Goal: Task Accomplishment & Management: Use online tool/utility

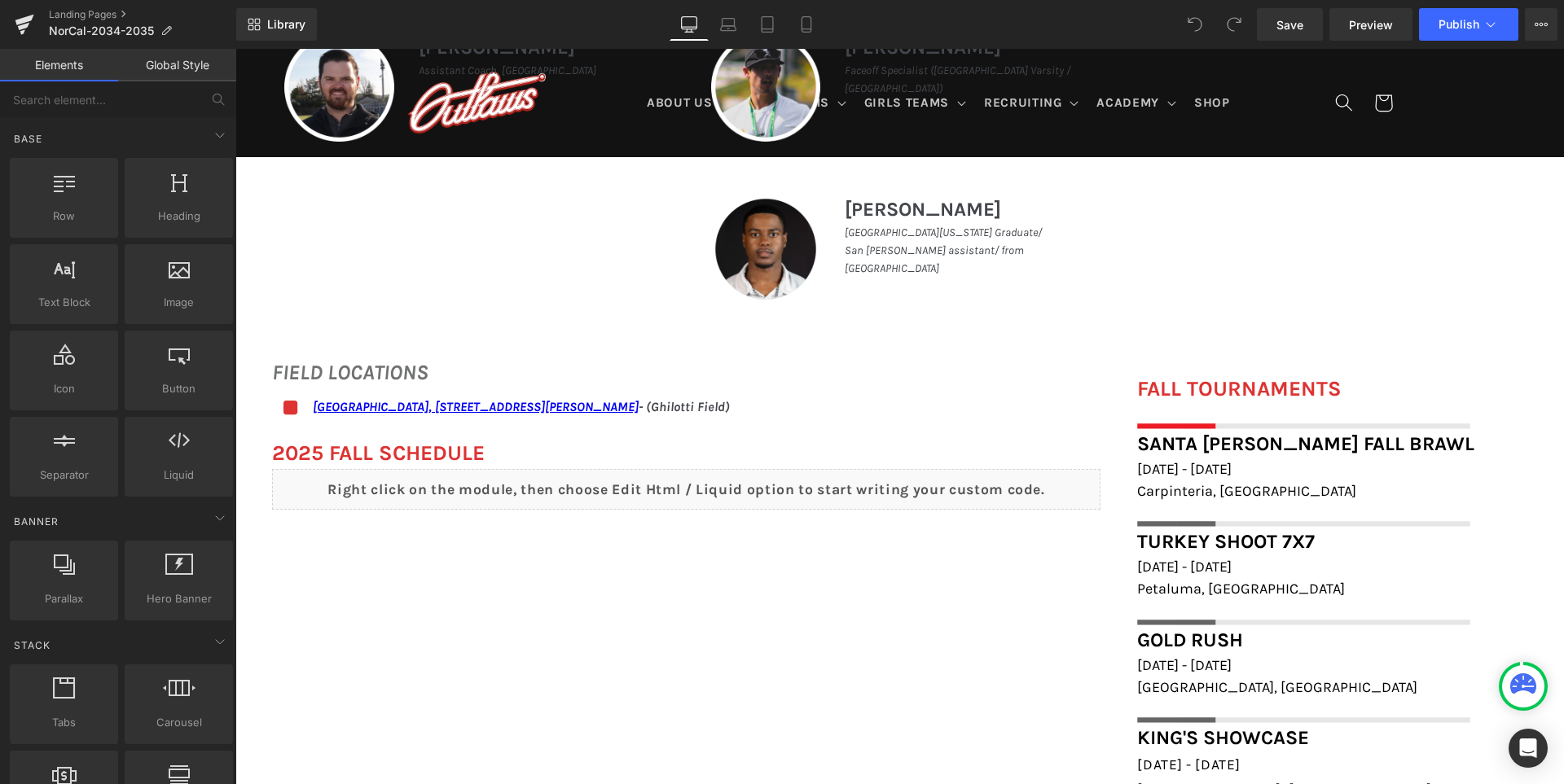
scroll to position [1139, 0]
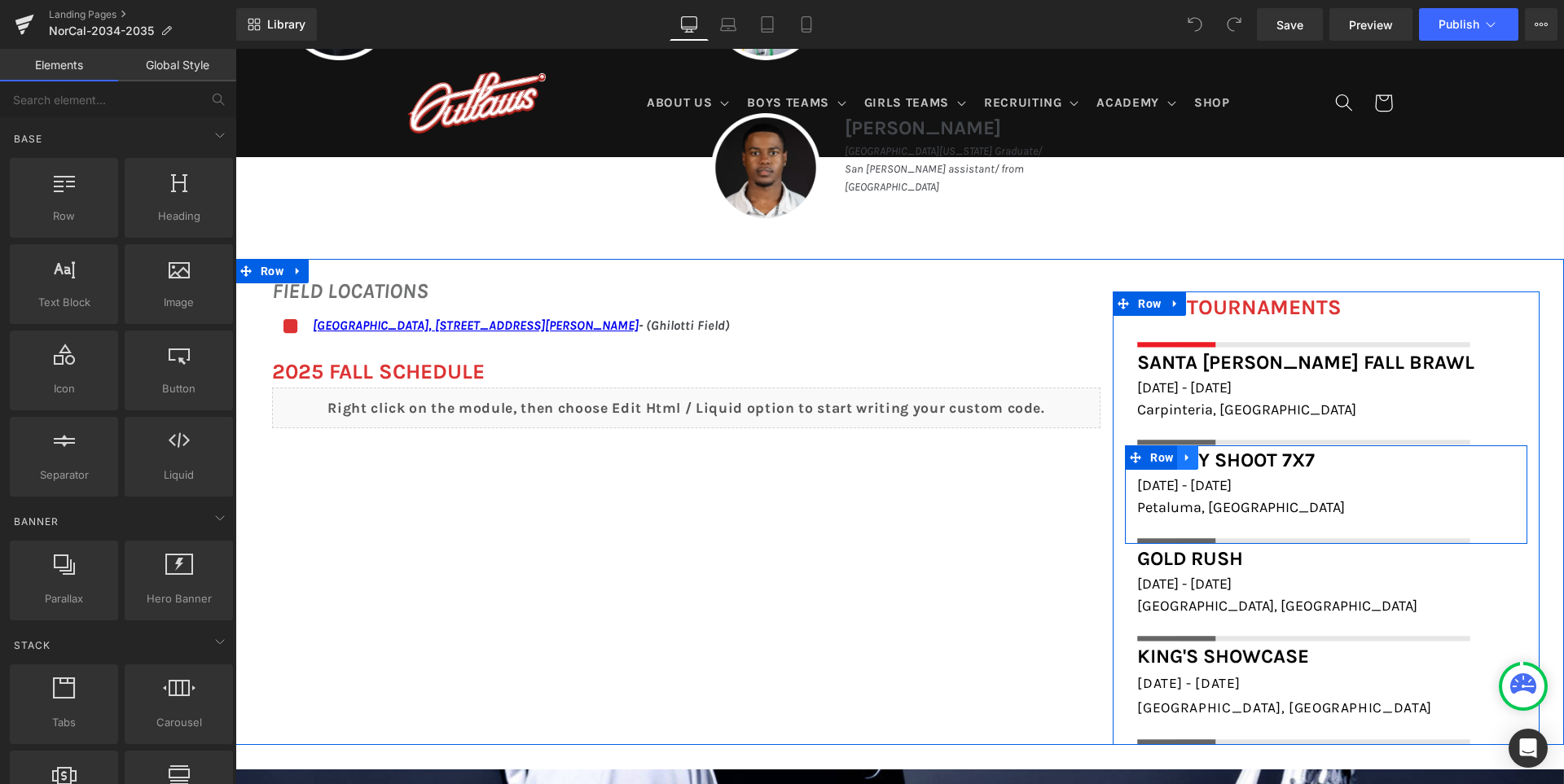
click at [1185, 455] on icon at bounding box center [1187, 457] width 11 height 12
click at [1225, 456] on icon at bounding box center [1230, 457] width 11 height 12
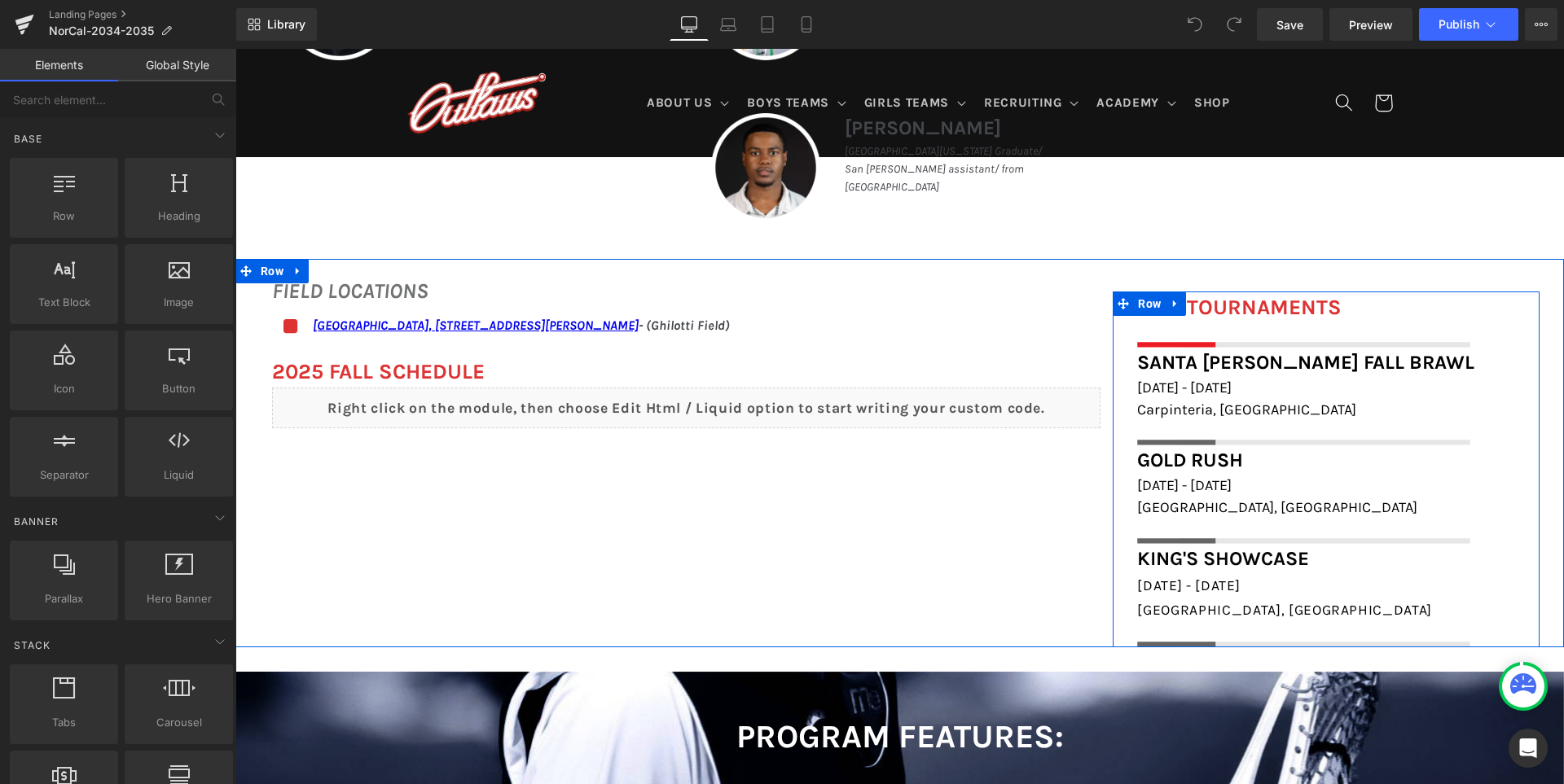
scroll to position [1143, 0]
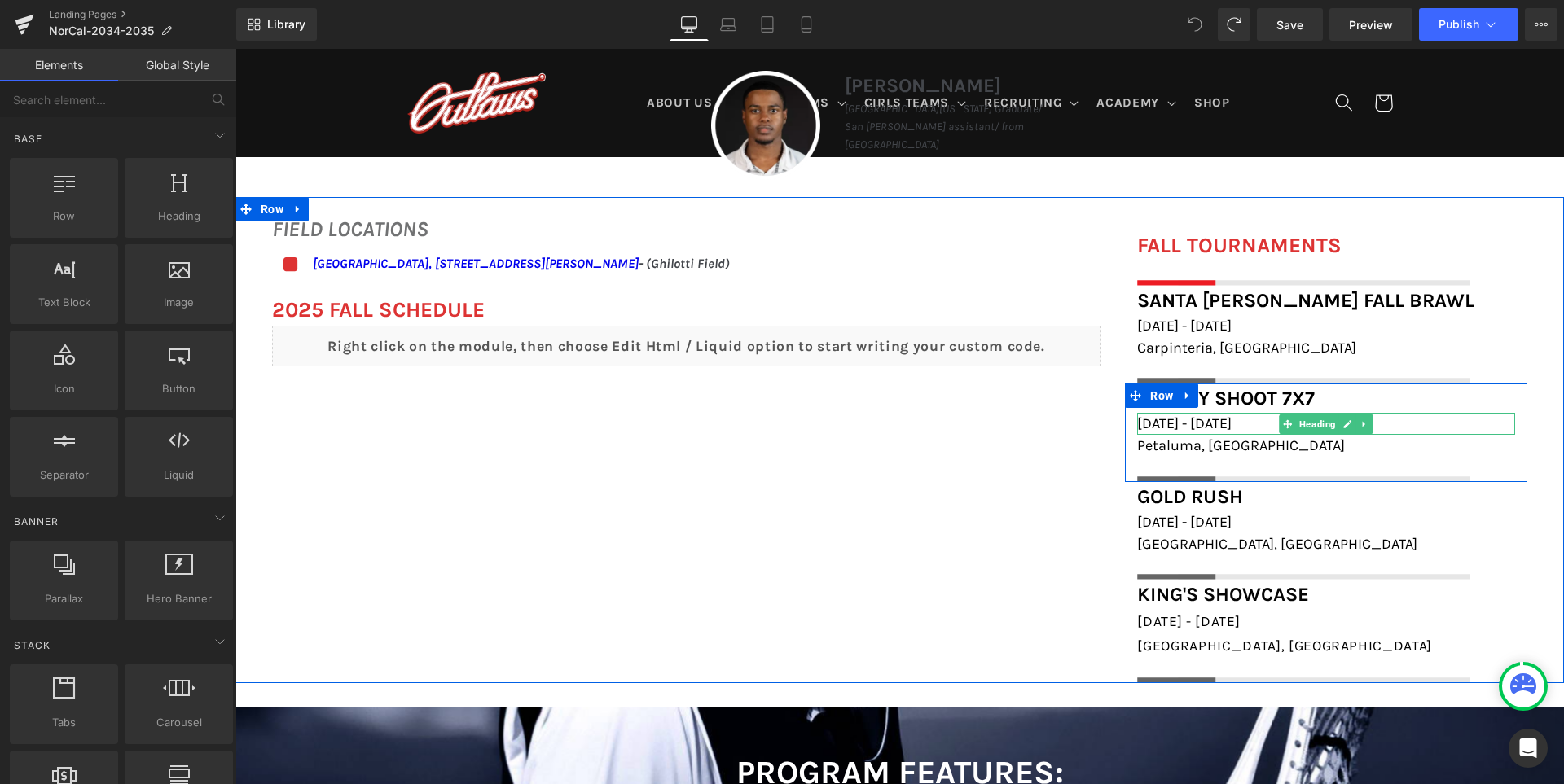
click at [1225, 425] on span "November 22nd - 23rd, 2025" at bounding box center [1184, 423] width 94 height 18
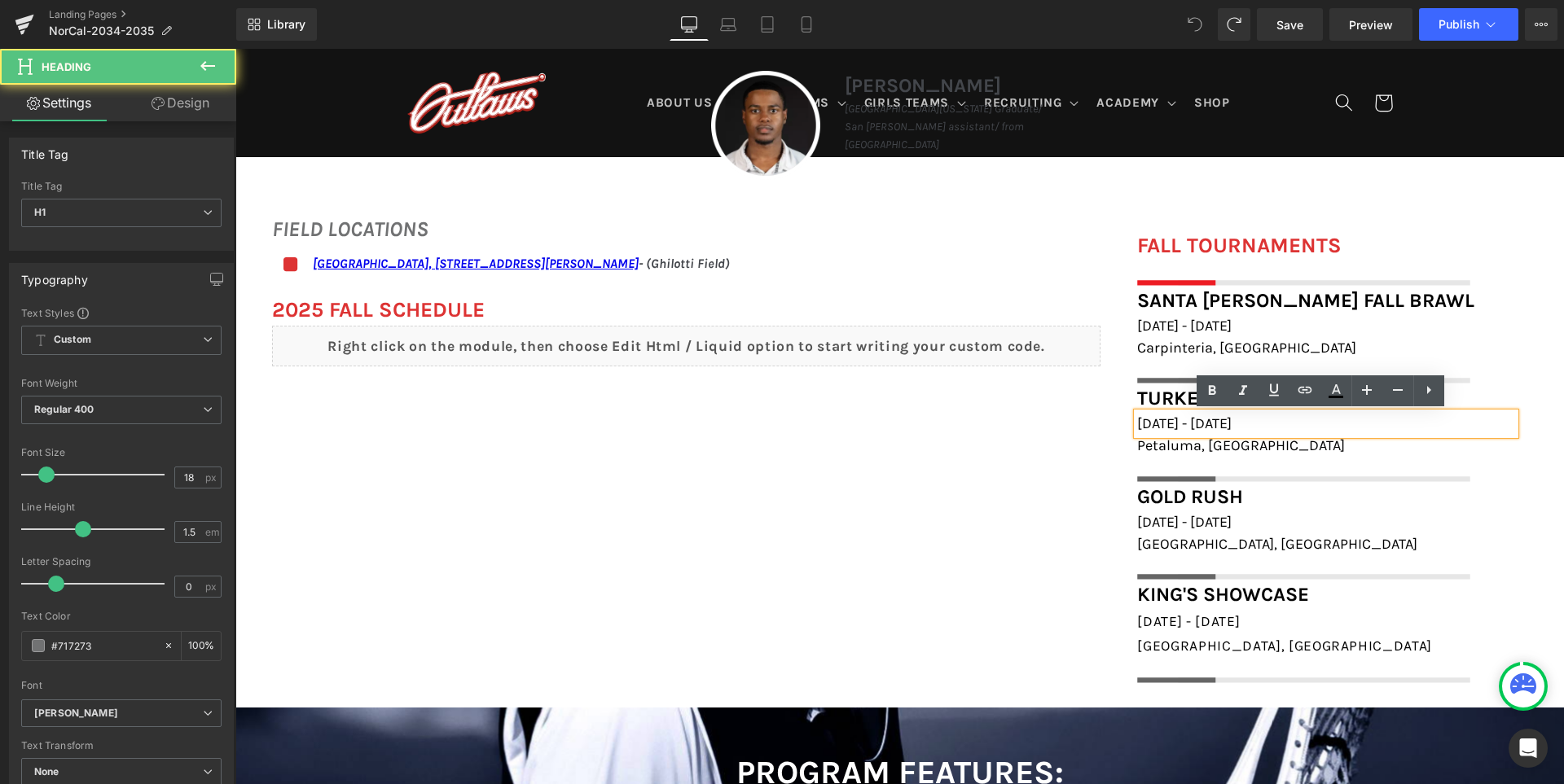
click at [1207, 420] on span "November 22nd - 23rd, 2025" at bounding box center [1184, 423] width 94 height 18
click at [1149, 392] on span "Turkey Shoot 7X7" at bounding box center [1226, 398] width 178 height 23
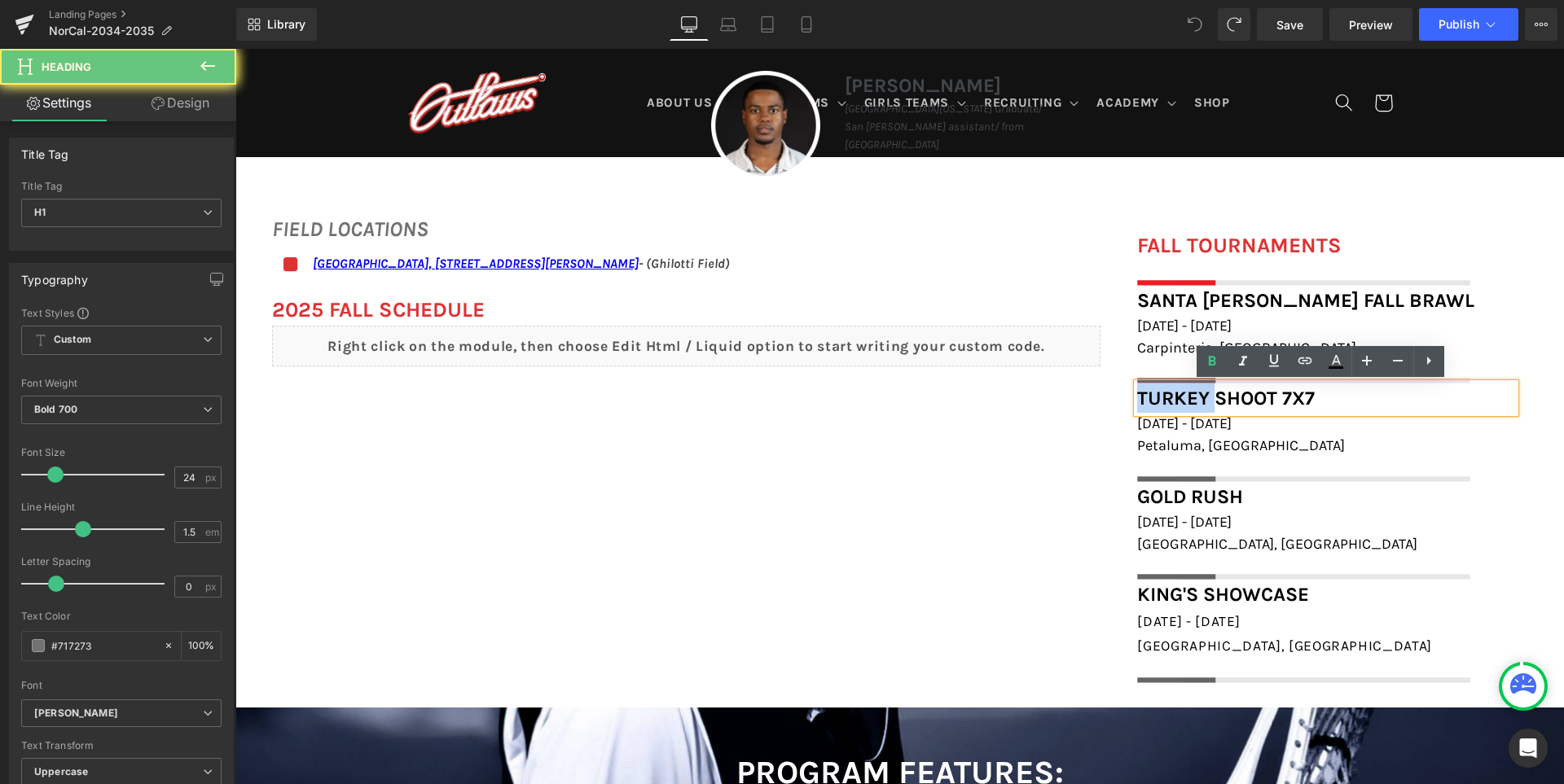
click at [1149, 392] on span "Turkey Shoot 7X7" at bounding box center [1226, 398] width 178 height 23
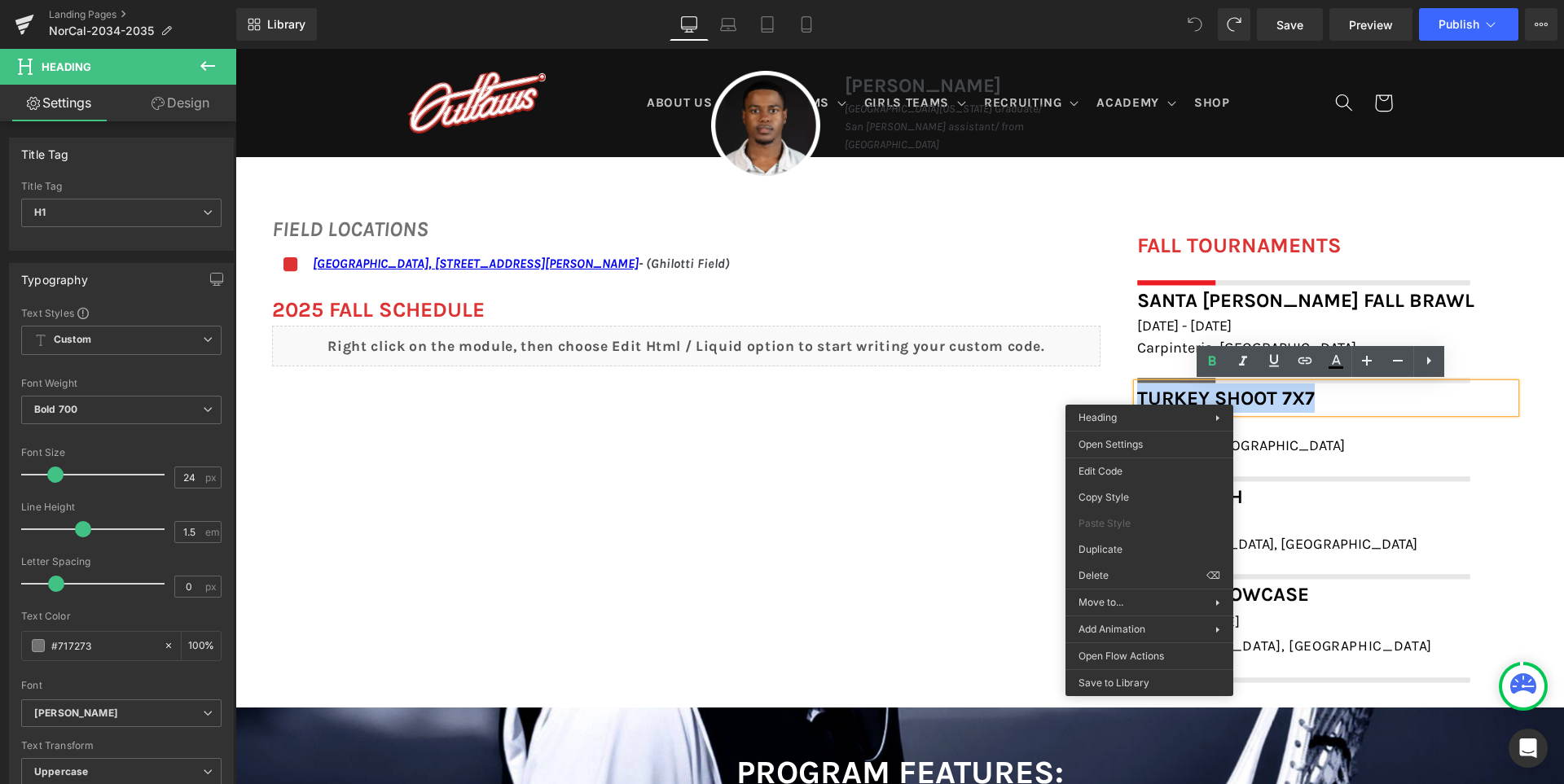
click at [1172, 390] on span "Turkey Shoot 7X7" at bounding box center [1226, 398] width 178 height 23
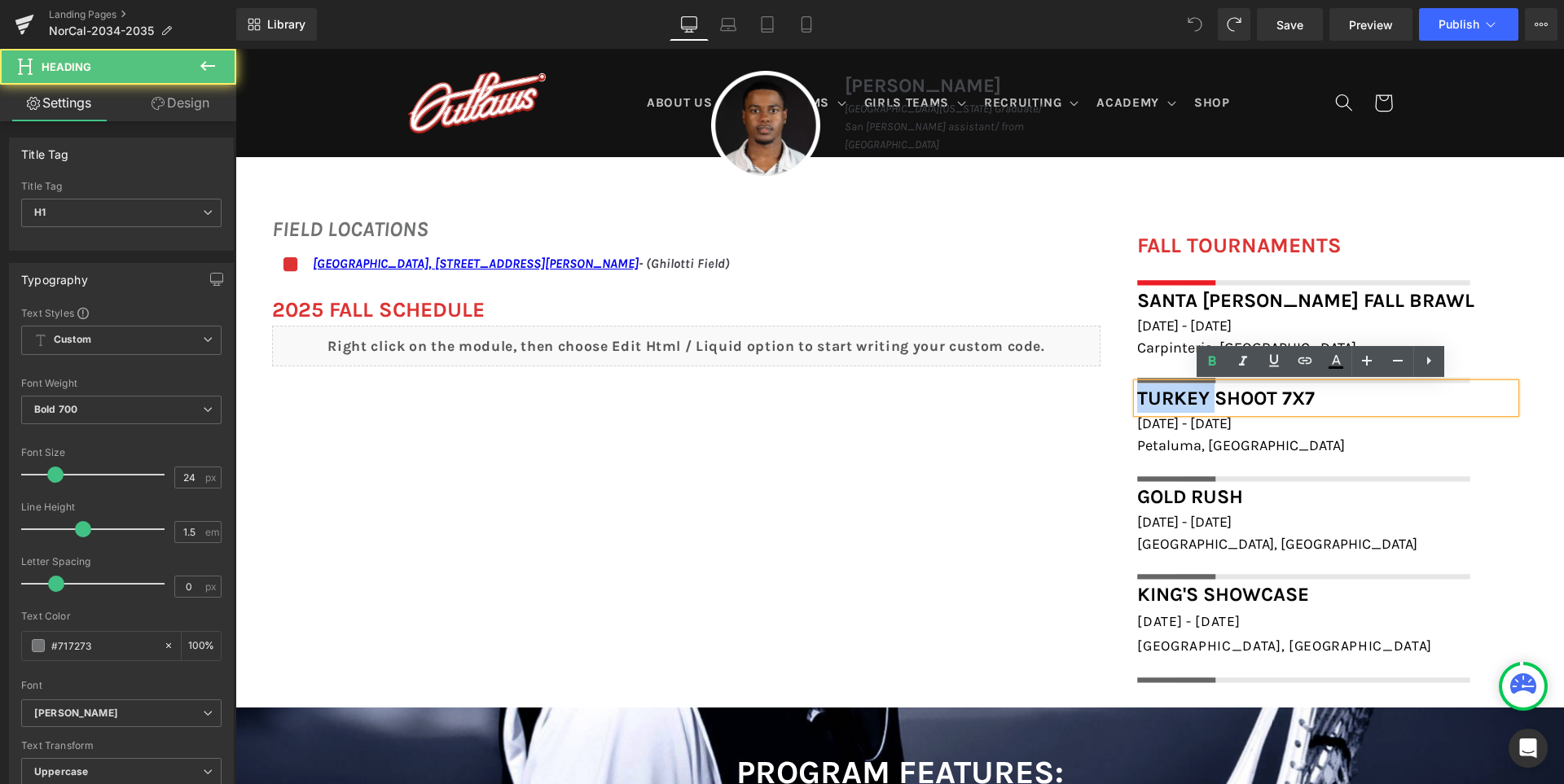
click at [1172, 390] on span "Turkey Shoot 7X7" at bounding box center [1226, 398] width 178 height 23
paste div
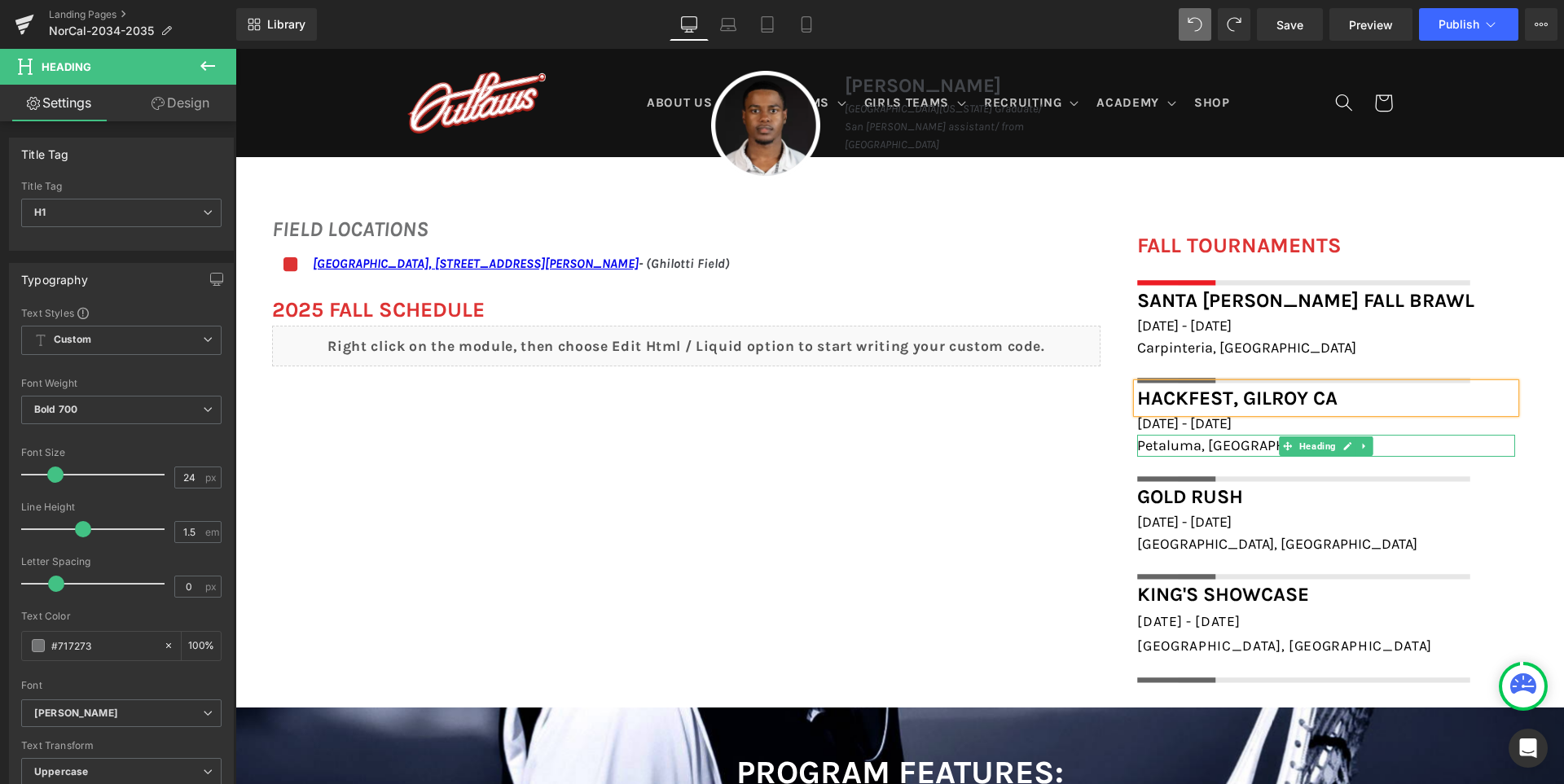
click at [1174, 447] on span "Petaluma, CA" at bounding box center [1241, 445] width 207 height 18
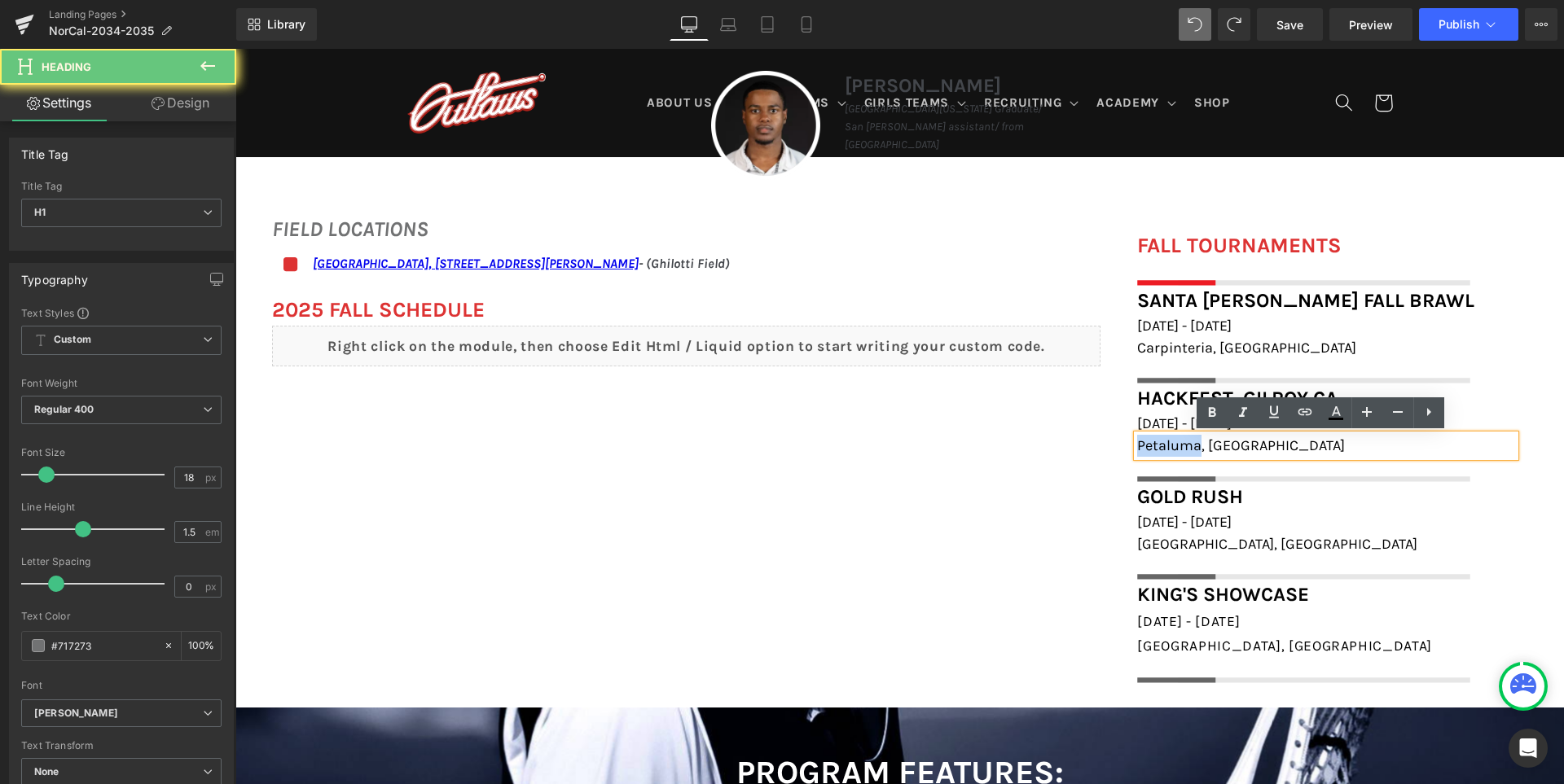
click at [1174, 447] on span "Petaluma, CA" at bounding box center [1241, 445] width 207 height 18
paste div
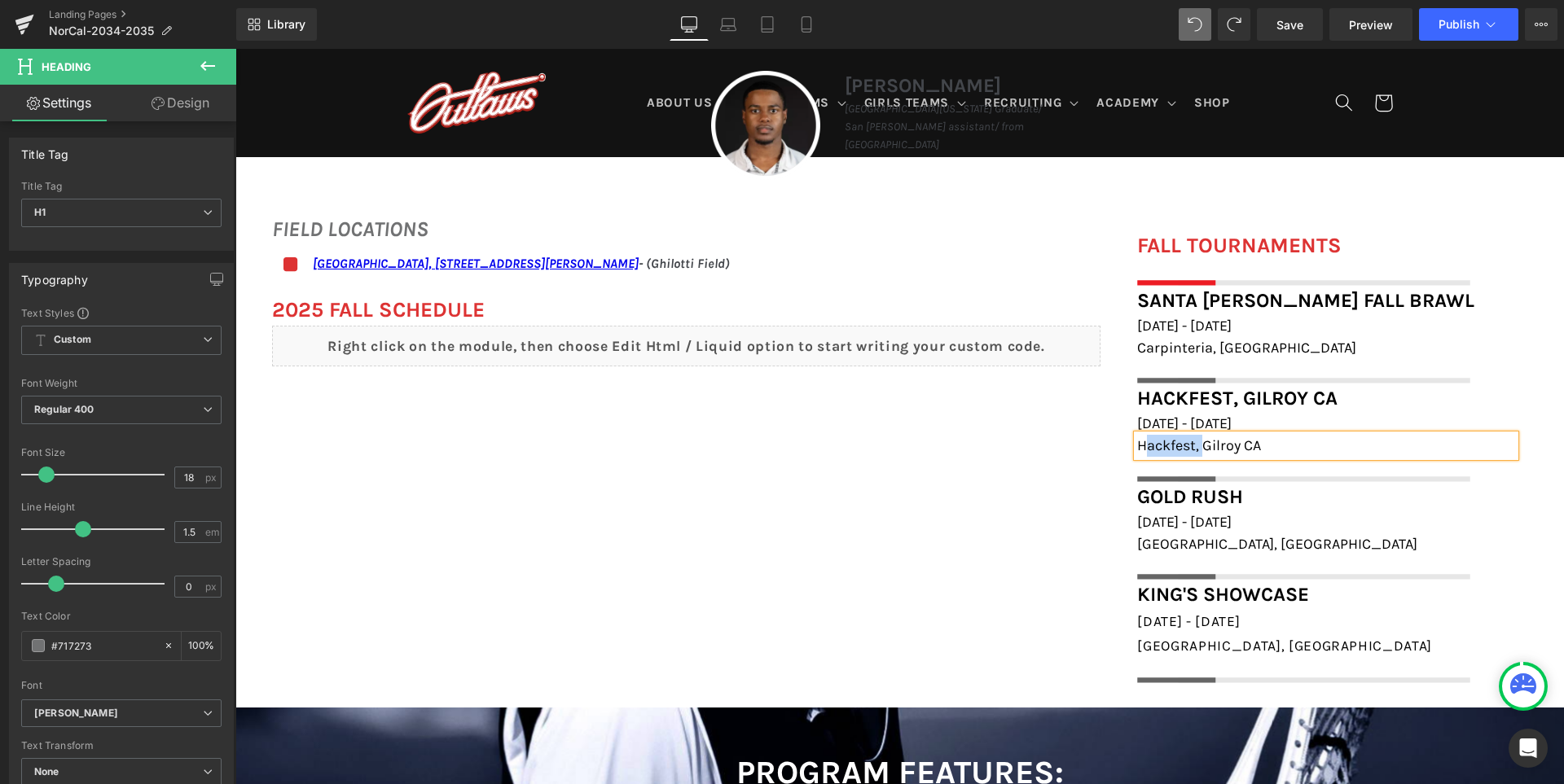
drag, startPoint x: 1196, startPoint y: 443, endPoint x: 1143, endPoint y: 444, distance: 53.0
click at [1138, 446] on span "Hackfest, Gilroy CA" at bounding box center [1199, 445] width 124 height 18
click at [1243, 395] on font "Hackfest, Gilroy CA" at bounding box center [1237, 398] width 201 height 23
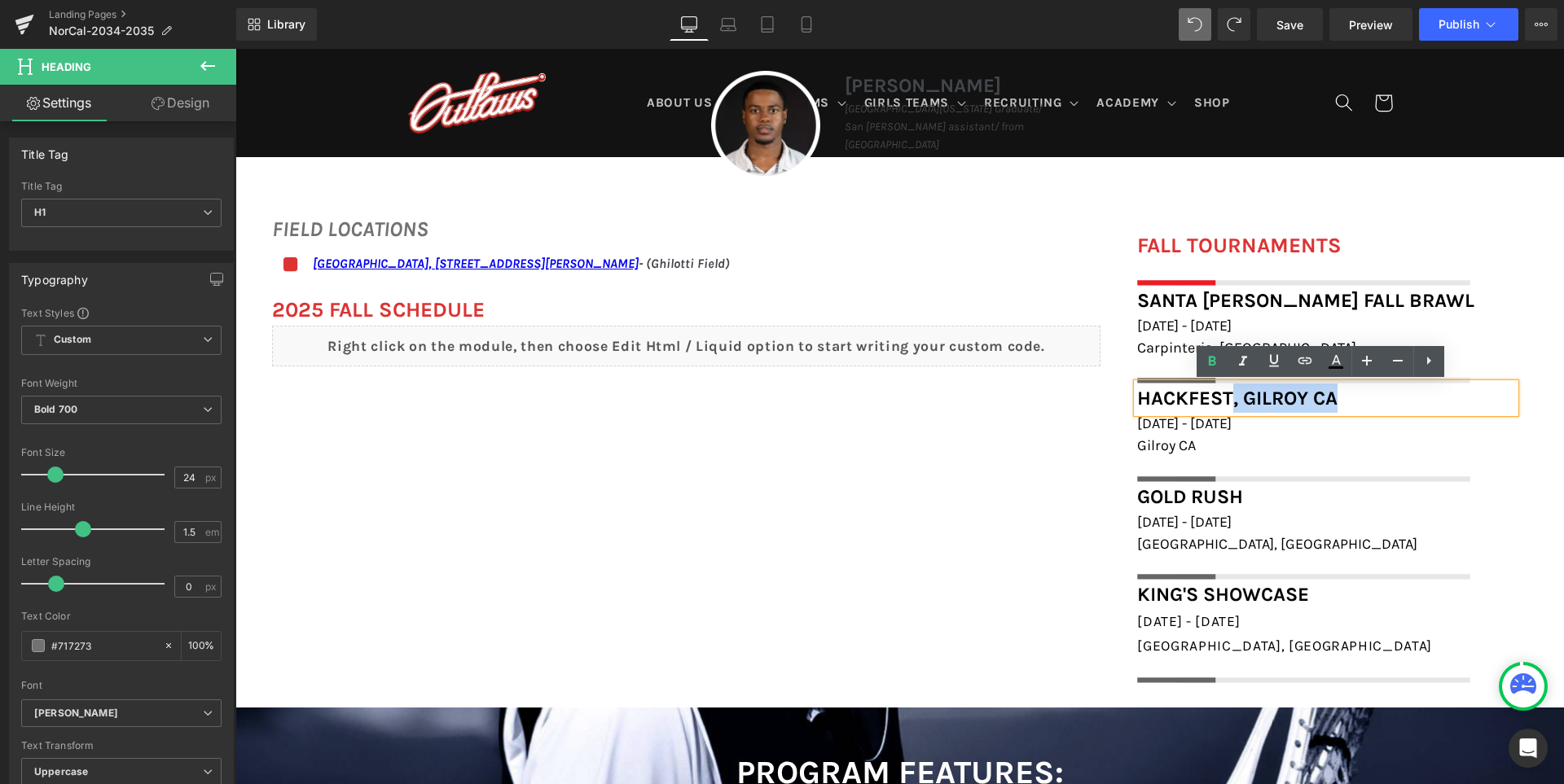
drag, startPoint x: 1227, startPoint y: 395, endPoint x: 1331, endPoint y: 393, distance: 104.0
click at [1331, 393] on font "Hackfest, Gilroy CA" at bounding box center [1237, 398] width 201 height 23
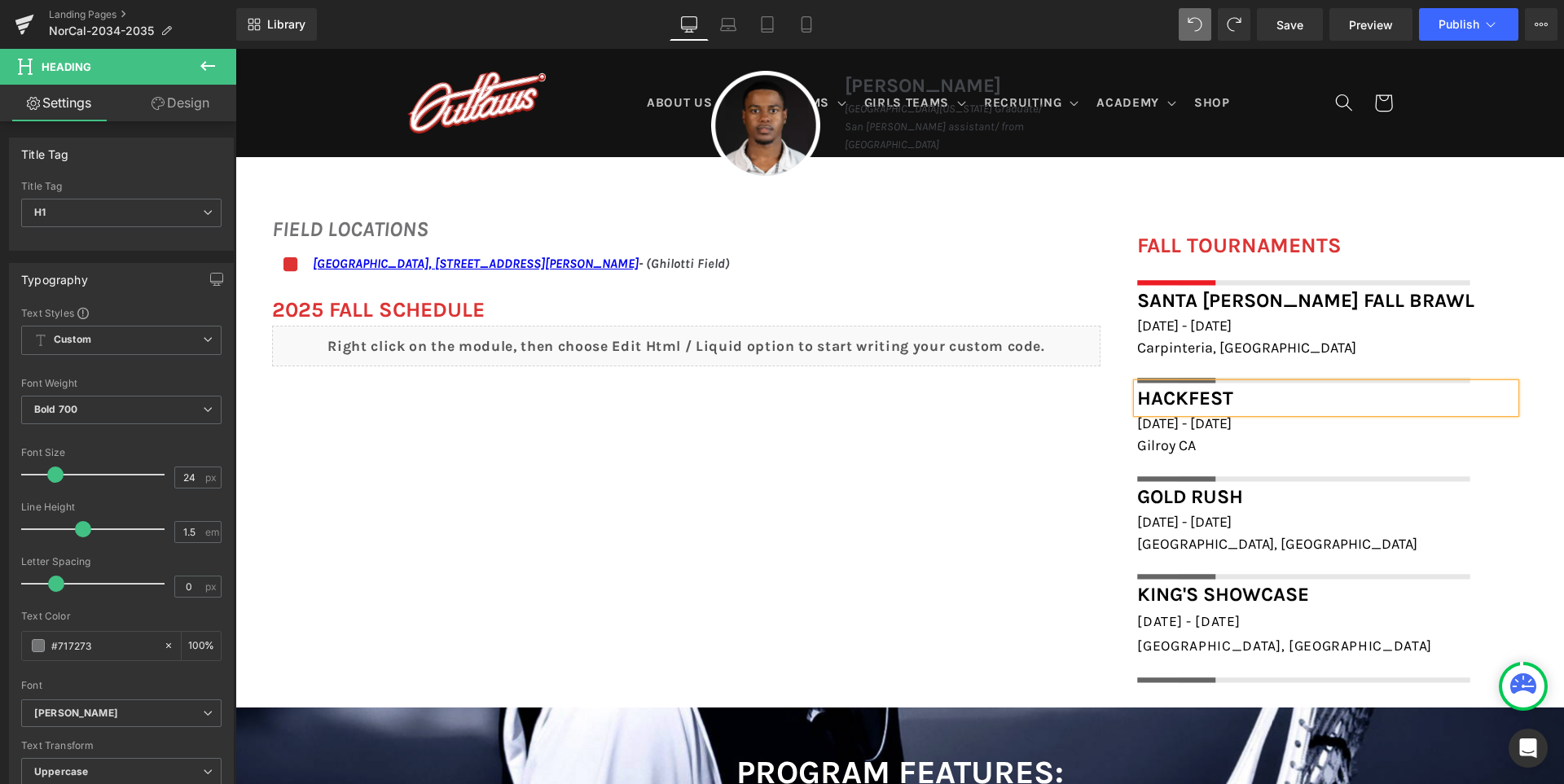
click at [984, 496] on div "FIELD LOCATIONS Heading Icon Redwood High School, 395 Doherty Drive, Larkspur, …" at bounding box center [899, 440] width 1328 height 487
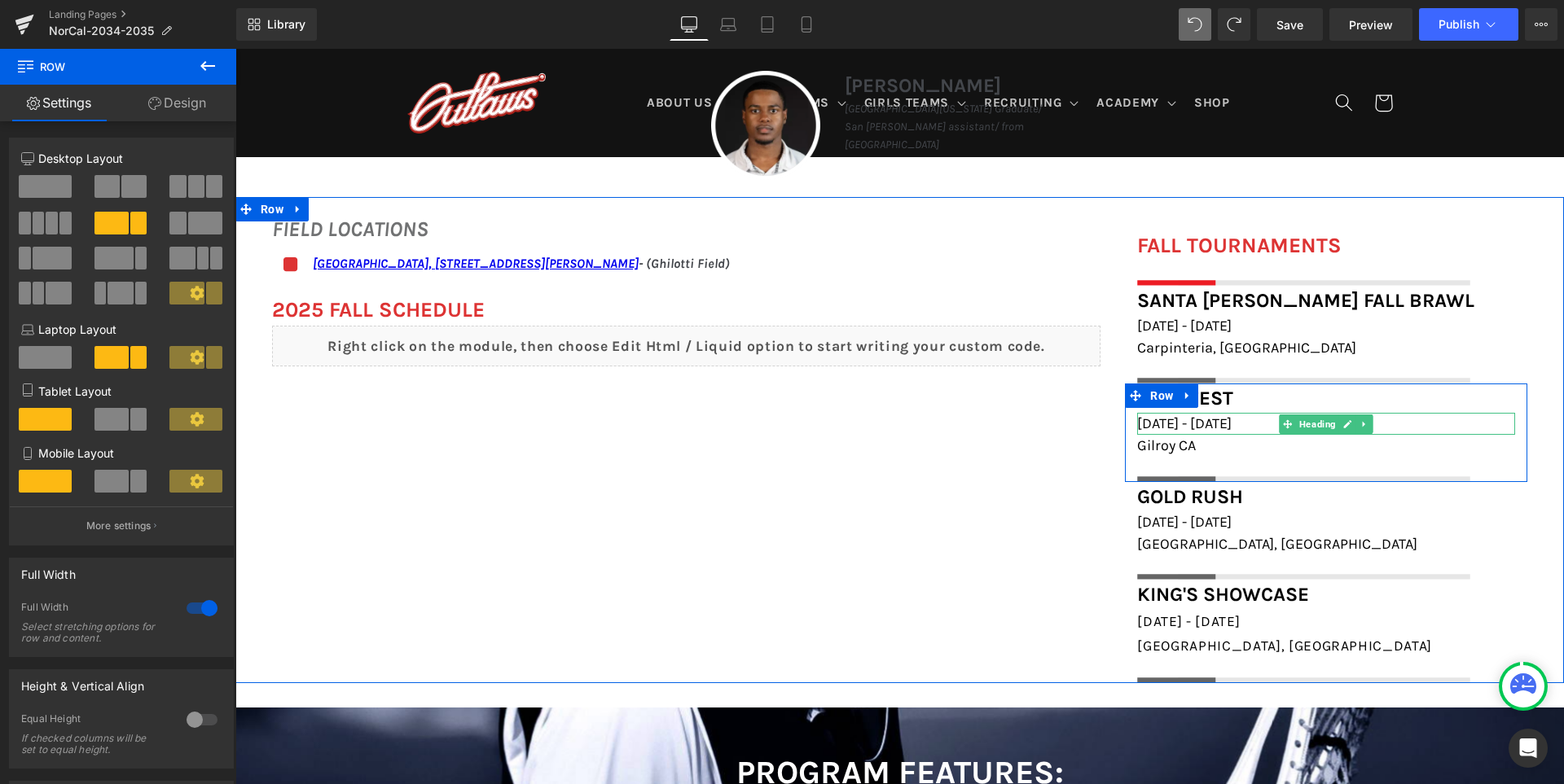
click at [1213, 421] on span "November 22nd - 23rd, 2025" at bounding box center [1184, 423] width 94 height 18
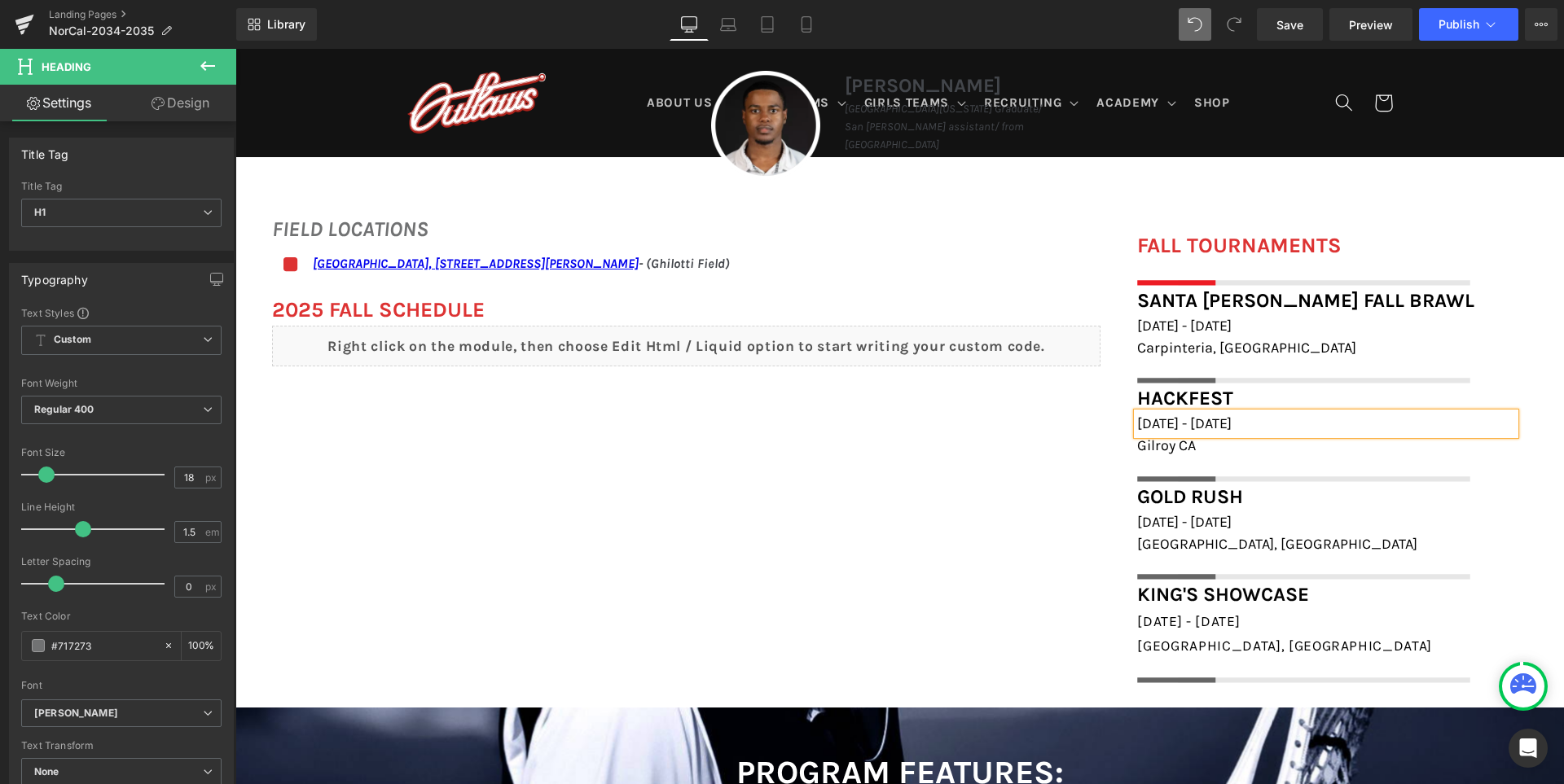
click at [1026, 482] on div "FIELD LOCATIONS Heading Icon Redwood High School, 395 Doherty Drive, Larkspur, …" at bounding box center [899, 440] width 1328 height 487
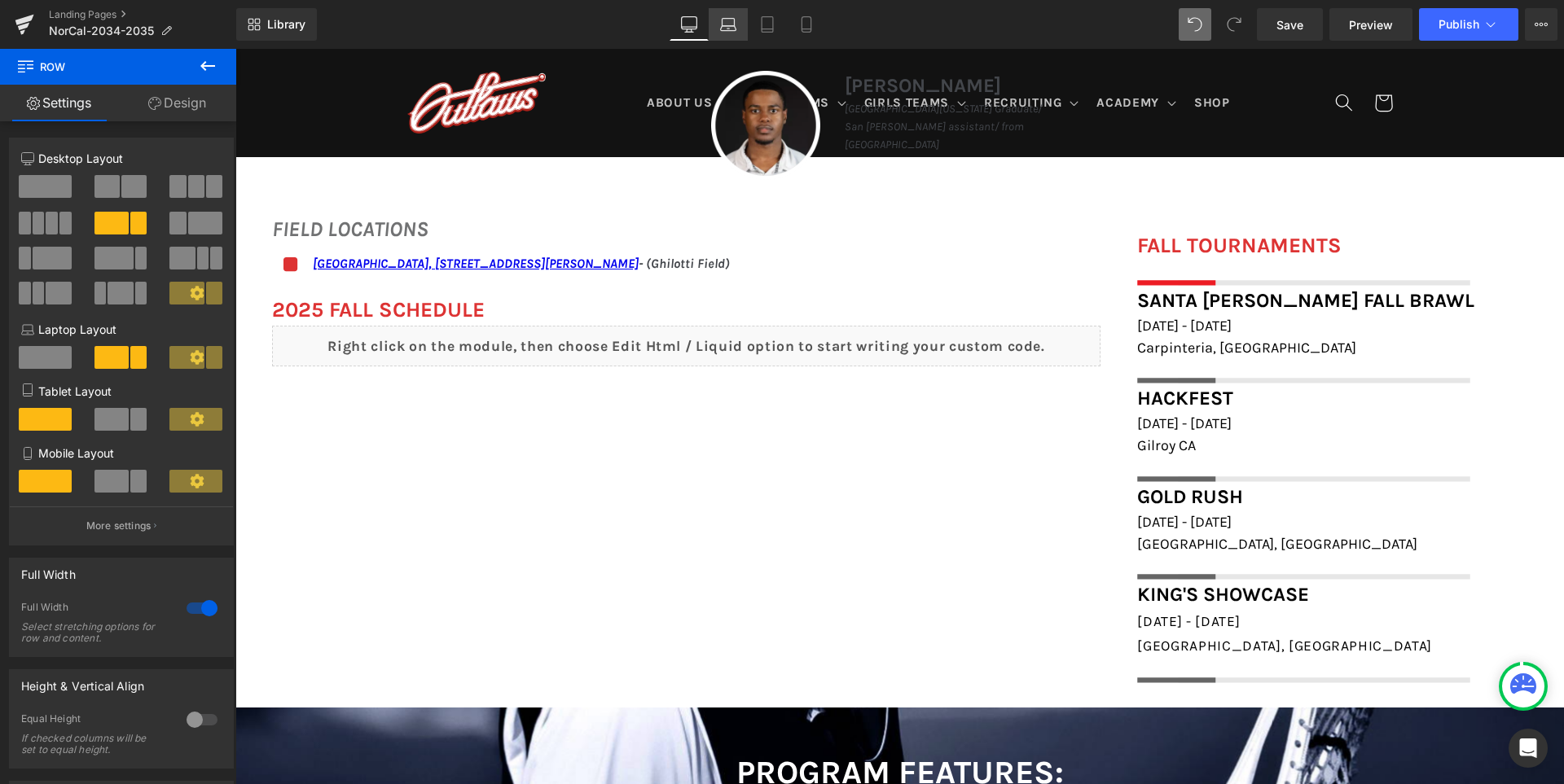
click at [810, 26] on icon at bounding box center [805, 25] width 9 height 15
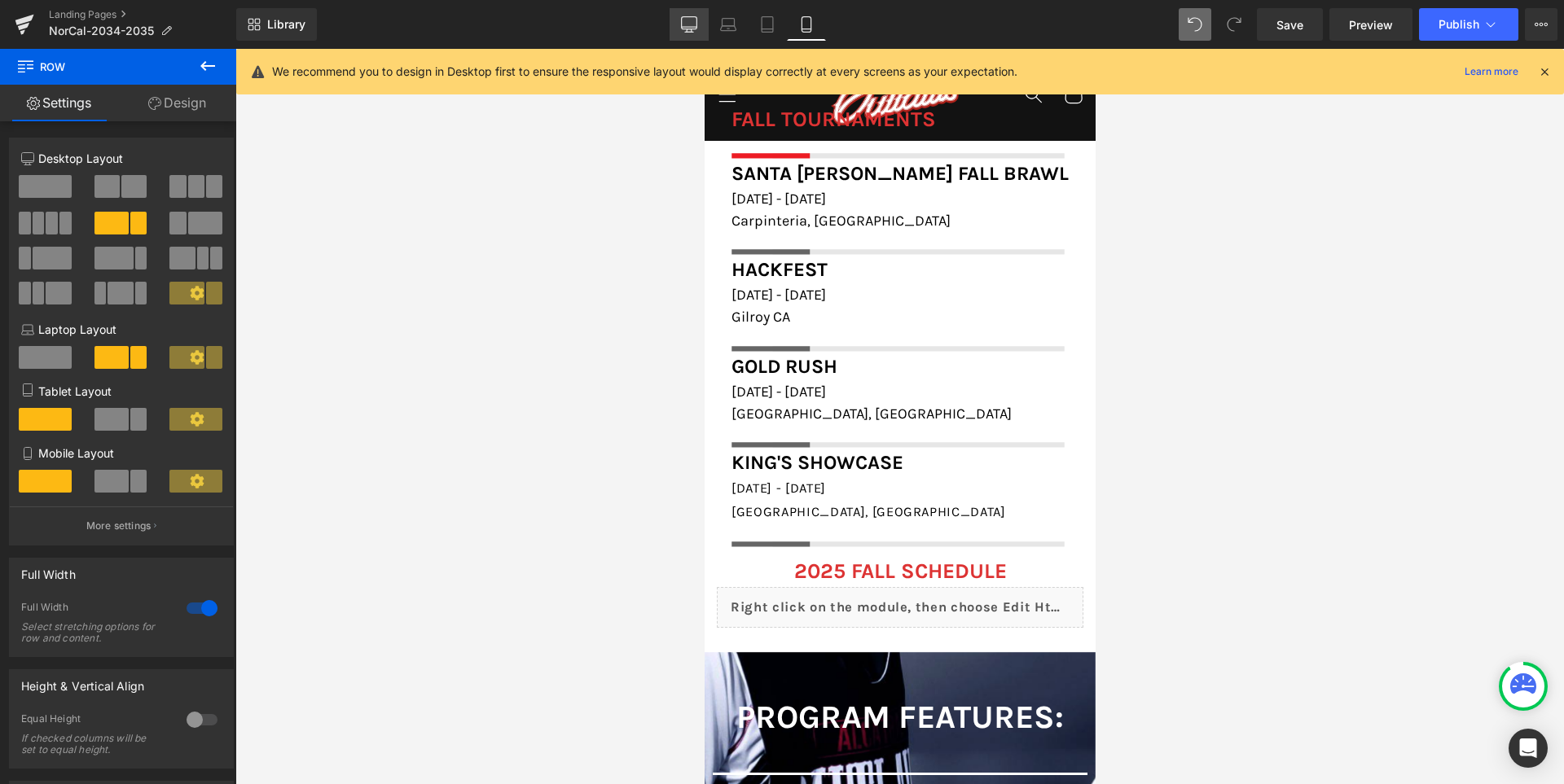
scroll to position [1848, 0]
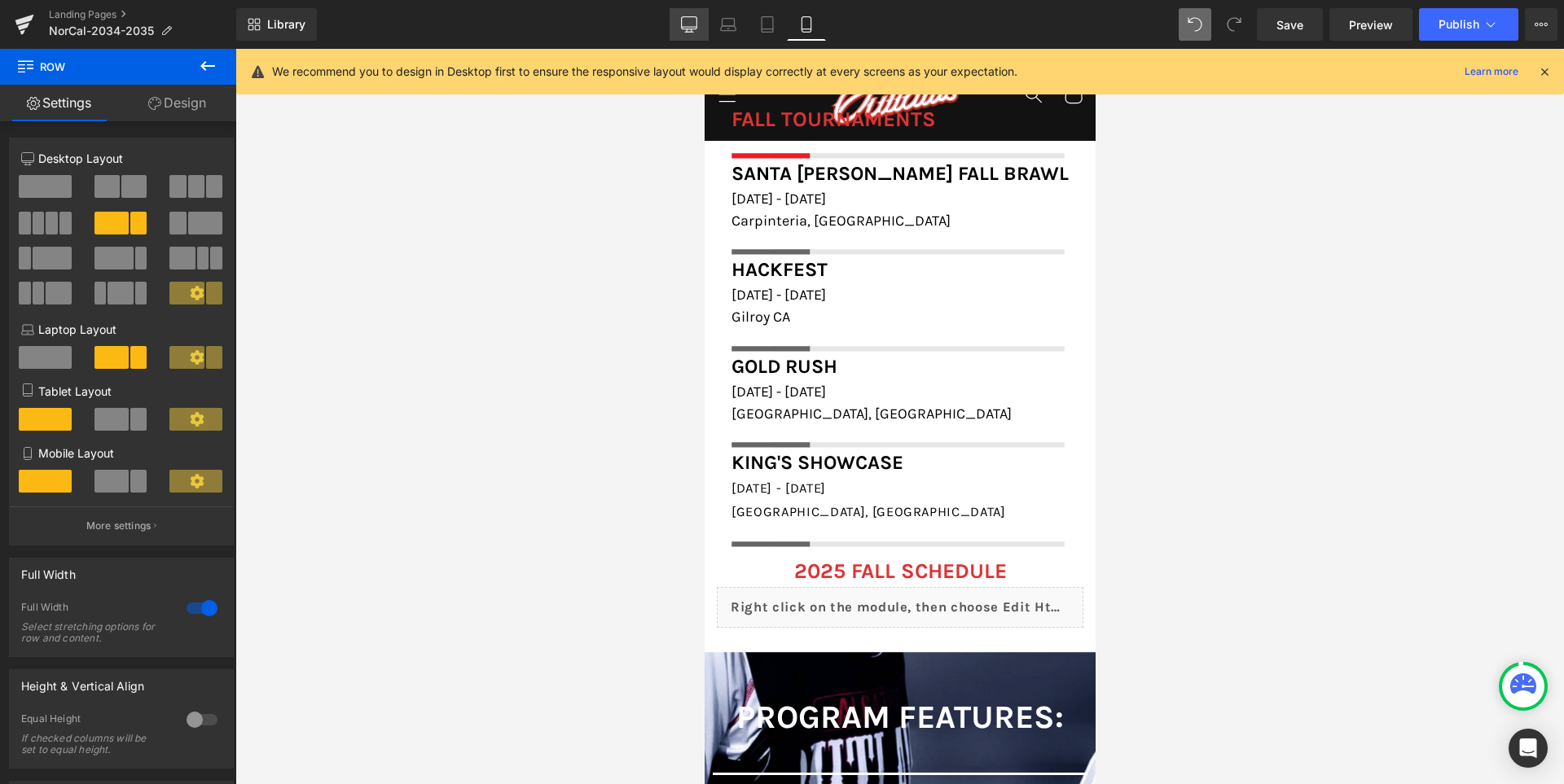
click at [694, 20] on icon at bounding box center [688, 24] width 16 height 16
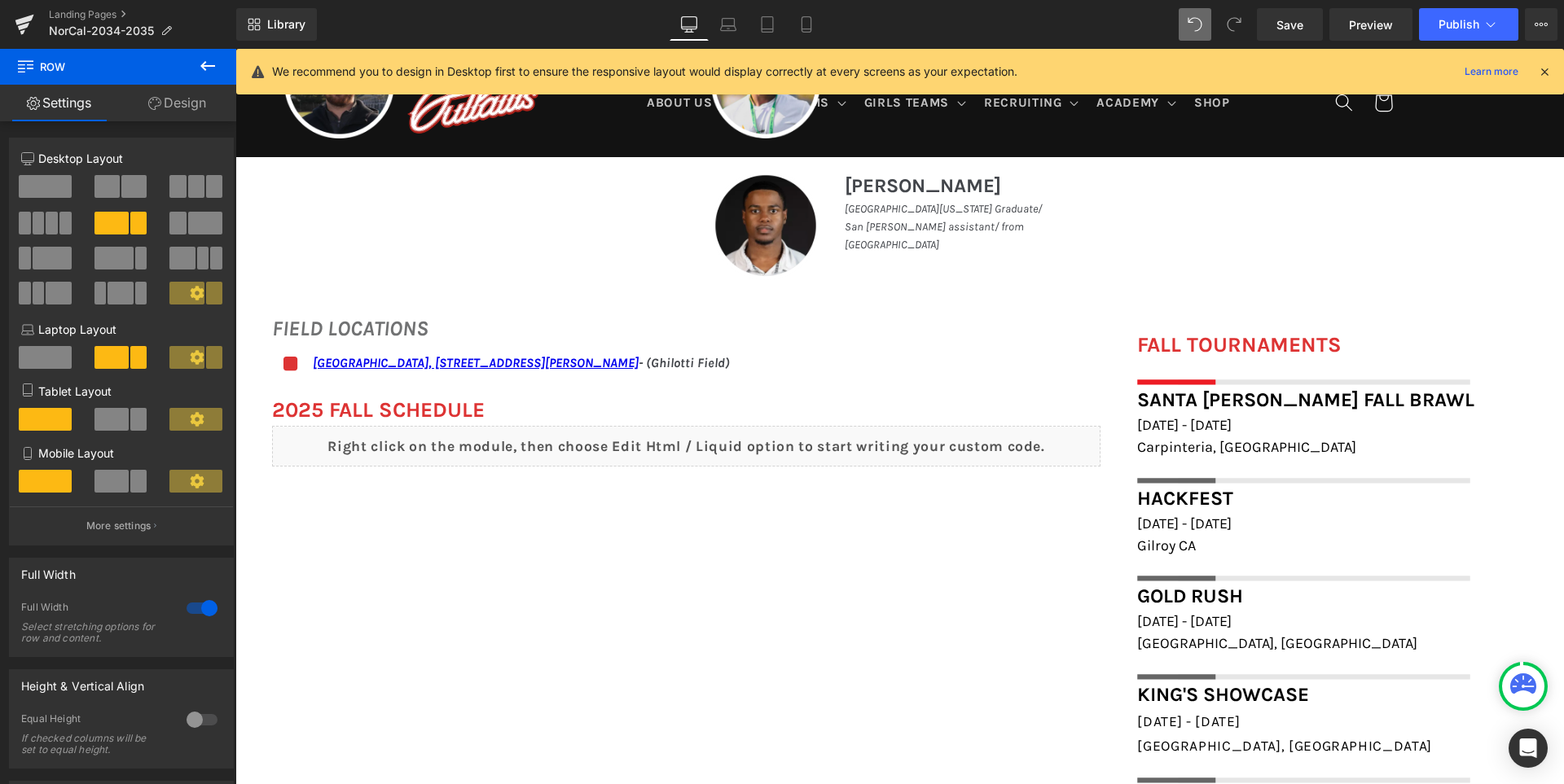
scroll to position [1042, 0]
click at [1293, 26] on span "Save" at bounding box center [1289, 25] width 27 height 17
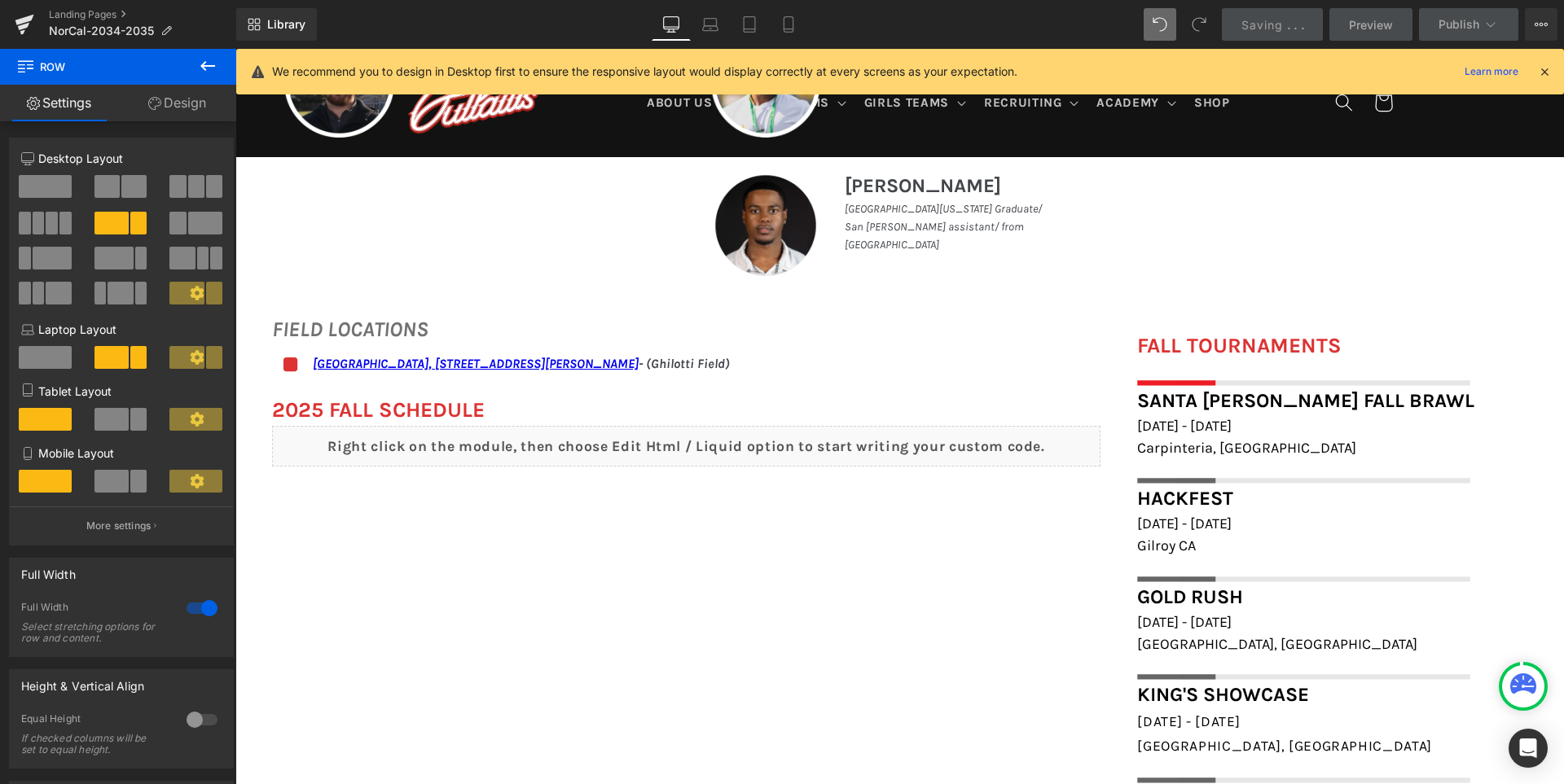
click at [1545, 71] on icon at bounding box center [1544, 71] width 14 height 14
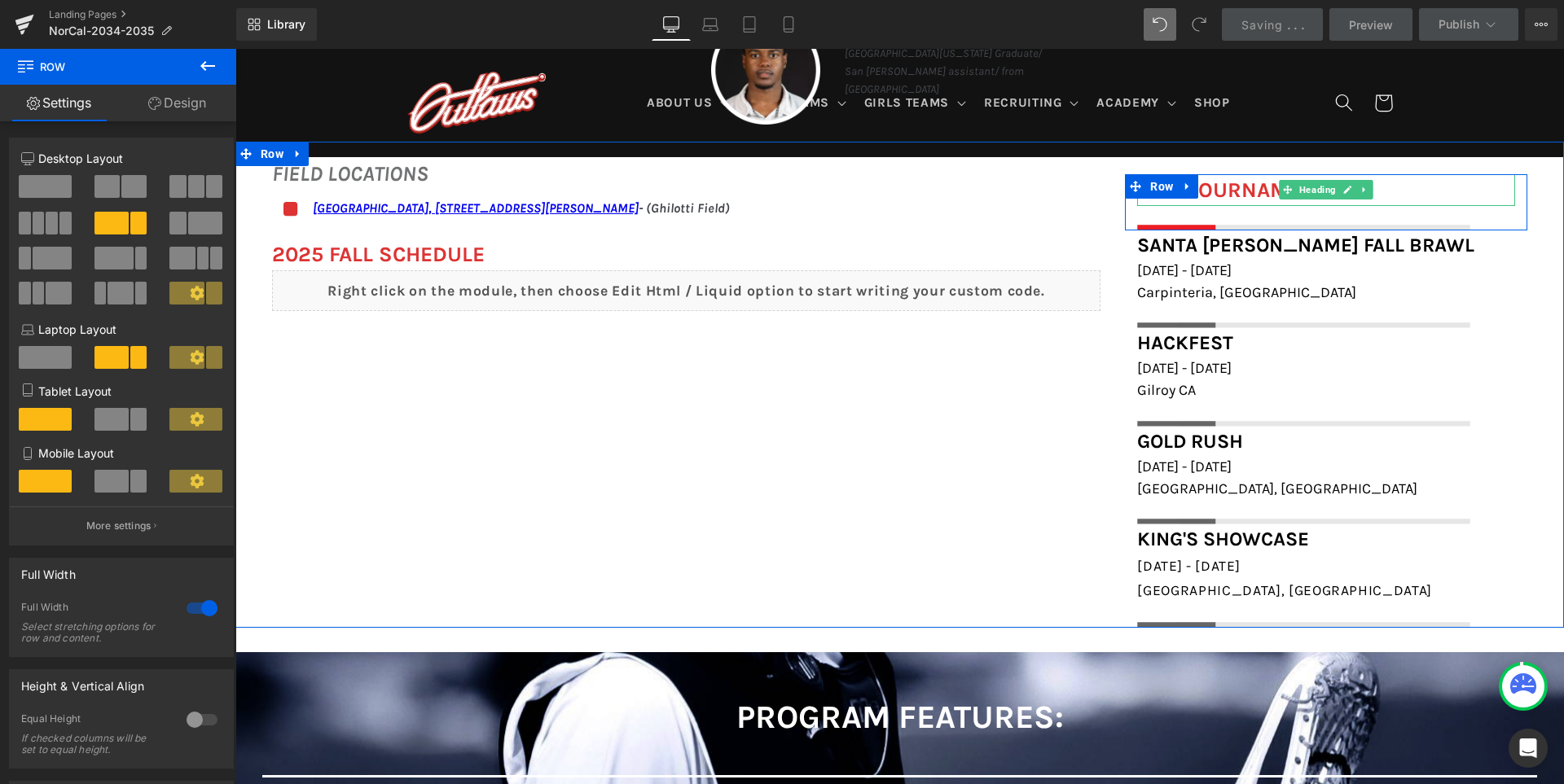
scroll to position [1206, 0]
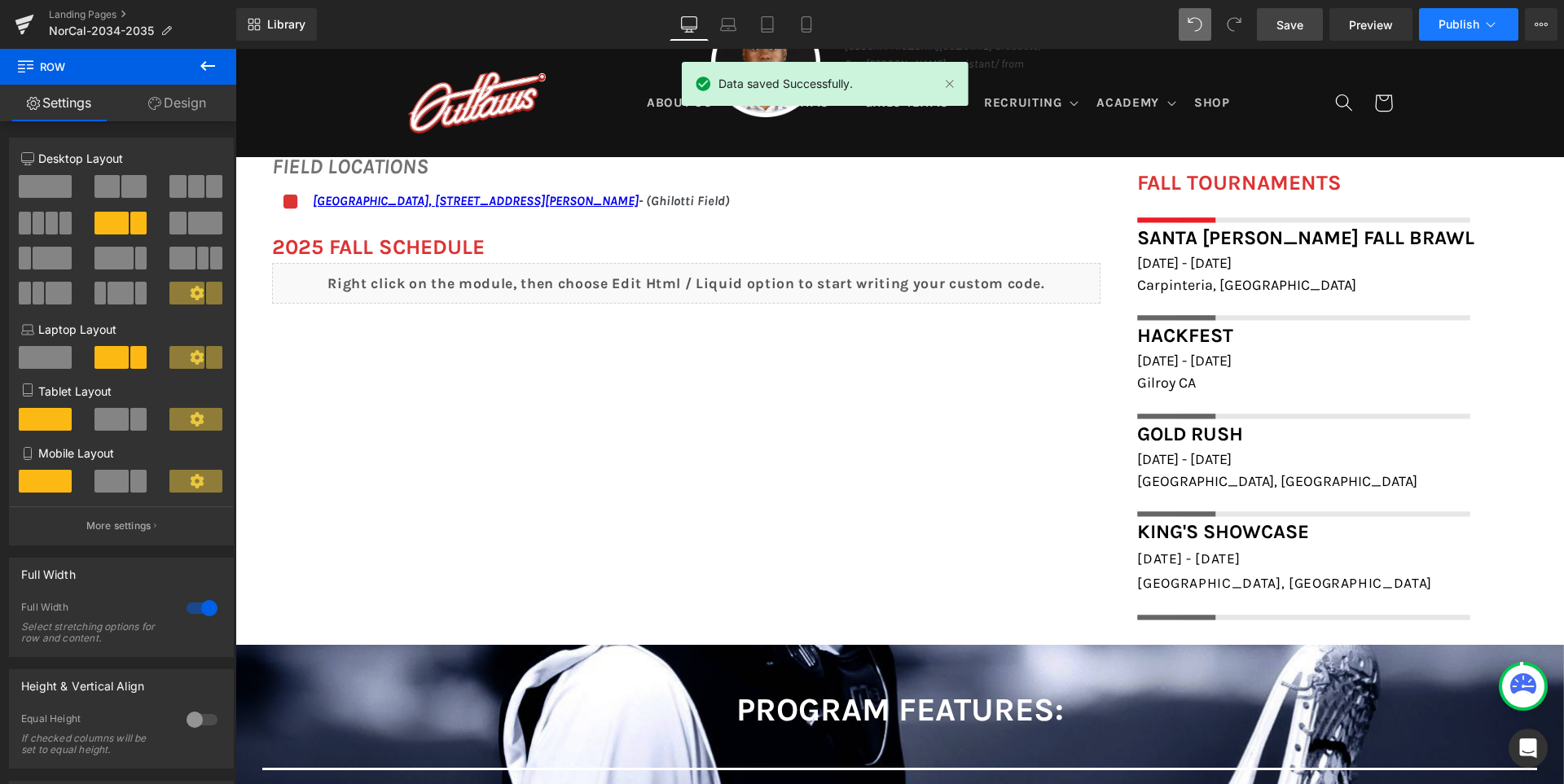
click at [1438, 17] on button "Publish" at bounding box center [1468, 25] width 100 height 32
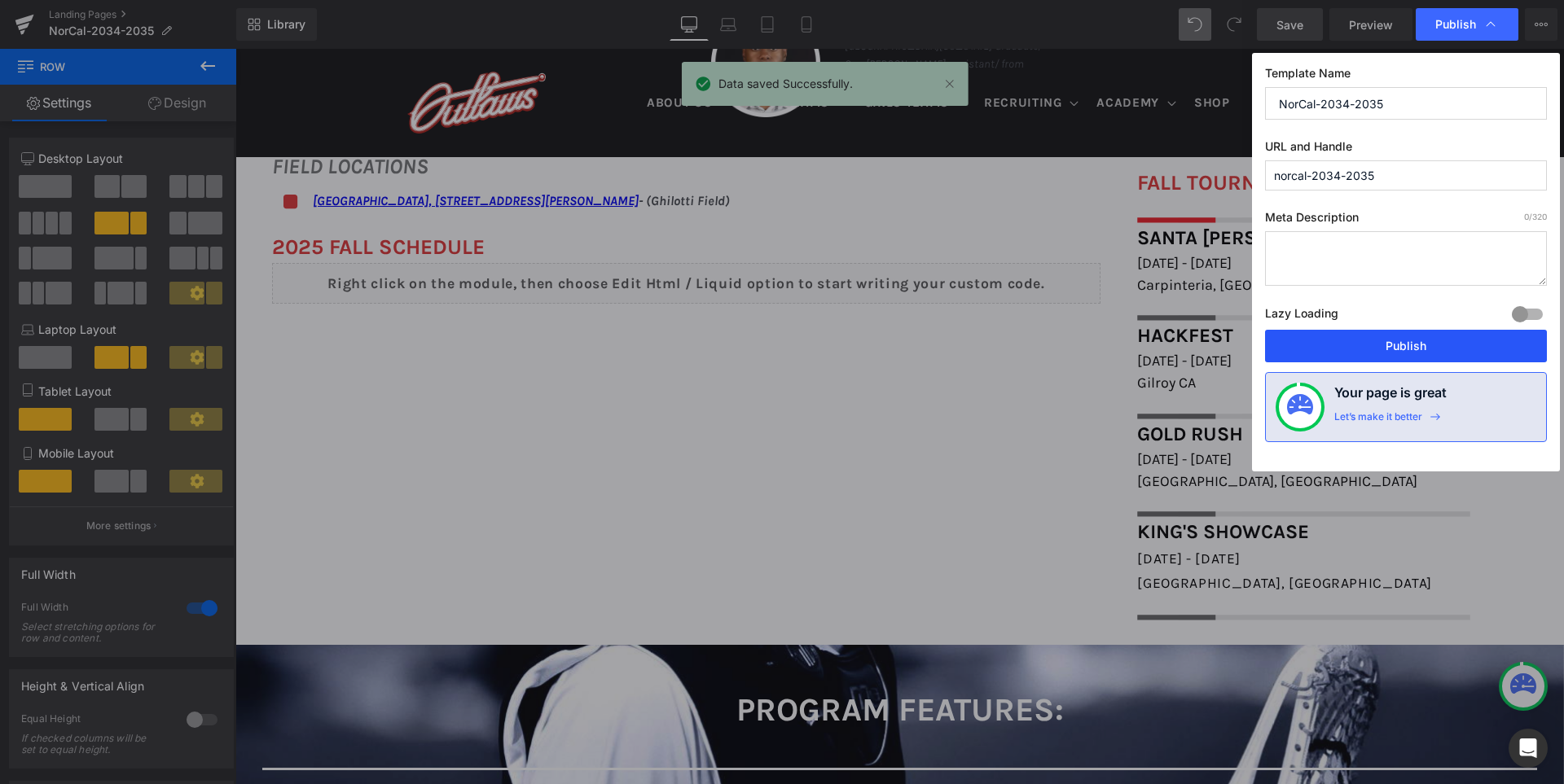
click at [1418, 348] on button "Publish" at bounding box center [1405, 346] width 281 height 32
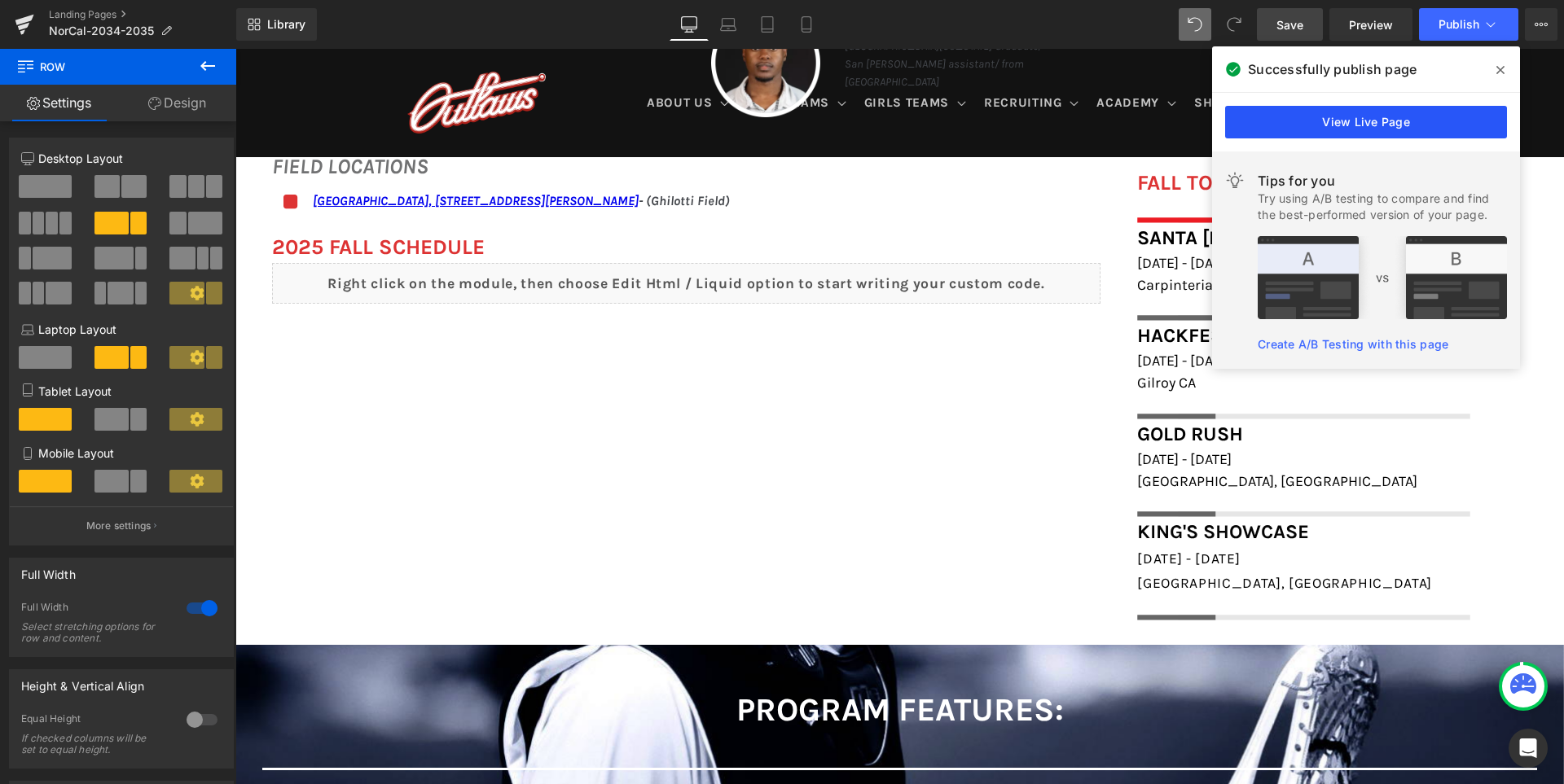
click at [1413, 117] on link "View Live Page" at bounding box center [1365, 122] width 281 height 32
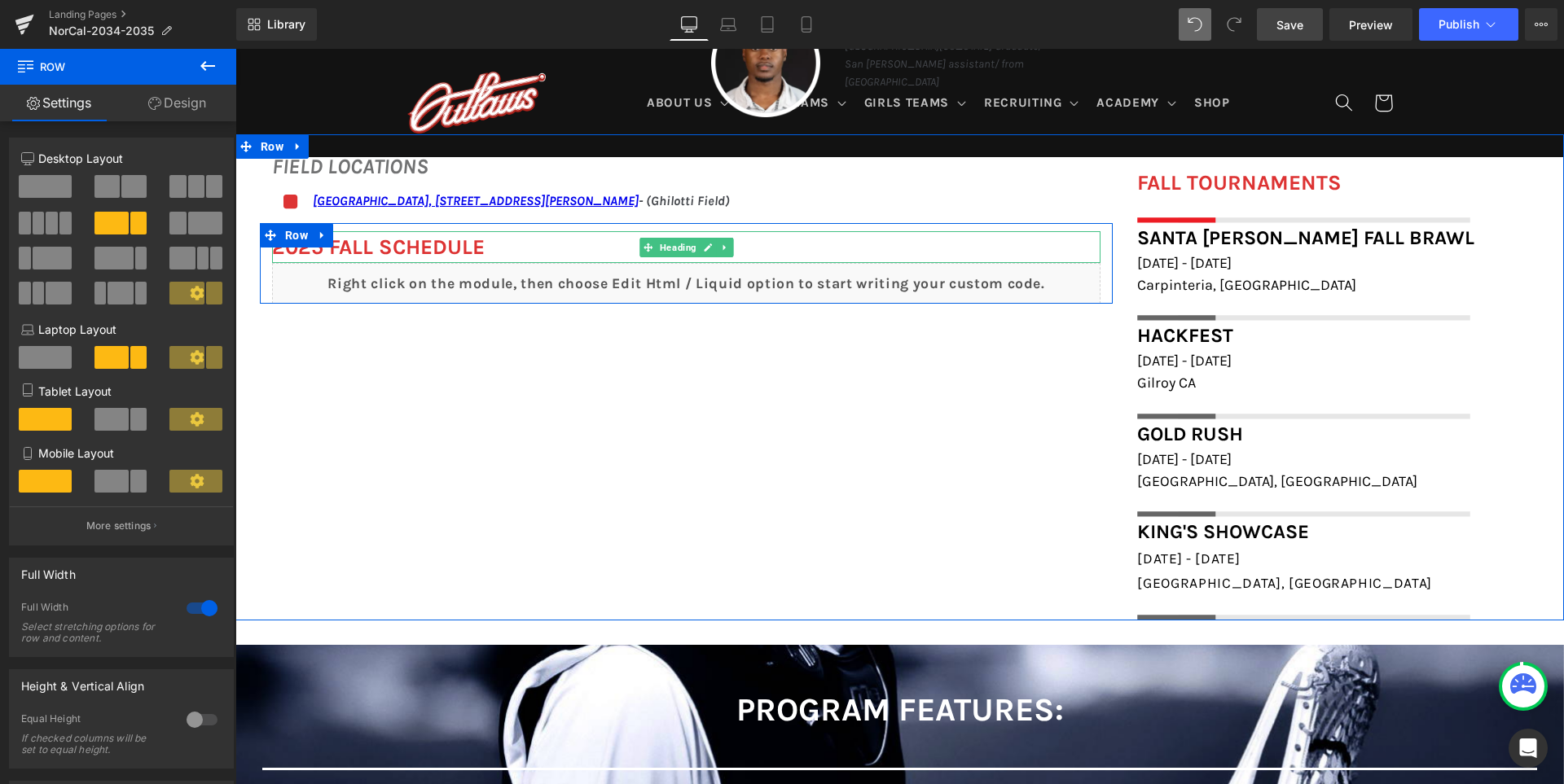
click at [423, 249] on b "2025 FALL Schedule" at bounding box center [378, 247] width 213 height 26
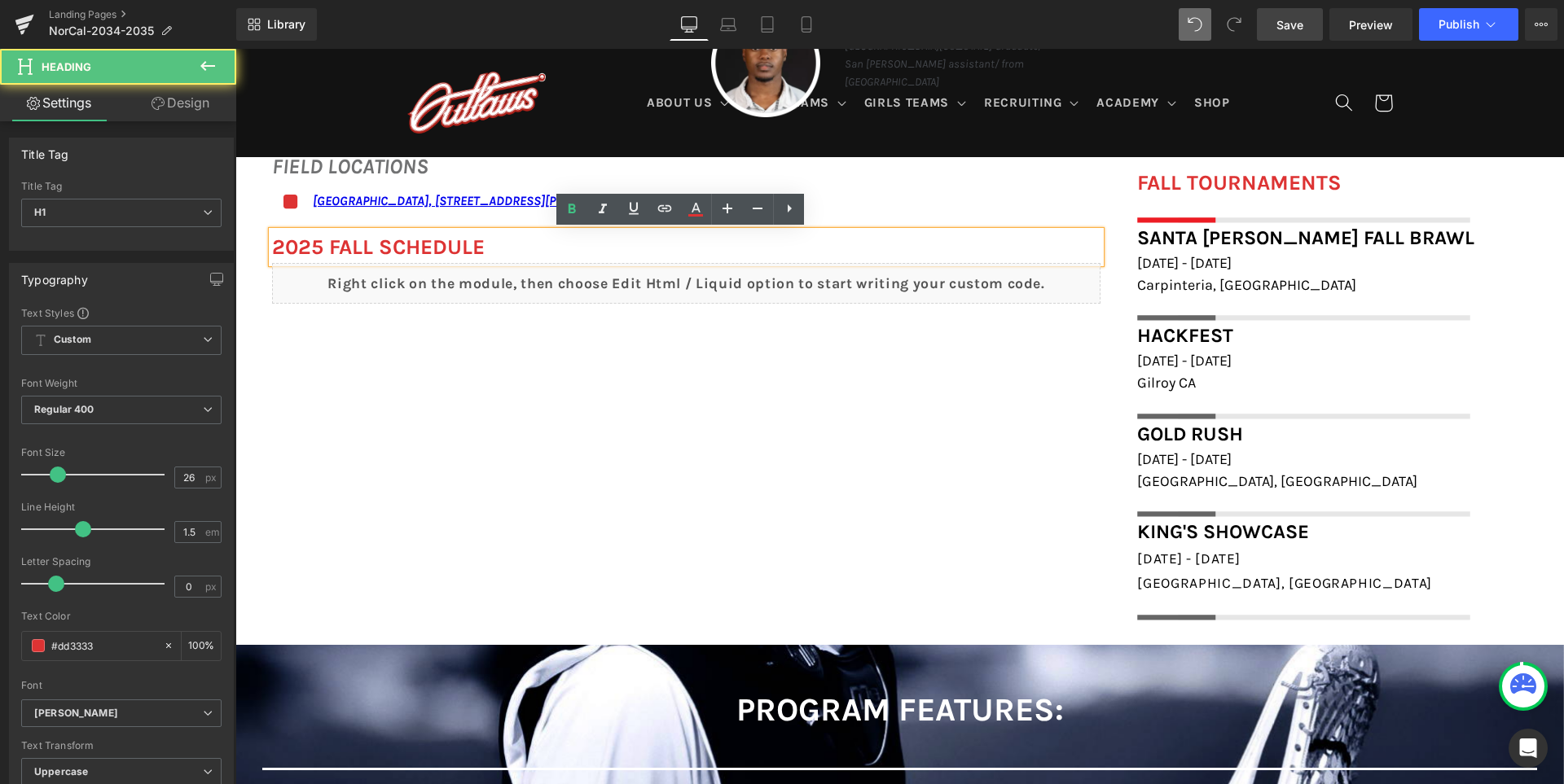
click at [695, 387] on div "FIELD LOCATIONS Heading Icon Redwood High School, 395 Doherty Drive, Larkspur, …" at bounding box center [899, 377] width 1328 height 487
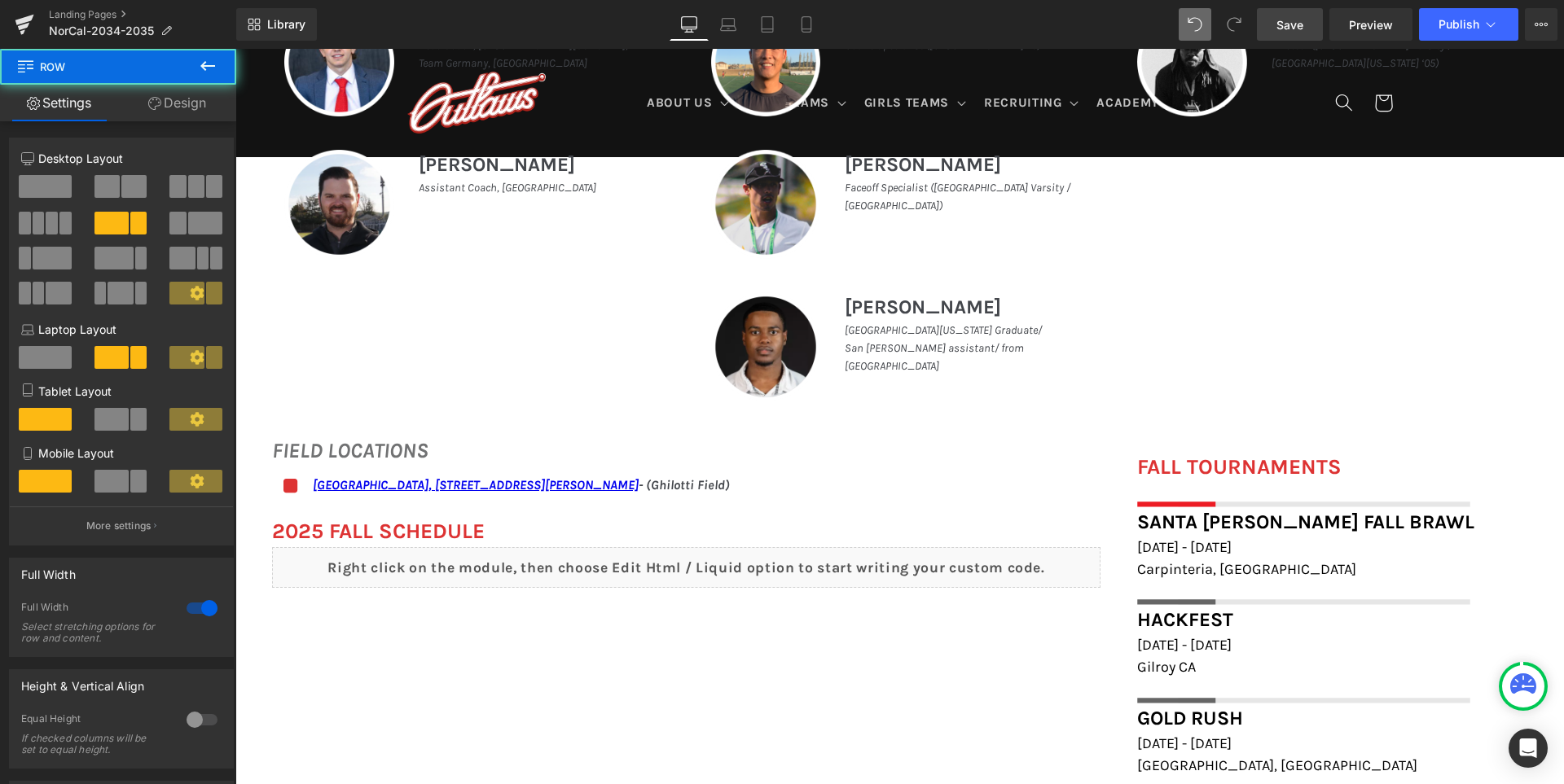
scroll to position [880, 0]
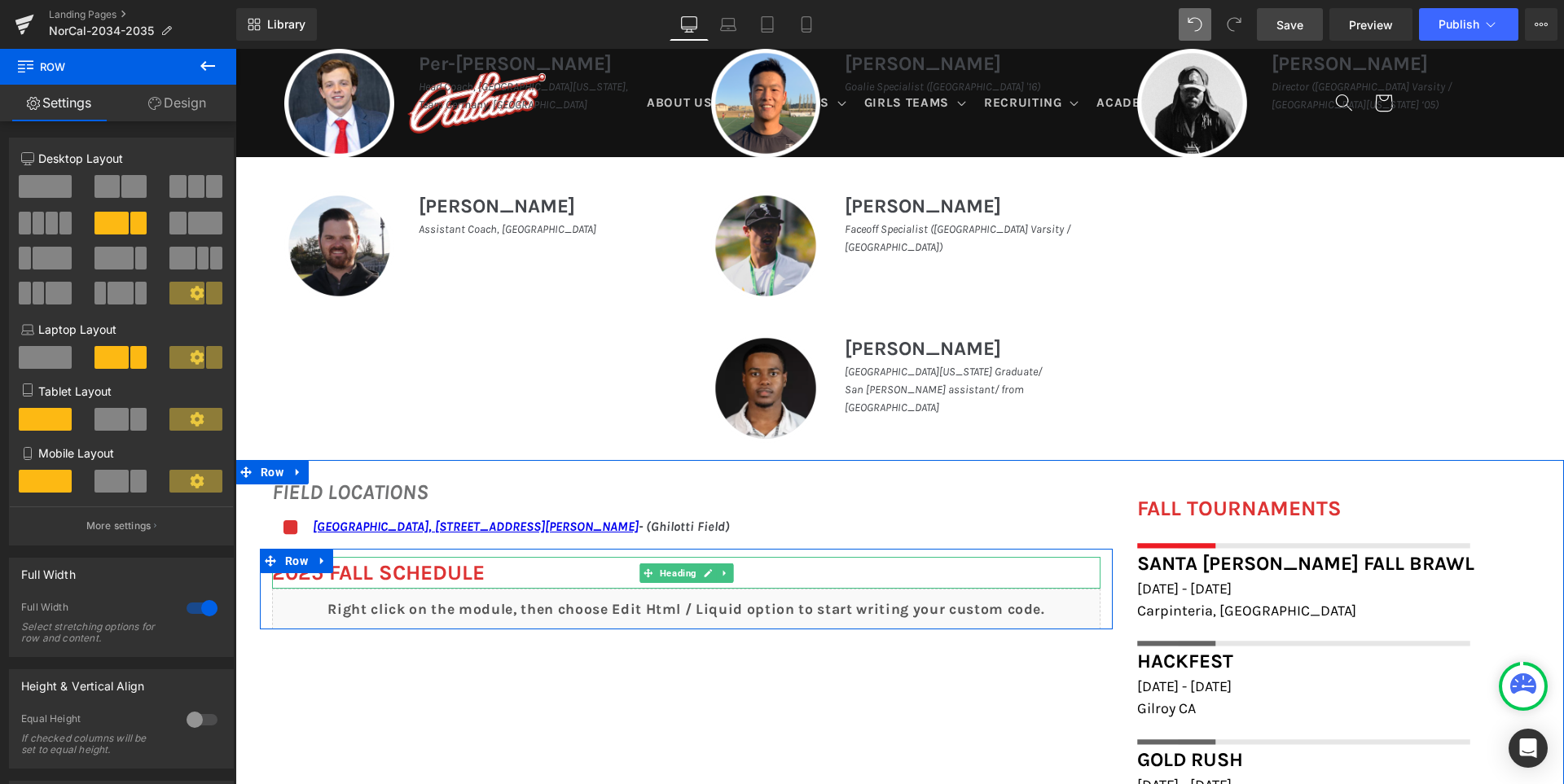
click at [718, 565] on link at bounding box center [725, 573] width 17 height 20
click at [729, 572] on icon at bounding box center [733, 572] width 9 height 9
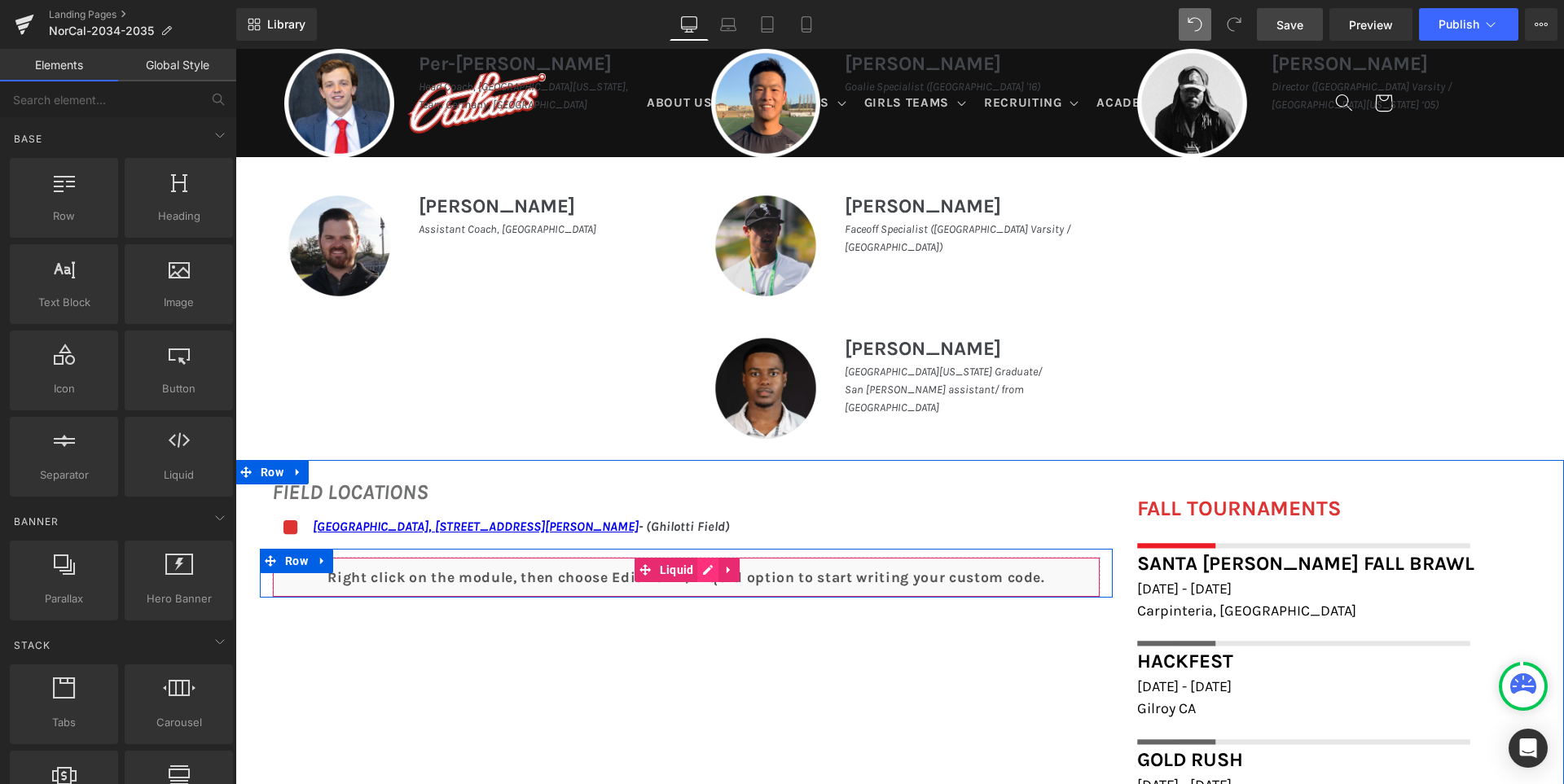
click at [705, 580] on div "Liquid" at bounding box center [685, 577] width 828 height 41
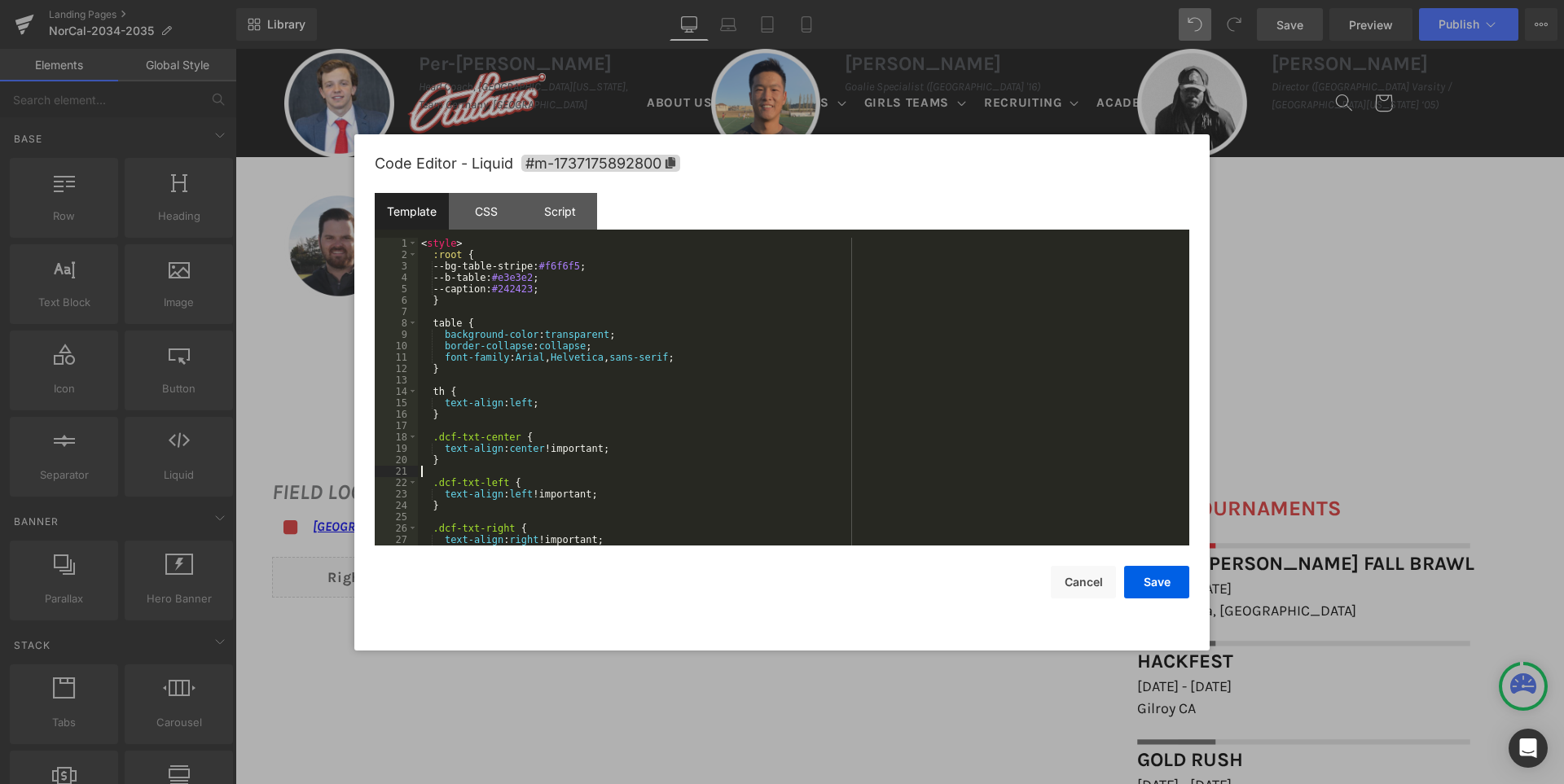
click at [707, 469] on div "< style > :root { --bg-table-stripe: #f6f6f5 ; --b-table: #e3e3e2 ; --caption: …" at bounding box center [800, 403] width 764 height 331
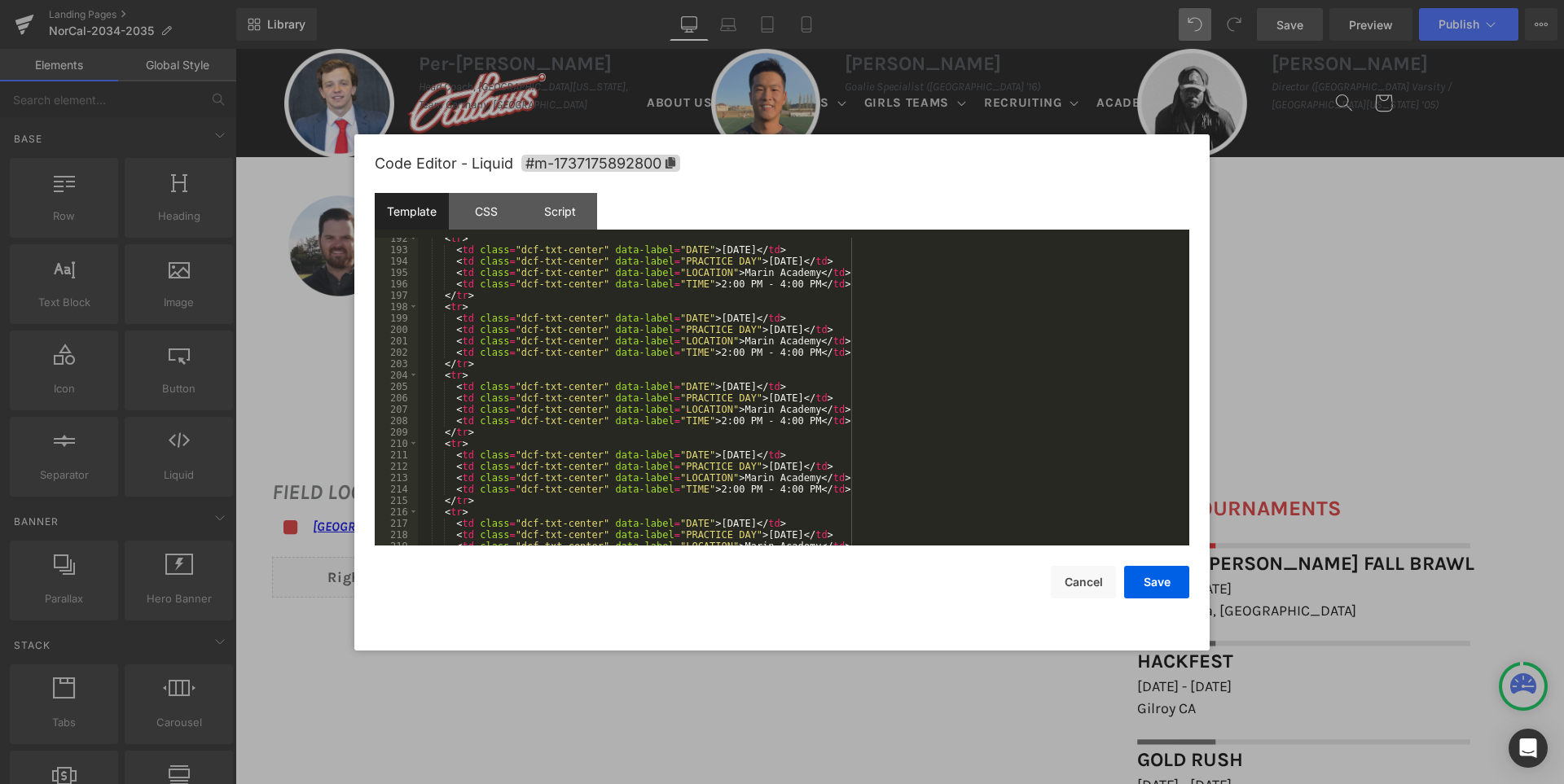
scroll to position [2036, 0]
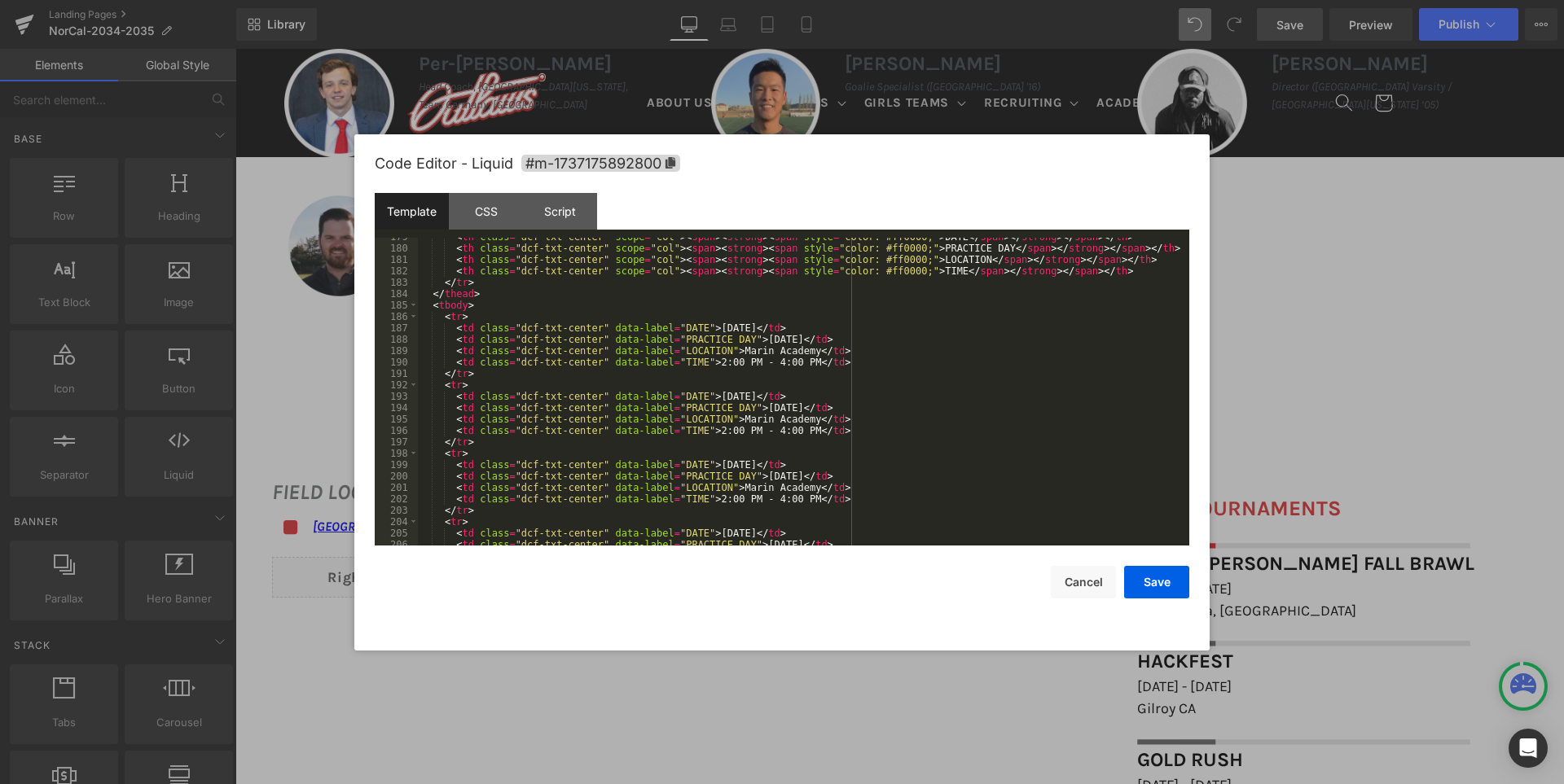
click at [955, 407] on div "< th class = "dcf-txt-center" scope = "col" > < span > < strong > < span style …" at bounding box center [800, 396] width 764 height 331
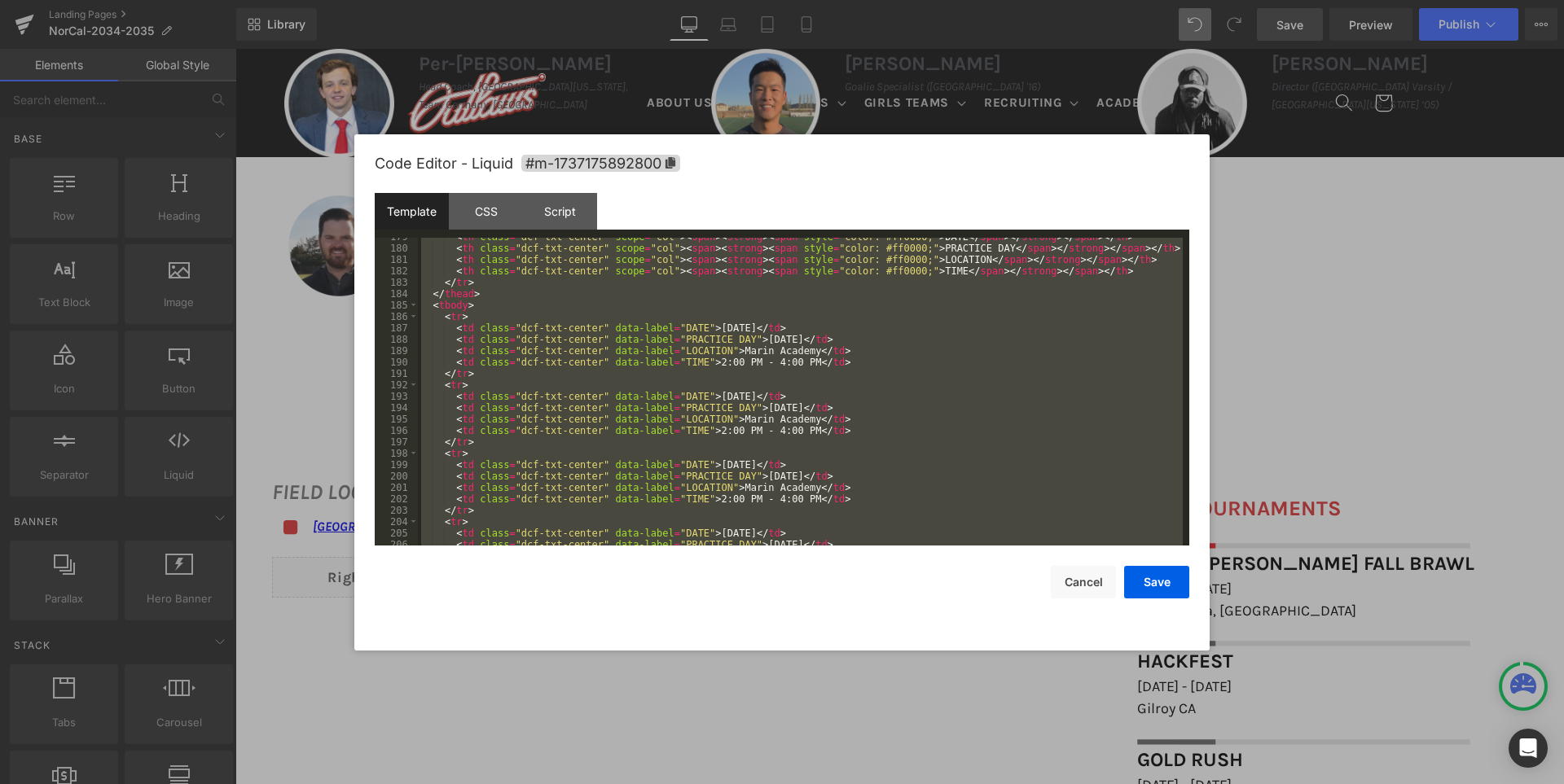
click at [874, 354] on div "< th class = "dcf-txt-center" scope = "col" > < span > < strong > < span style …" at bounding box center [800, 392] width 764 height 308
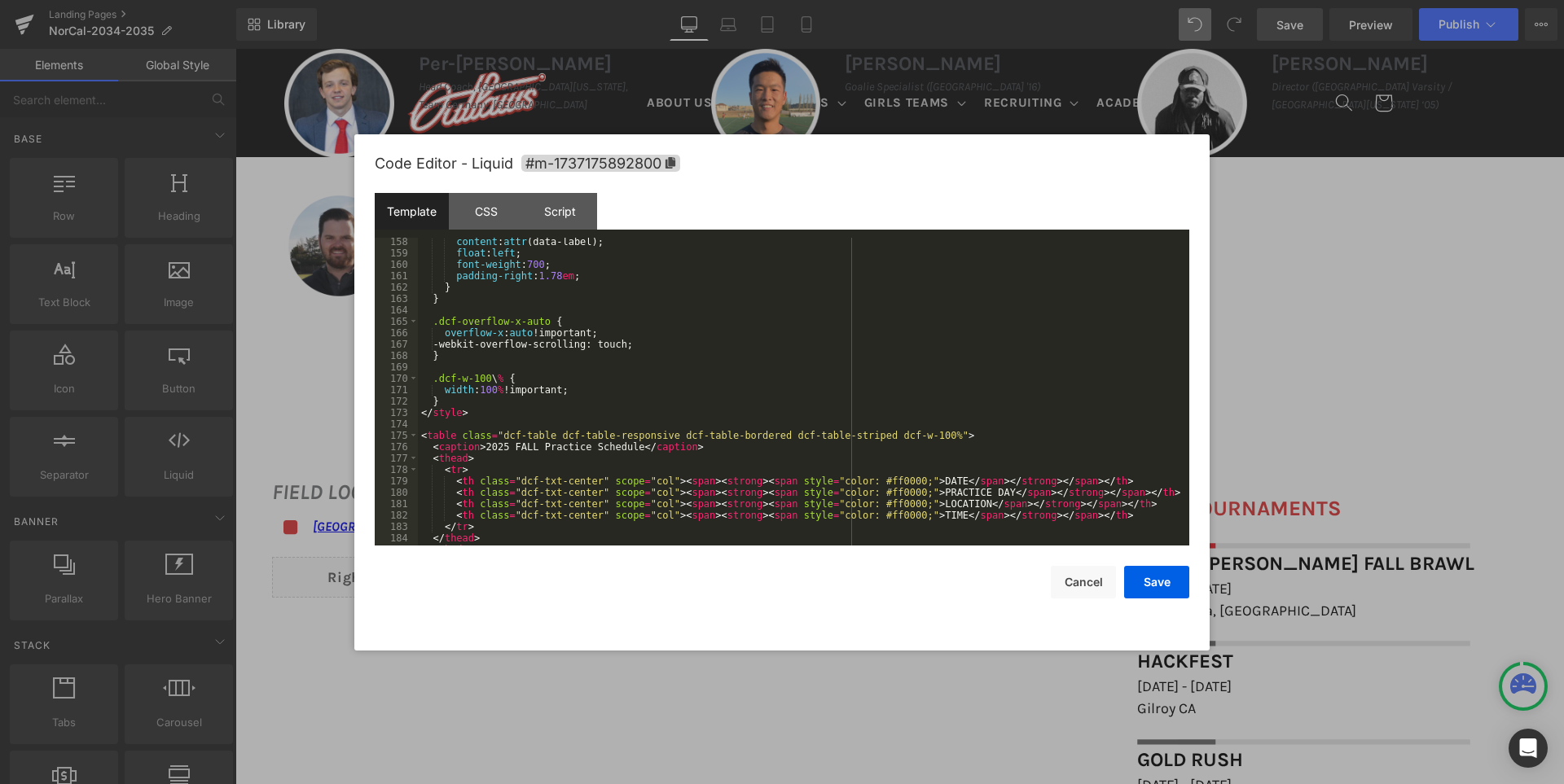
scroll to position [1791, 0]
click at [421, 433] on div "content : attr (data-label); float : left ; font-weight : 700 ; padding-right :…" at bounding box center [800, 401] width 764 height 331
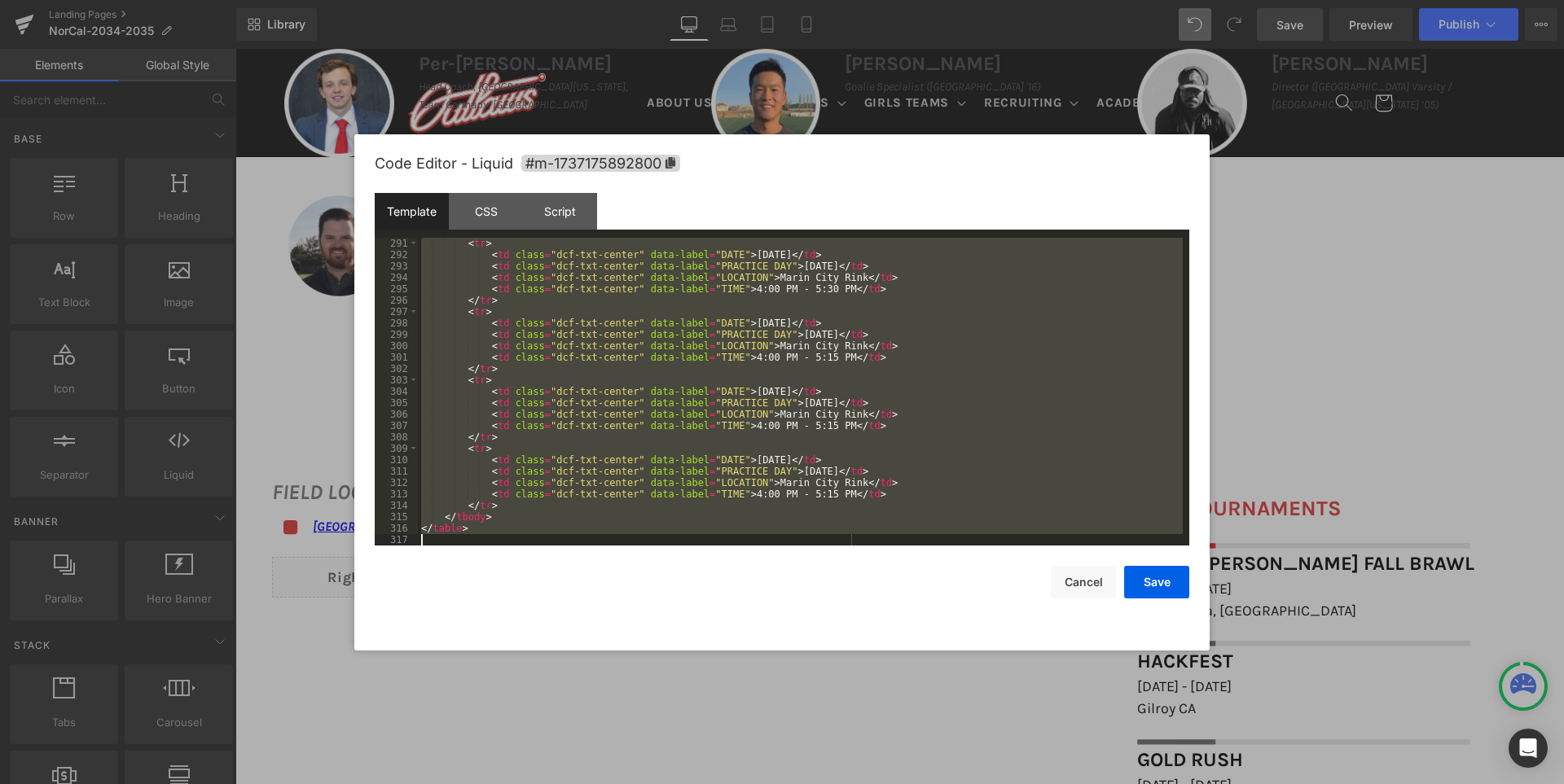
scroll to position [3305, 0]
drag, startPoint x: 417, startPoint y: 438, endPoint x: 503, endPoint y: 705, distance: 280.5
click at [503, 705] on body "You are previewing how the will restyle your page. You can not edit Elements in…" at bounding box center [782, 392] width 1564 height 784
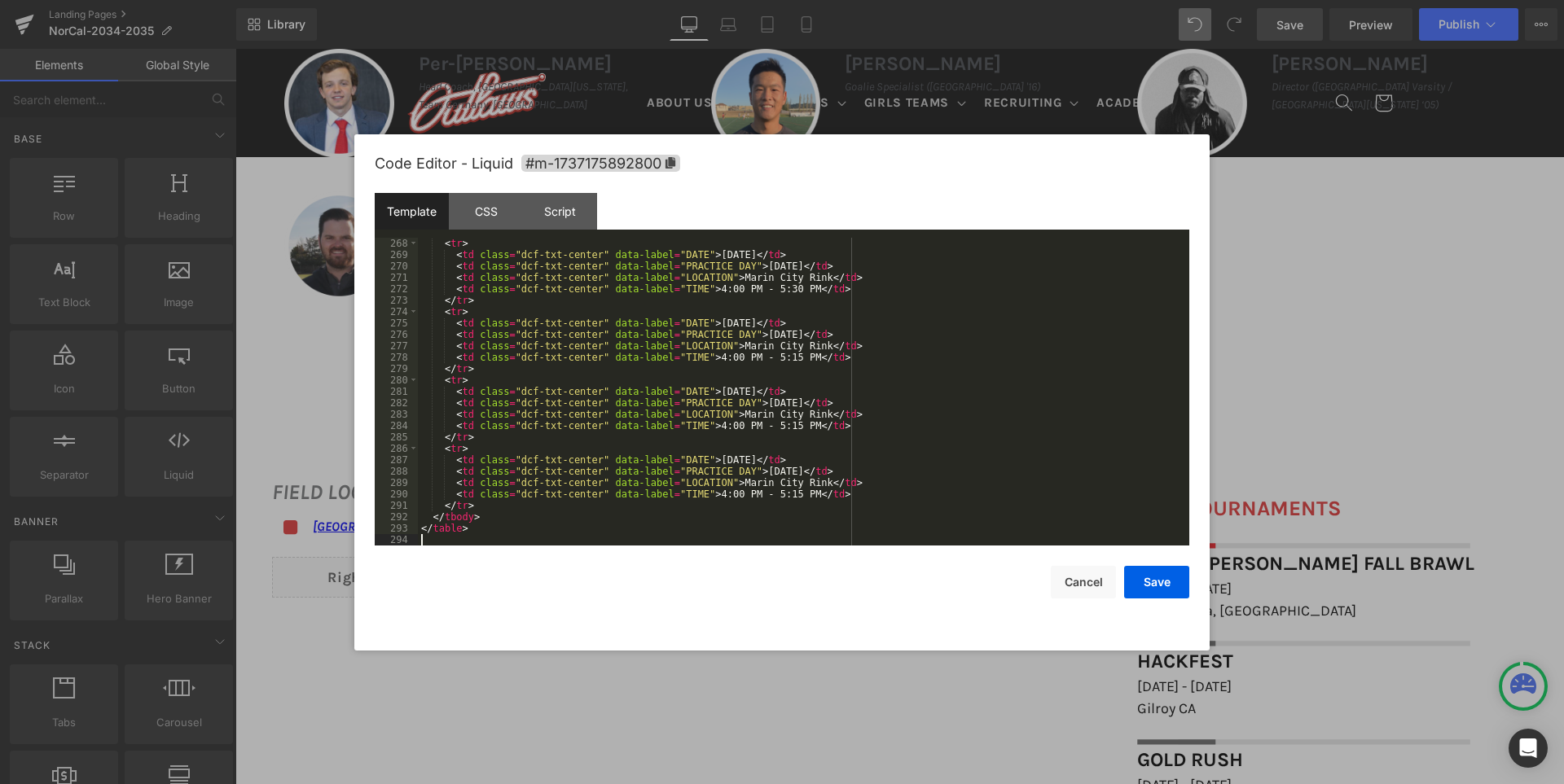
scroll to position [3043, 0]
click at [1178, 579] on button "Save" at bounding box center [1156, 582] width 66 height 32
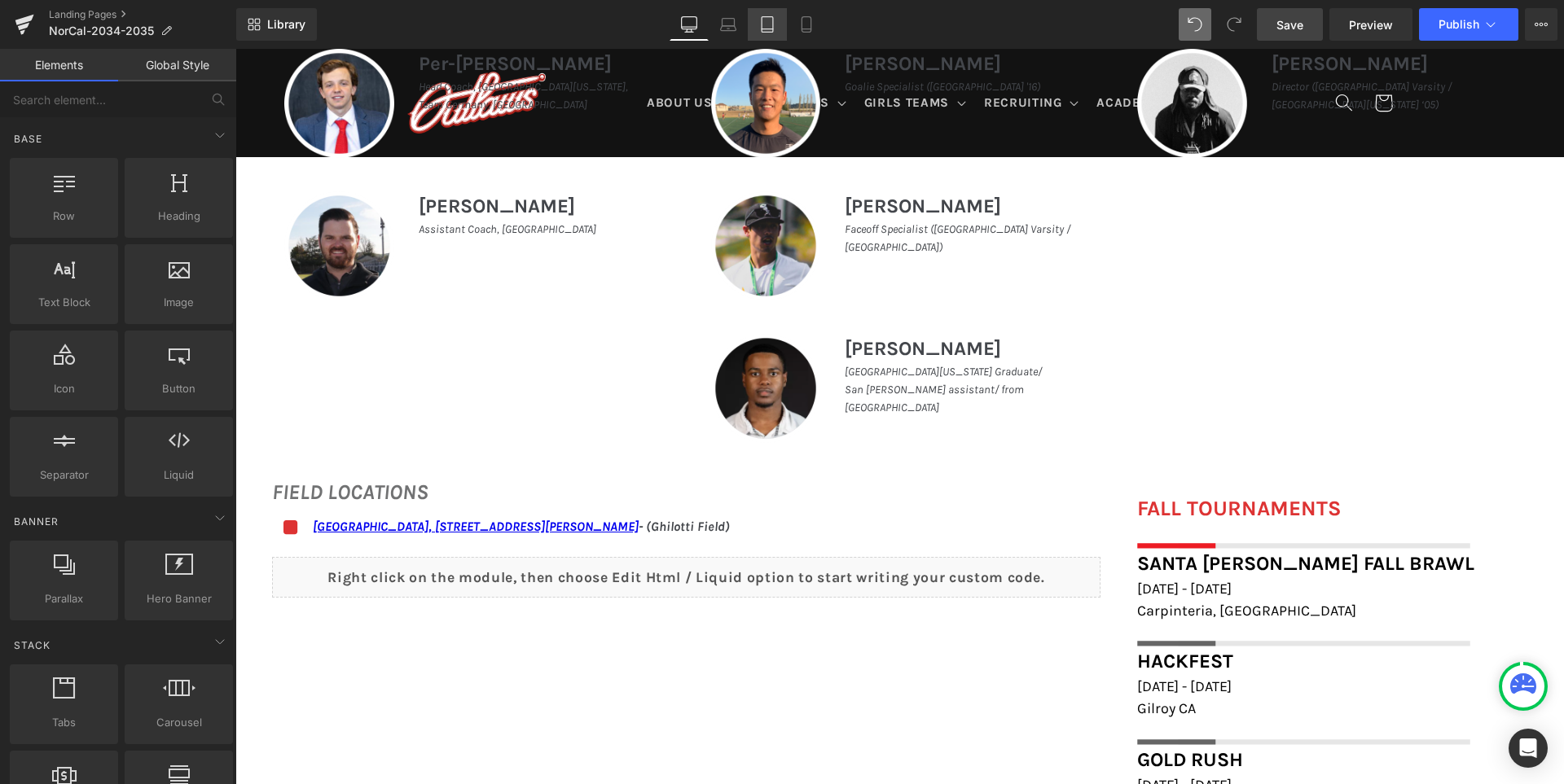
click at [770, 32] on link "Tablet" at bounding box center [766, 25] width 39 height 32
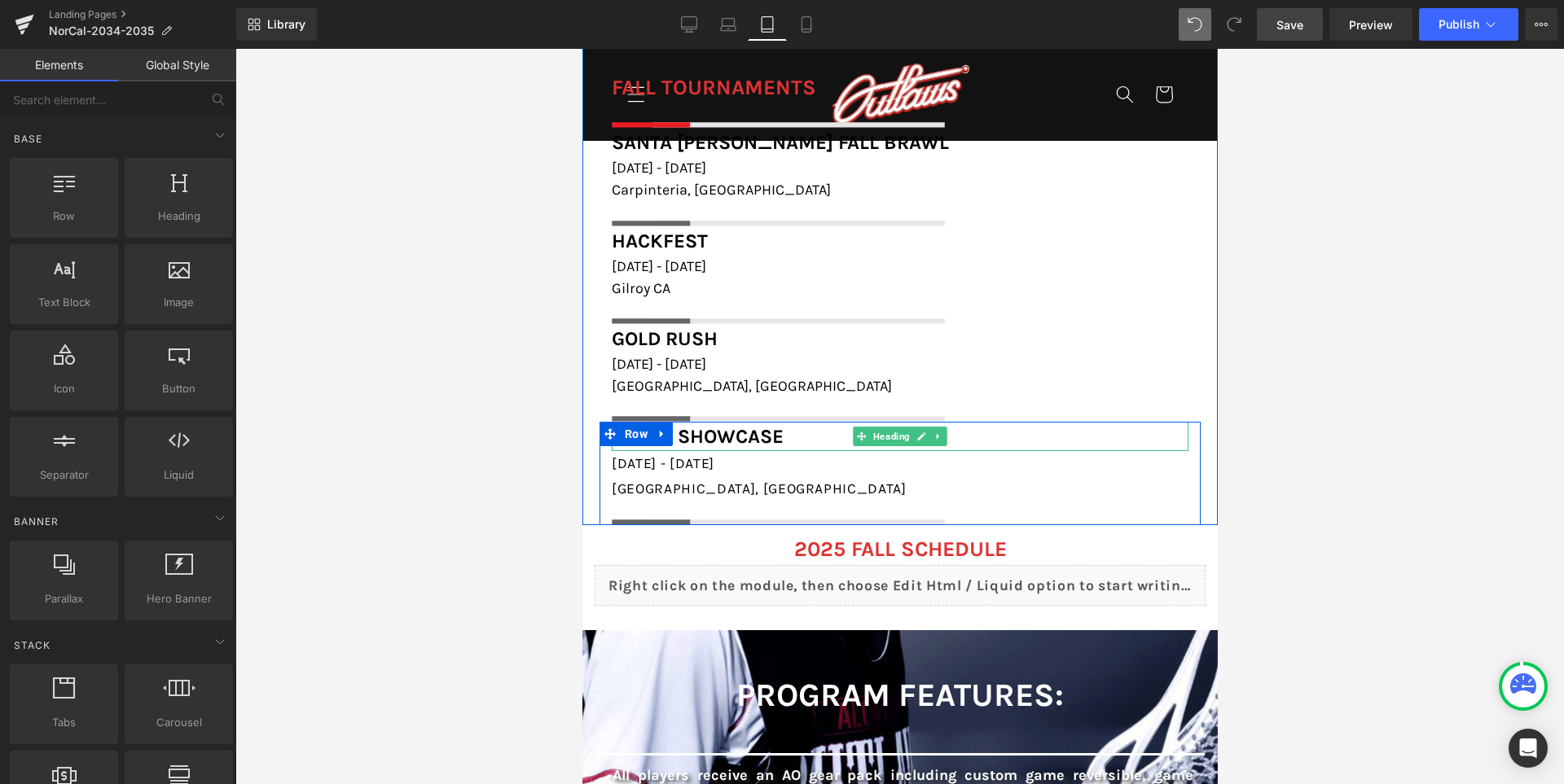
scroll to position [1718, 0]
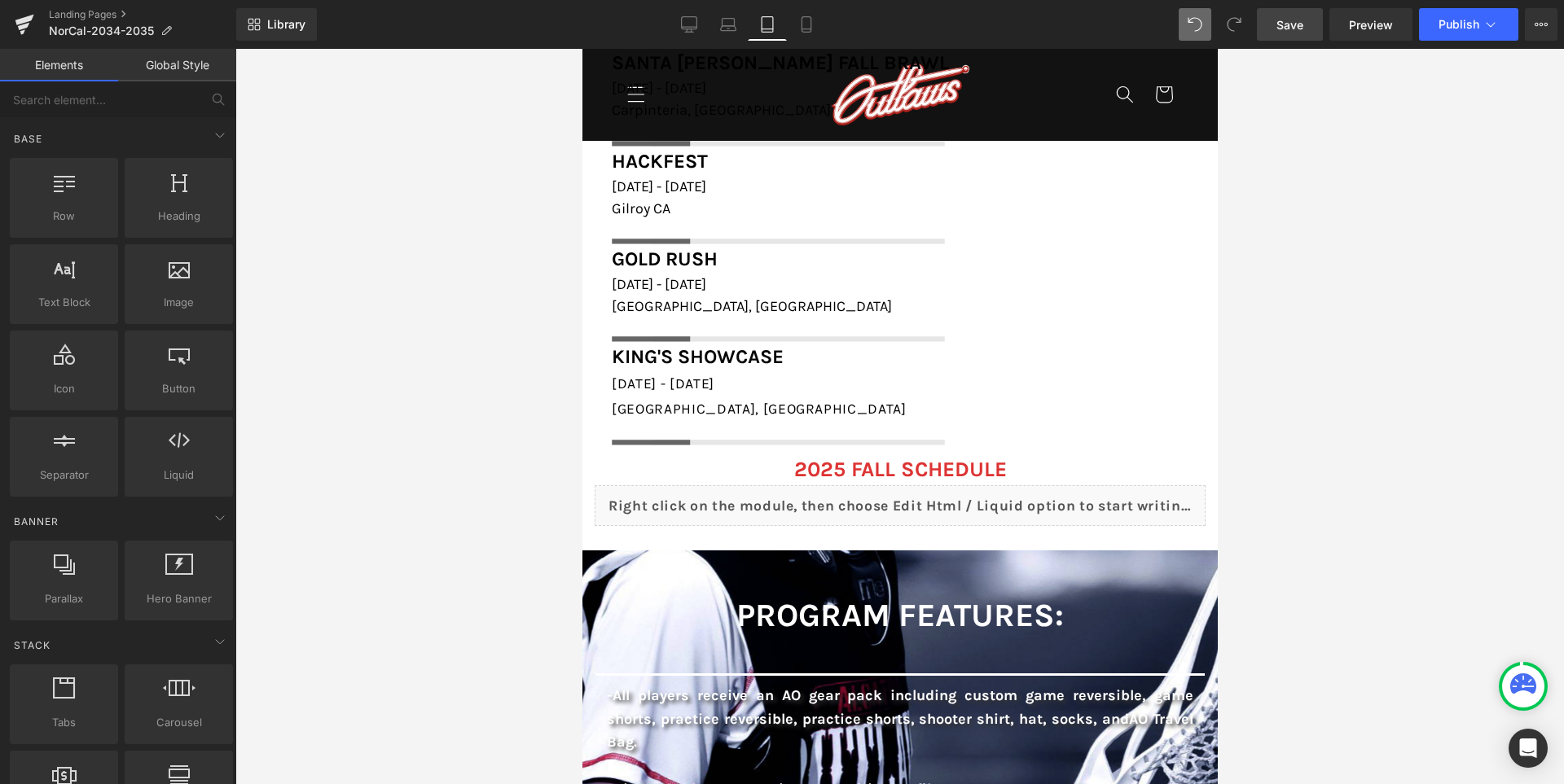
click at [905, 508] on div "Liquid" at bounding box center [899, 506] width 611 height 41
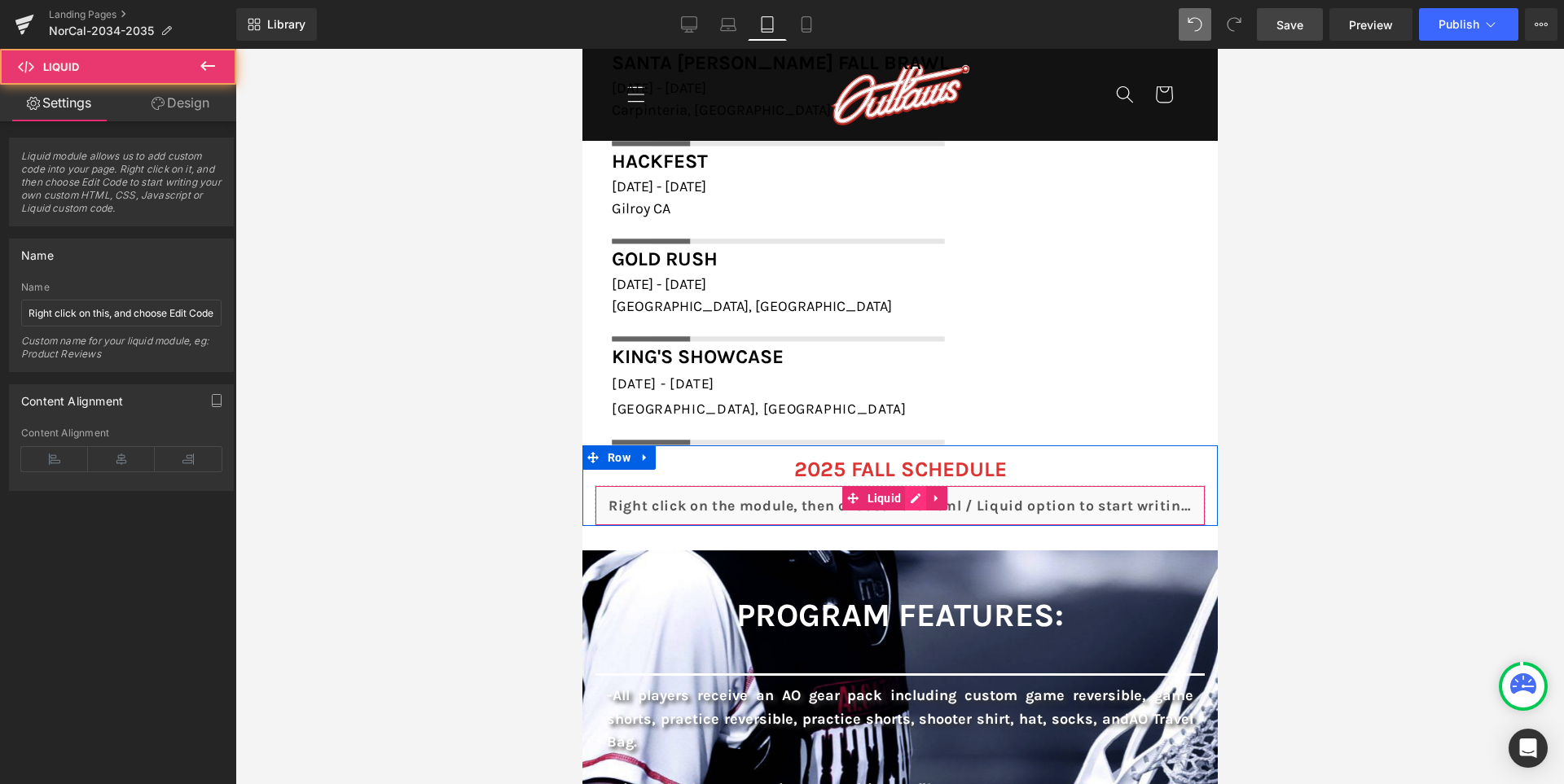
click at [916, 501] on div "Liquid" at bounding box center [899, 506] width 611 height 41
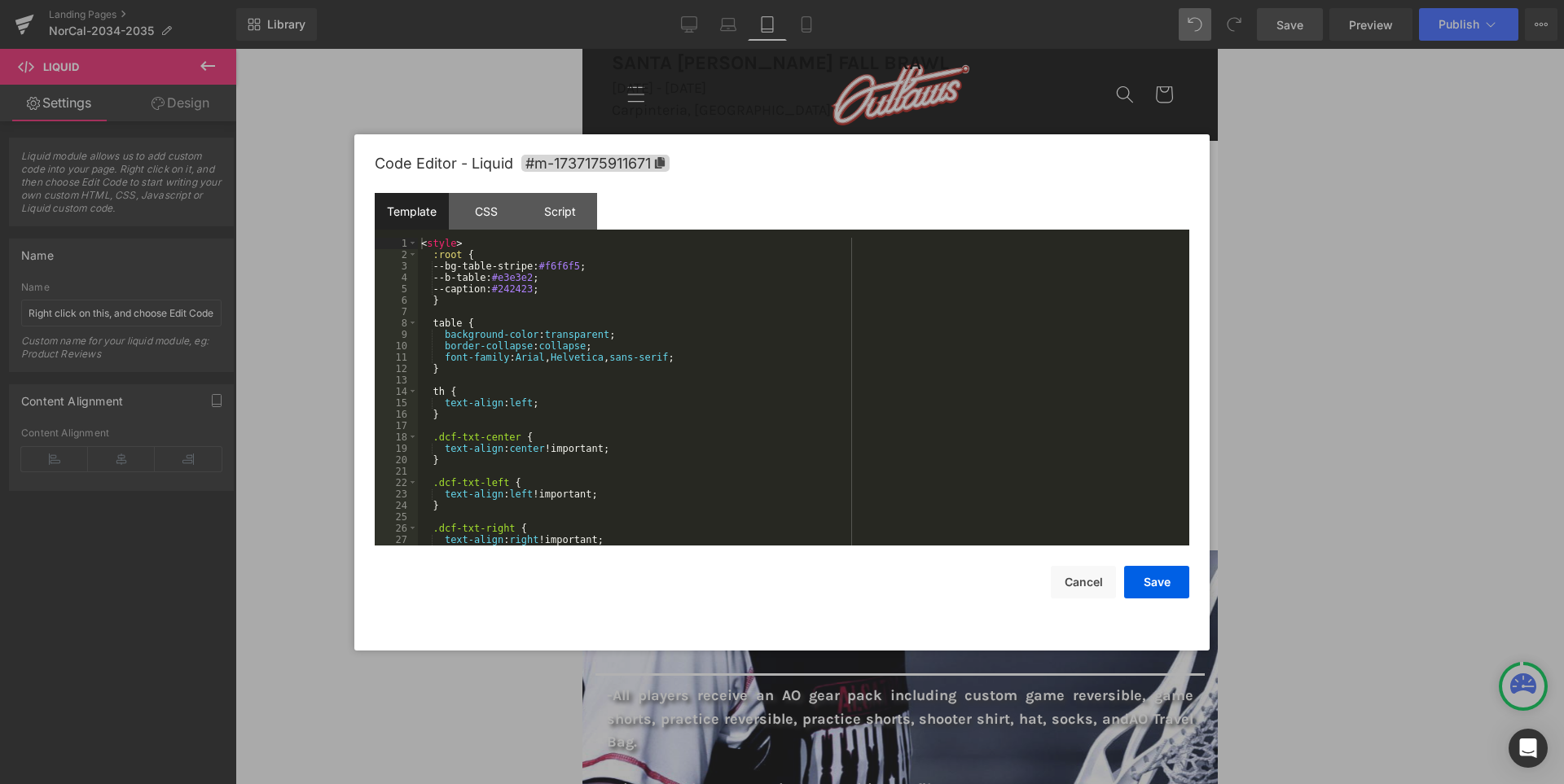
click at [907, 451] on div "< style > :root { --bg-table-stripe: #f6f6f5 ; --b-table: #e3e3e2 ; --caption: …" at bounding box center [800, 403] width 764 height 331
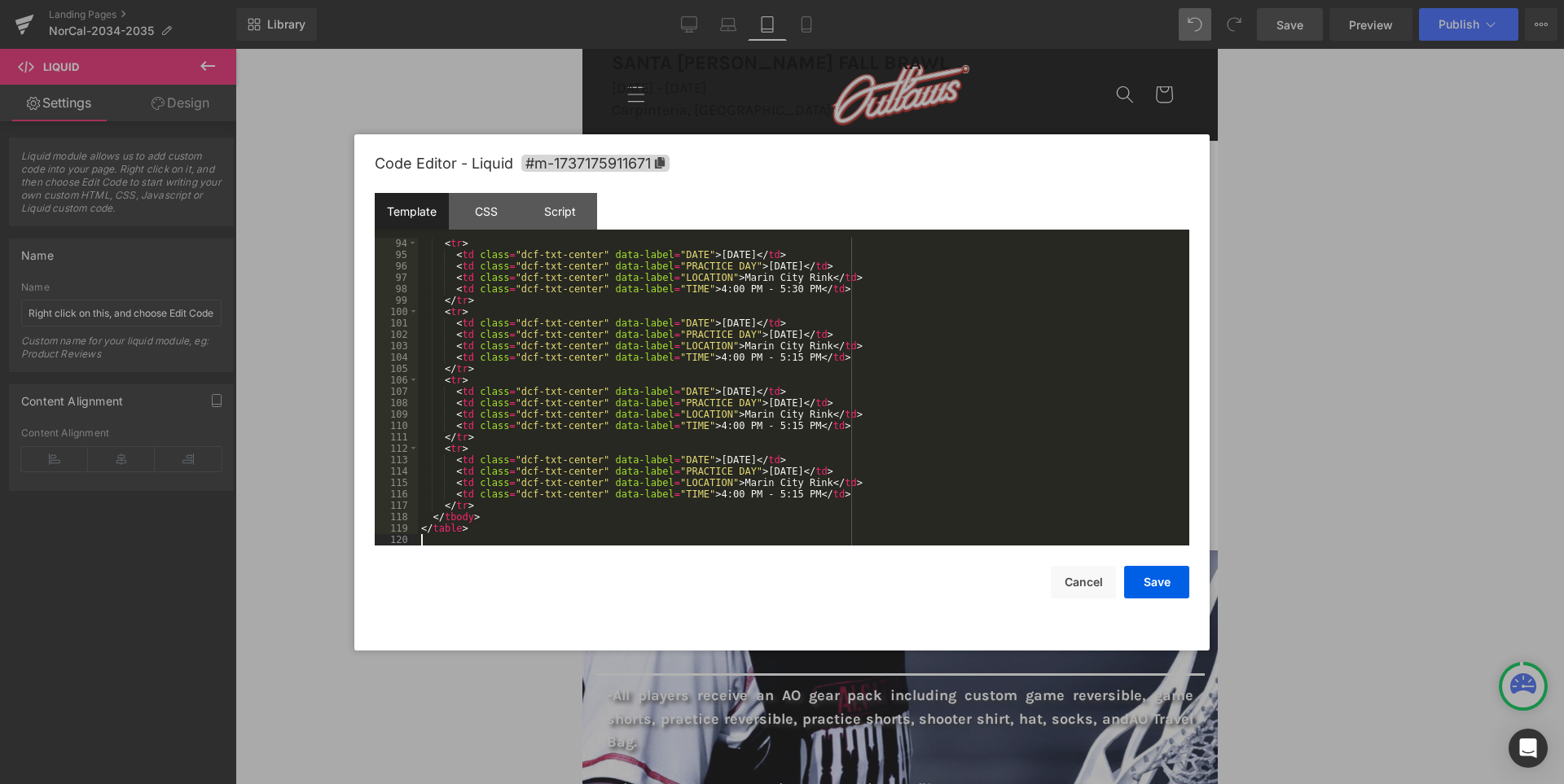
scroll to position [1060, 0]
click at [1165, 581] on button "Save" at bounding box center [1156, 582] width 66 height 32
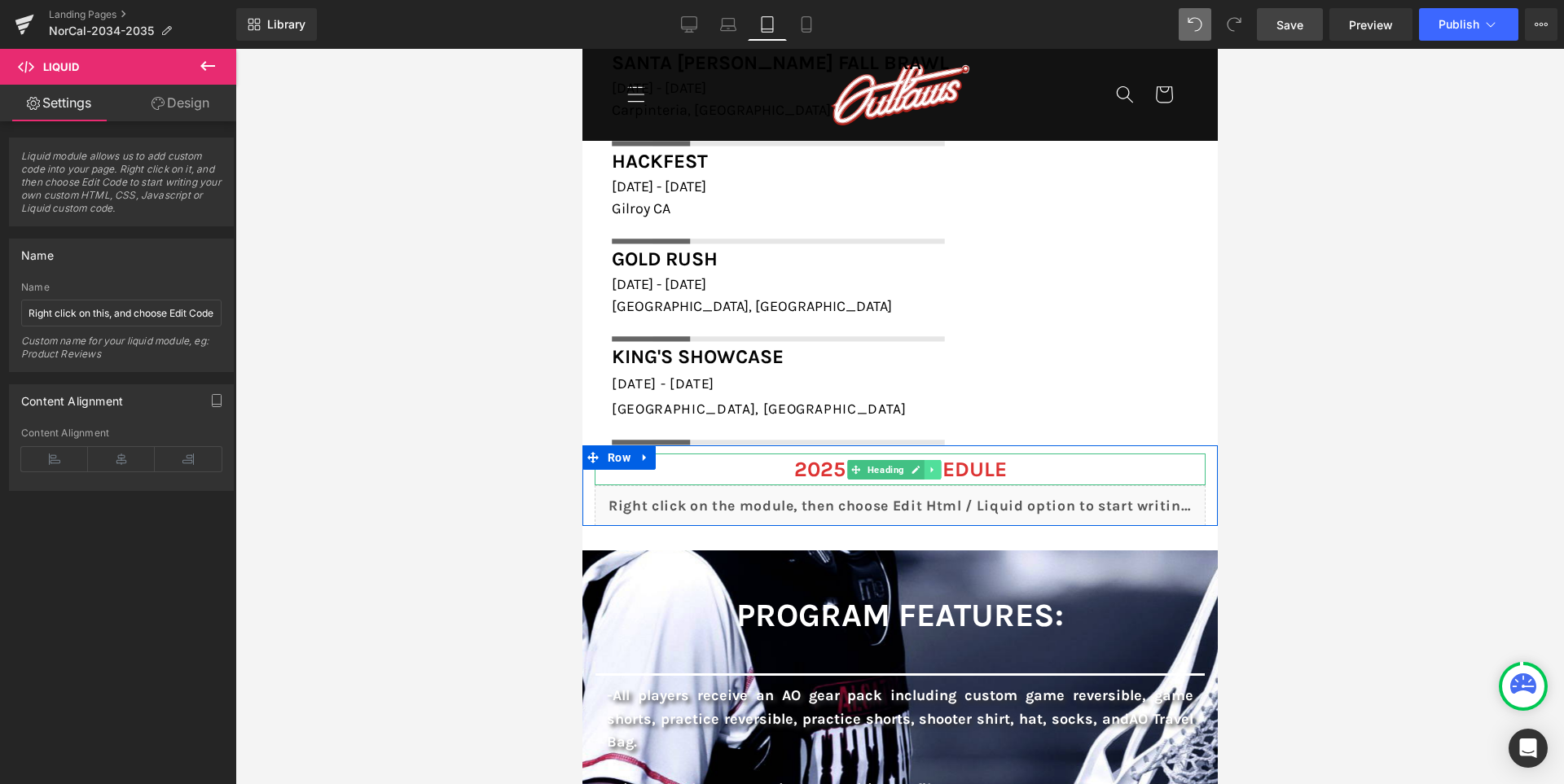
click at [934, 470] on icon at bounding box center [931, 469] width 9 height 10
click at [938, 470] on icon at bounding box center [939, 469] width 9 height 10
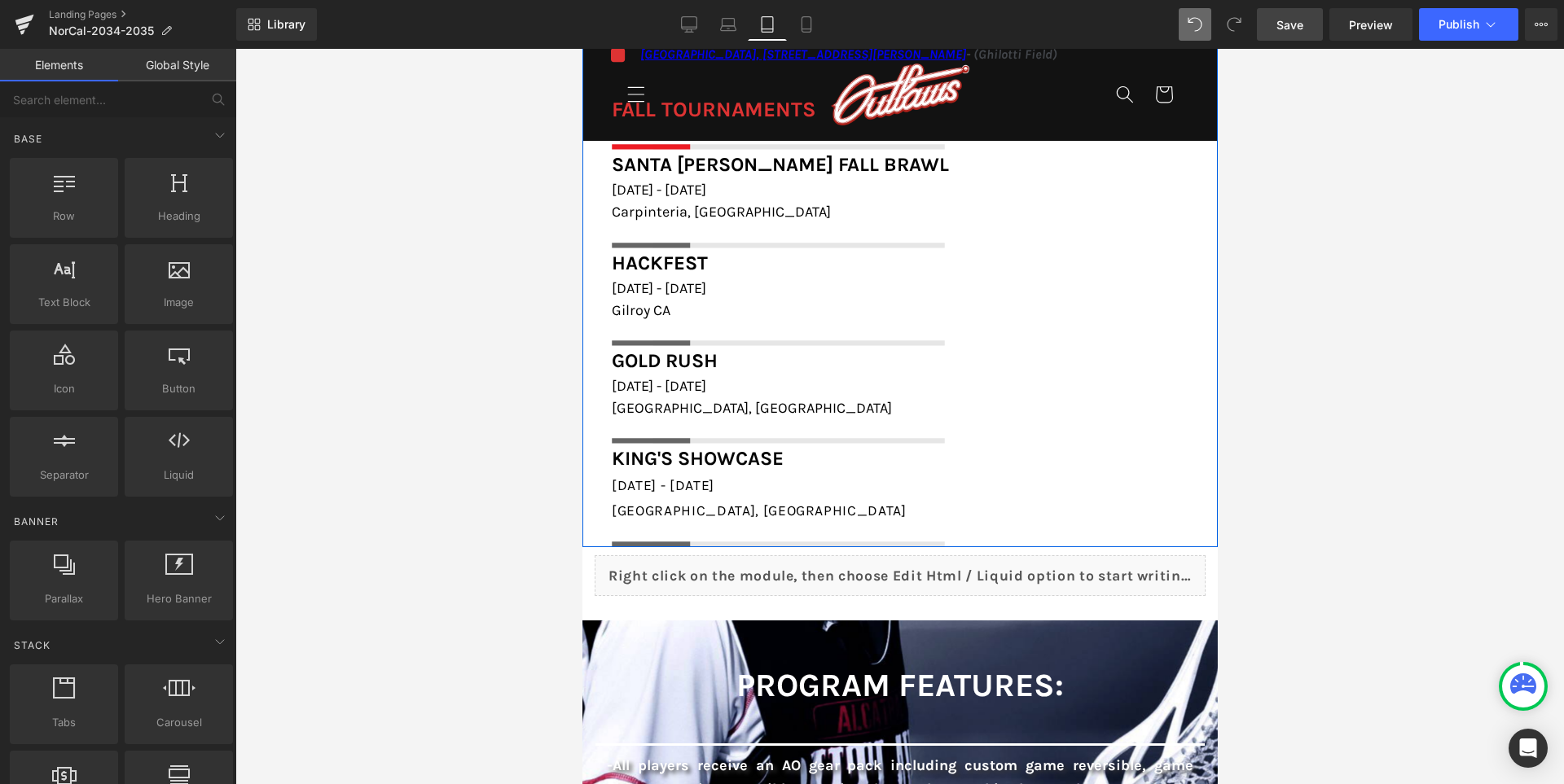
scroll to position [1474, 0]
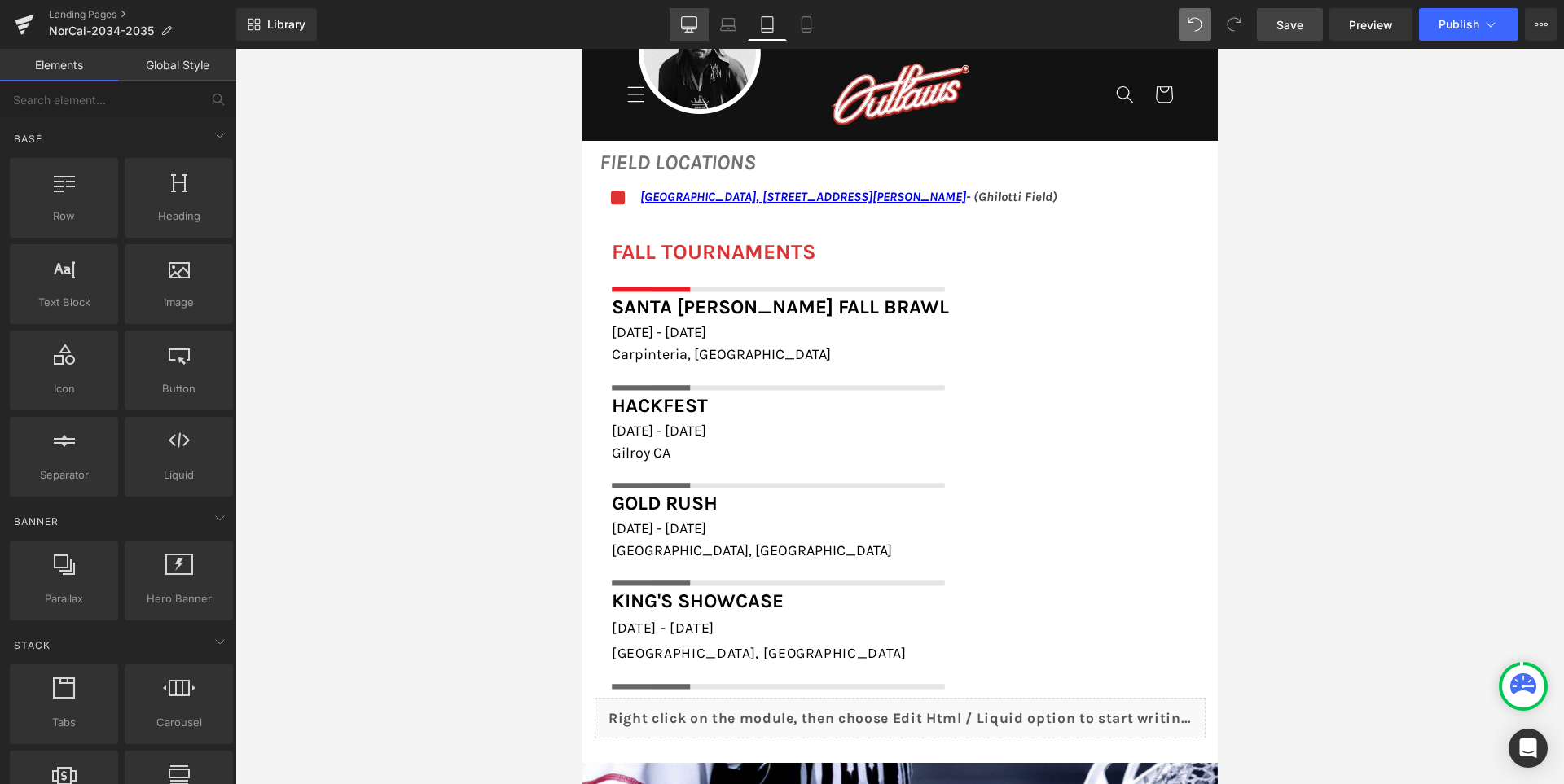
click at [695, 29] on icon at bounding box center [689, 23] width 15 height 12
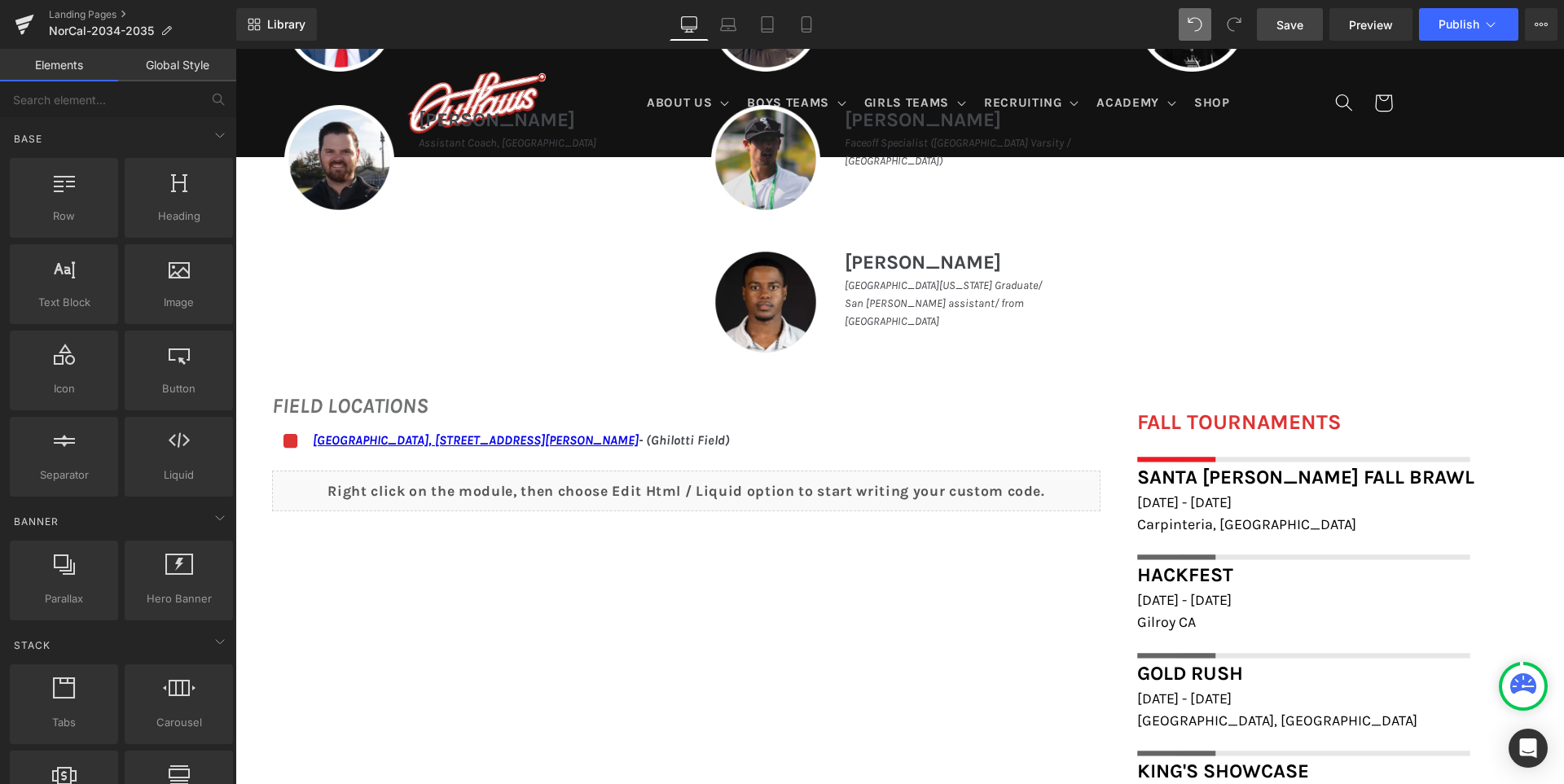
scroll to position [1290, 0]
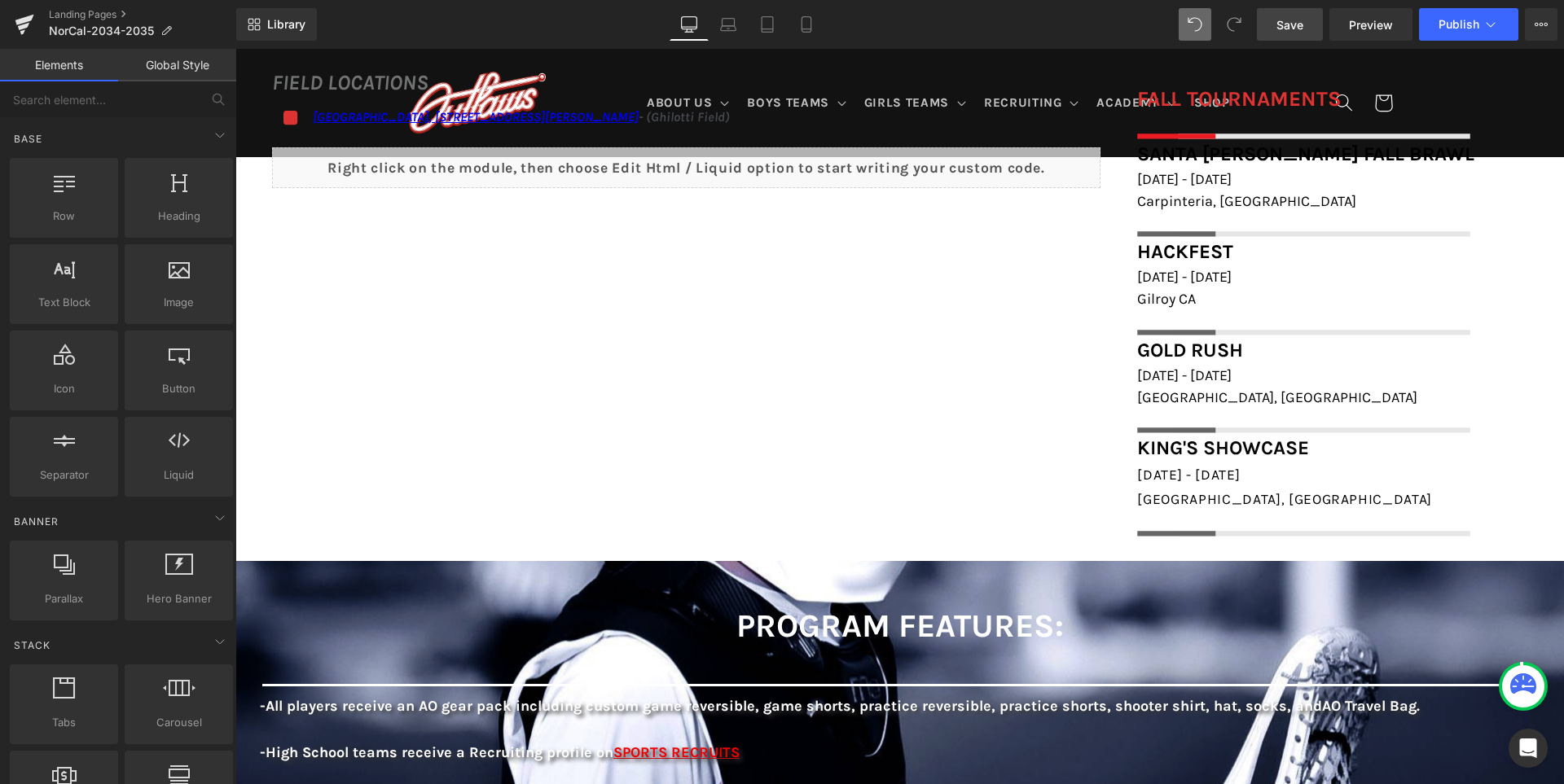
click at [1297, 29] on span "Save" at bounding box center [1289, 25] width 27 height 17
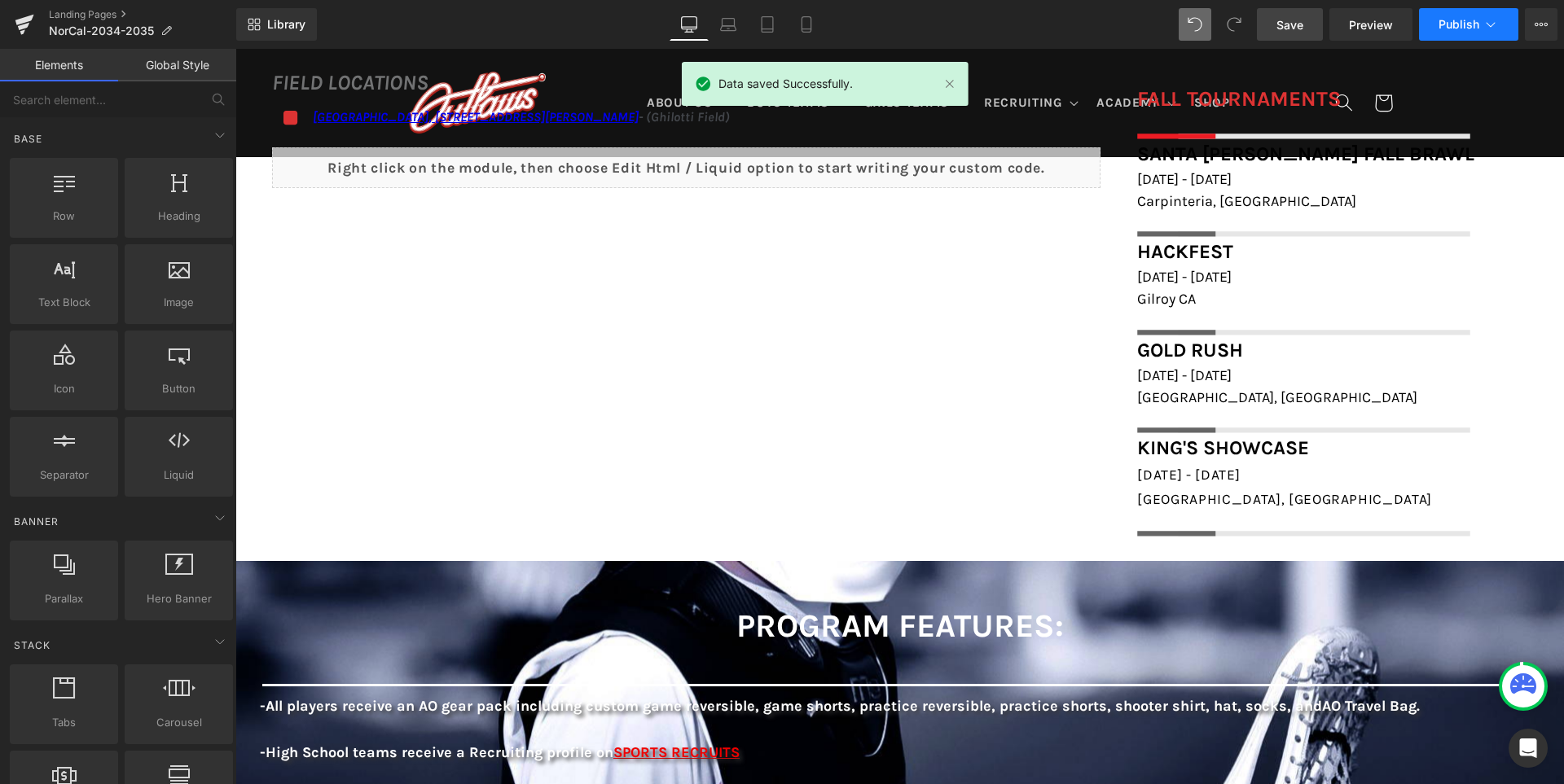
click at [1445, 16] on button "Publish" at bounding box center [1468, 25] width 100 height 32
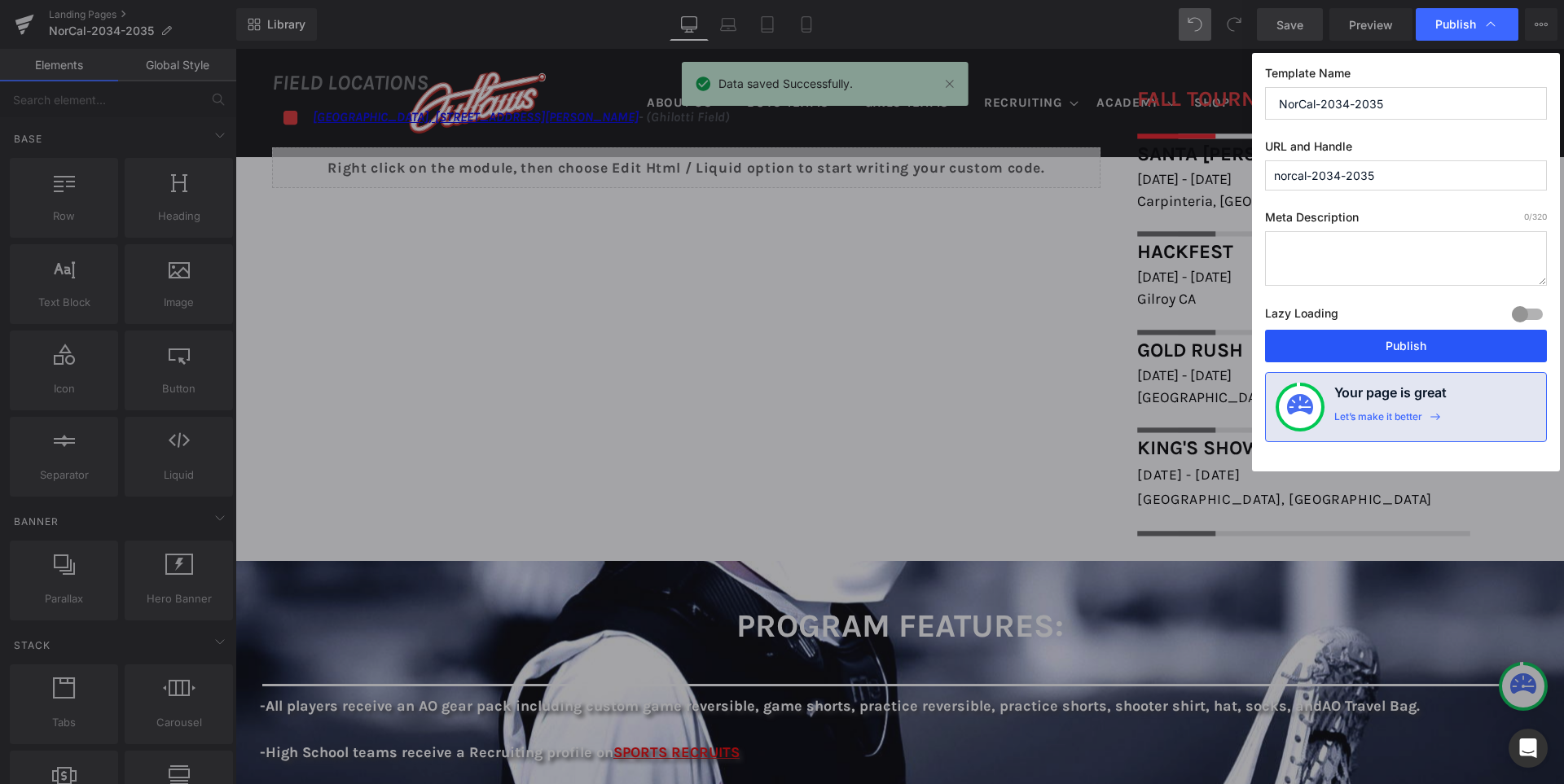
click at [1360, 344] on button "Publish" at bounding box center [1405, 346] width 281 height 32
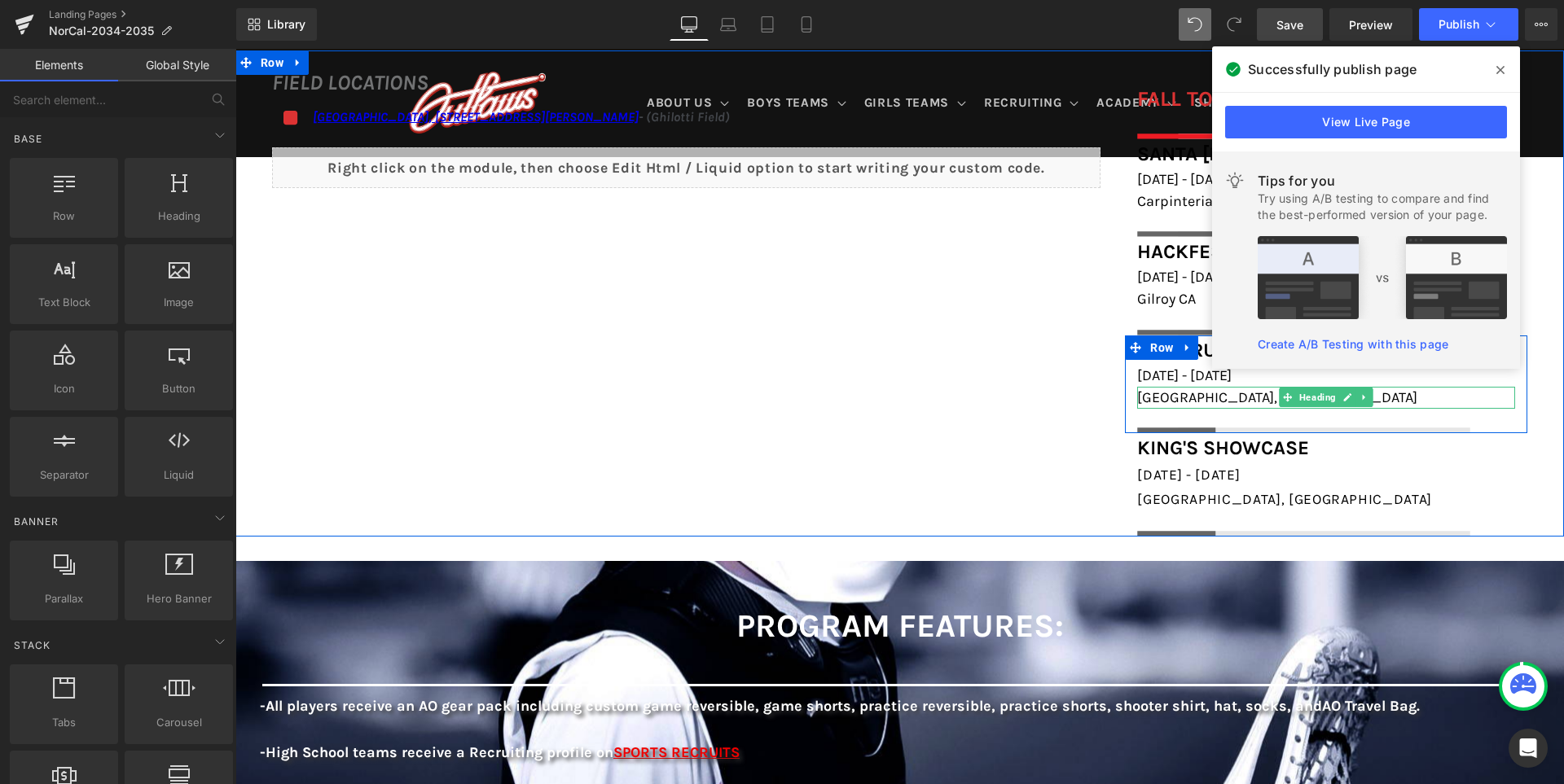
click at [1184, 396] on span "Santa Rosa, CA" at bounding box center [1277, 397] width 280 height 18
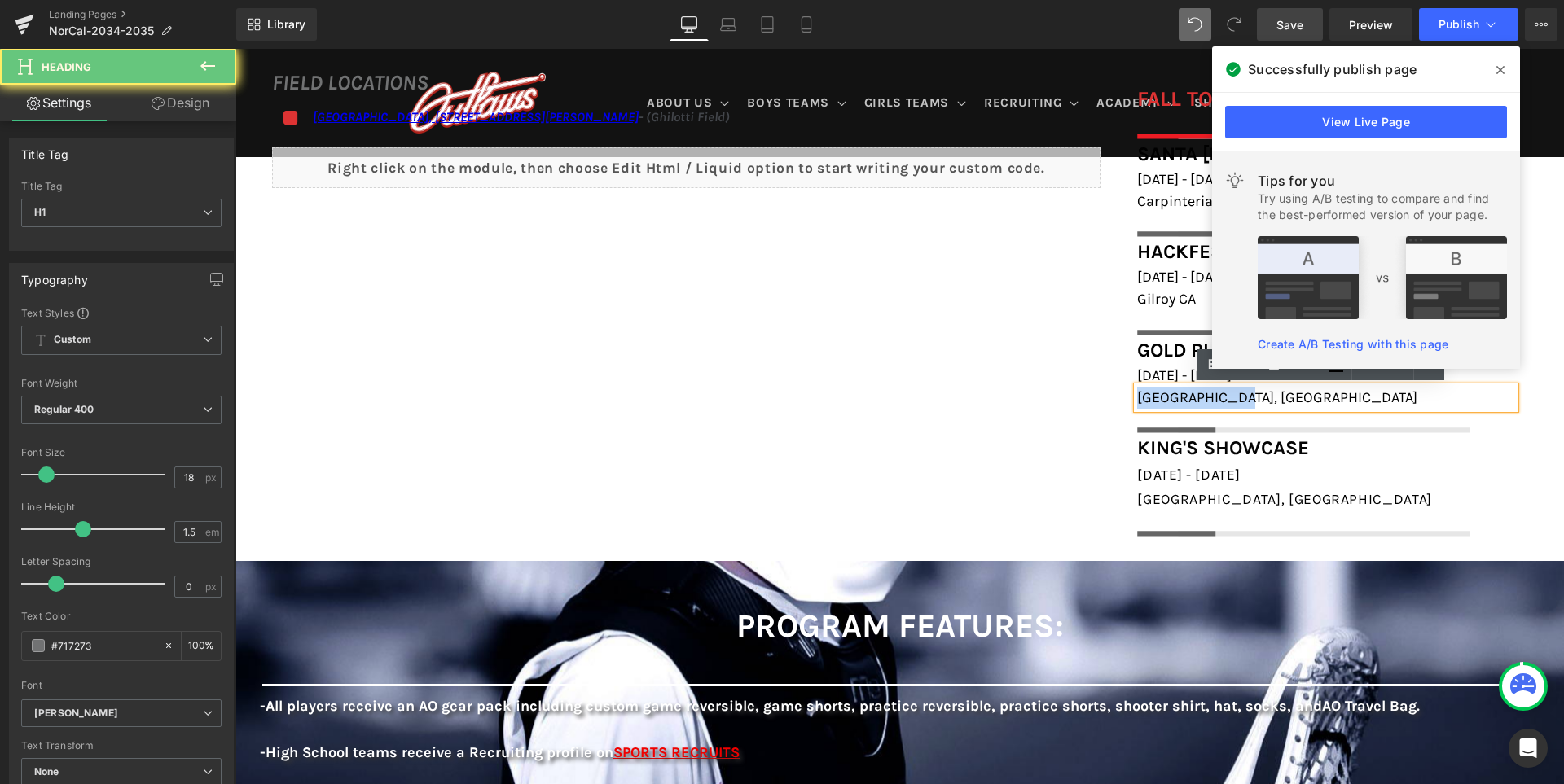
click at [1184, 396] on span "Santa Rosa, CA" at bounding box center [1277, 397] width 280 height 18
paste div
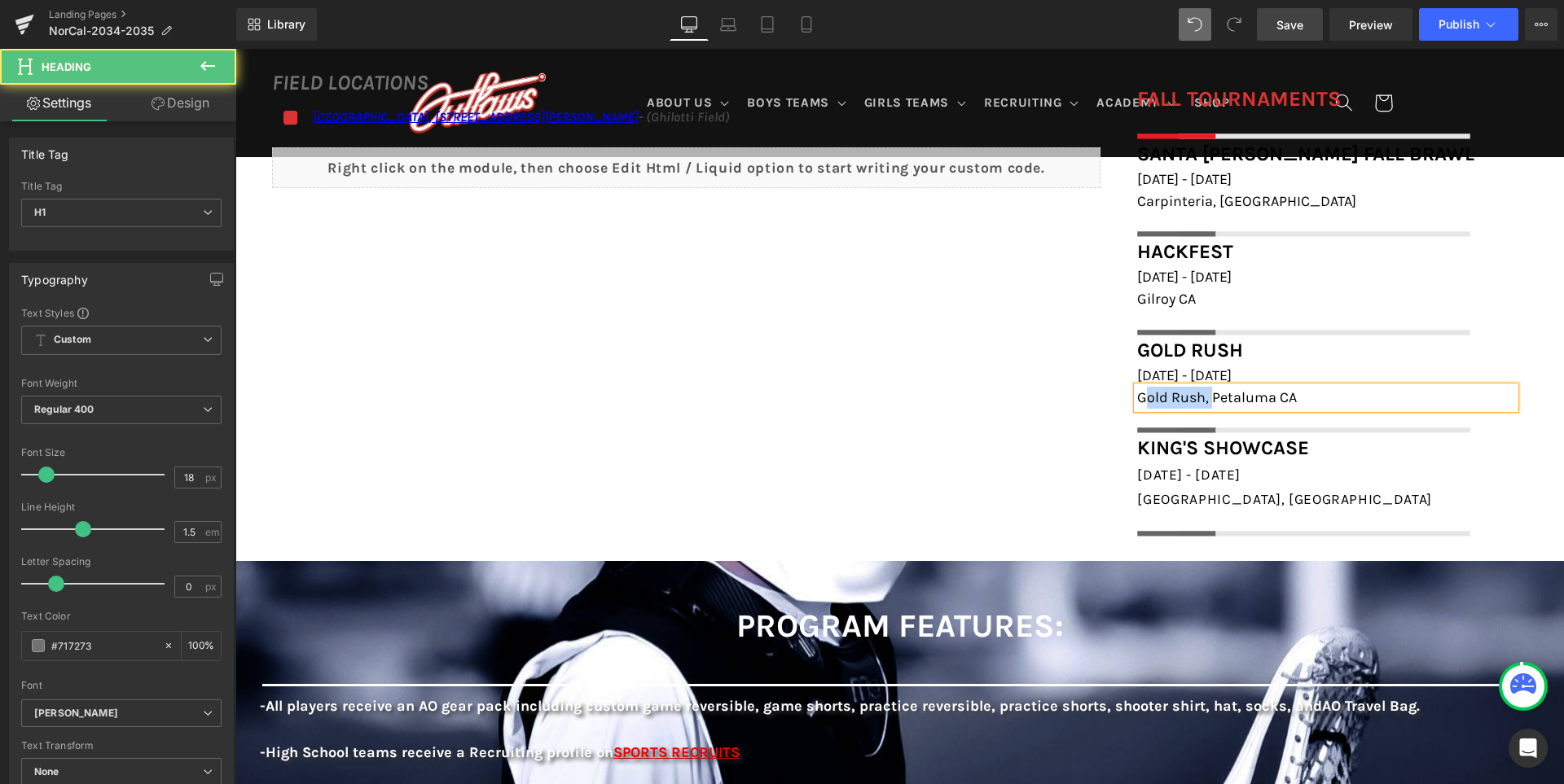
drag, startPoint x: 1207, startPoint y: 400, endPoint x: 1142, endPoint y: 397, distance: 65.1
click at [1142, 397] on span "Gold Rush, Petaluma CA" at bounding box center [1217, 397] width 160 height 18
click at [1024, 467] on div "FIELD LOCATIONS Heading Icon Redwood High School, 395 Doherty Drive, Larkspur, …" at bounding box center [899, 294] width 1328 height 487
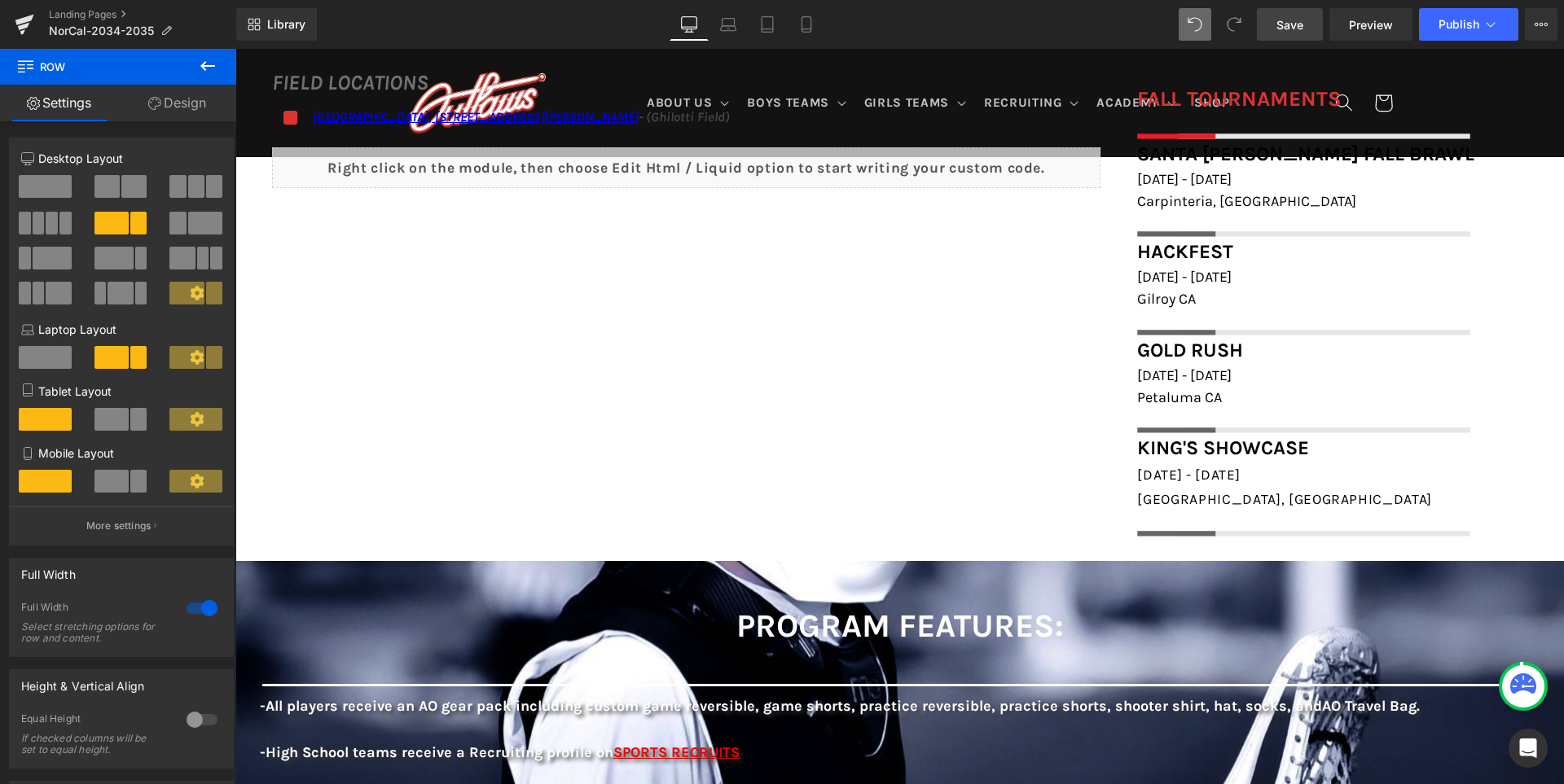
click at [1299, 23] on span "Save" at bounding box center [1289, 25] width 27 height 17
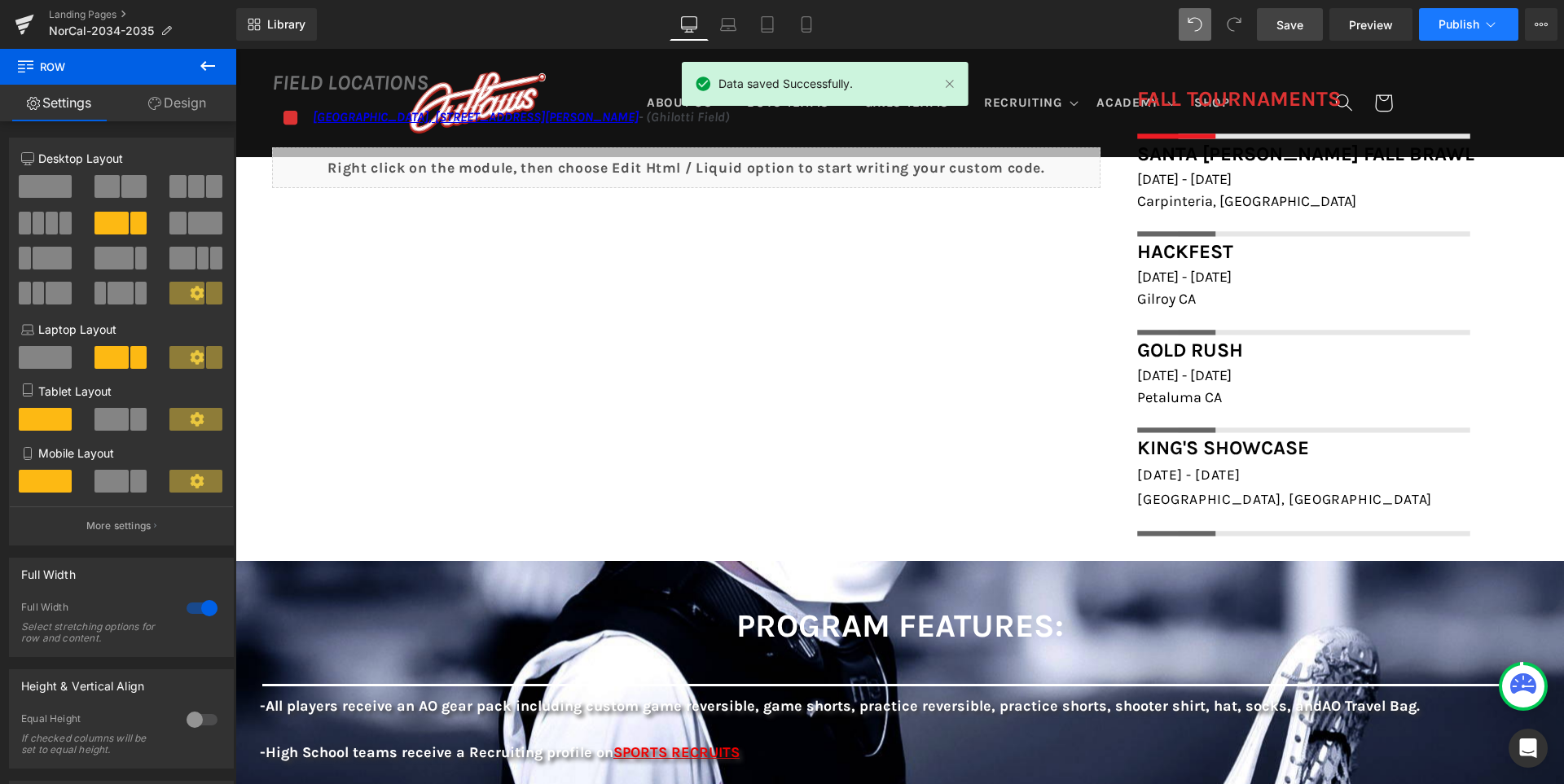
click at [1452, 24] on span "Publish" at bounding box center [1458, 25] width 41 height 13
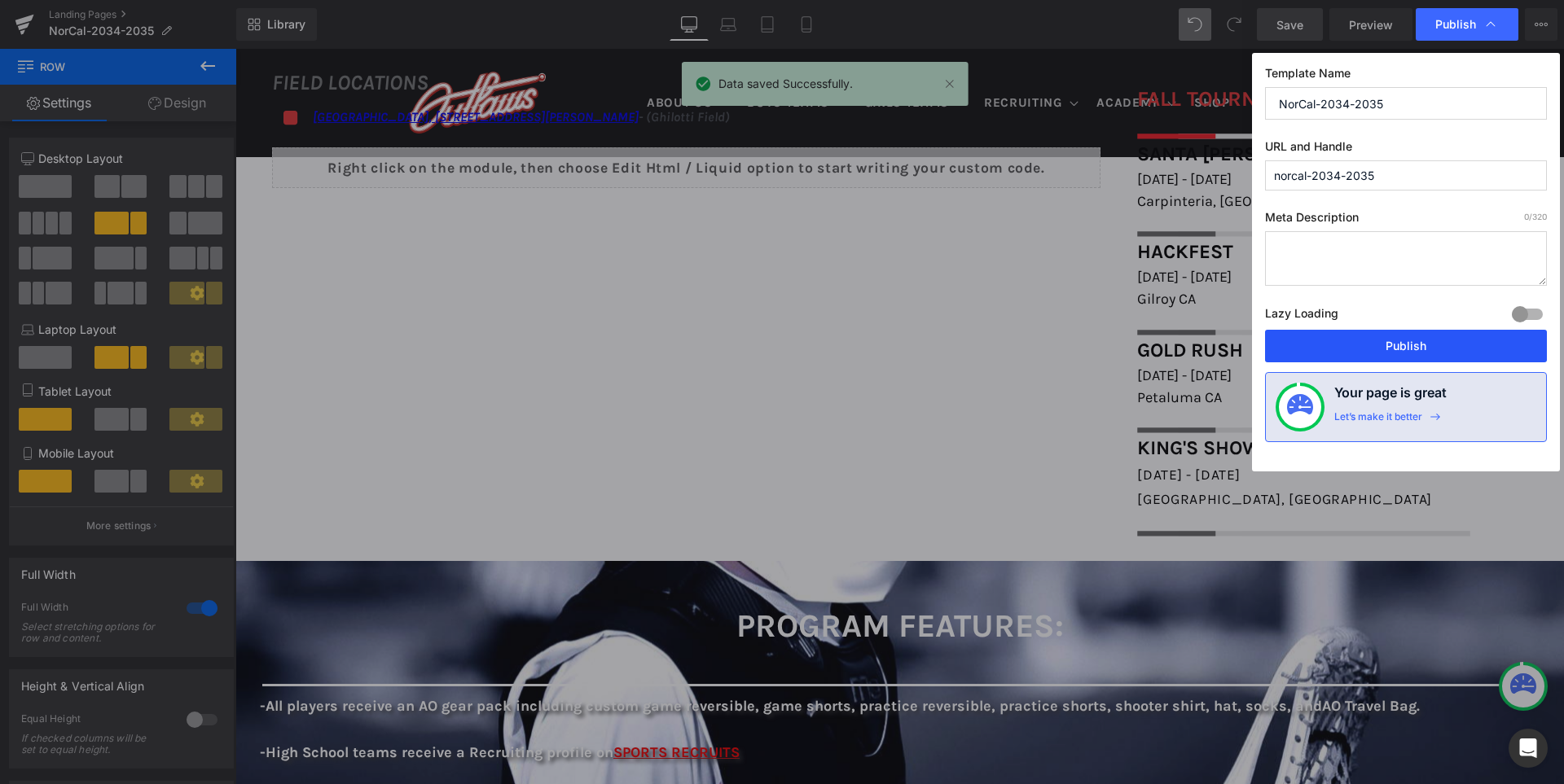
drag, startPoint x: 1400, startPoint y: 342, endPoint x: 903, endPoint y: 230, distance: 509.5
click at [1400, 342] on button "Publish" at bounding box center [1405, 346] width 281 height 32
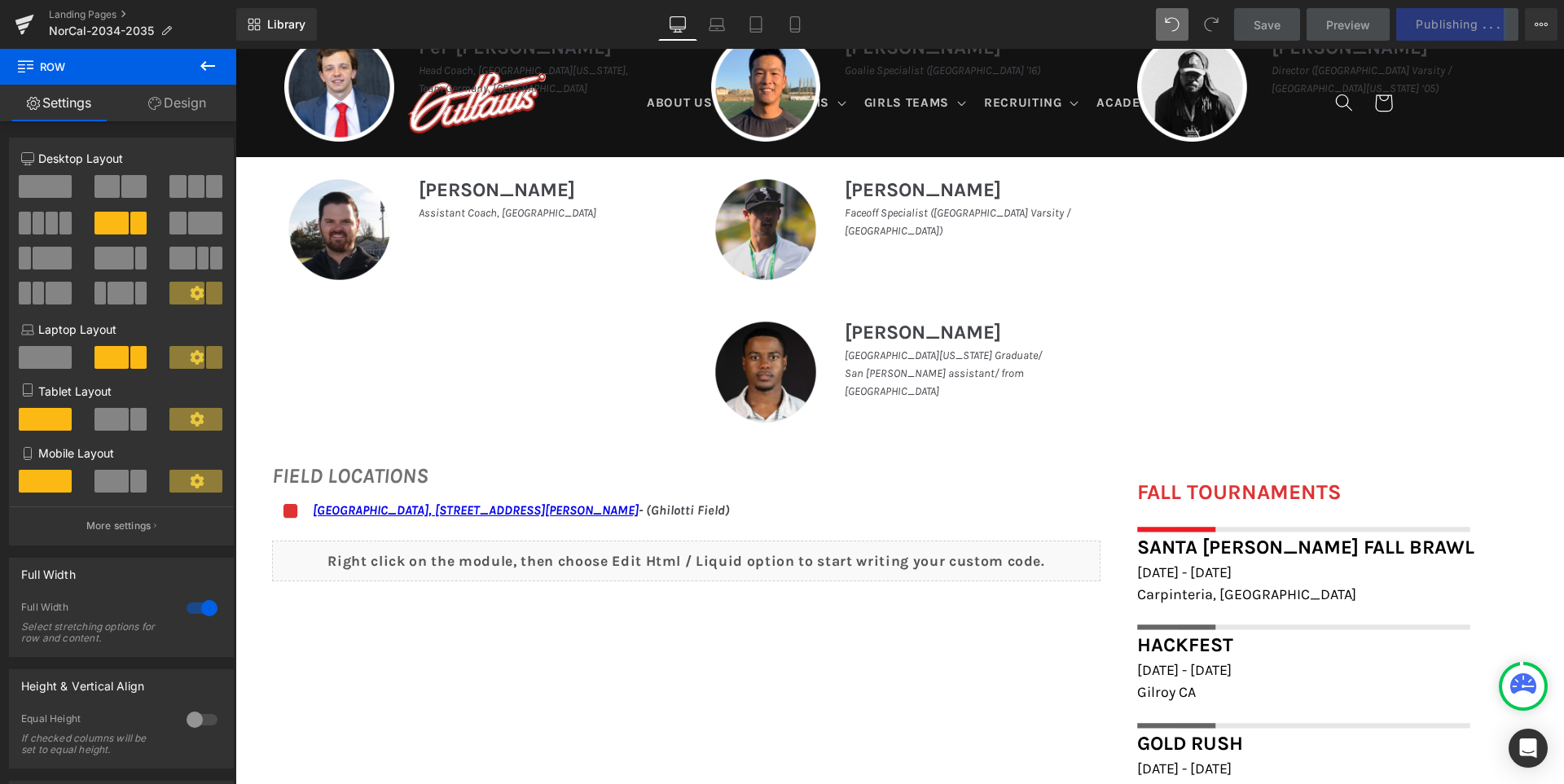
scroll to position [1127, 0]
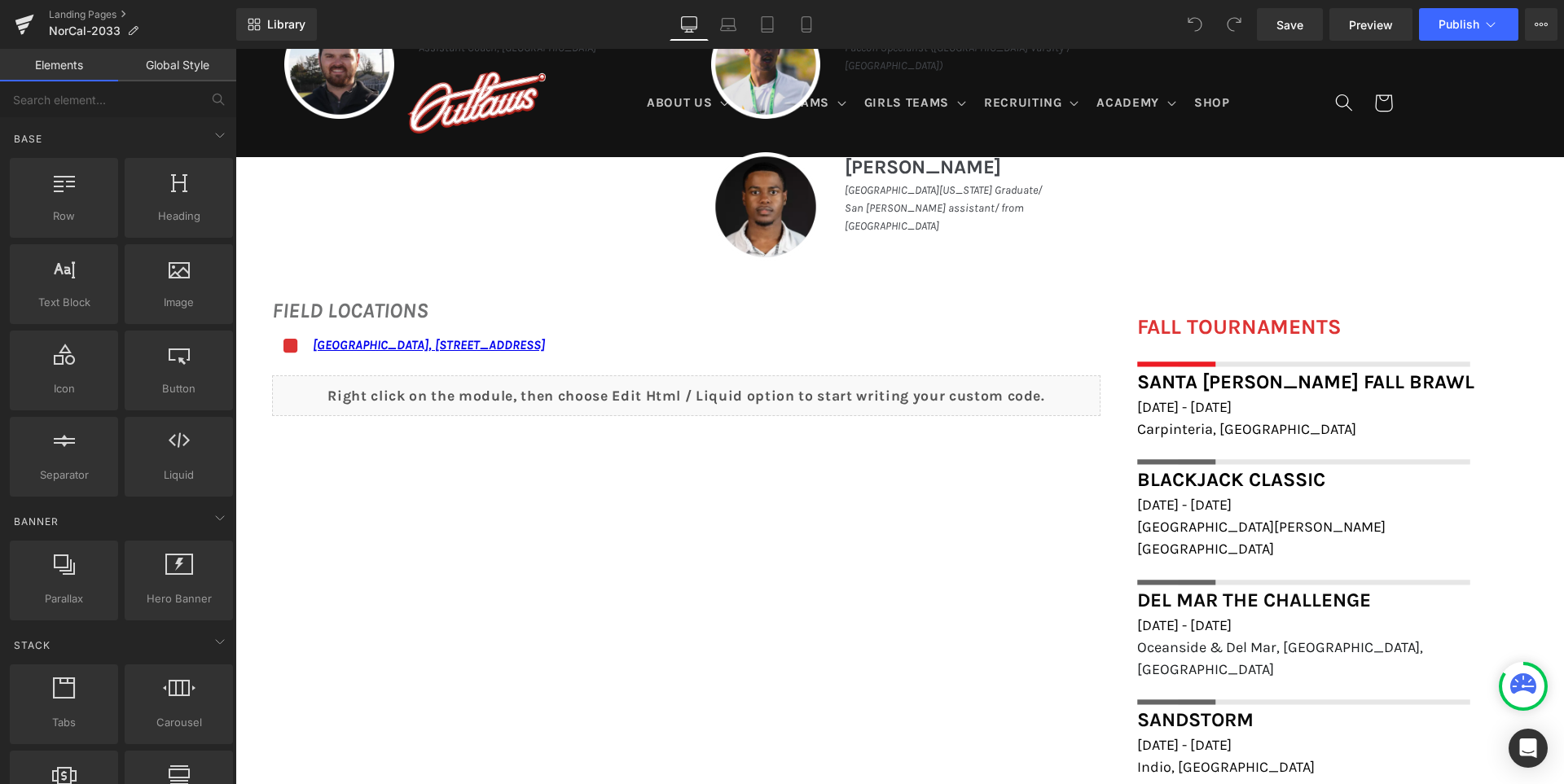
scroll to position [1059, 0]
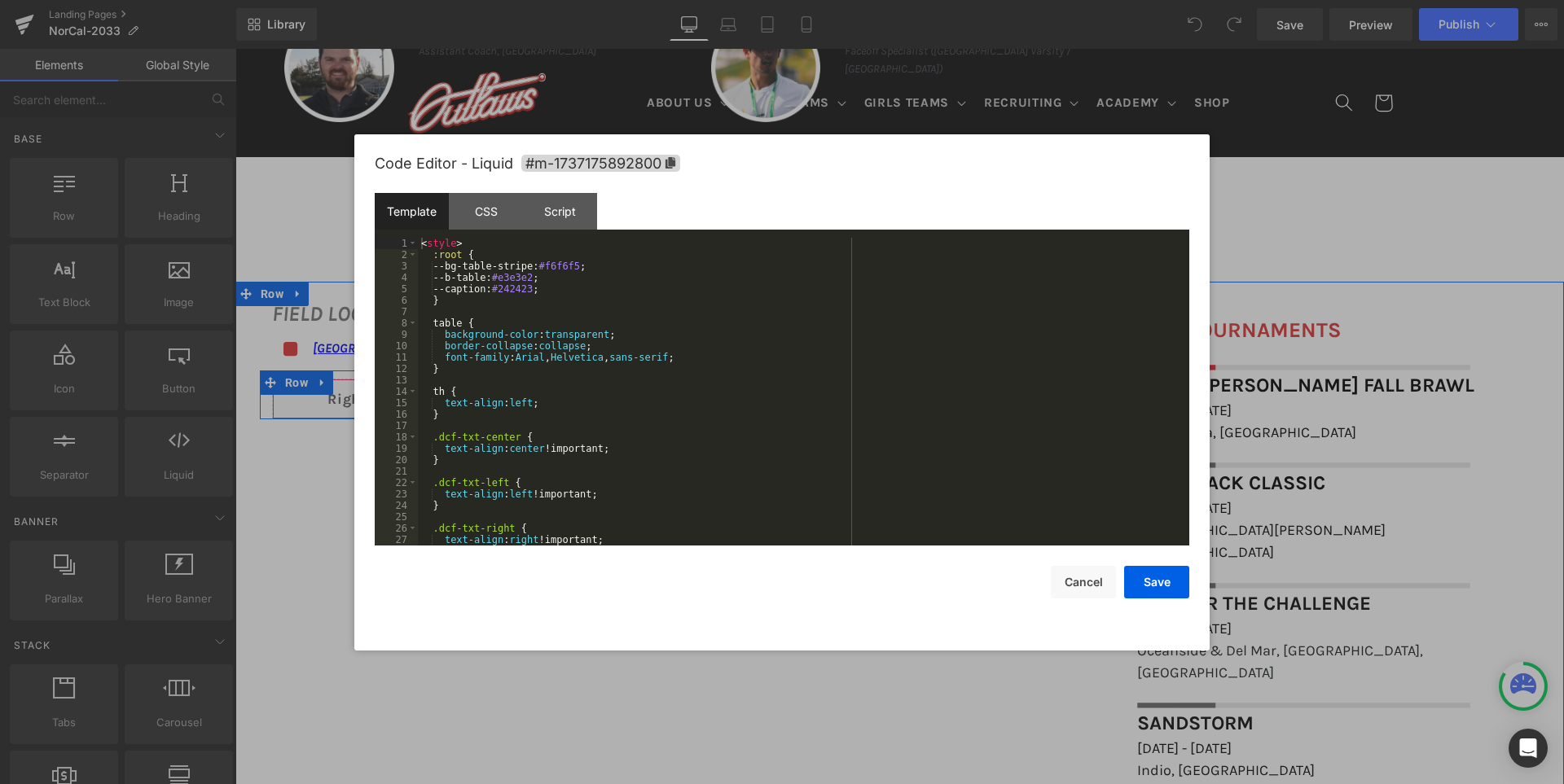
click at [707, 395] on div "Liquid" at bounding box center [685, 398] width 828 height 41
click at [719, 358] on div "< style > :root { --bg-table-stripe: #f6f6f5 ; --b-table: #e3e3e2 ; --caption: …" at bounding box center [800, 403] width 764 height 331
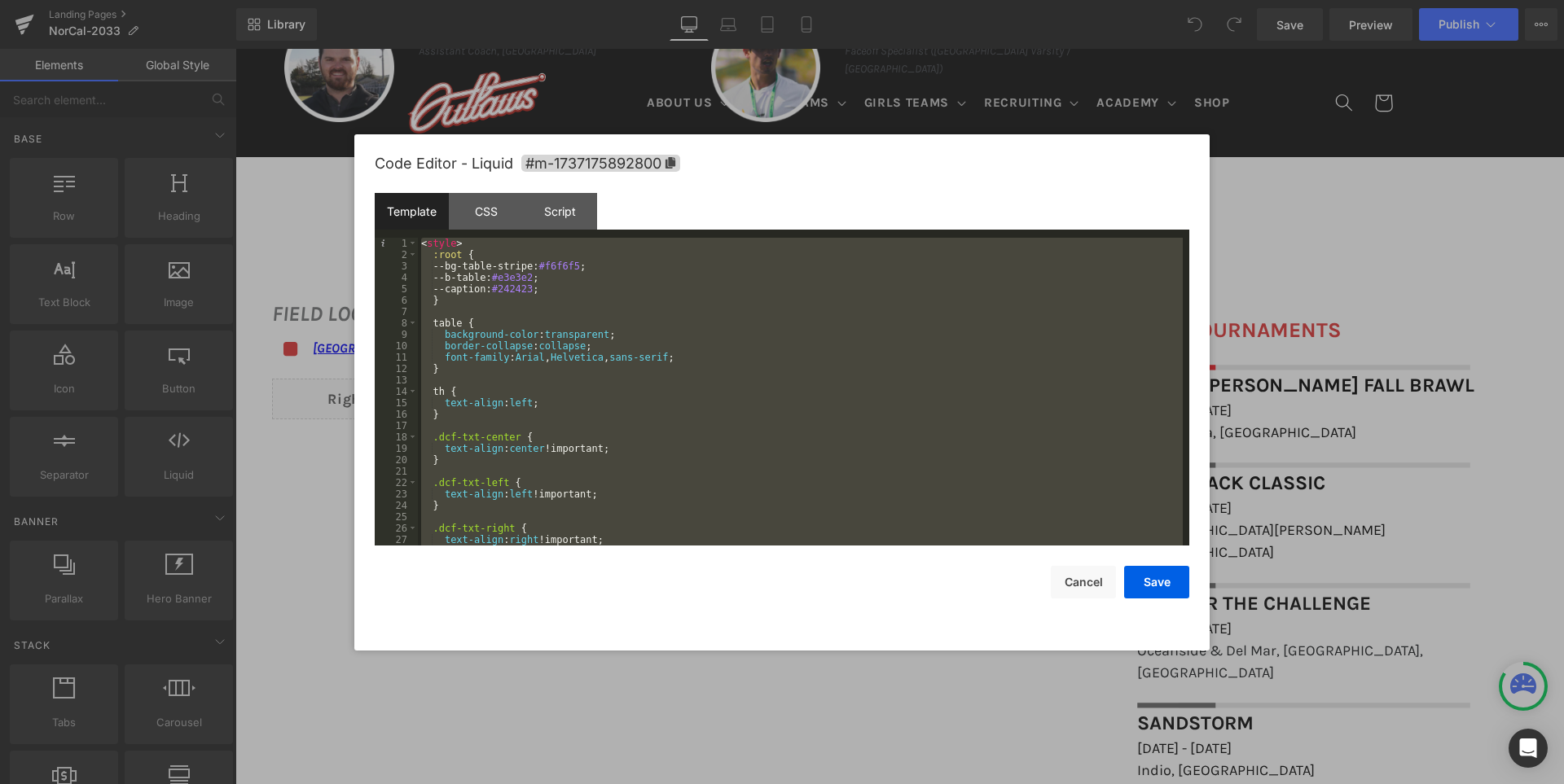
click at [782, 457] on div "< style > :root { --bg-table-stripe: #f6f6f5 ; --b-table: #e3e3e2 ; --caption: …" at bounding box center [800, 392] width 764 height 308
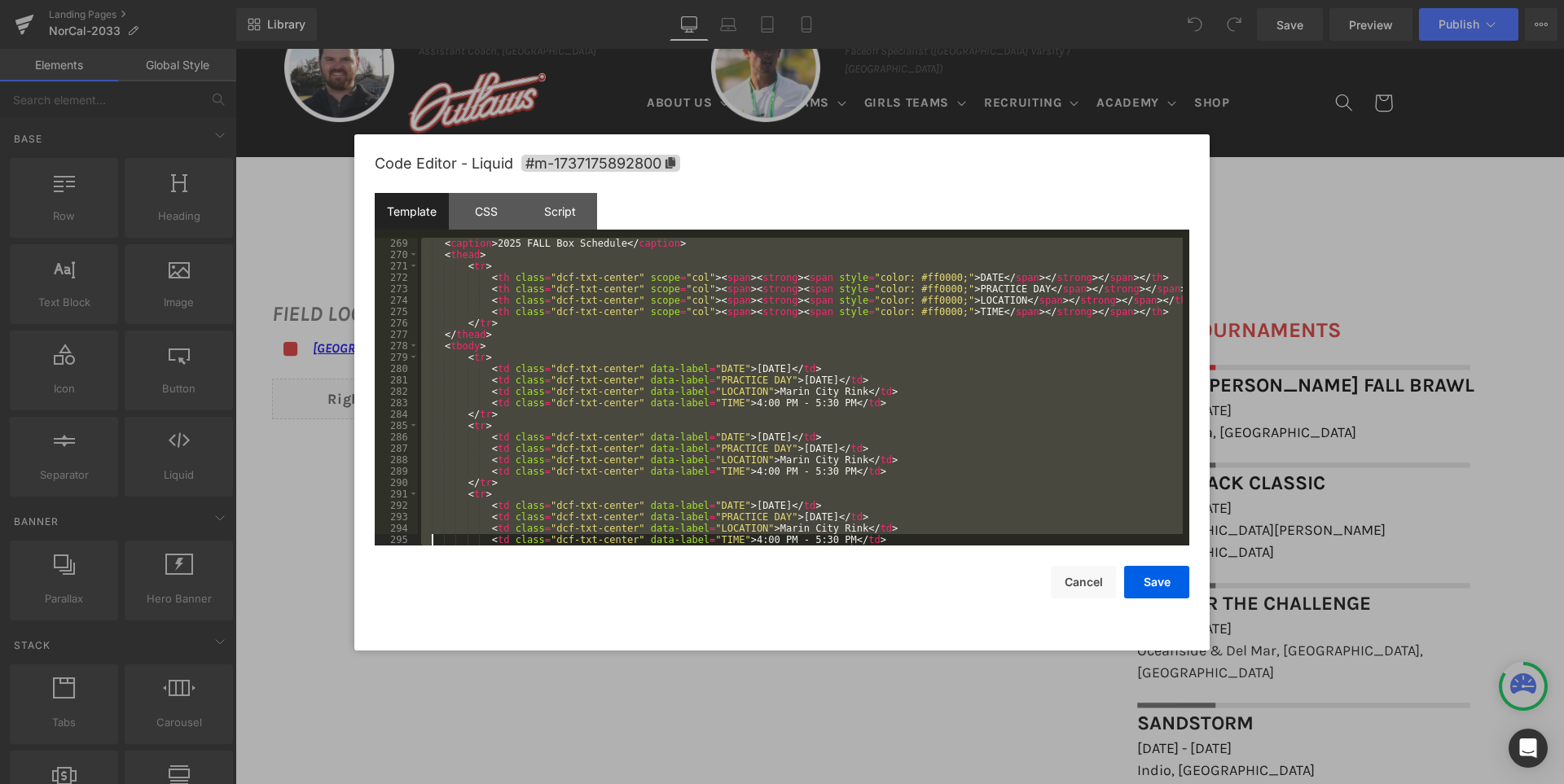
scroll to position [3305, 0]
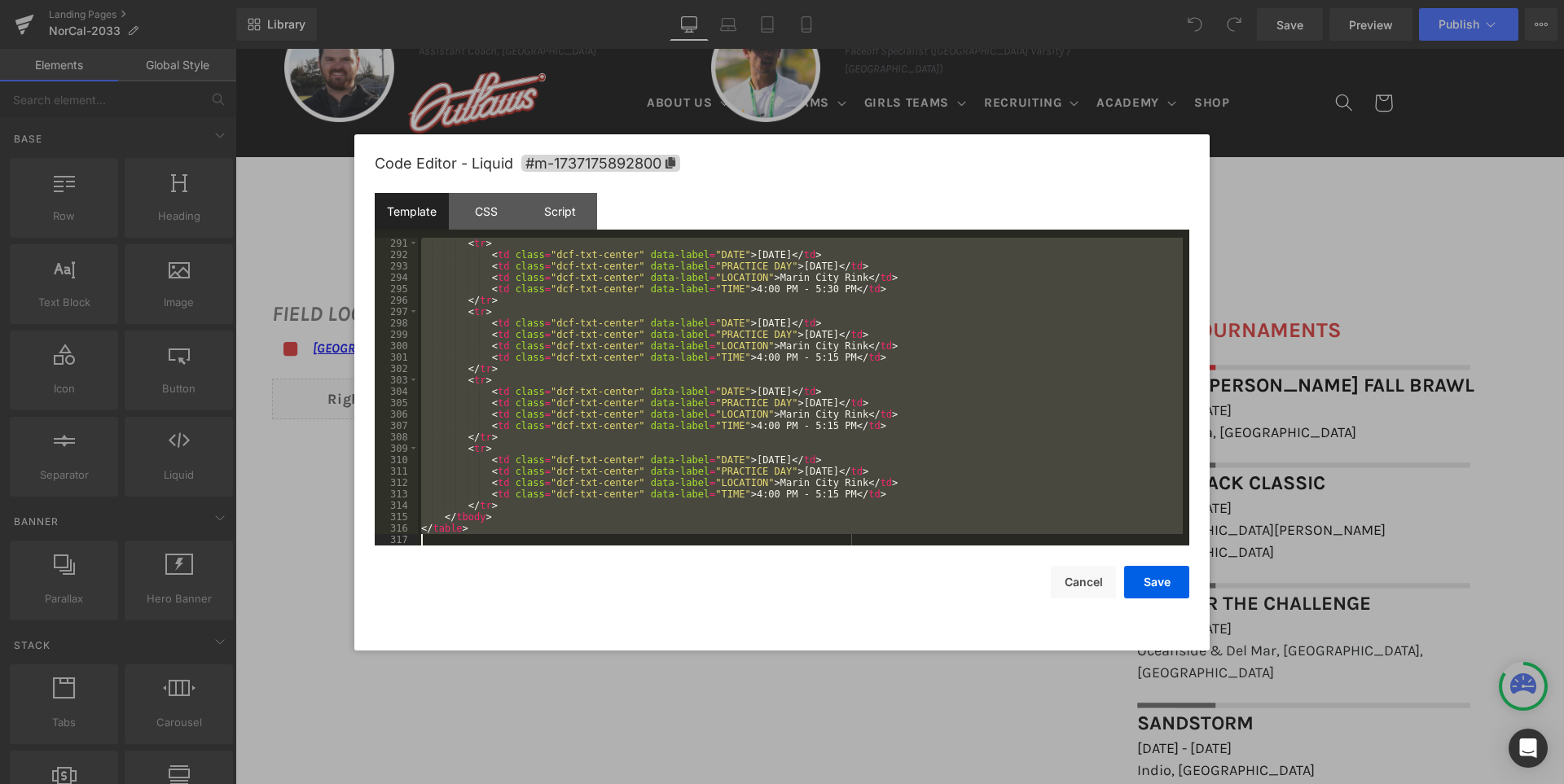
drag, startPoint x: 420, startPoint y: 320, endPoint x: 489, endPoint y: 559, distance: 248.8
click at [489, 559] on div "Code Editor - Liquid #m-1737175892800 Template CSS Script Data 291 292 293 294 …" at bounding box center [782, 392] width 815 height 516
click at [1095, 583] on button "Cancel" at bounding box center [1083, 582] width 66 height 32
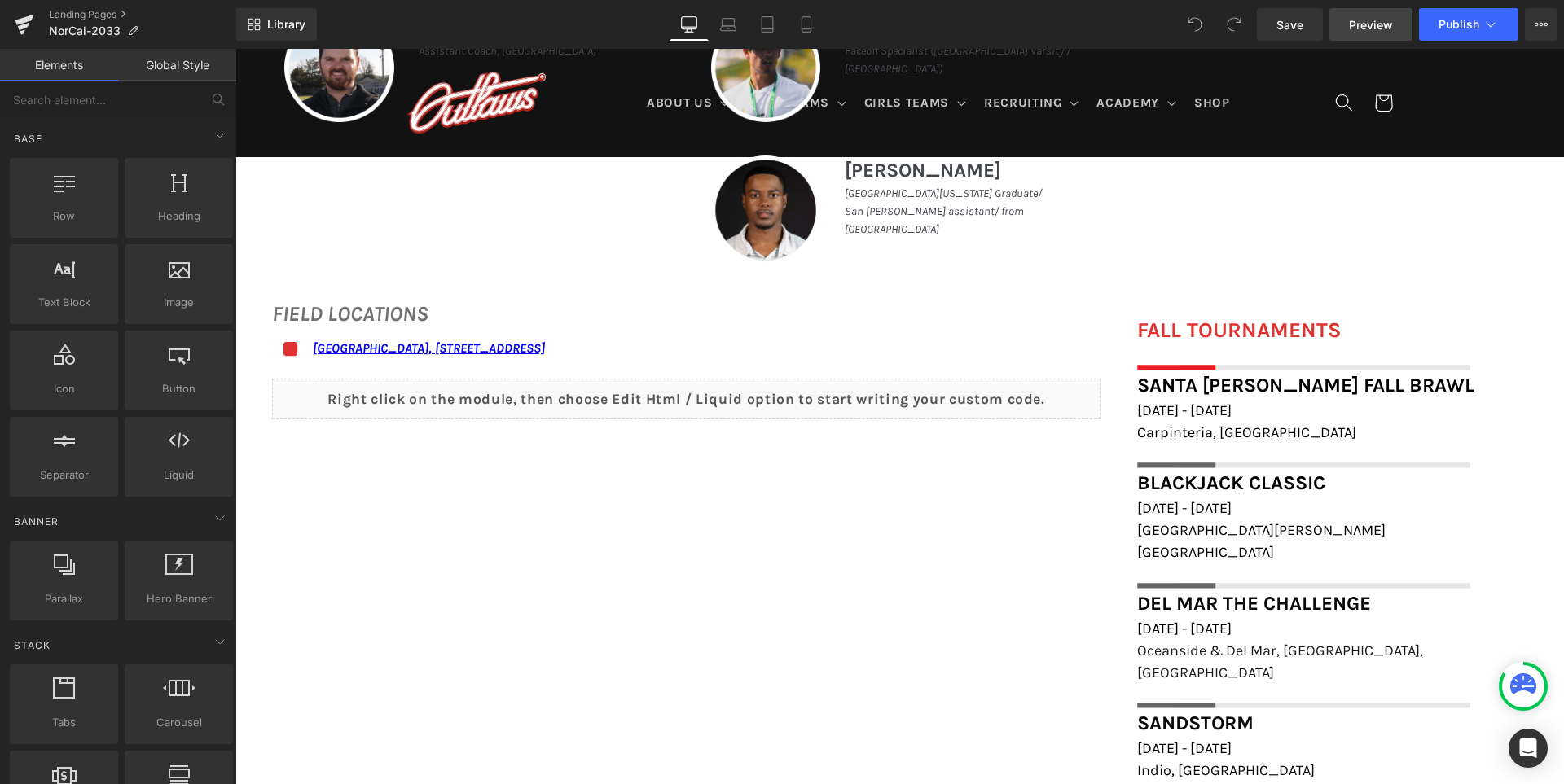
click at [1387, 17] on span "Preview" at bounding box center [1371, 25] width 44 height 17
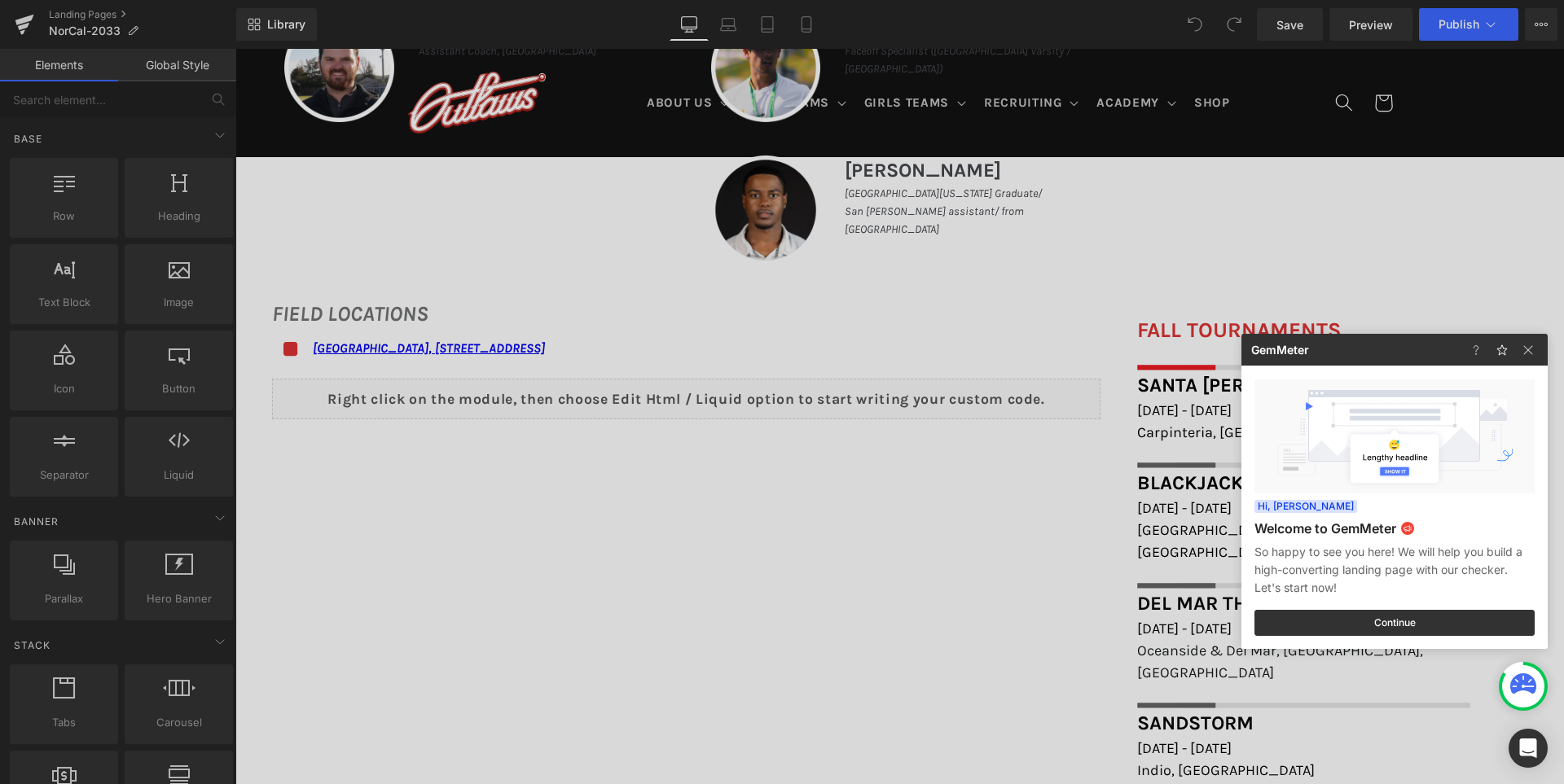
click at [0, 0] on div at bounding box center [0, 0] width 0 height 0
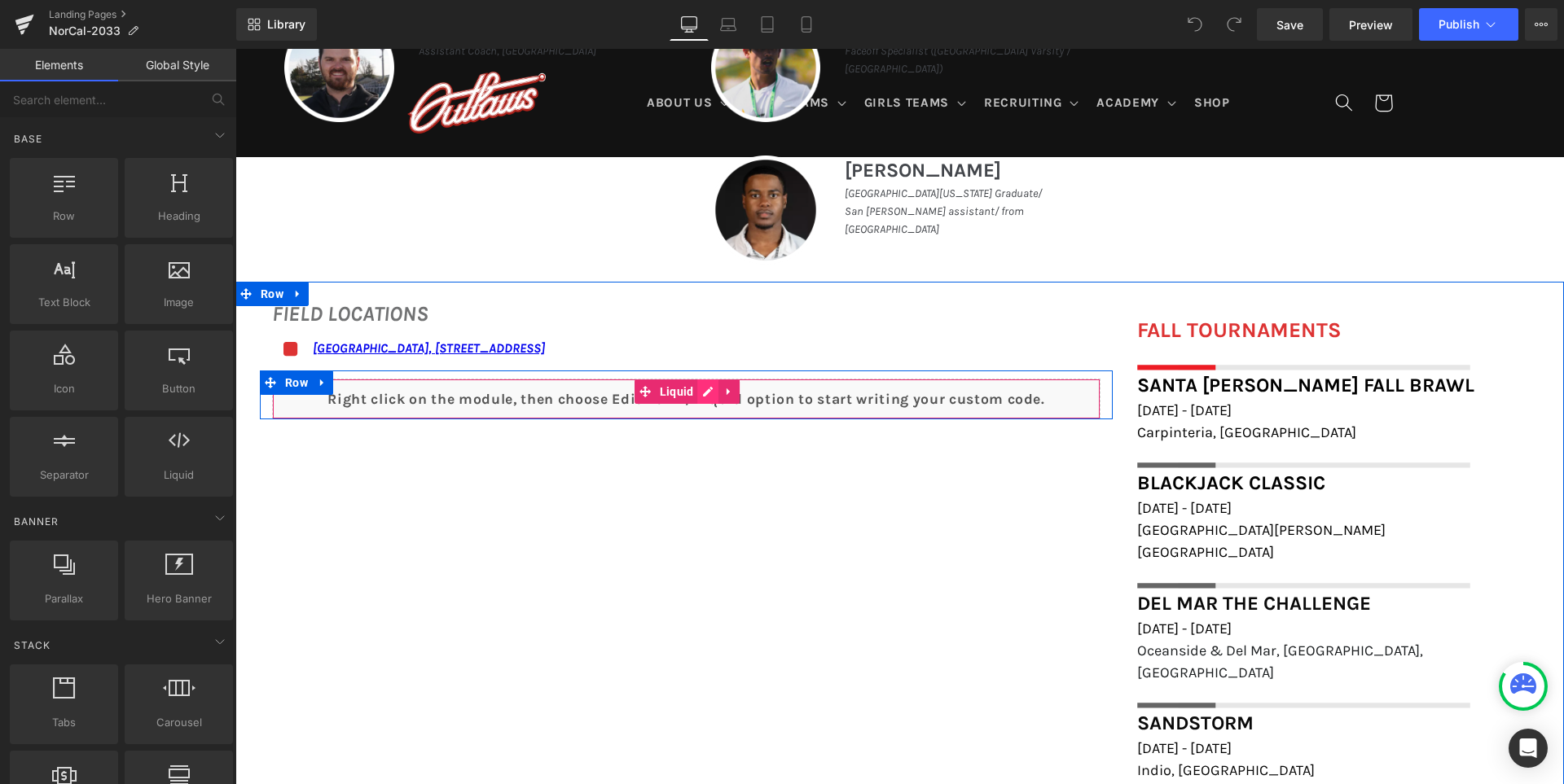
click at [694, 389] on div "Liquid" at bounding box center [685, 398] width 828 height 41
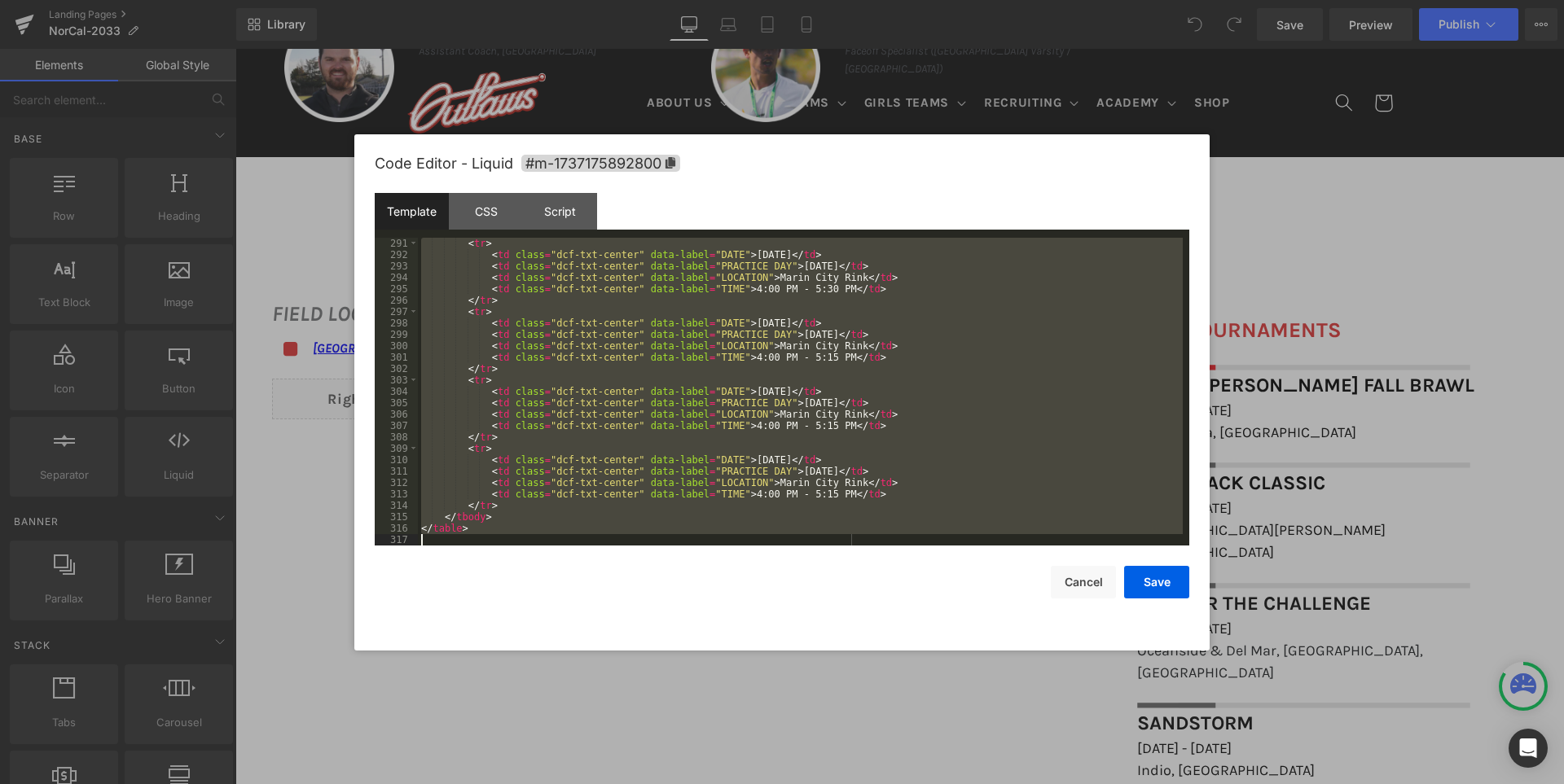
drag, startPoint x: 419, startPoint y: 421, endPoint x: 519, endPoint y: 602, distance: 206.8
click at [938, 441] on div "Code Editor - Liquid #m-1737175892800 Template CSS Script Data 291 292 293 294 …" at bounding box center [947, 431] width 17 height 20
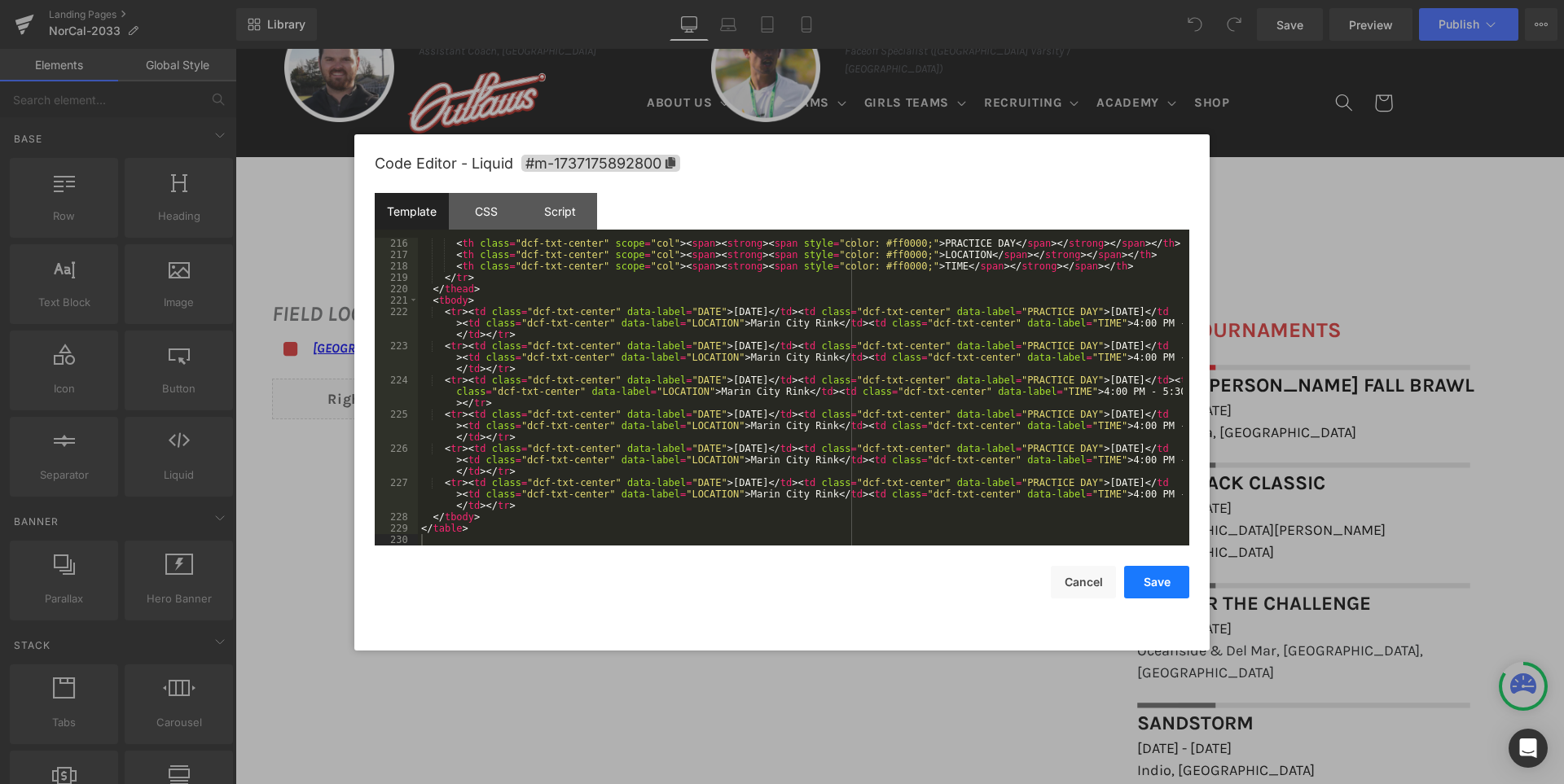
click at [1105, 579] on button "Save" at bounding box center [1073, 580] width 60 height 20
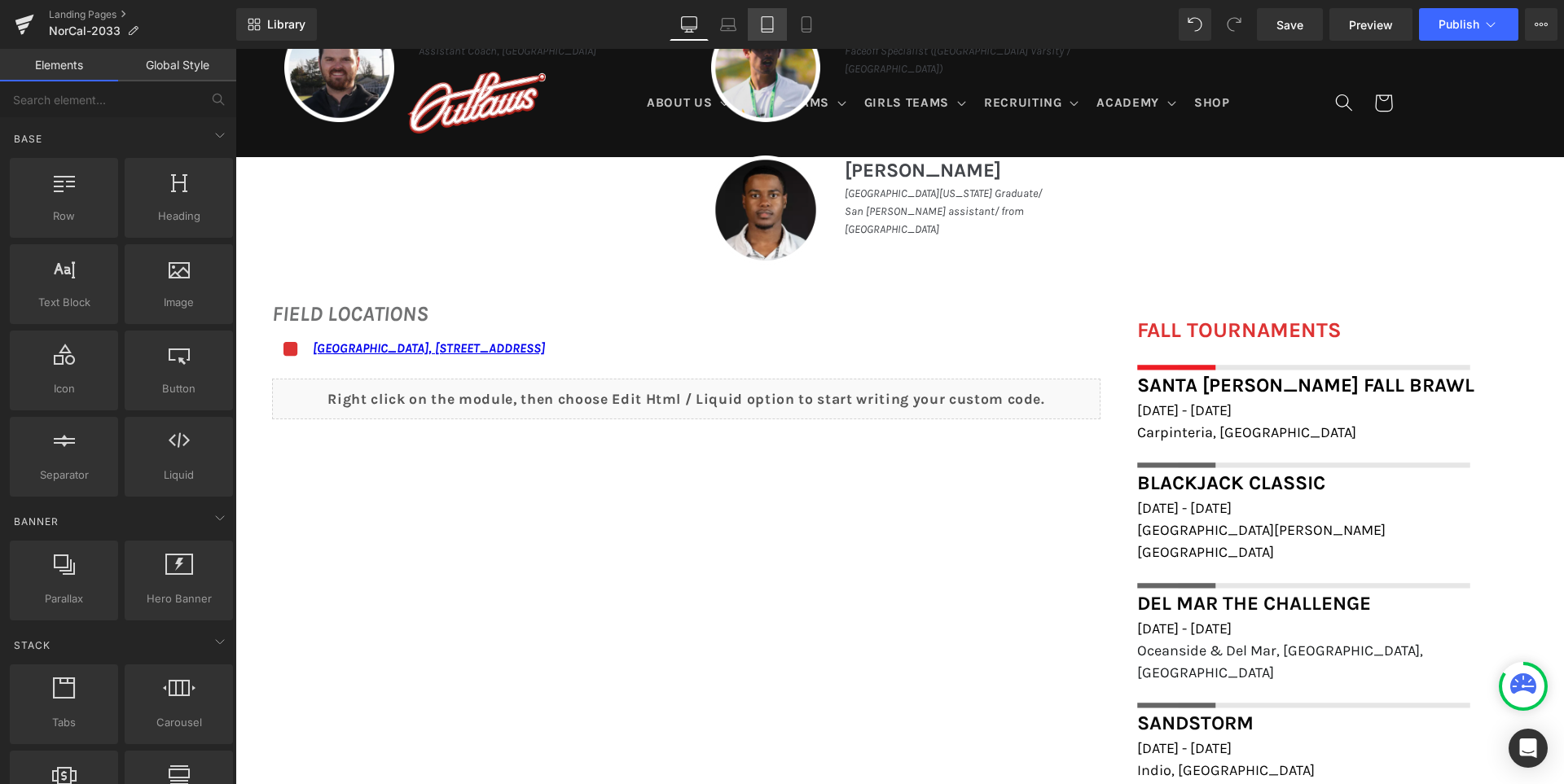
click at [777, 20] on link "Tablet" at bounding box center [766, 25] width 39 height 32
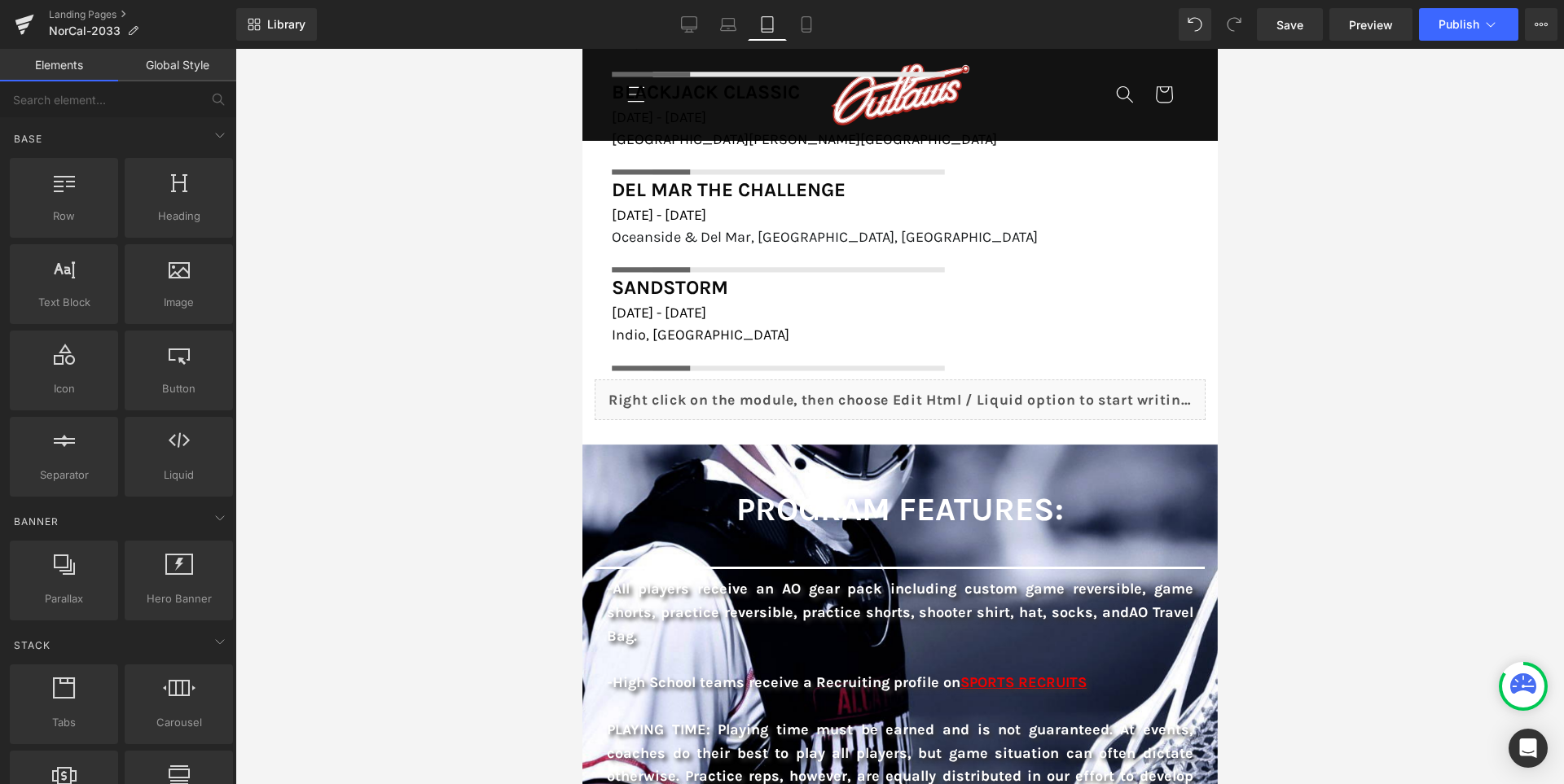
scroll to position [1792, 0]
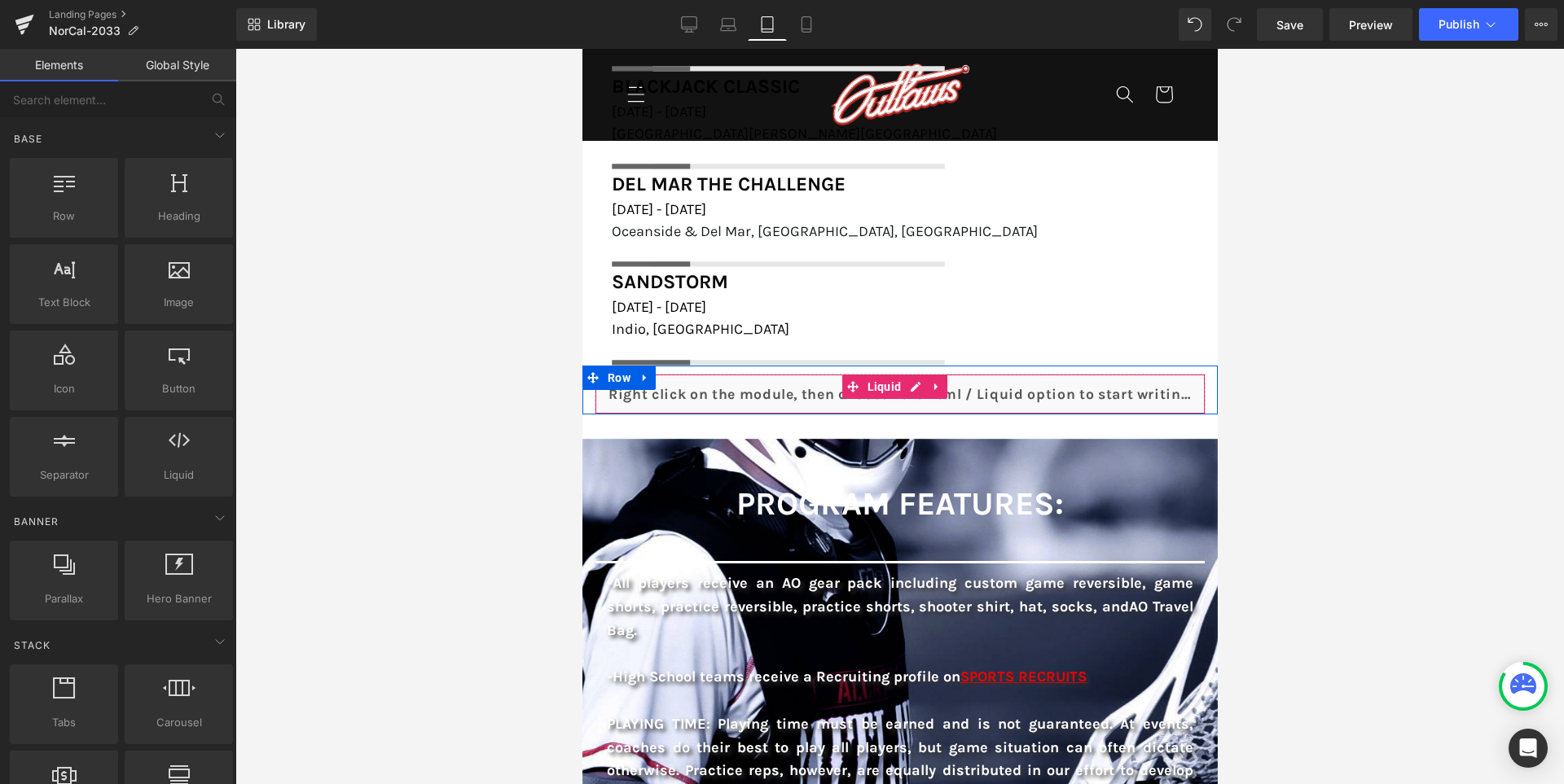
click at [939, 390] on icon at bounding box center [936, 386] width 11 height 12
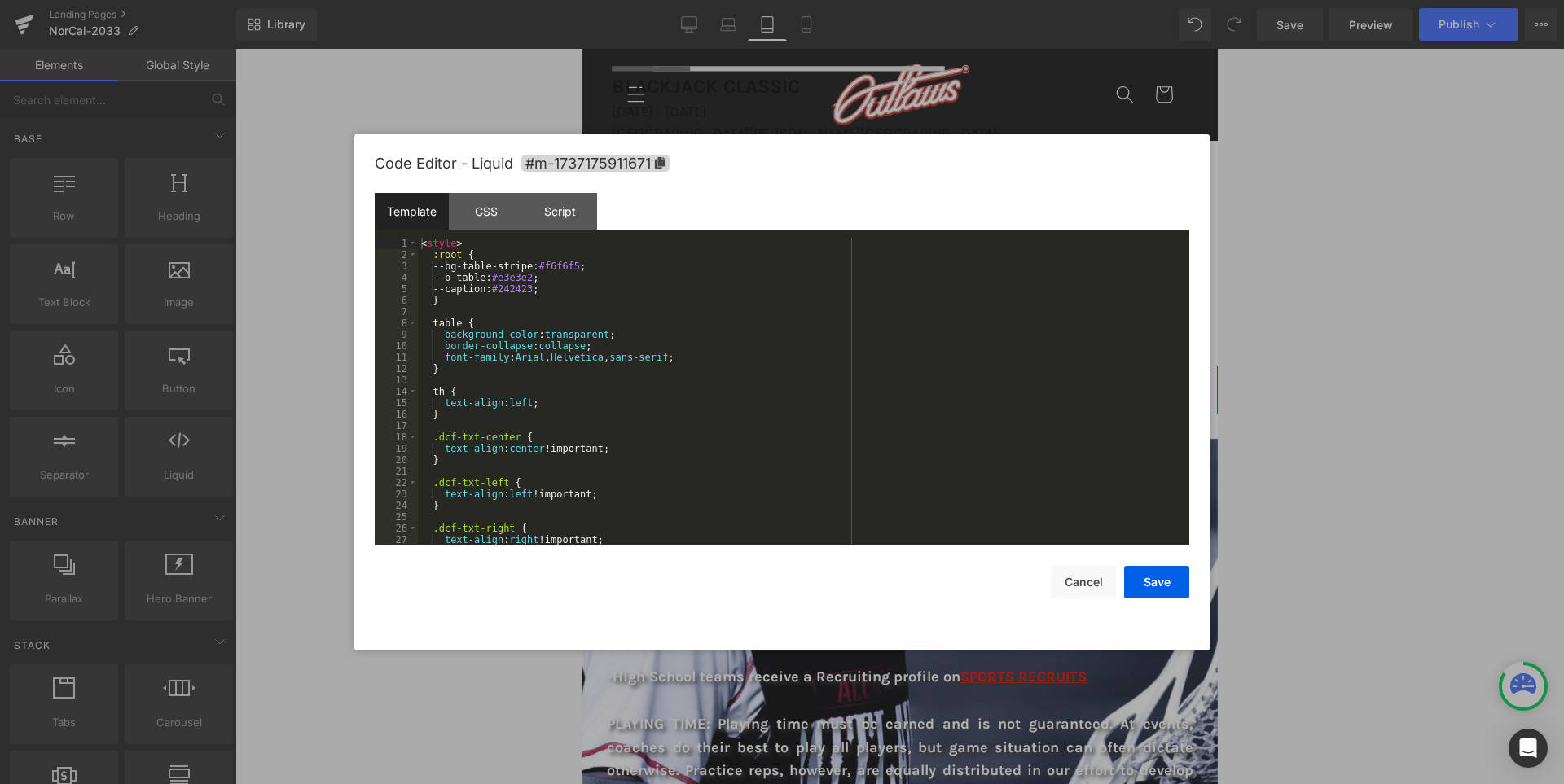
click at [884, 390] on div "Liquid" at bounding box center [899, 393] width 611 height 41
click at [884, 390] on div "< style > :root { --bg-table-stripe: #f6f6f5 ; --b-table: #e3e3e2 ; --caption: …" at bounding box center [800, 403] width 764 height 331
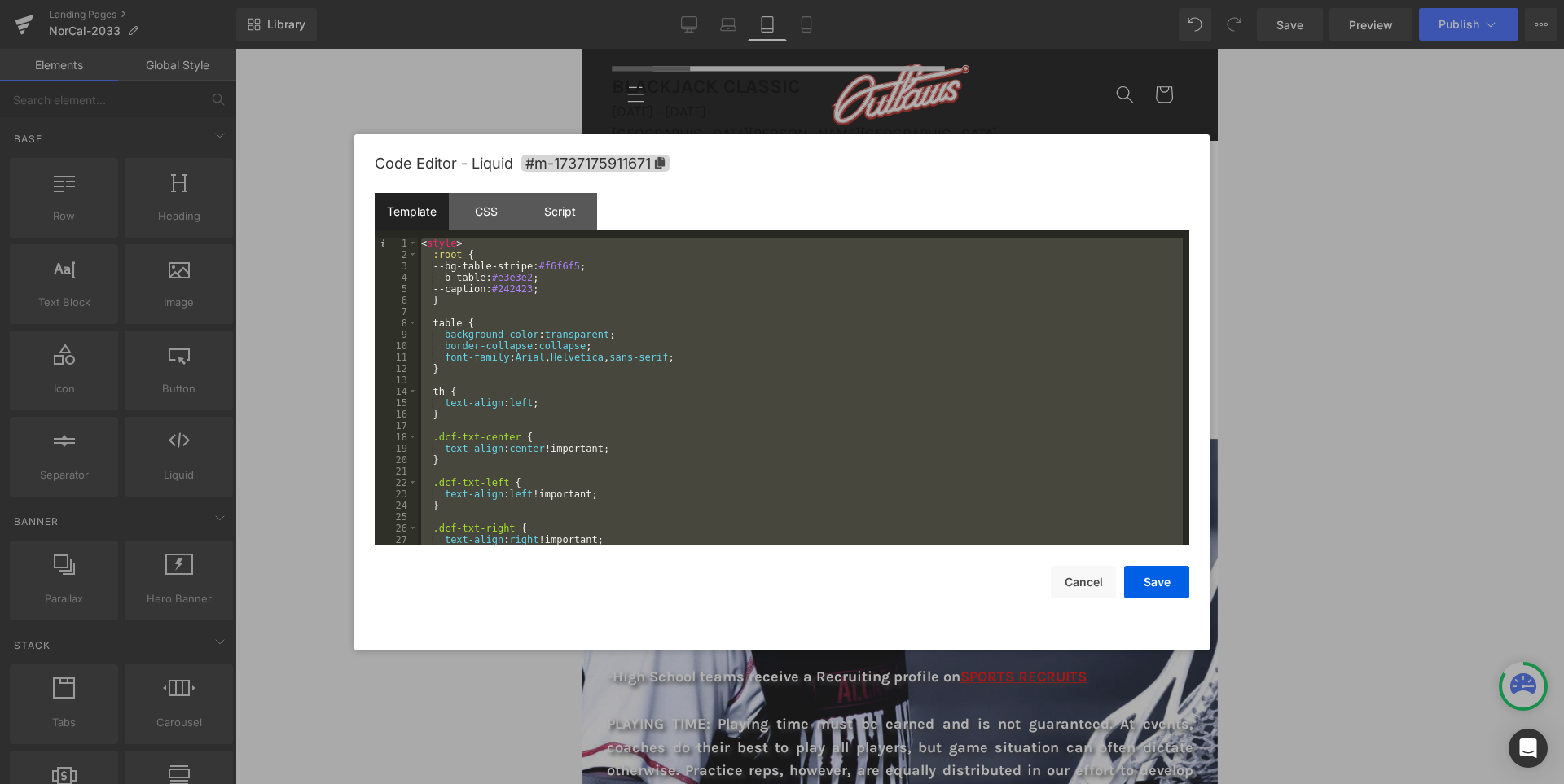
click at [801, 387] on div "< style > :root { --bg-table-stripe: #f6f6f5 ; --b-table: #e3e3e2 ; --caption: …" at bounding box center [800, 392] width 764 height 308
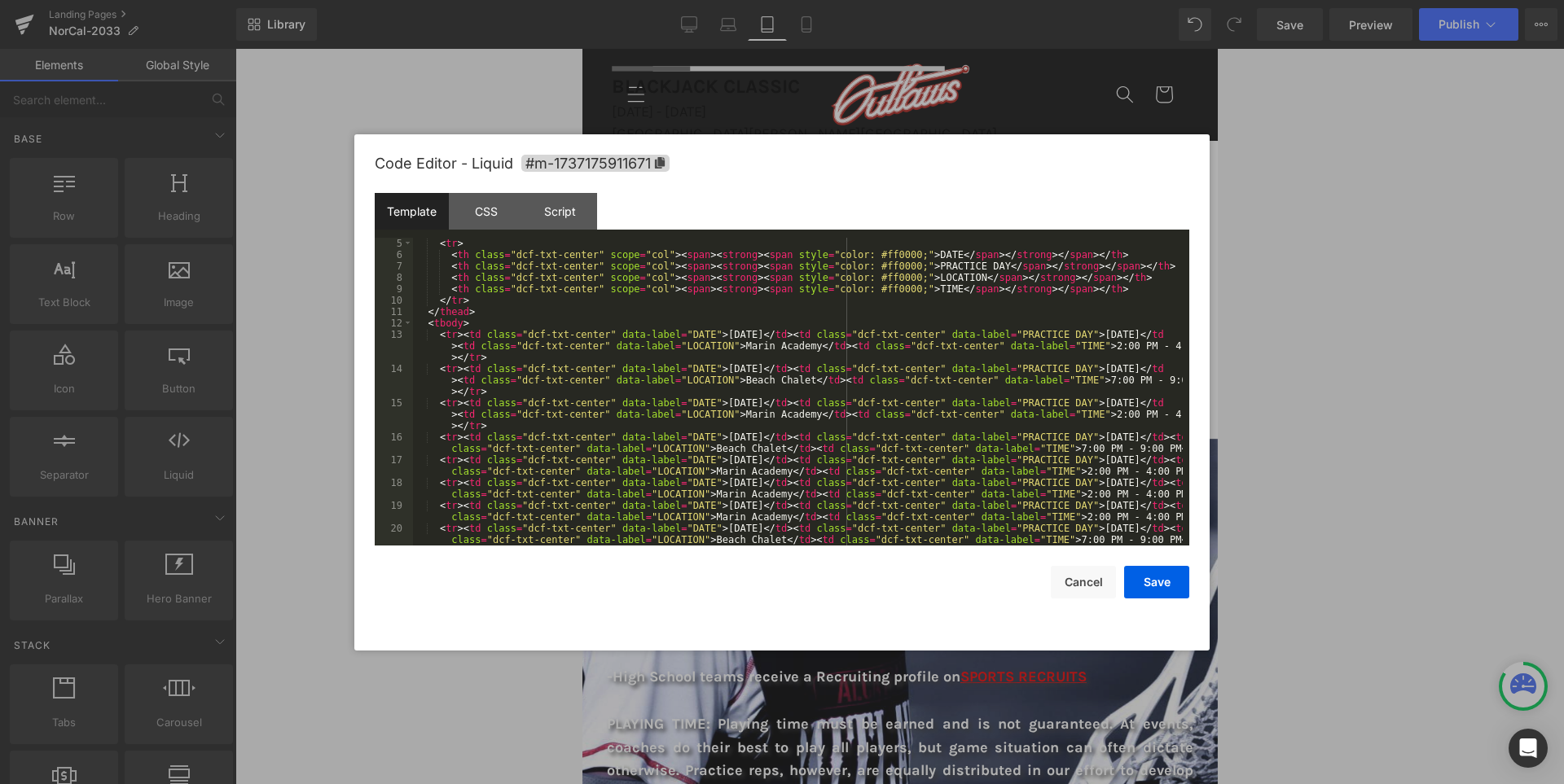
scroll to position [0, 0]
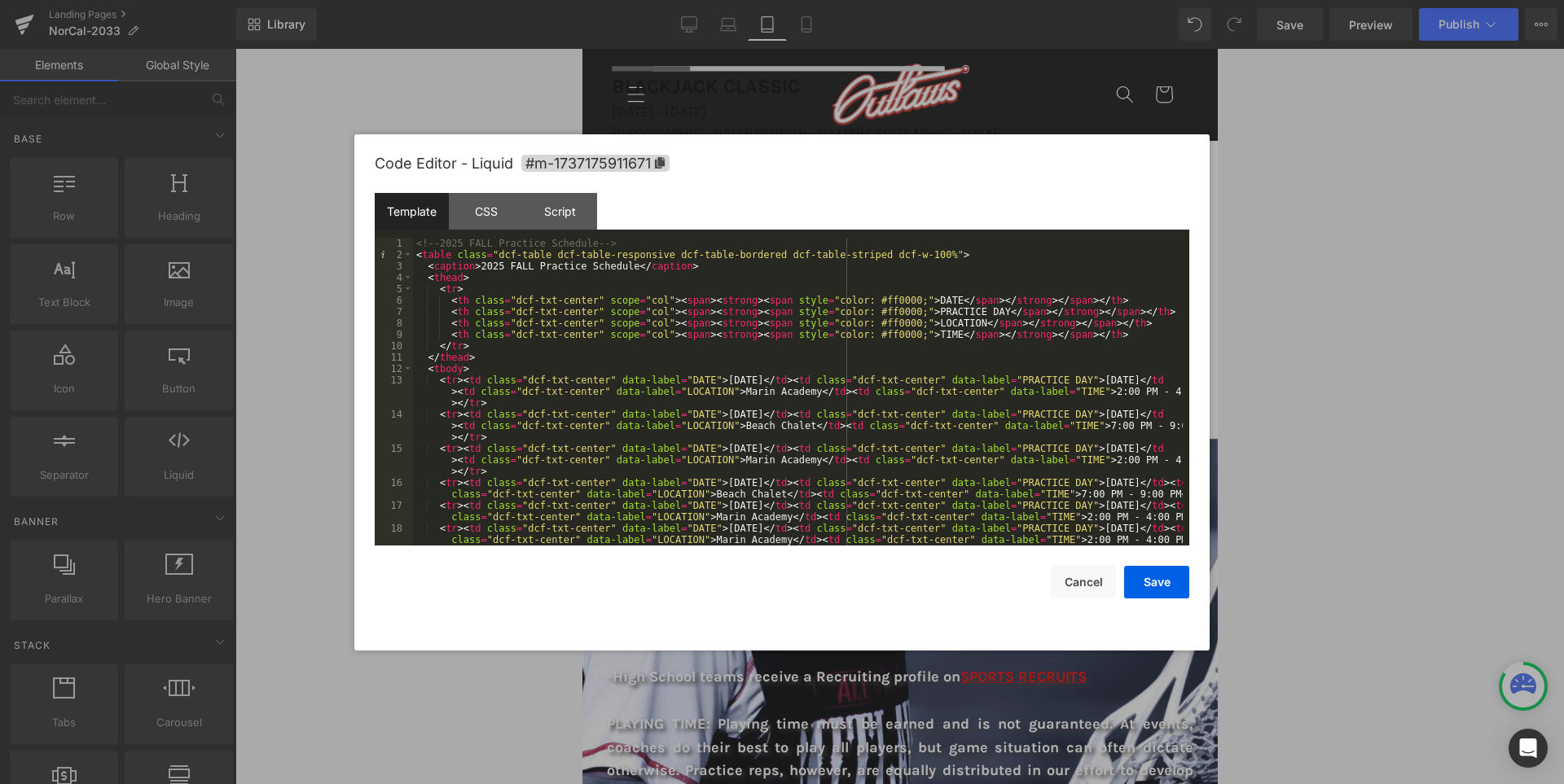
click at [1022, 317] on div "<!-- 2025 FALL Practice Schedule --> < table class = "dcf-table dcf-table-respo…" at bounding box center [798, 409] width 770 height 342
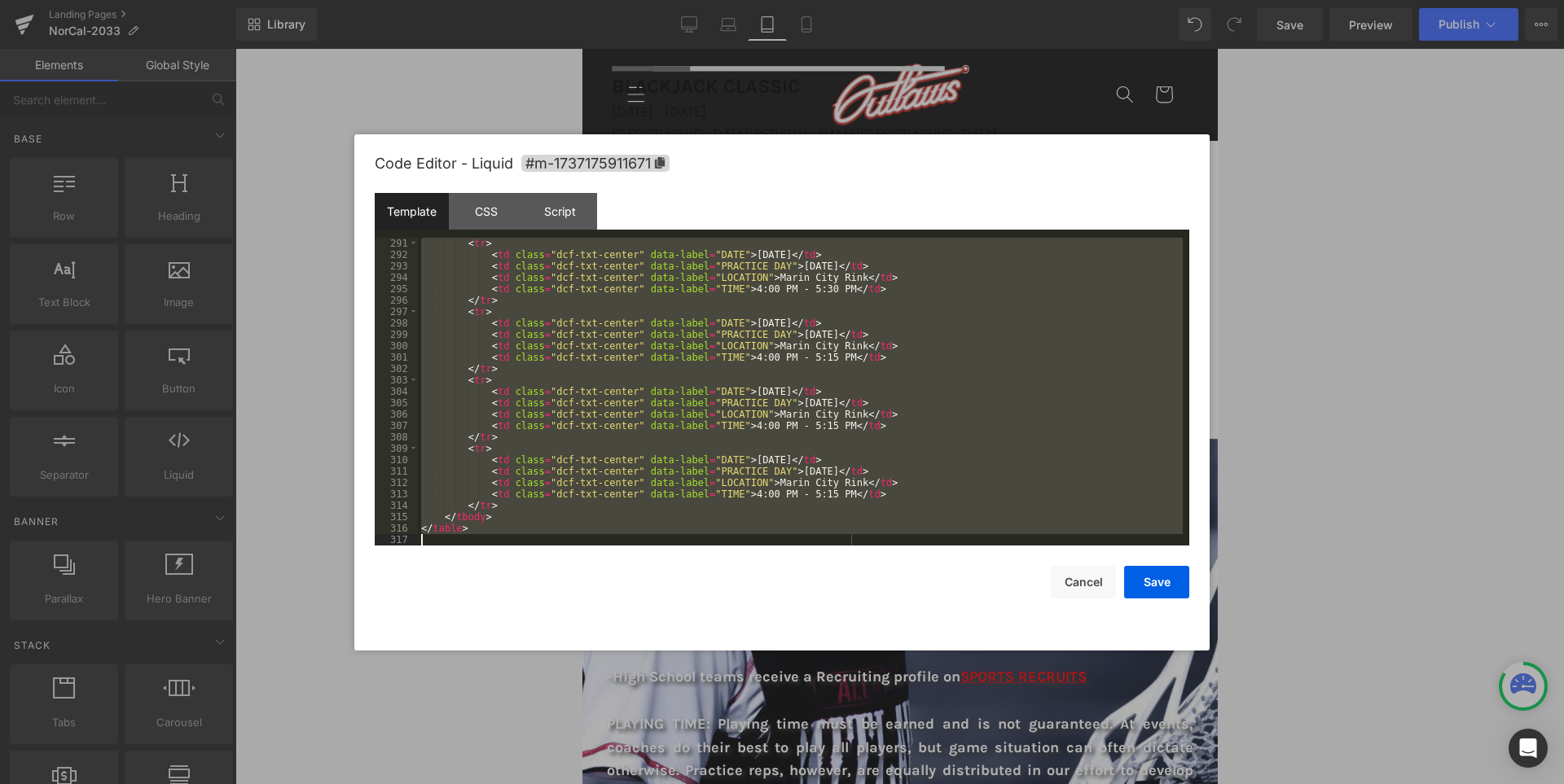
scroll to position [3305, 0]
click at [558, 483] on div "< tr > < td class = "dcf-txt-center" data-label = "DATE" > October 7, 2025 </ t…" at bounding box center [800, 392] width 764 height 308
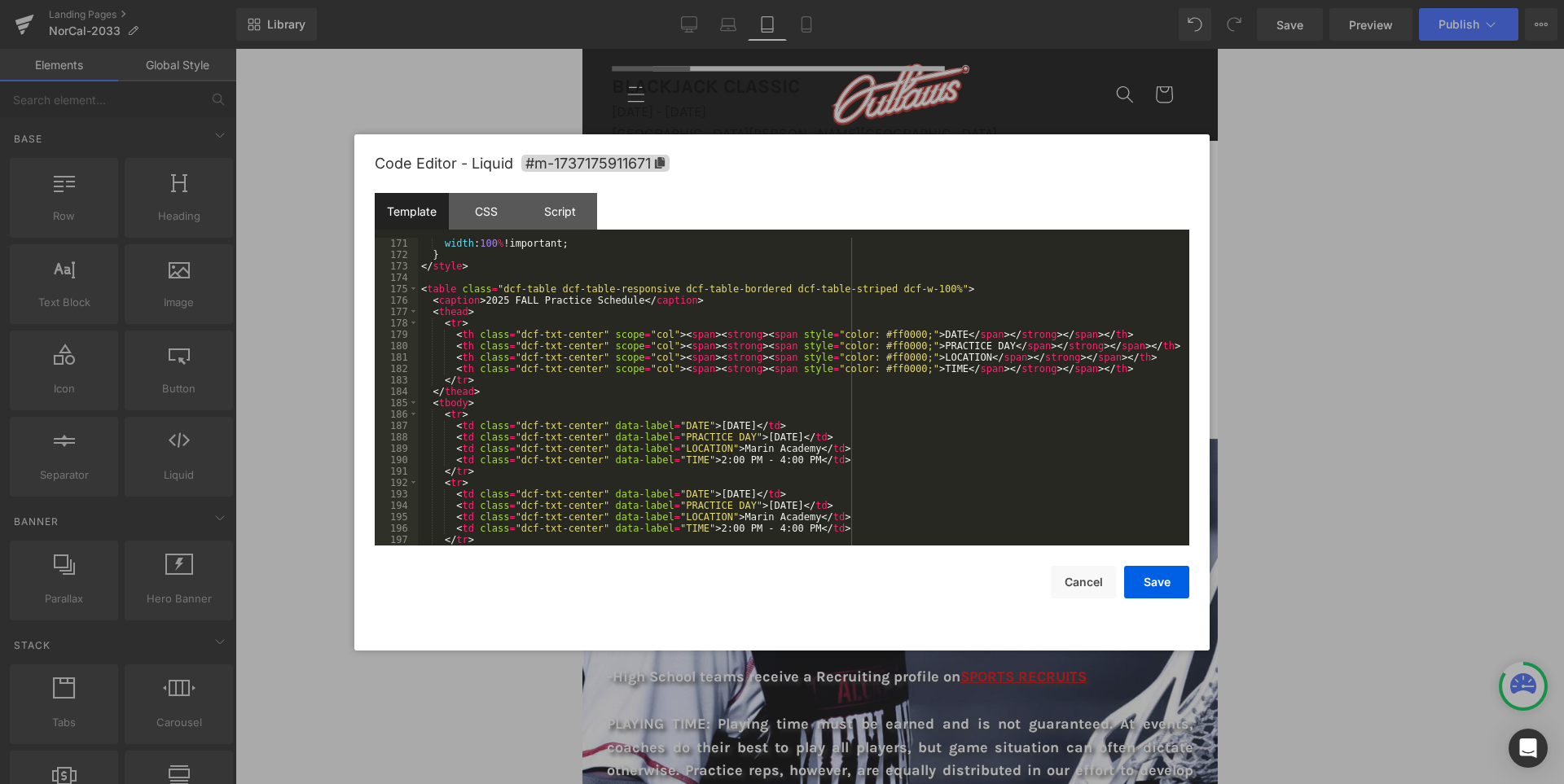
scroll to position [1791, 0]
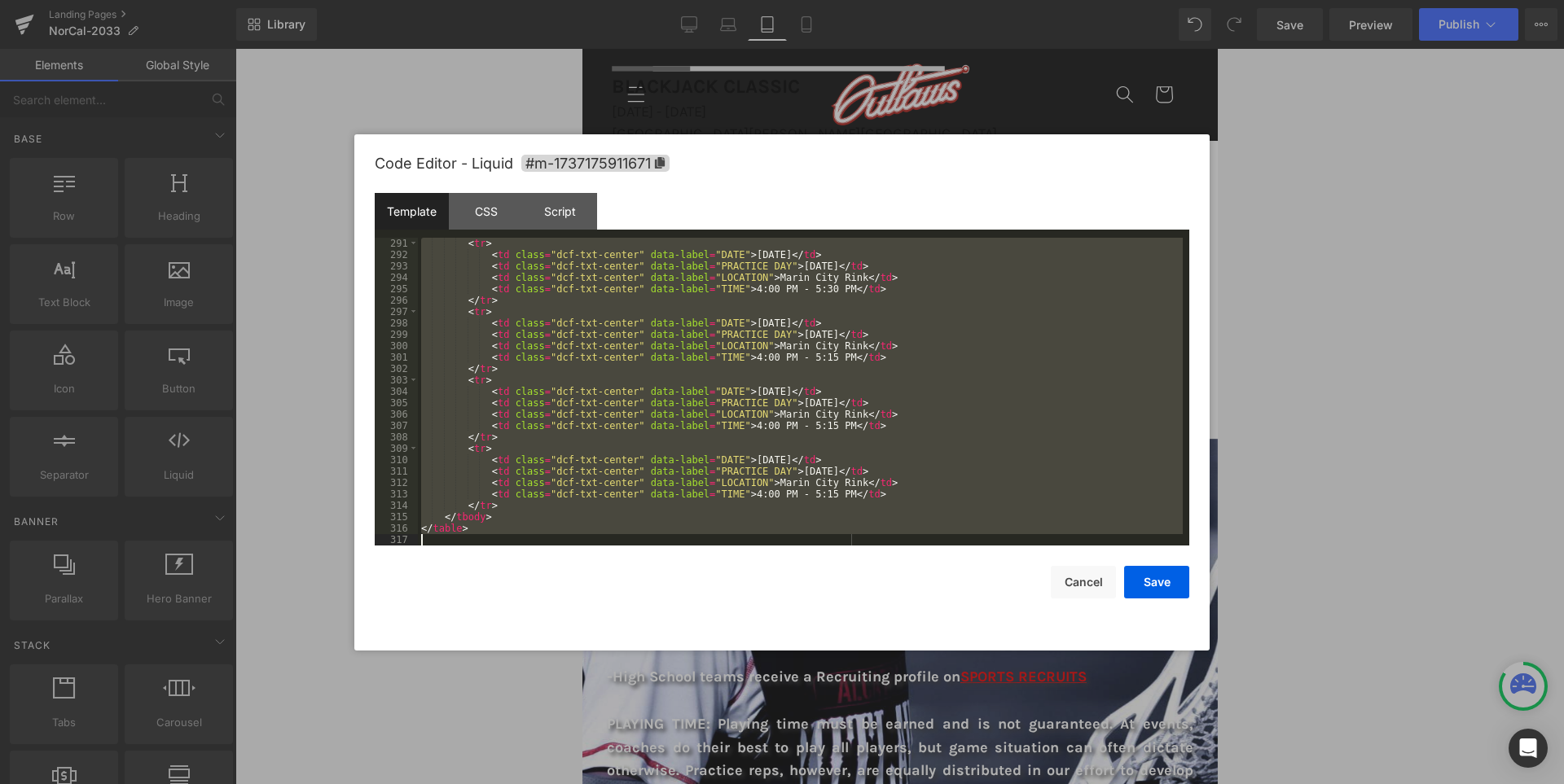
drag, startPoint x: 421, startPoint y: 433, endPoint x: 462, endPoint y: 620, distance: 191.4
click at [462, 620] on div "Code Editor - Liquid #m-1737175911671 Template CSS Script Data 291 292 293 294 …" at bounding box center [782, 392] width 815 height 516
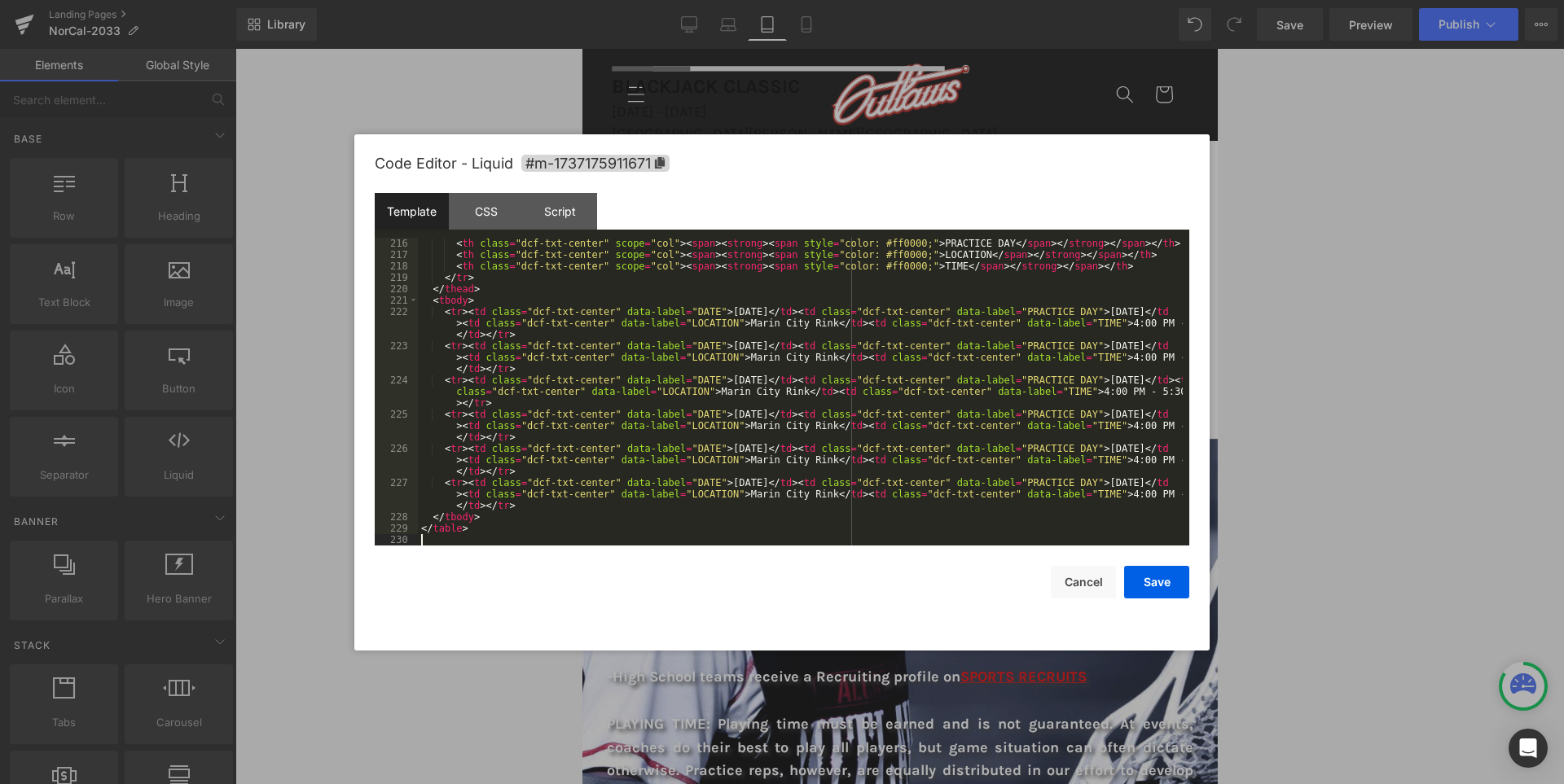
scroll to position [2782, 0]
click at [1152, 580] on button "Save" at bounding box center [1156, 582] width 66 height 32
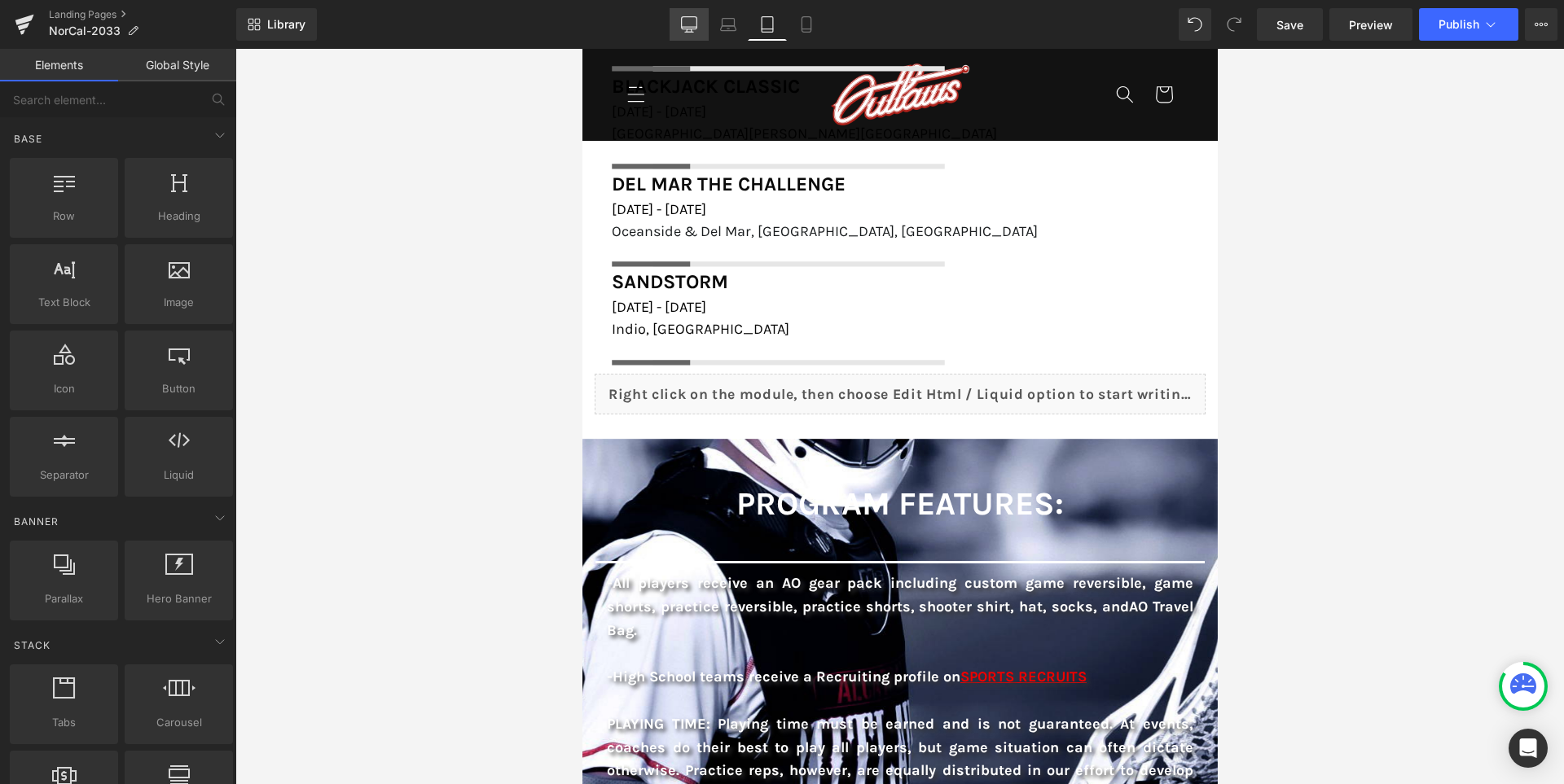
click at [700, 24] on link "Desktop" at bounding box center [688, 25] width 39 height 32
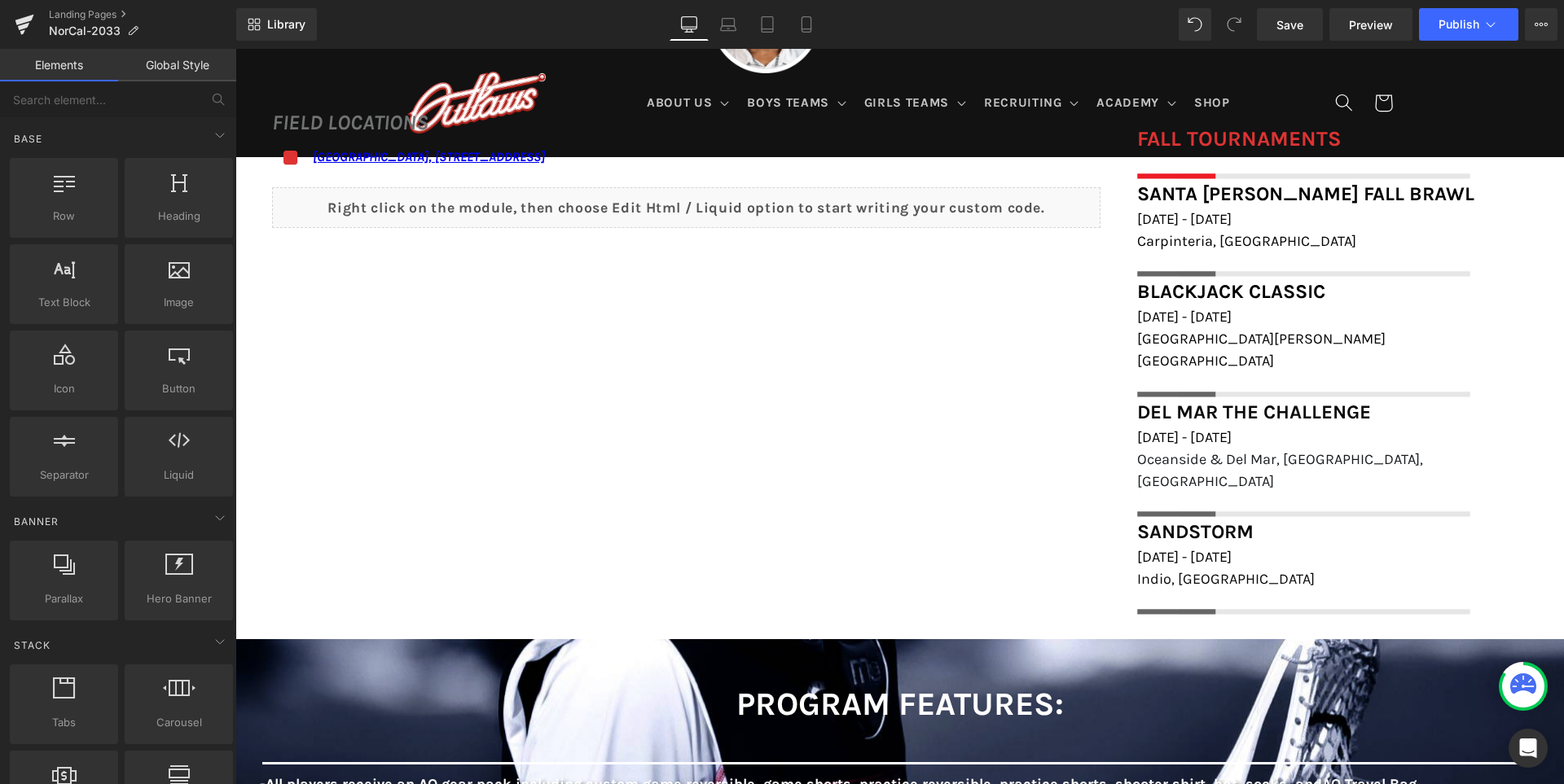
scroll to position [1039, 0]
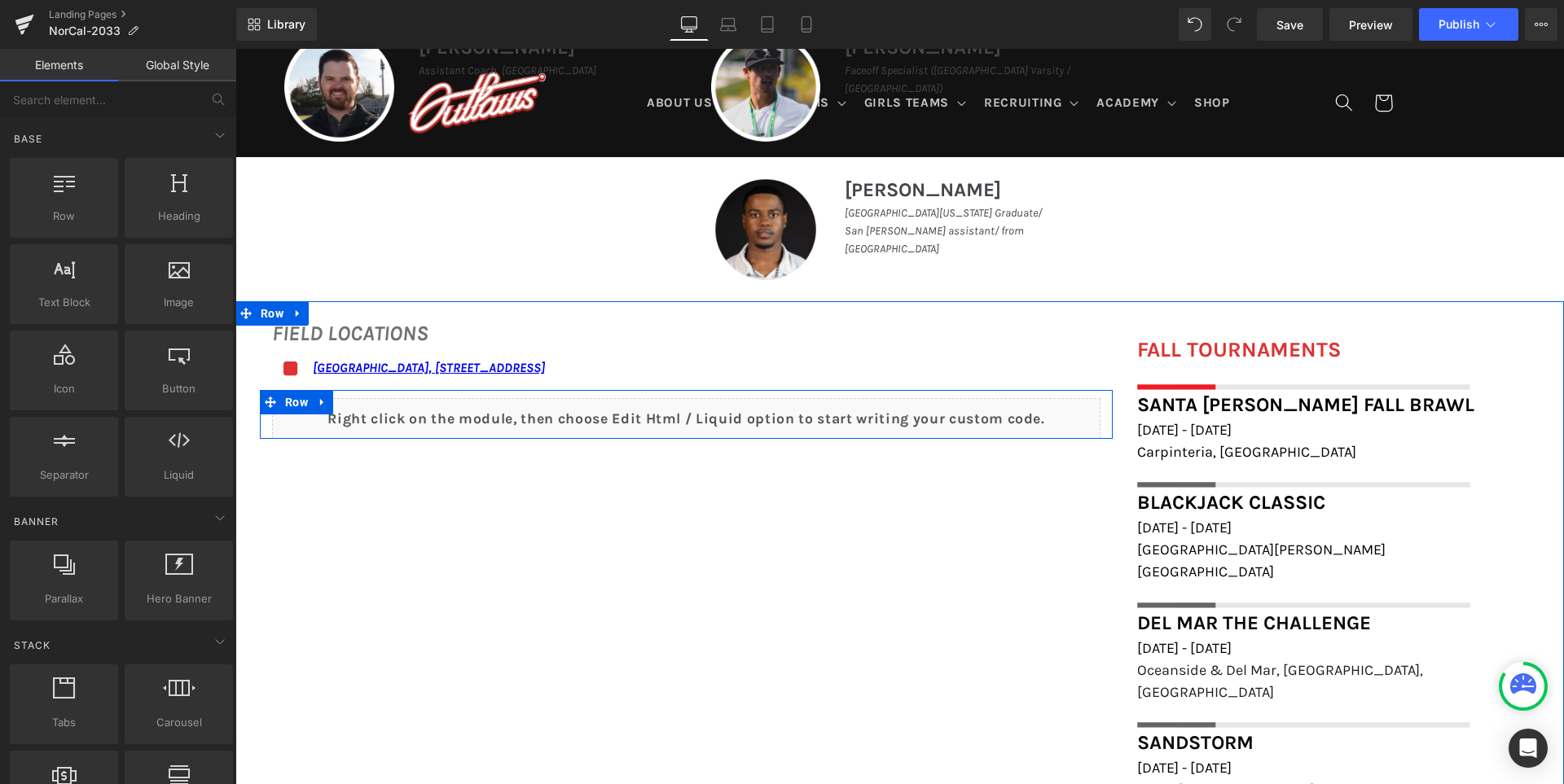
click at [702, 411] on div "Liquid" at bounding box center [685, 418] width 828 height 41
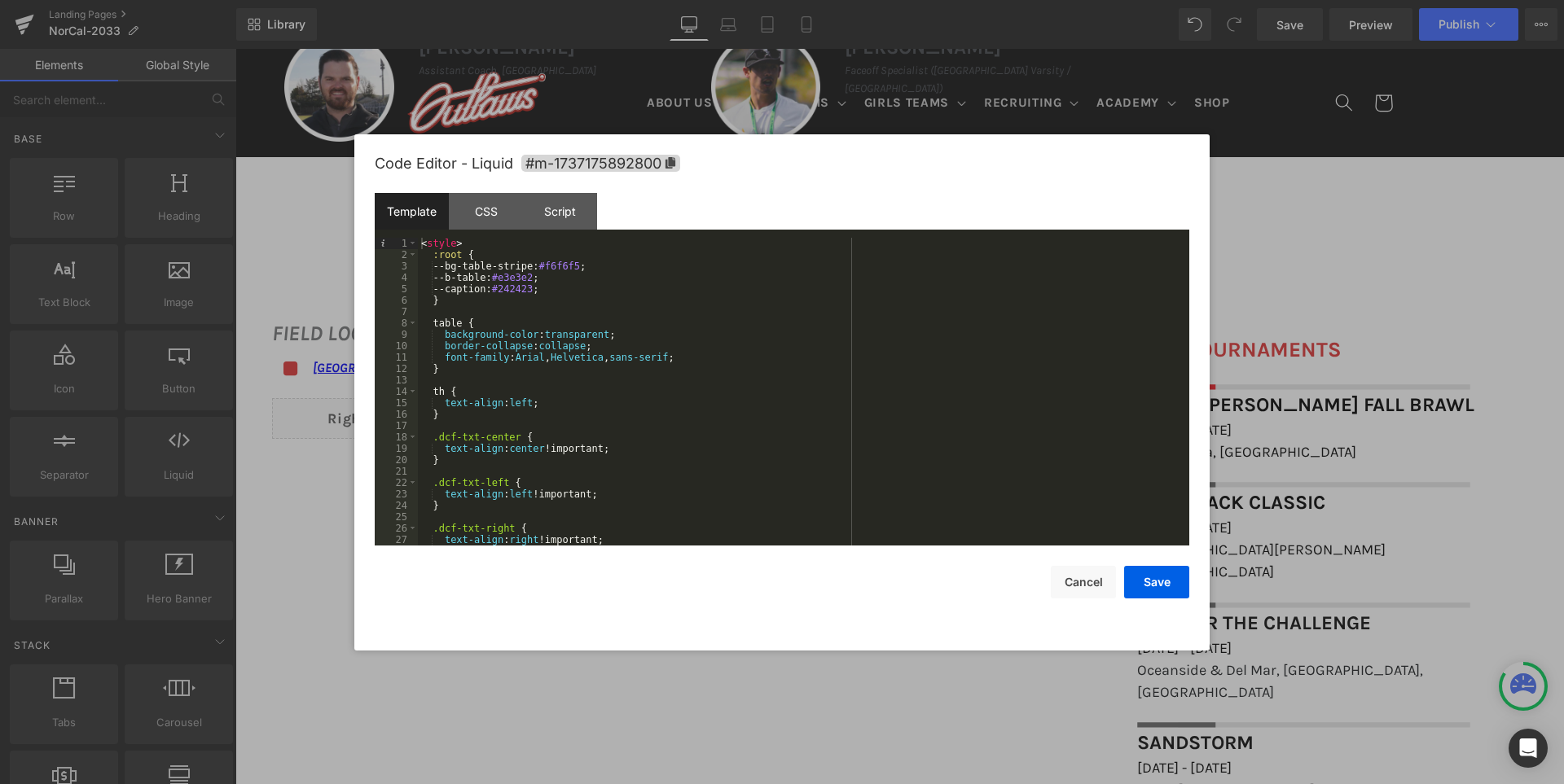
click at [699, 351] on div "< style > :root { --bg-table-stripe: #f6f6f5 ; --b-table: #e3e3e2 ; --caption: …" at bounding box center [800, 403] width 764 height 331
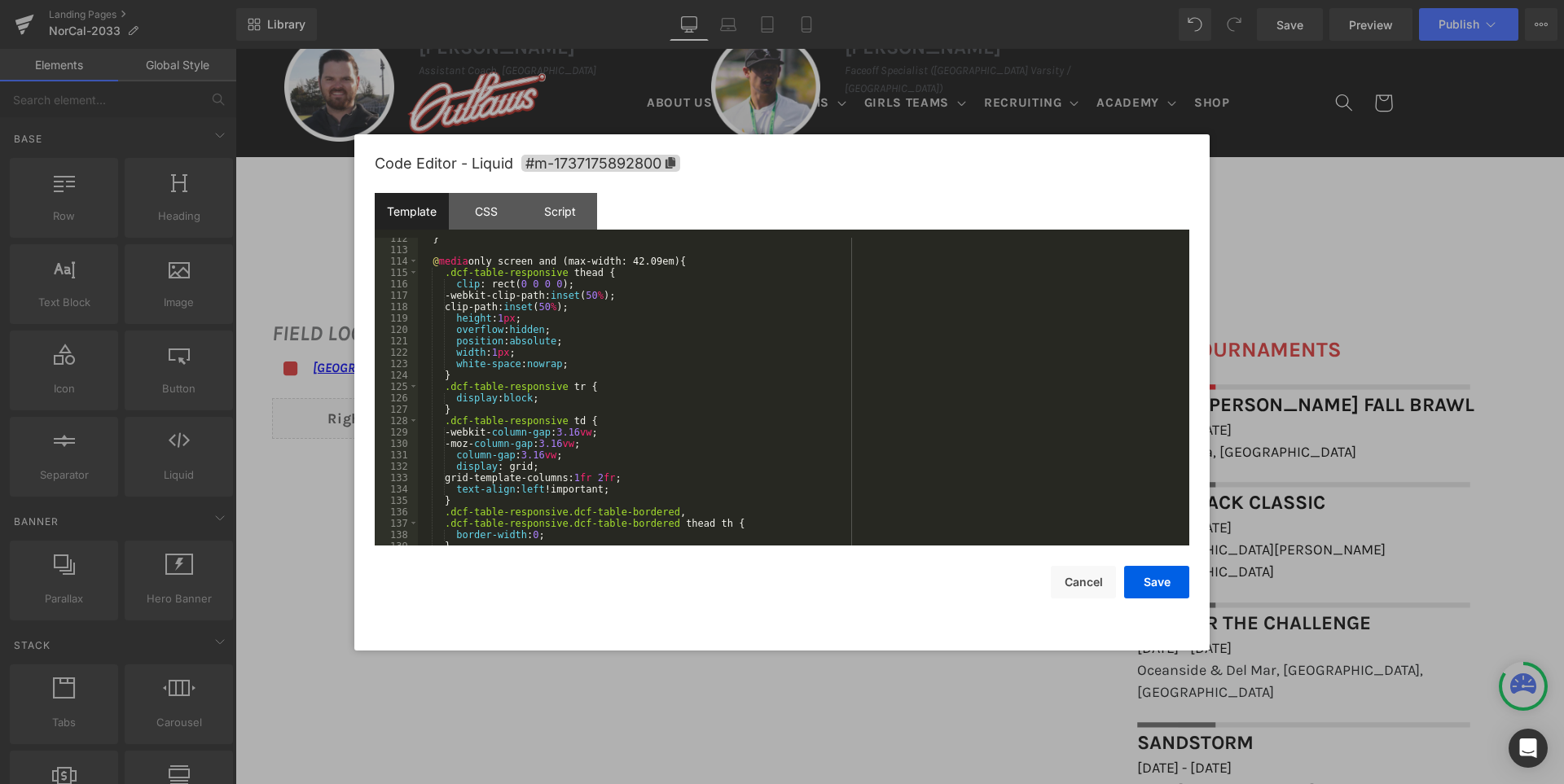
scroll to position [1417, 0]
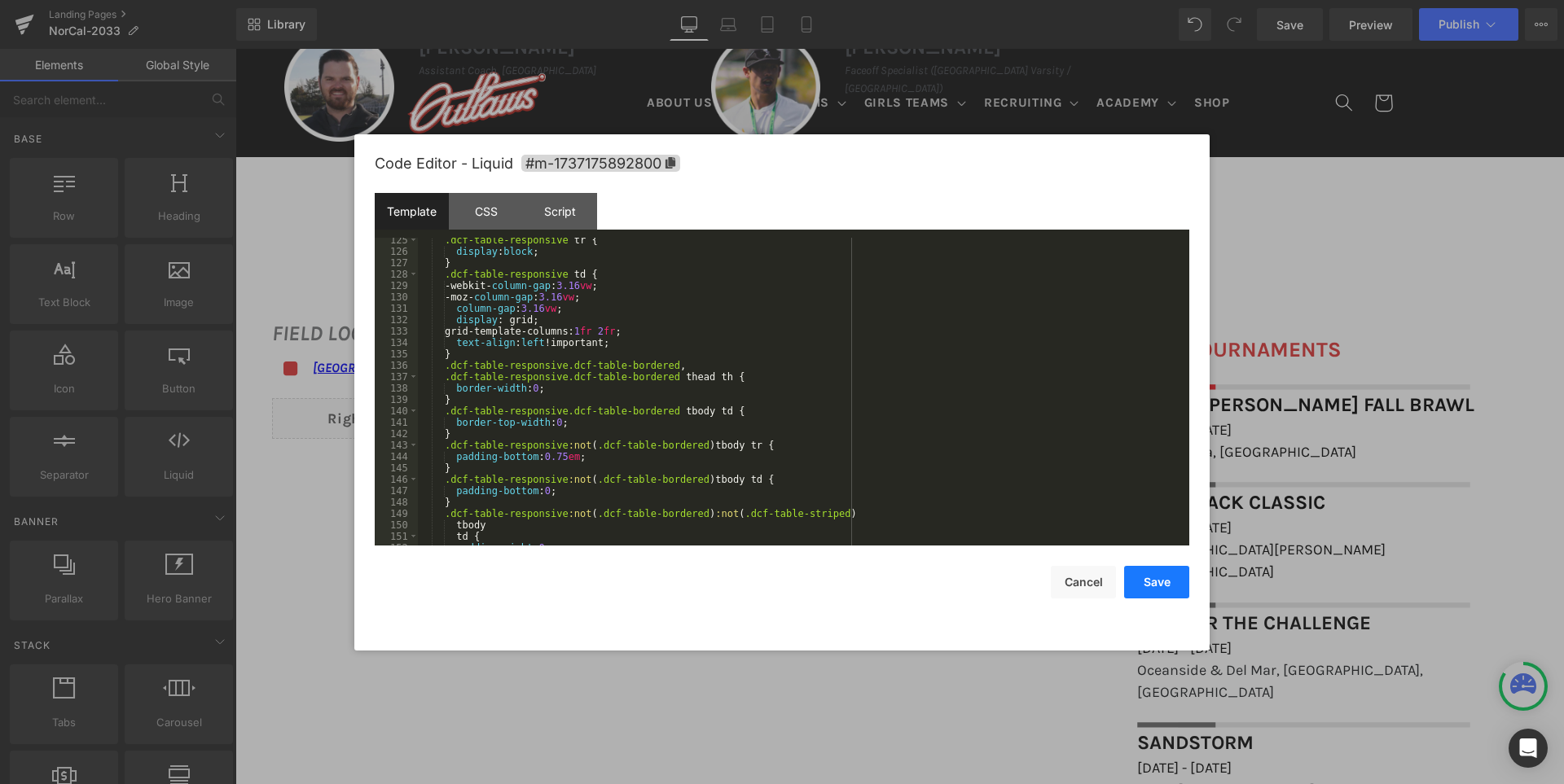
click at [1155, 583] on button "Save" at bounding box center [1156, 582] width 66 height 32
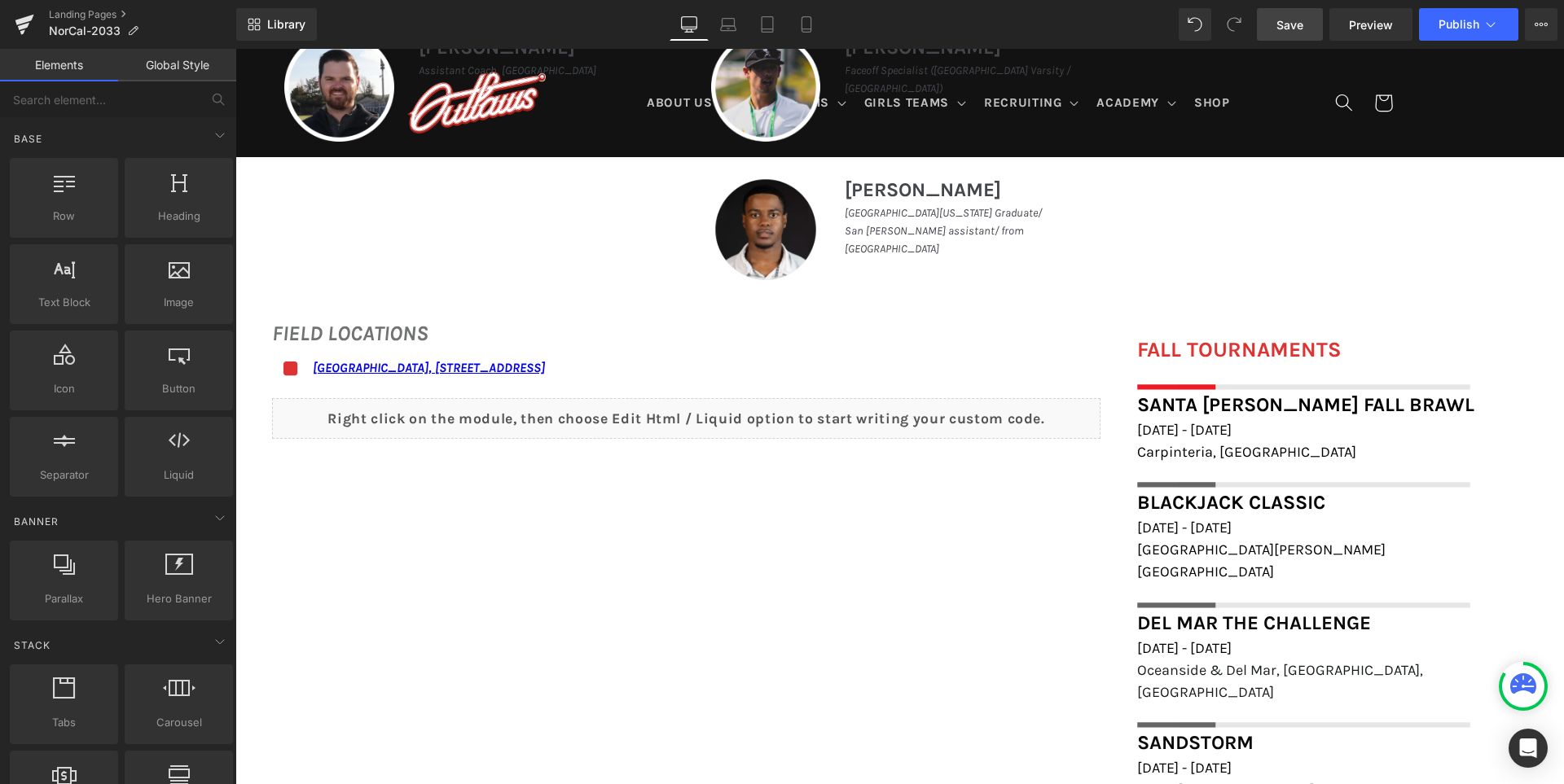
click at [1293, 26] on span "Save" at bounding box center [1289, 25] width 27 height 17
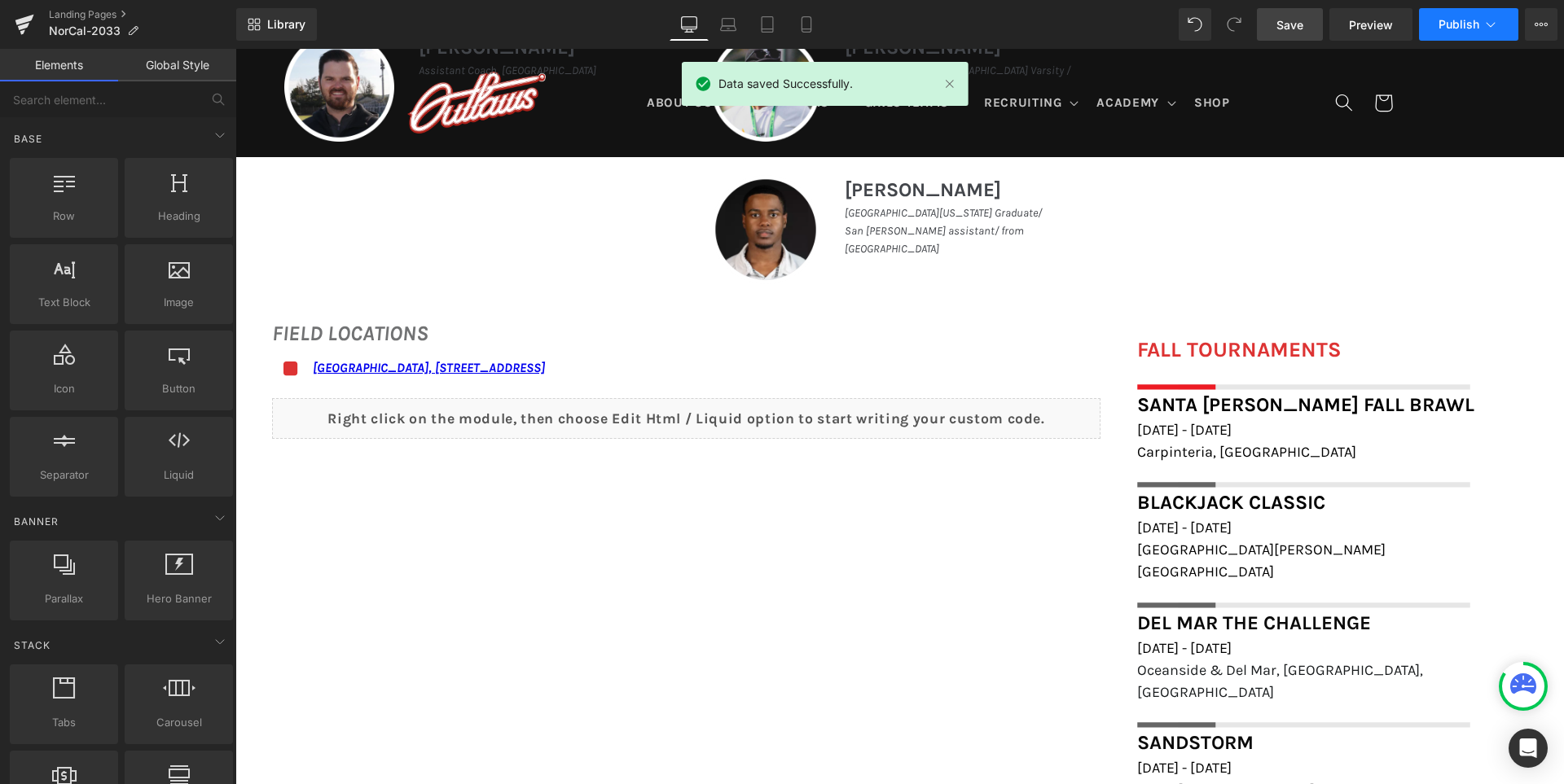
click at [1453, 22] on span "Publish" at bounding box center [1458, 25] width 41 height 13
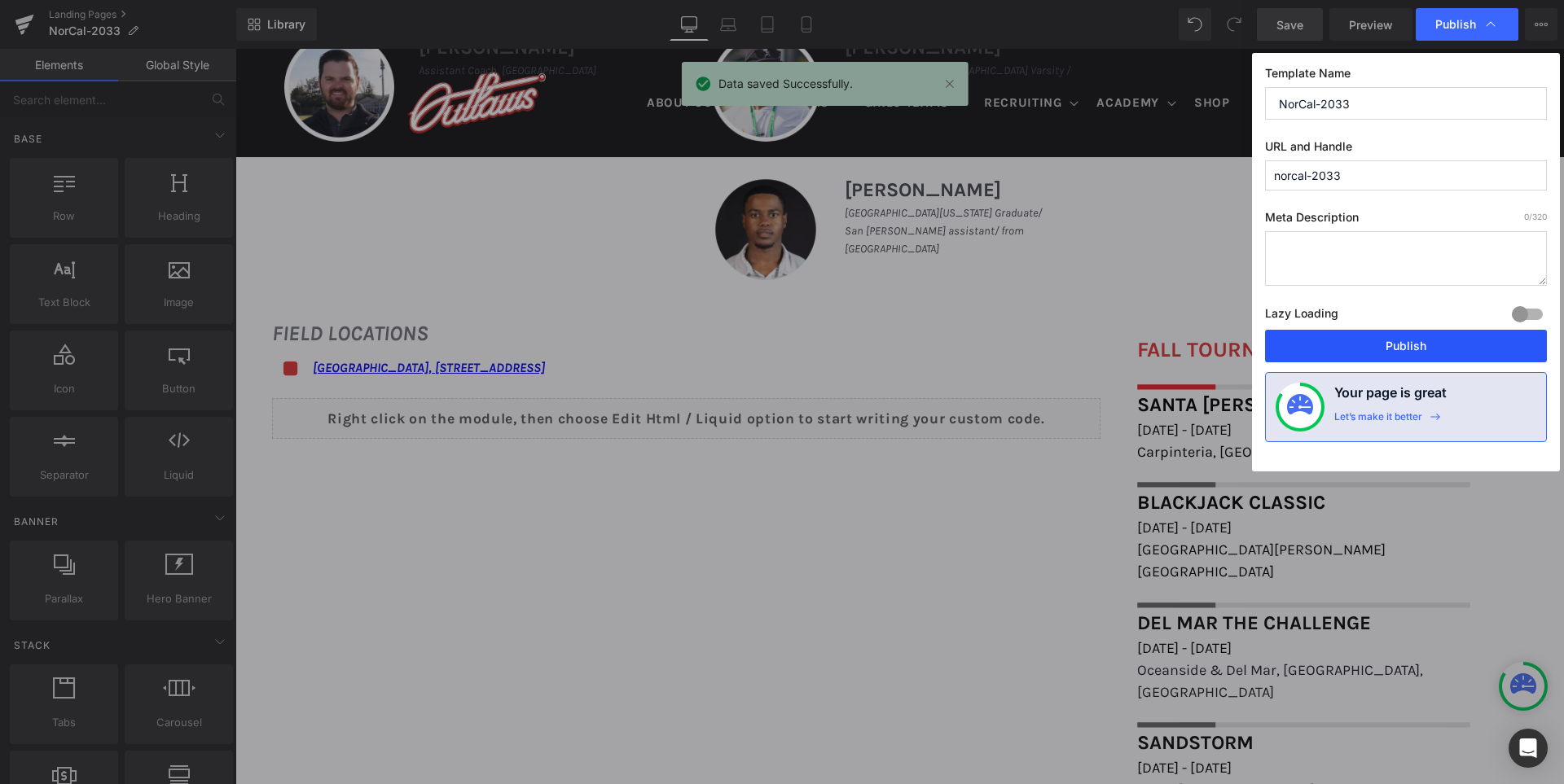
click at [1383, 345] on button "Publish" at bounding box center [1405, 346] width 281 height 32
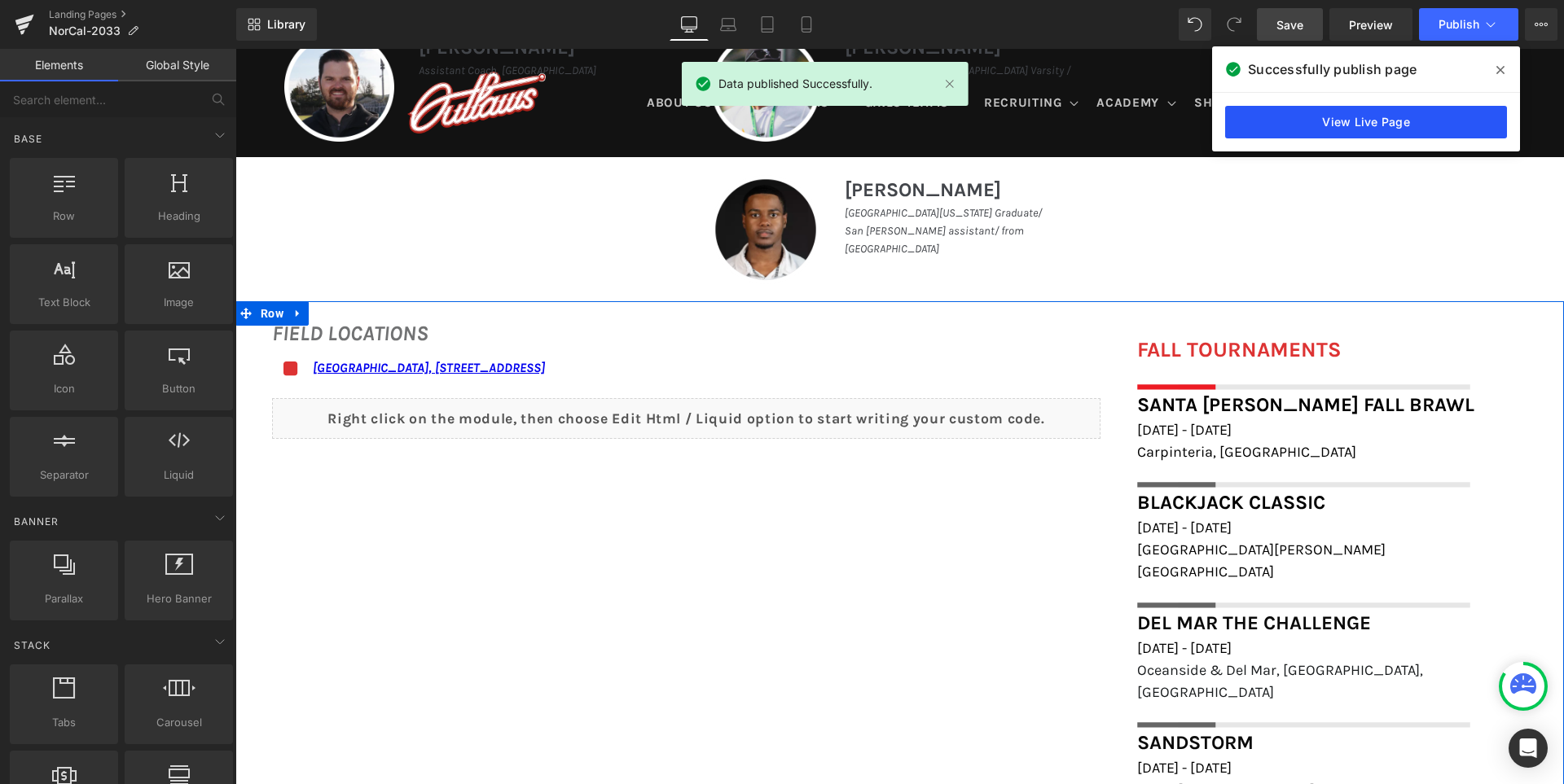
click at [1384, 127] on link "View Live Page" at bounding box center [1365, 122] width 281 height 32
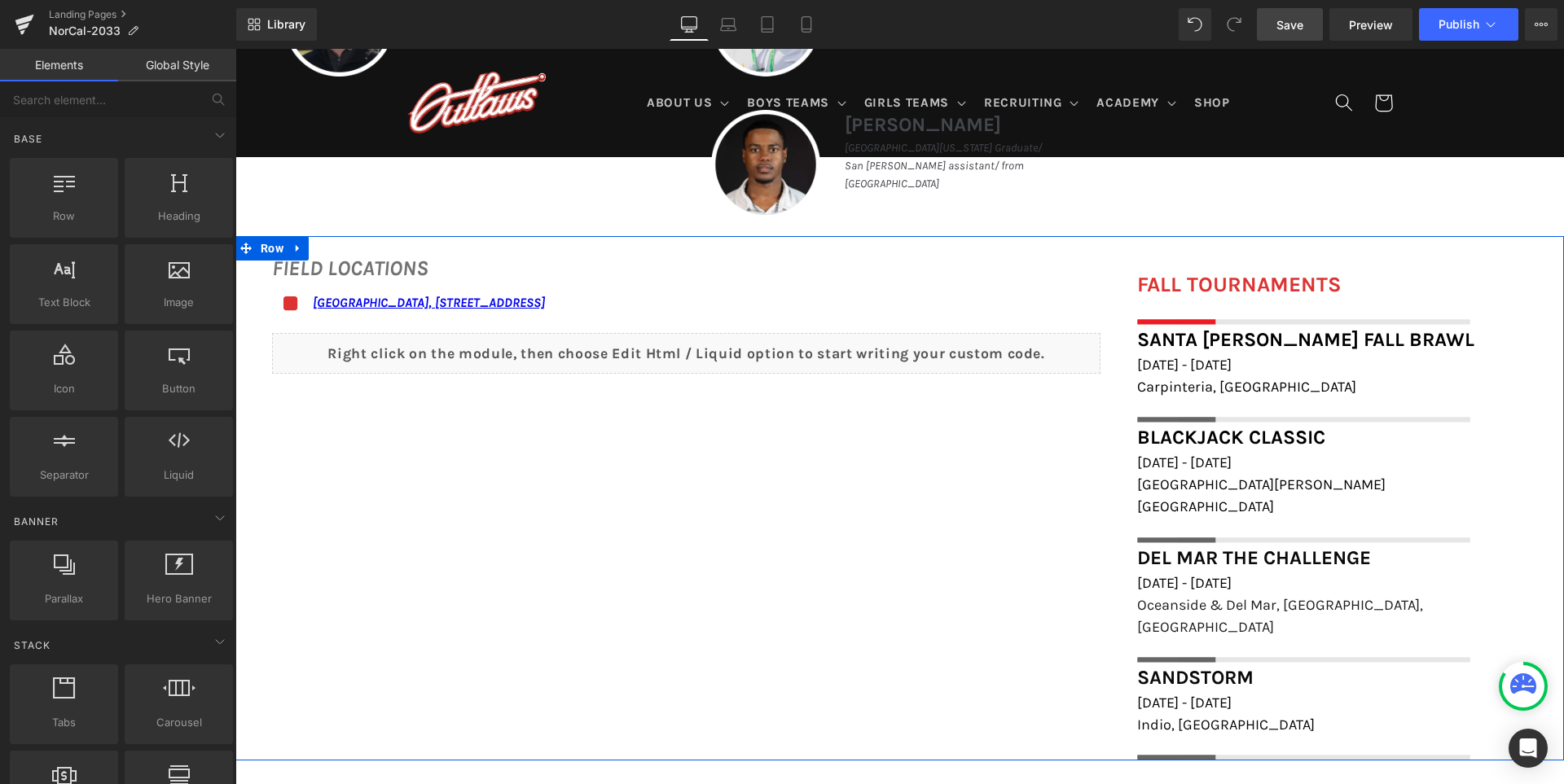
scroll to position [1201, 0]
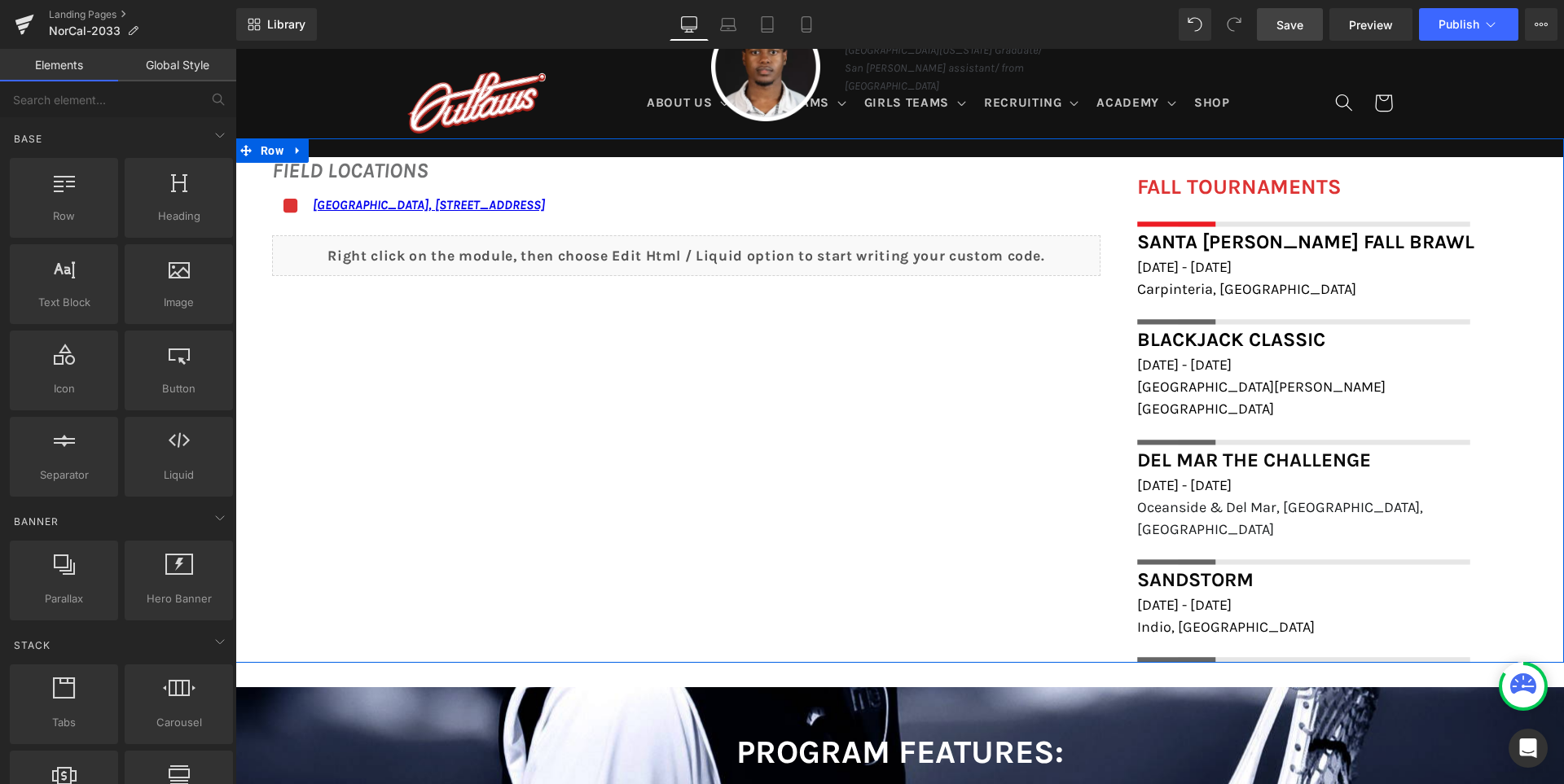
click at [705, 405] on div "FIELD LOCATIONS Heading Icon Marin Academy Field, 1600 Mission Avenue, San Rafa…" at bounding box center [899, 401] width 1328 height 526
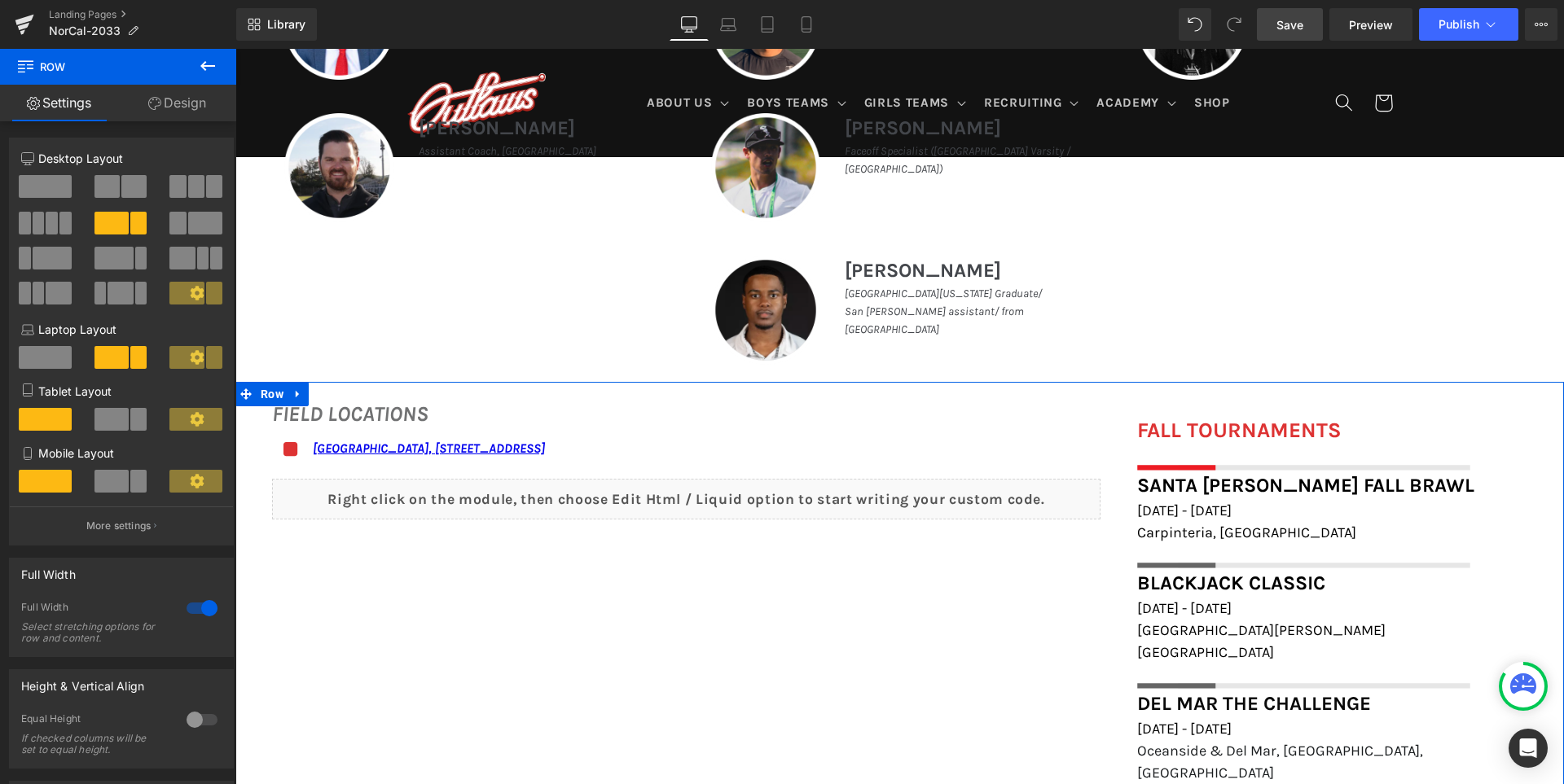
scroll to position [957, 0]
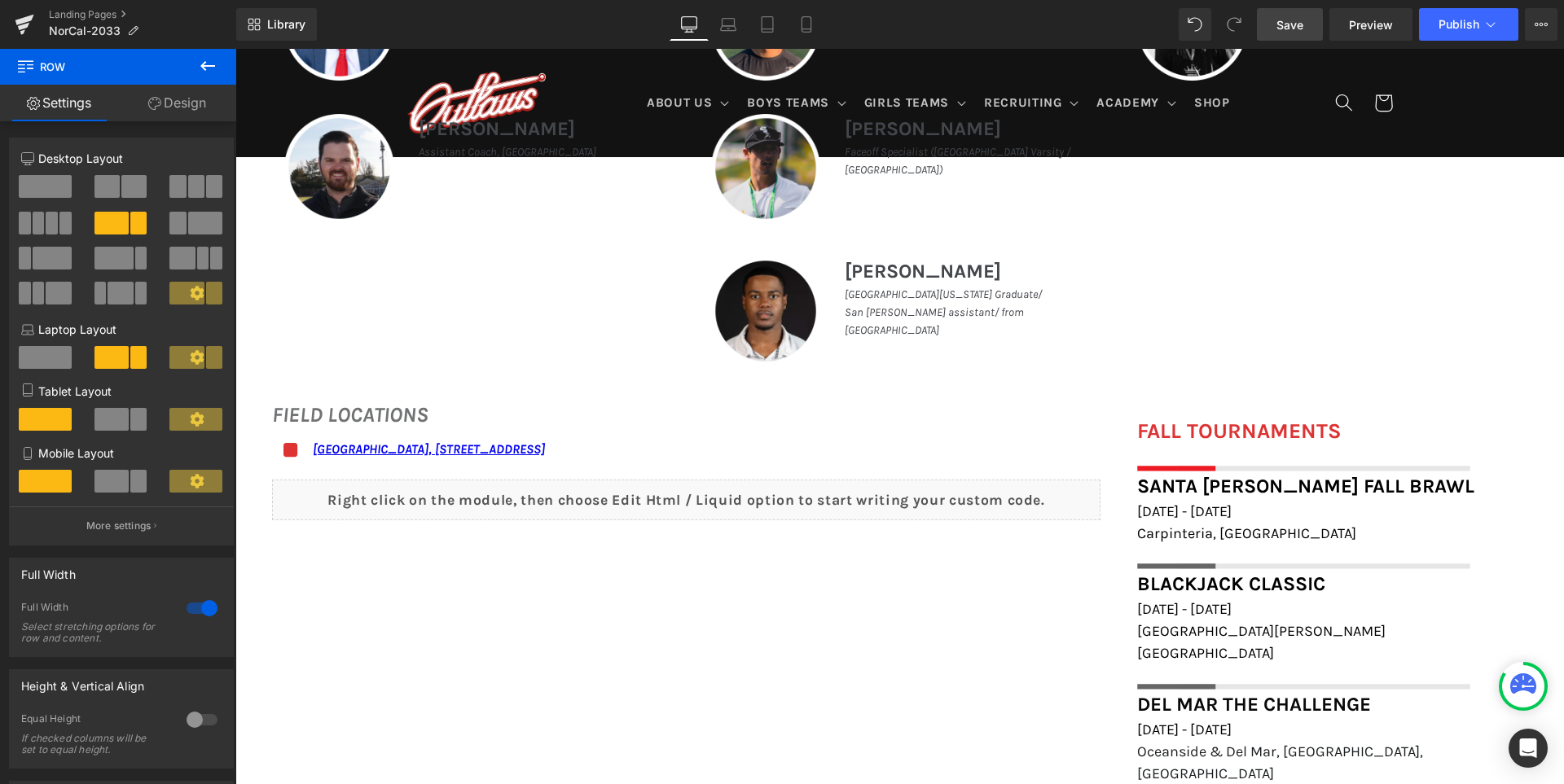
click at [1304, 32] on link "Save" at bounding box center [1289, 25] width 66 height 32
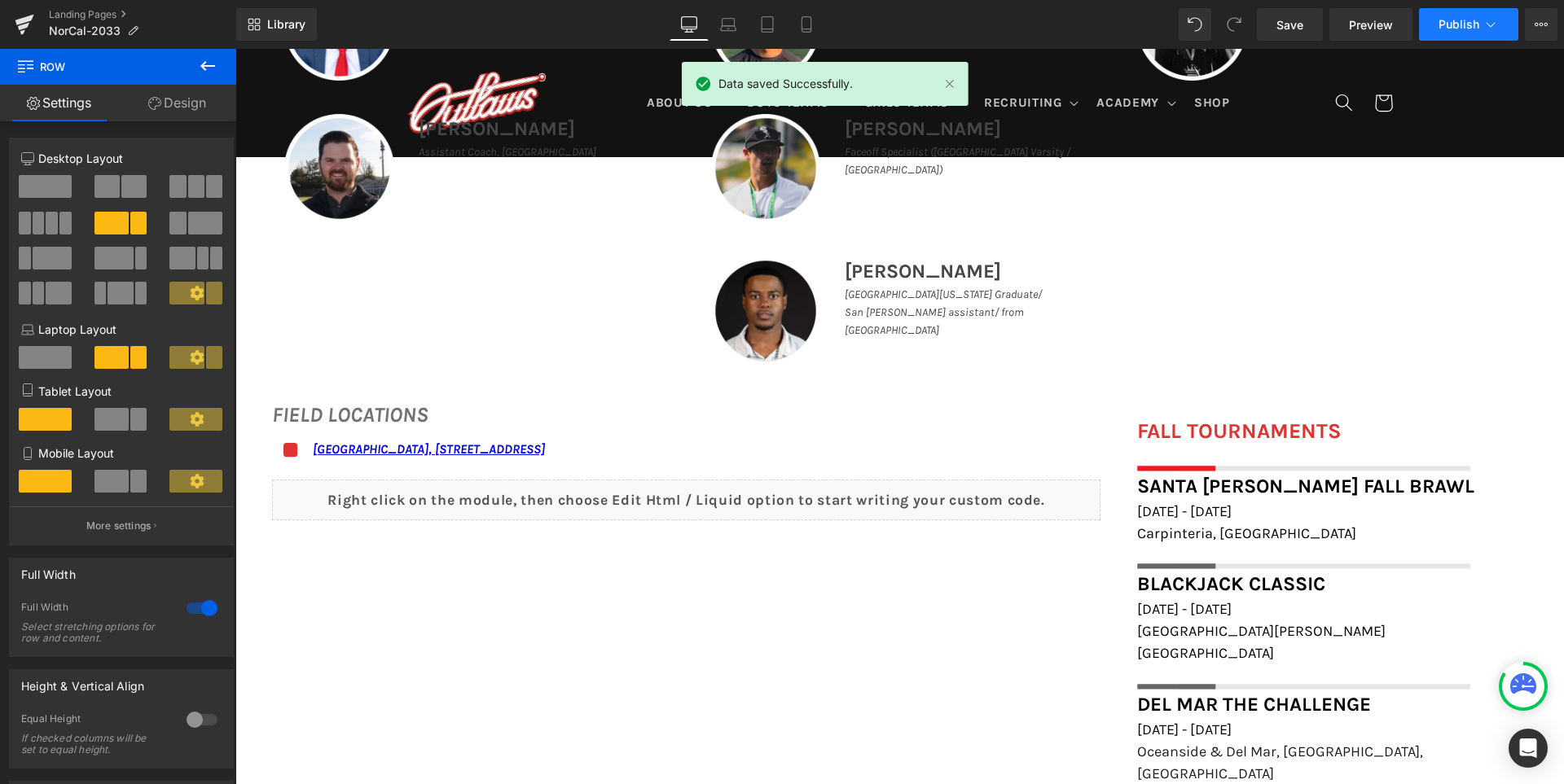
click at [1436, 23] on button "Publish" at bounding box center [1468, 25] width 100 height 32
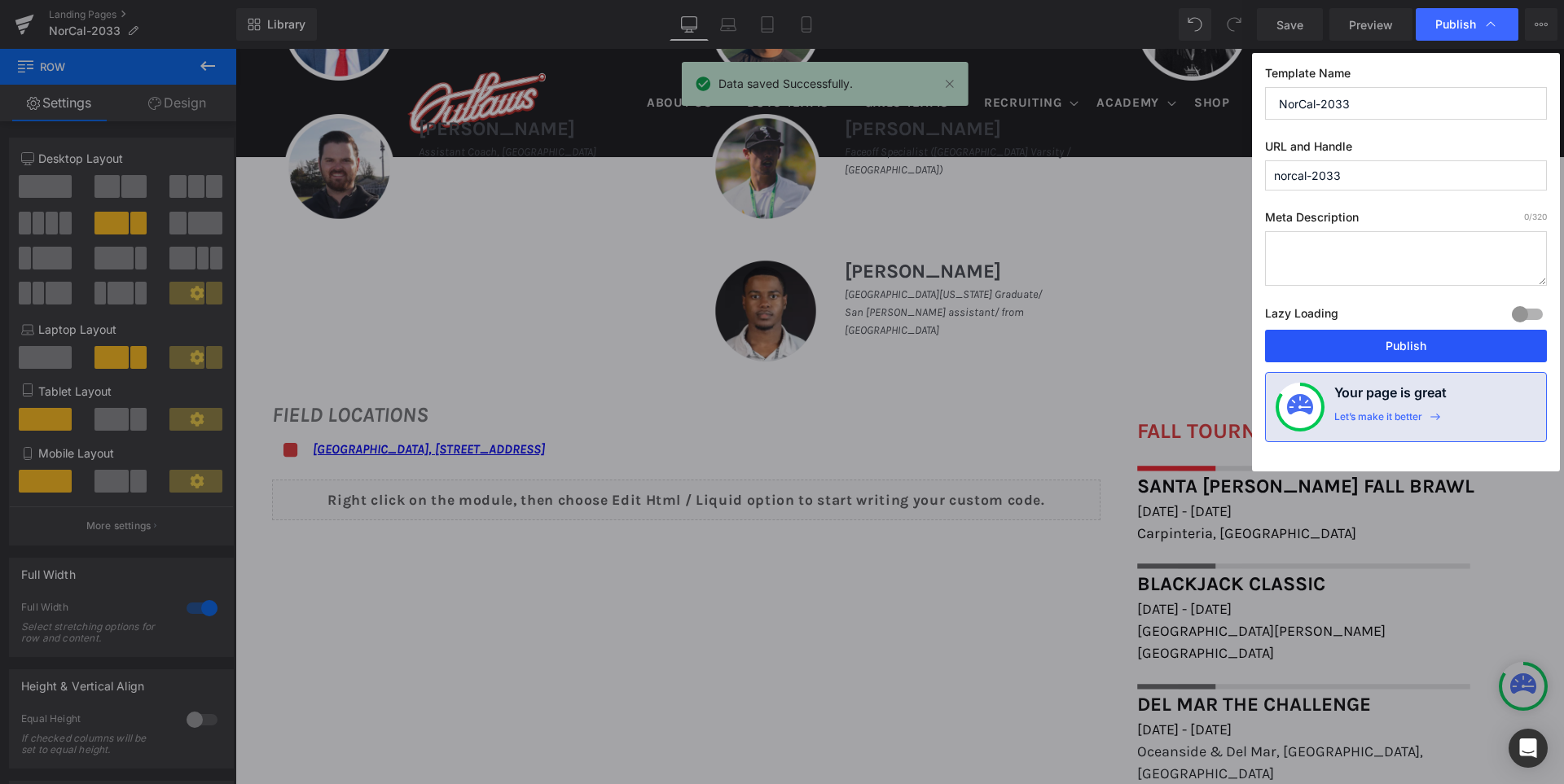
click at [1427, 335] on button "Publish" at bounding box center [1405, 346] width 281 height 32
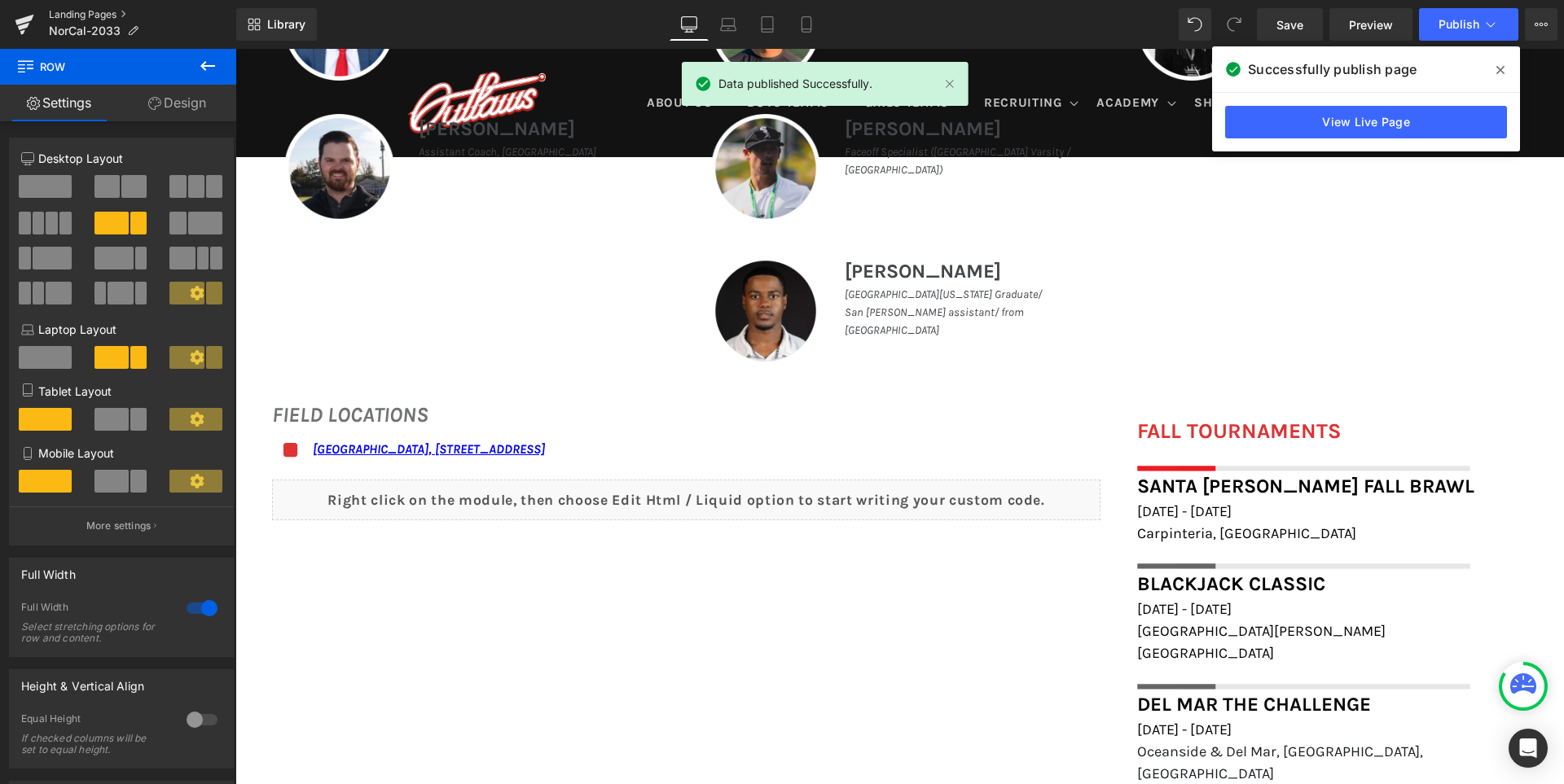
click at [91, 10] on link "Landing Pages" at bounding box center [142, 15] width 187 height 13
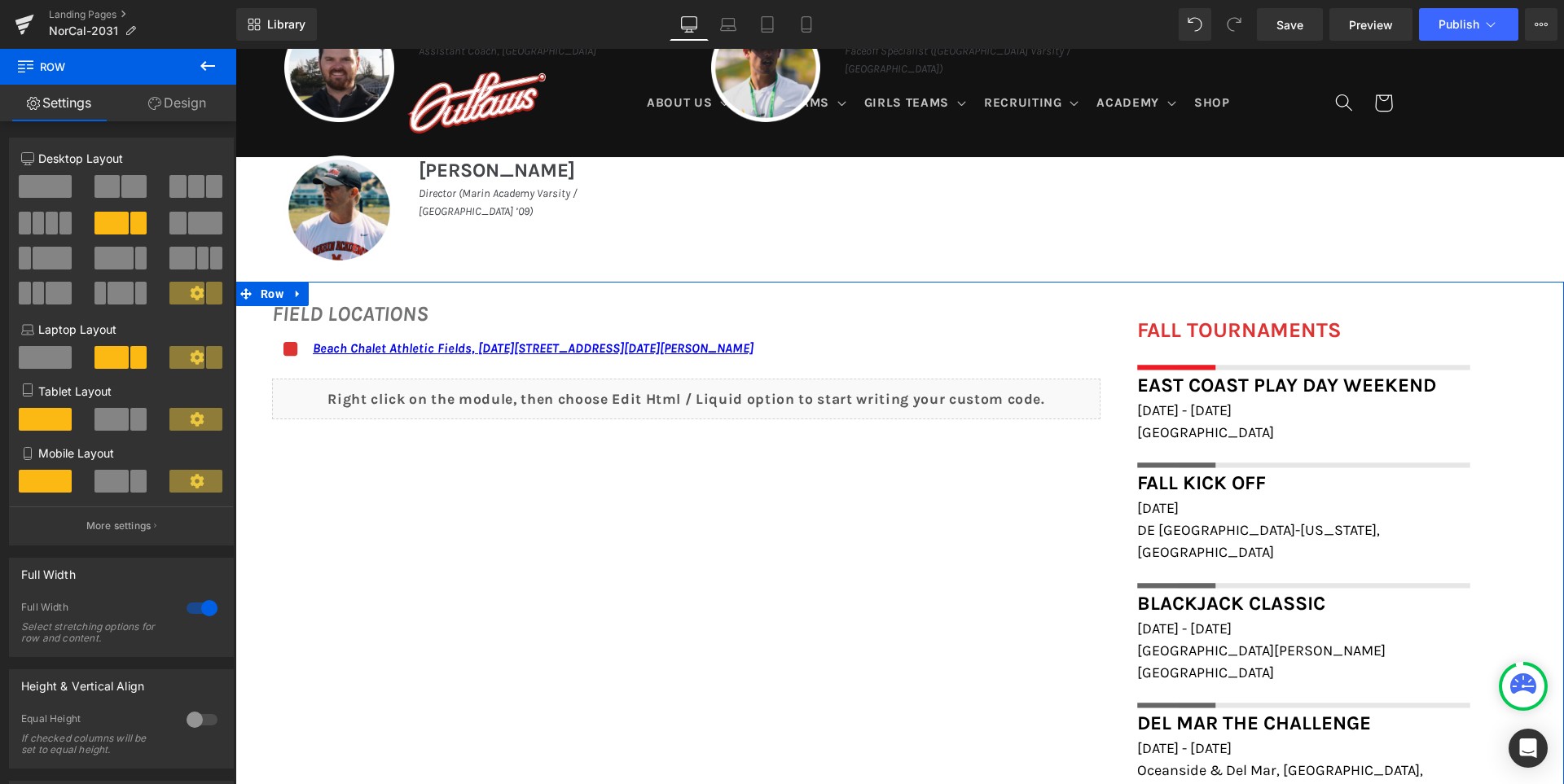
click at [1023, 633] on div "FIELD LOCATIONS Heading Icon Beach Chalet Athletic Fields, [DATE][STREET_ADDRES…" at bounding box center [899, 653] width 1328 height 743
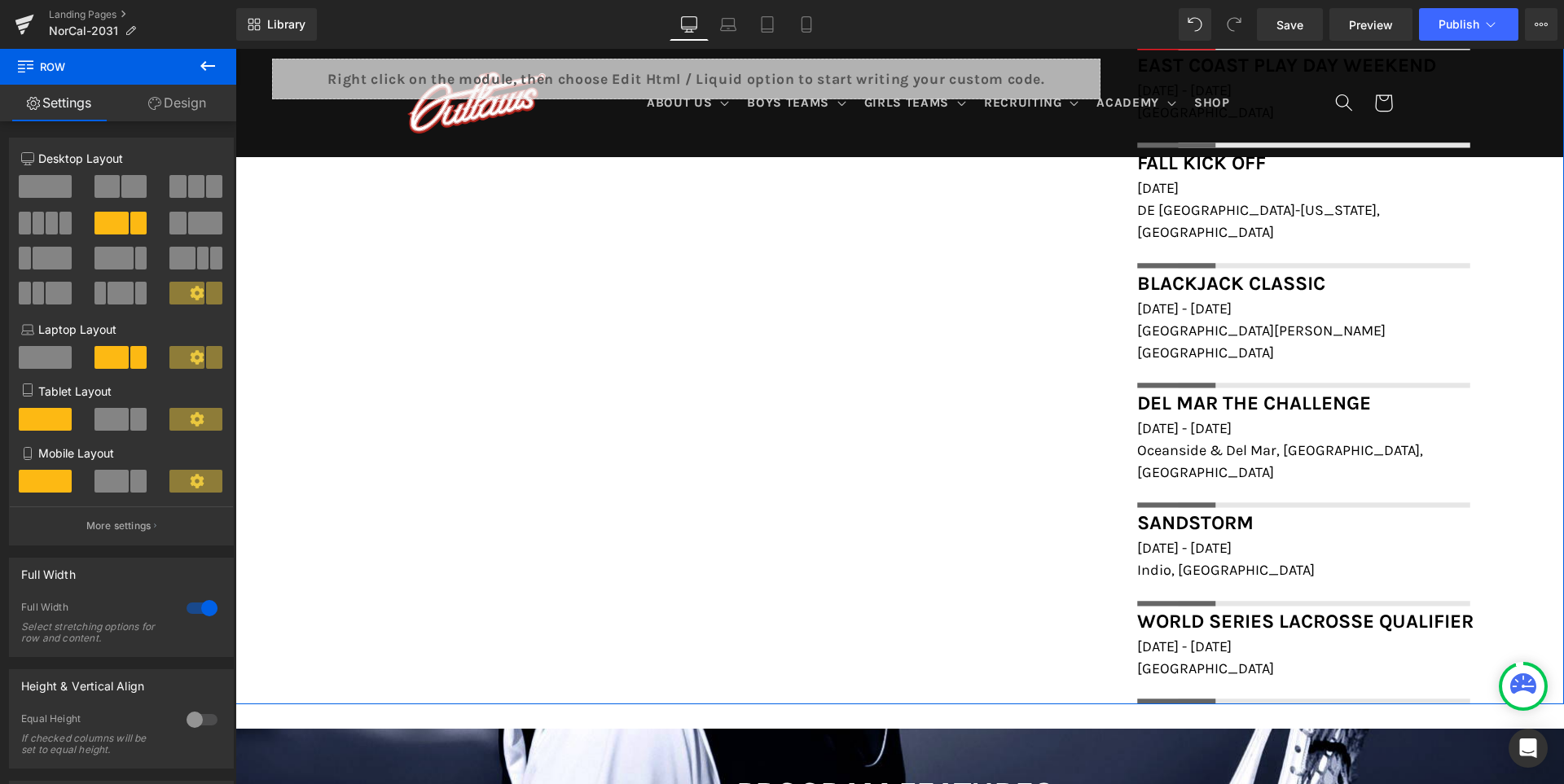
scroll to position [1384, 0]
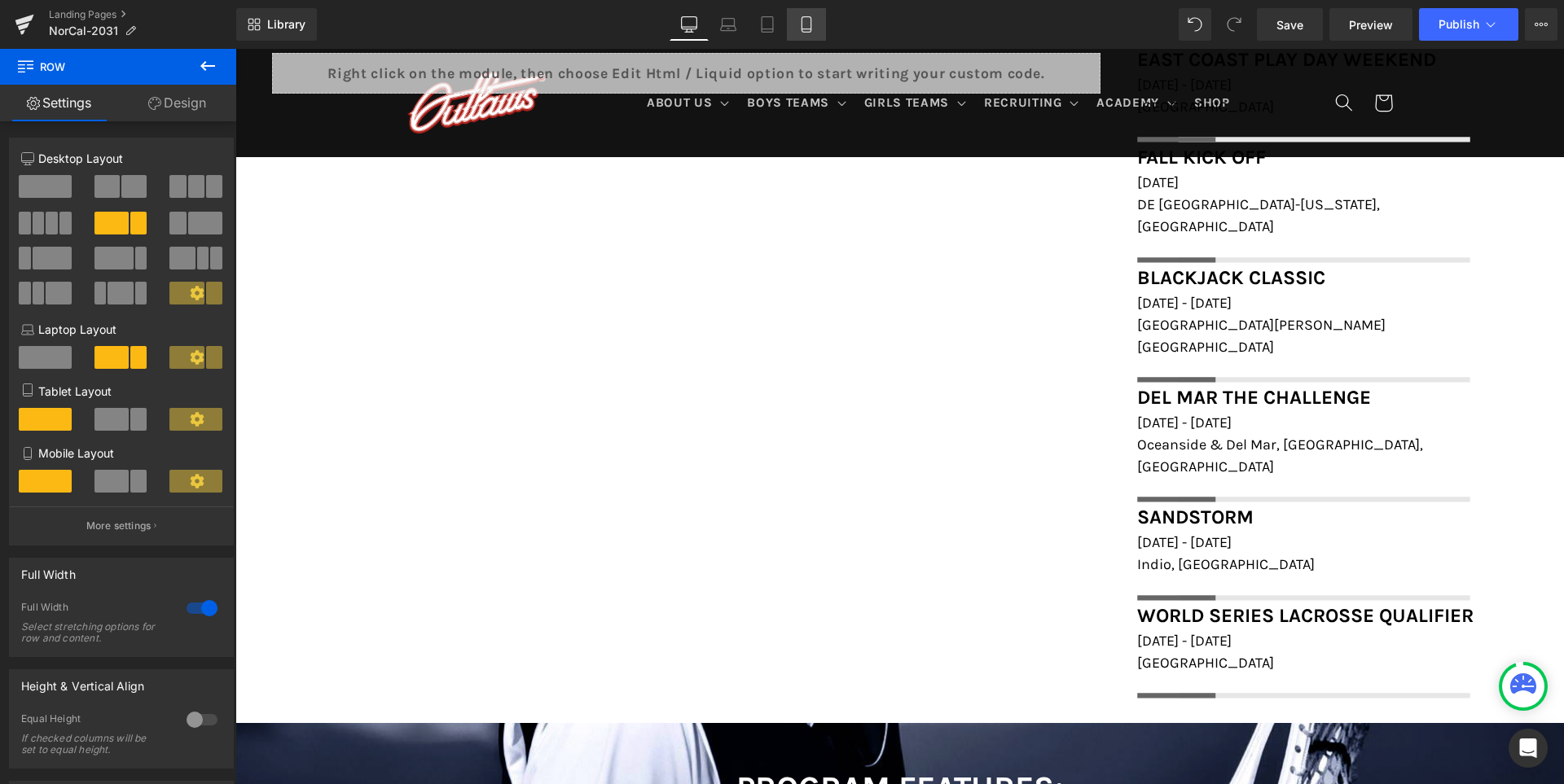
click at [821, 18] on link "Mobile" at bounding box center [806, 25] width 39 height 32
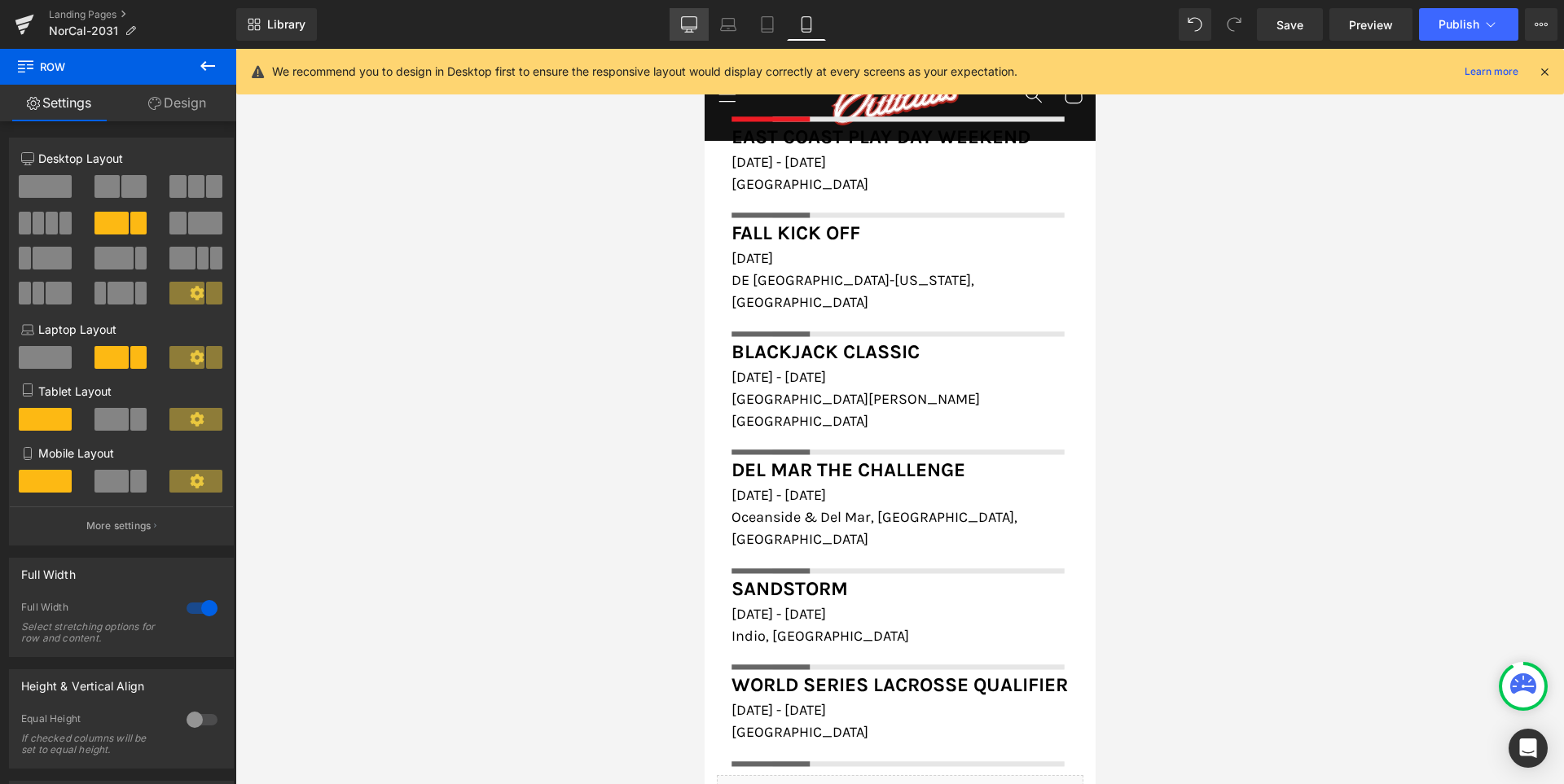
click at [685, 14] on link "Desktop" at bounding box center [688, 25] width 39 height 32
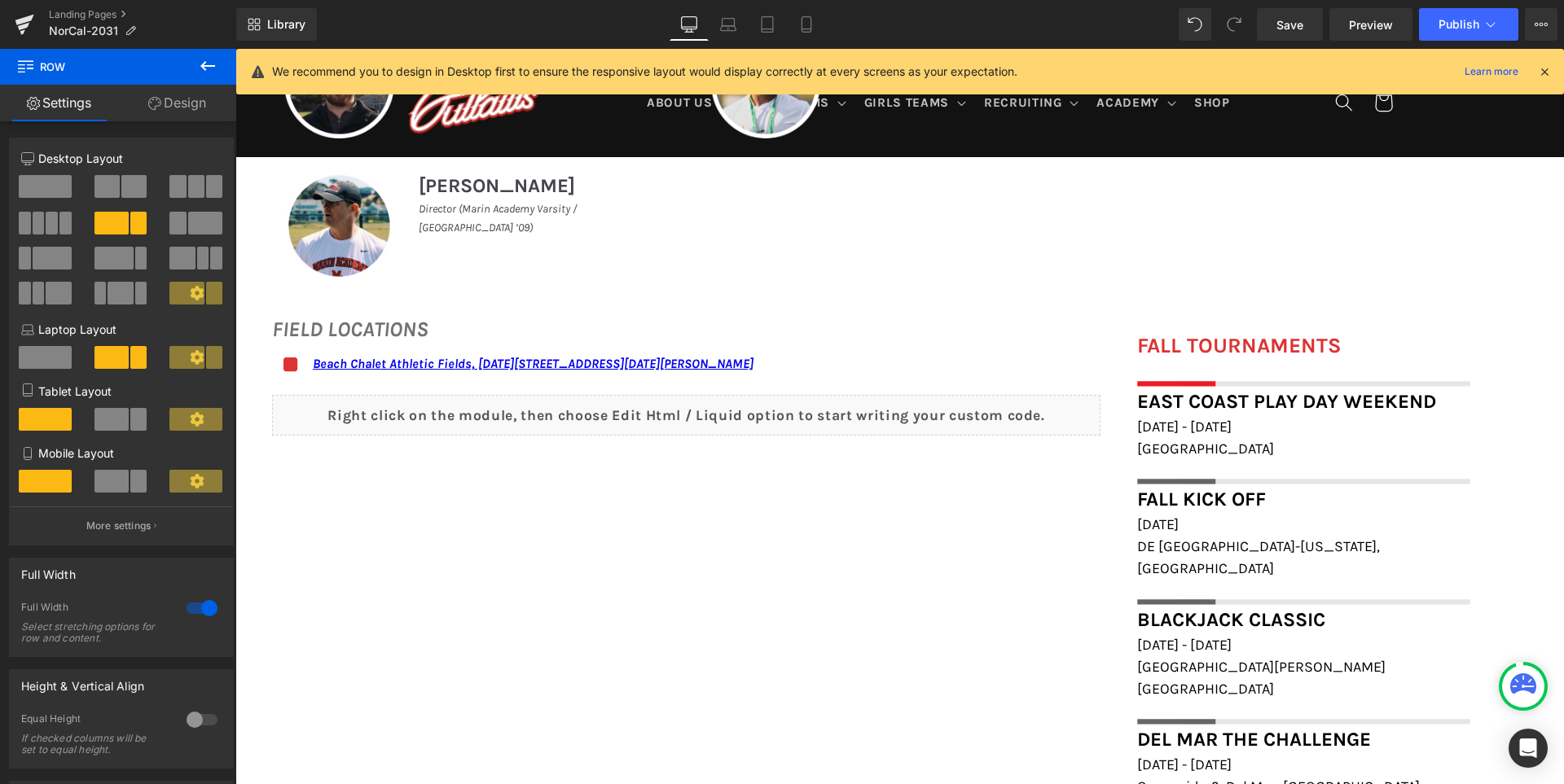
scroll to position [1042, 0]
click at [1303, 19] on span "Save" at bounding box center [1289, 25] width 27 height 17
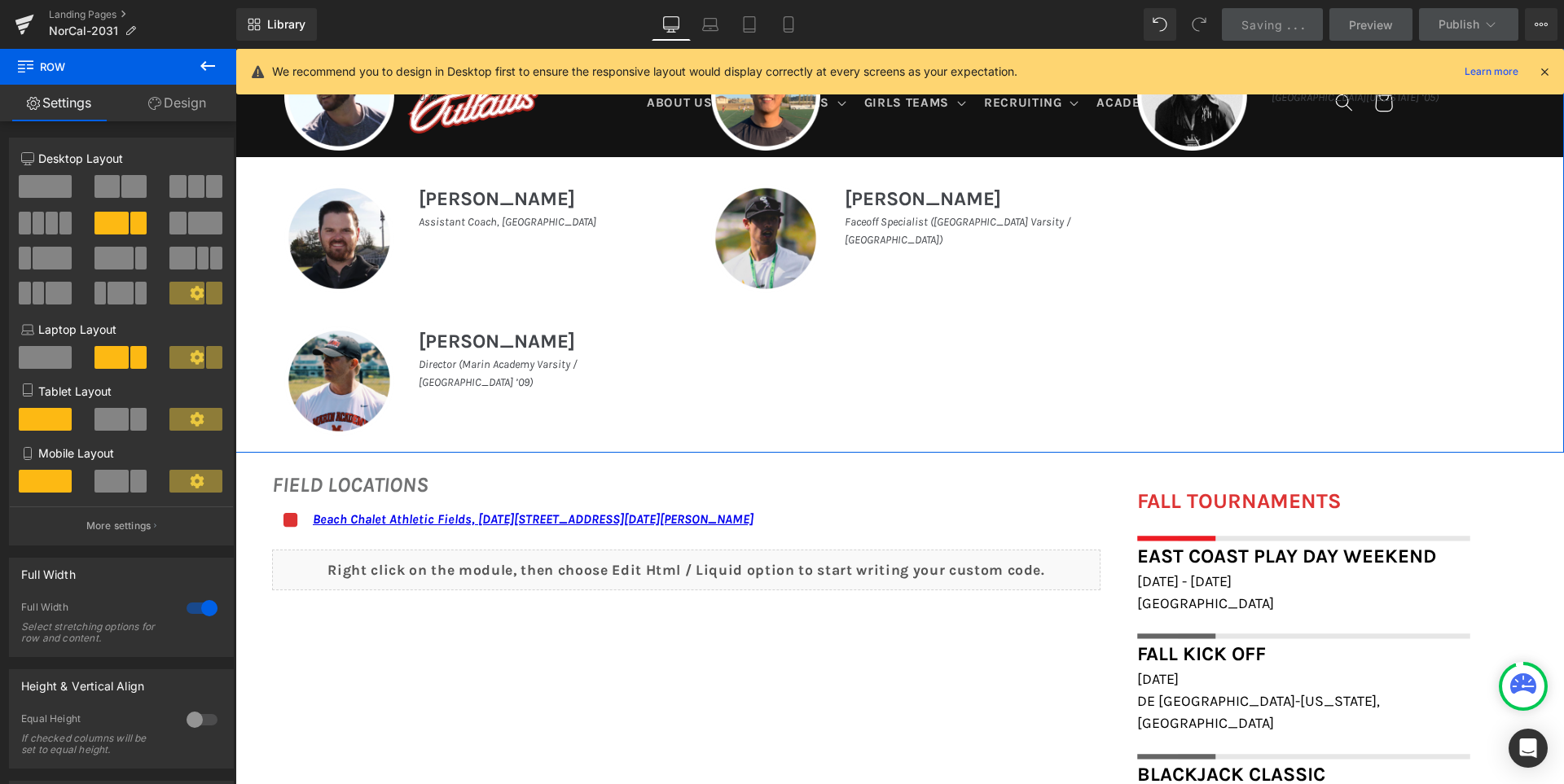
scroll to position [798, 0]
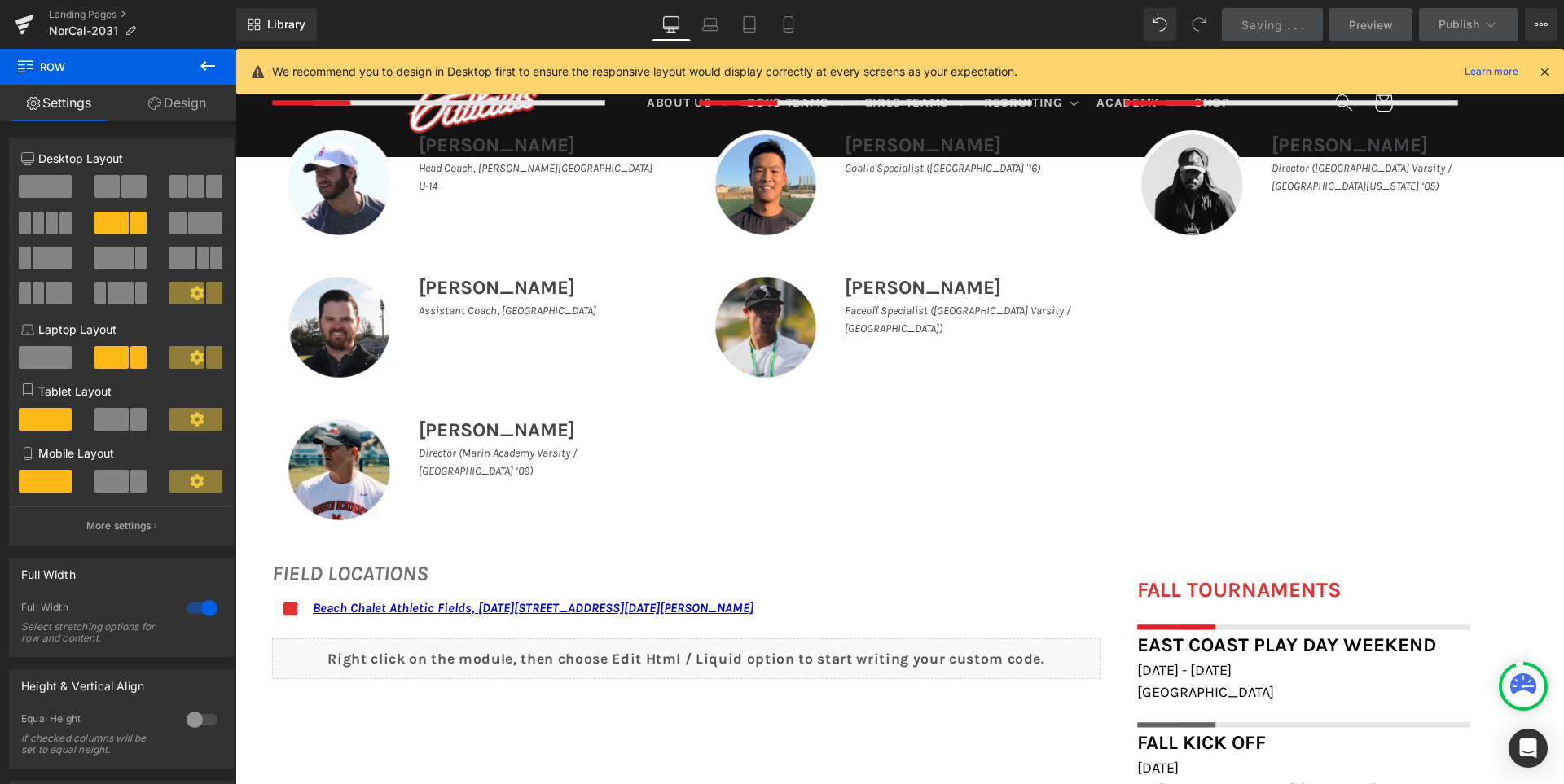
click at [1542, 68] on icon at bounding box center [1544, 71] width 14 height 14
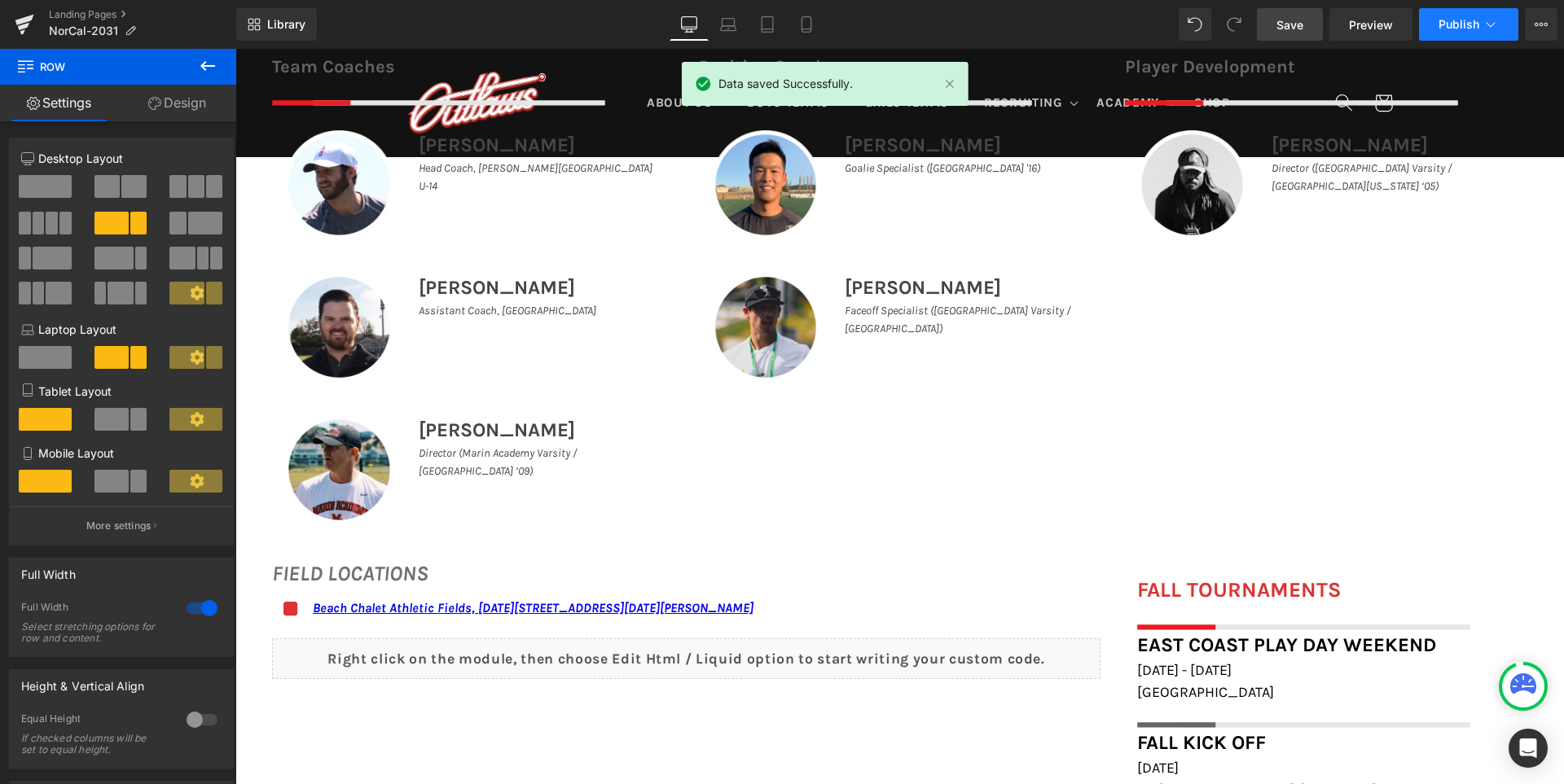
click at [1452, 29] on span "Publish" at bounding box center [1458, 25] width 41 height 13
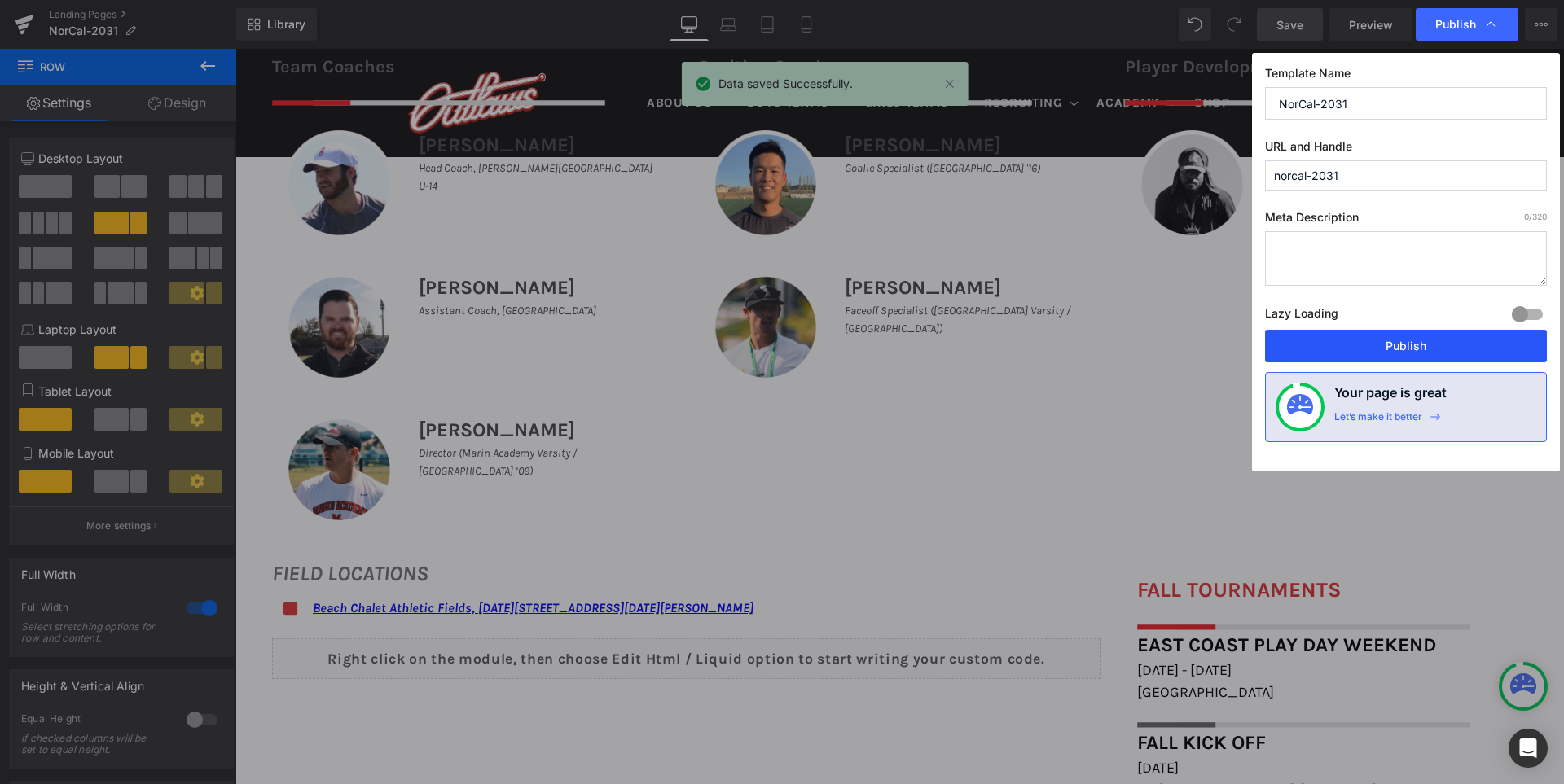
click at [0, 0] on button "Publish" at bounding box center [0, 0] width 0 height 0
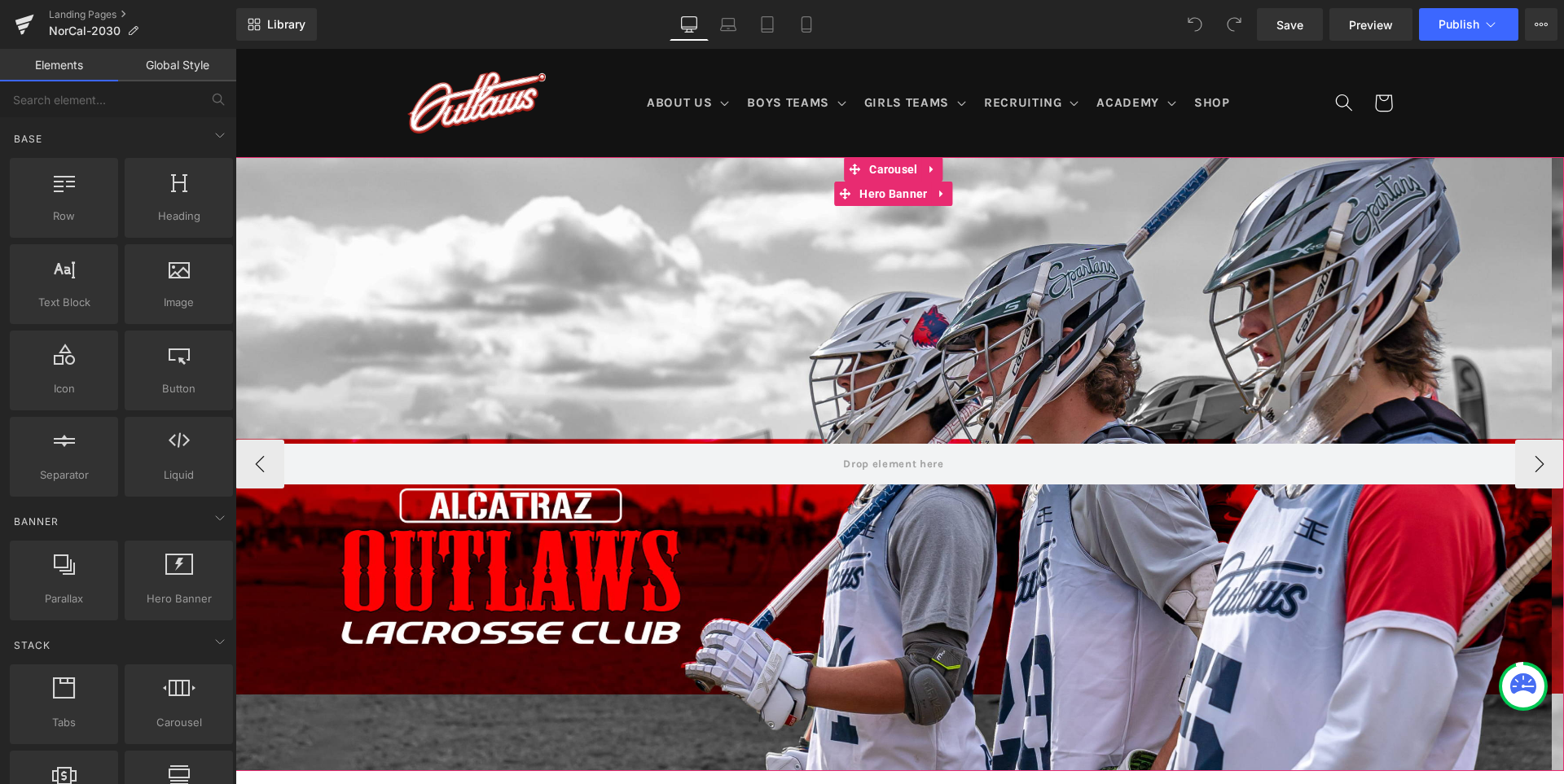
click at [1105, 641] on div at bounding box center [894, 464] width 1316 height 614
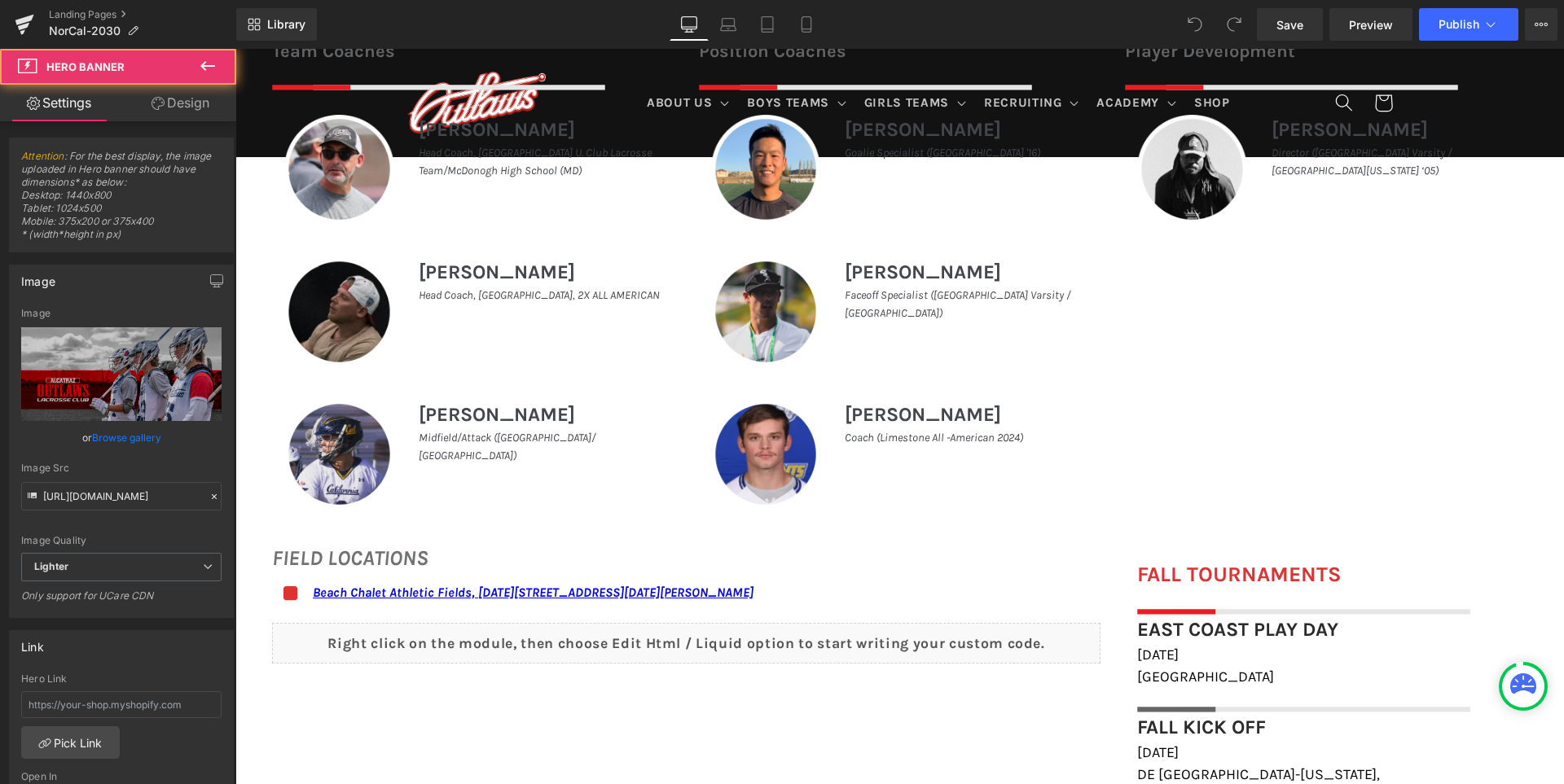
scroll to position [1059, 0]
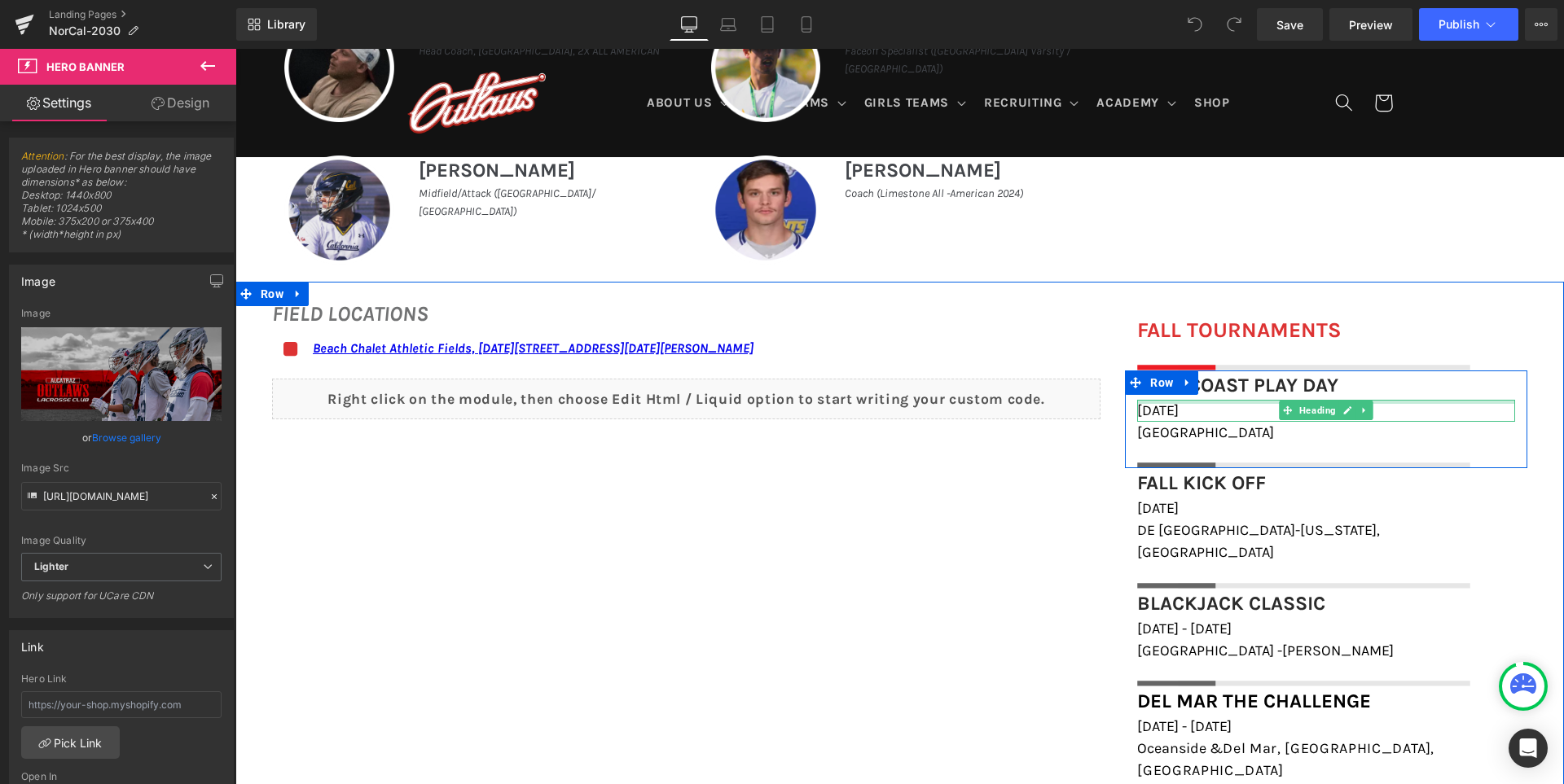
click at [1179, 404] on span "October 18th, 2025" at bounding box center [1158, 410] width 42 height 18
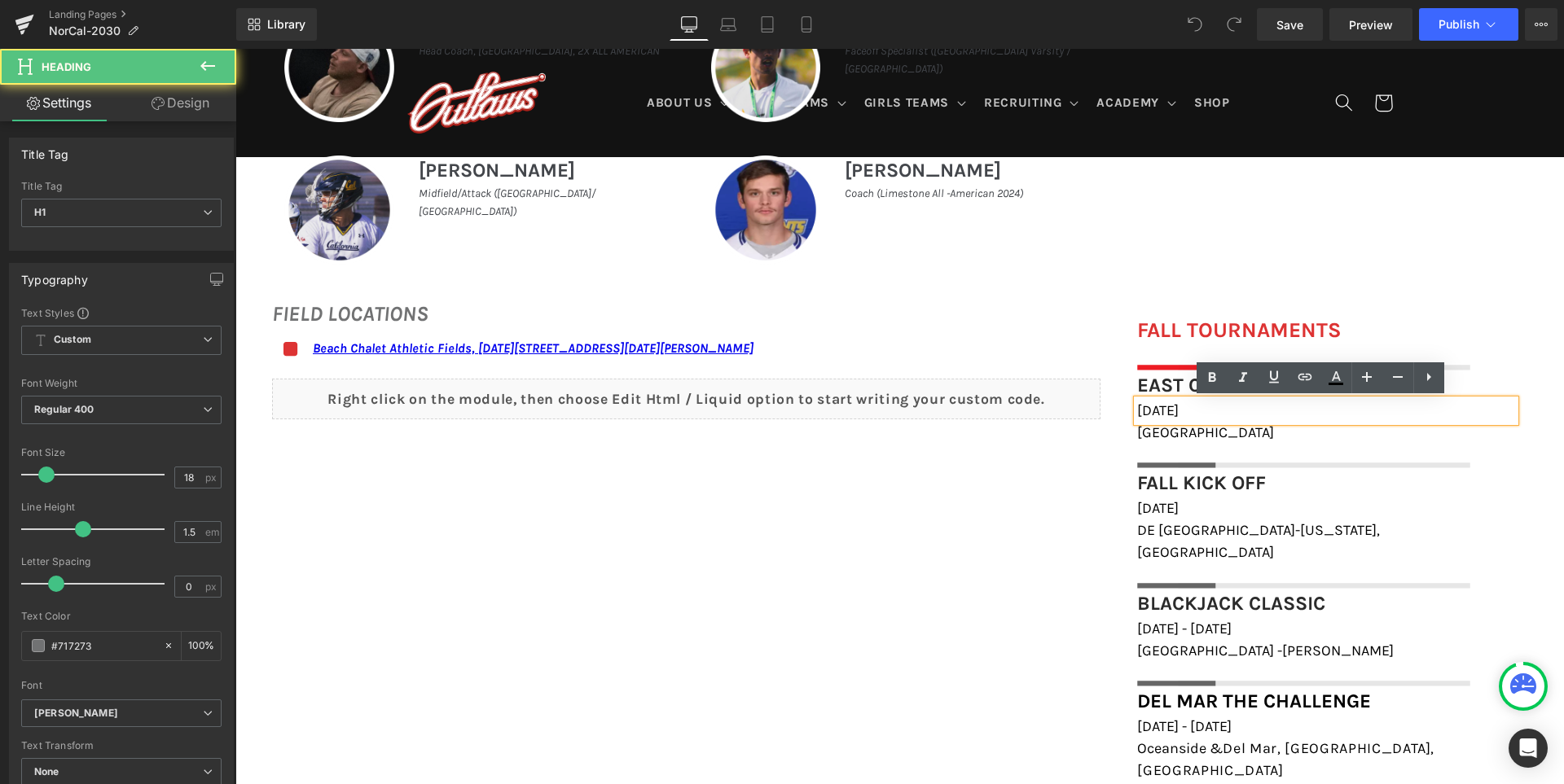
click at [1179, 406] on span "October 18th, 2025" at bounding box center [1158, 410] width 42 height 18
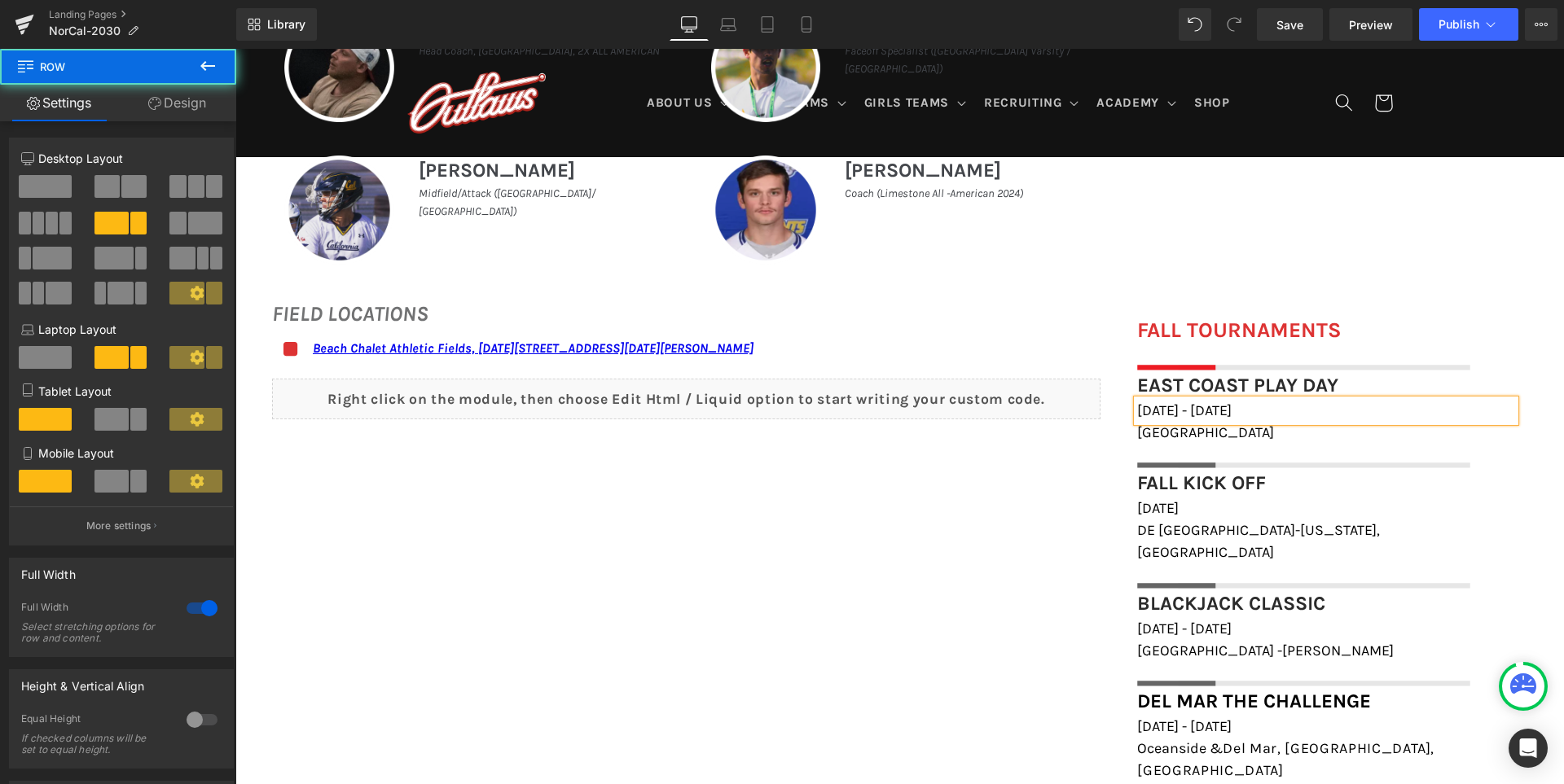
click at [1100, 514] on div "FIELD LOCATIONS Heading Icon Beach Chalet Athletic Fields, 1400-1598 John F Ken…" at bounding box center [899, 643] width 1328 height 724
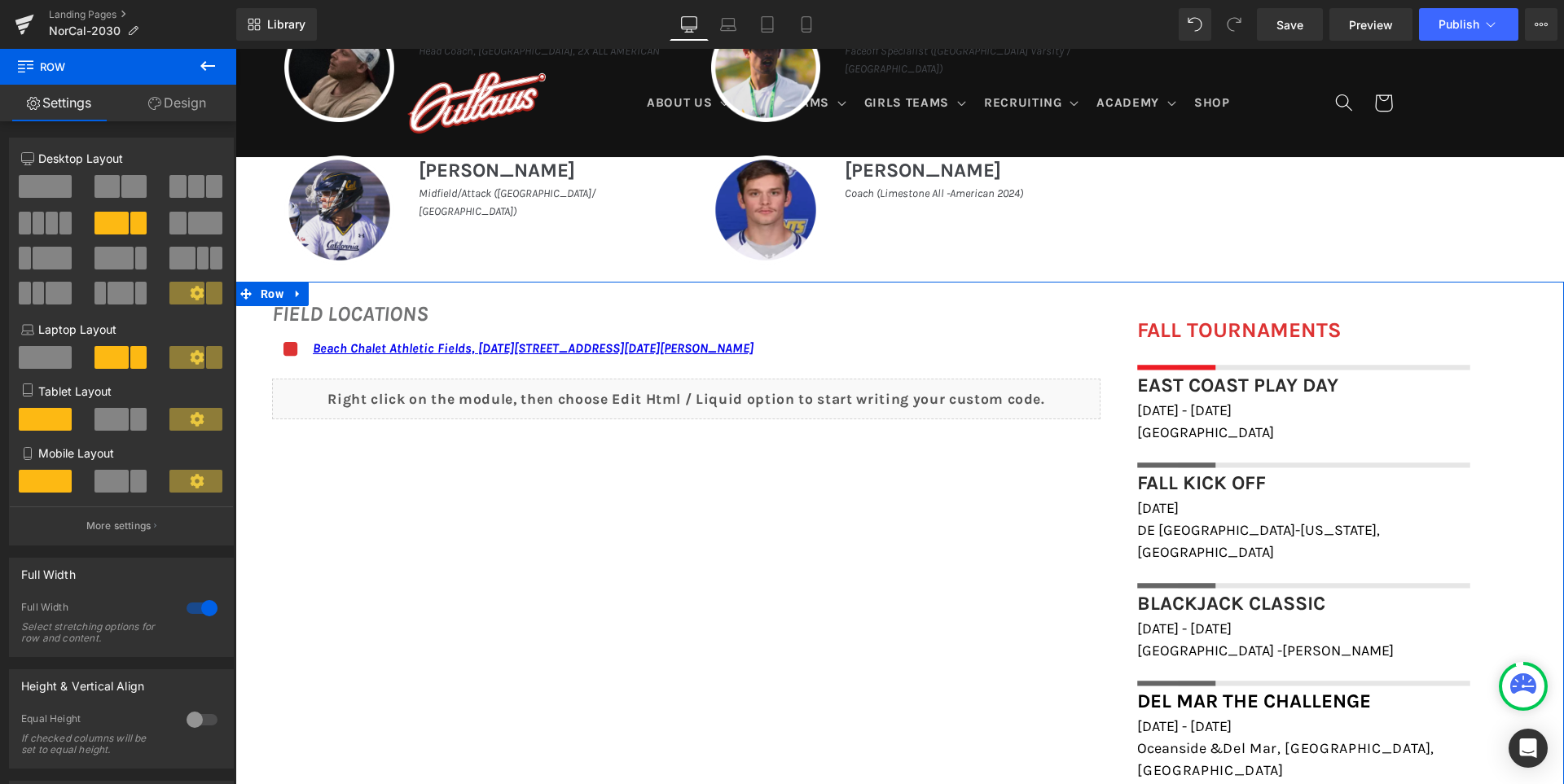
click at [1064, 624] on div "FIELD LOCATIONS Heading Icon Beach Chalet Athletic Fields, 1400-1598 John F Ken…" at bounding box center [899, 643] width 1328 height 724
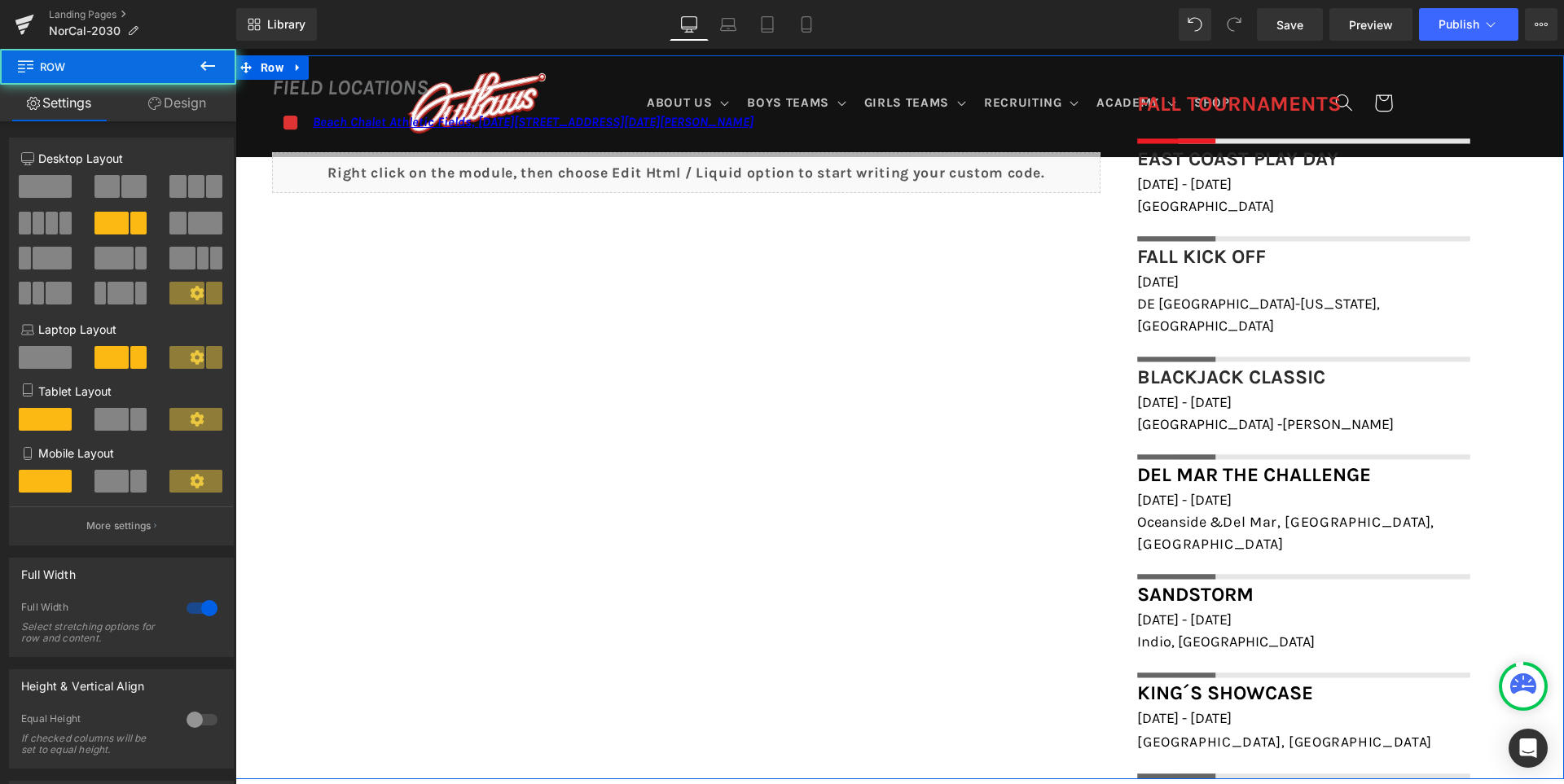
scroll to position [1303, 0]
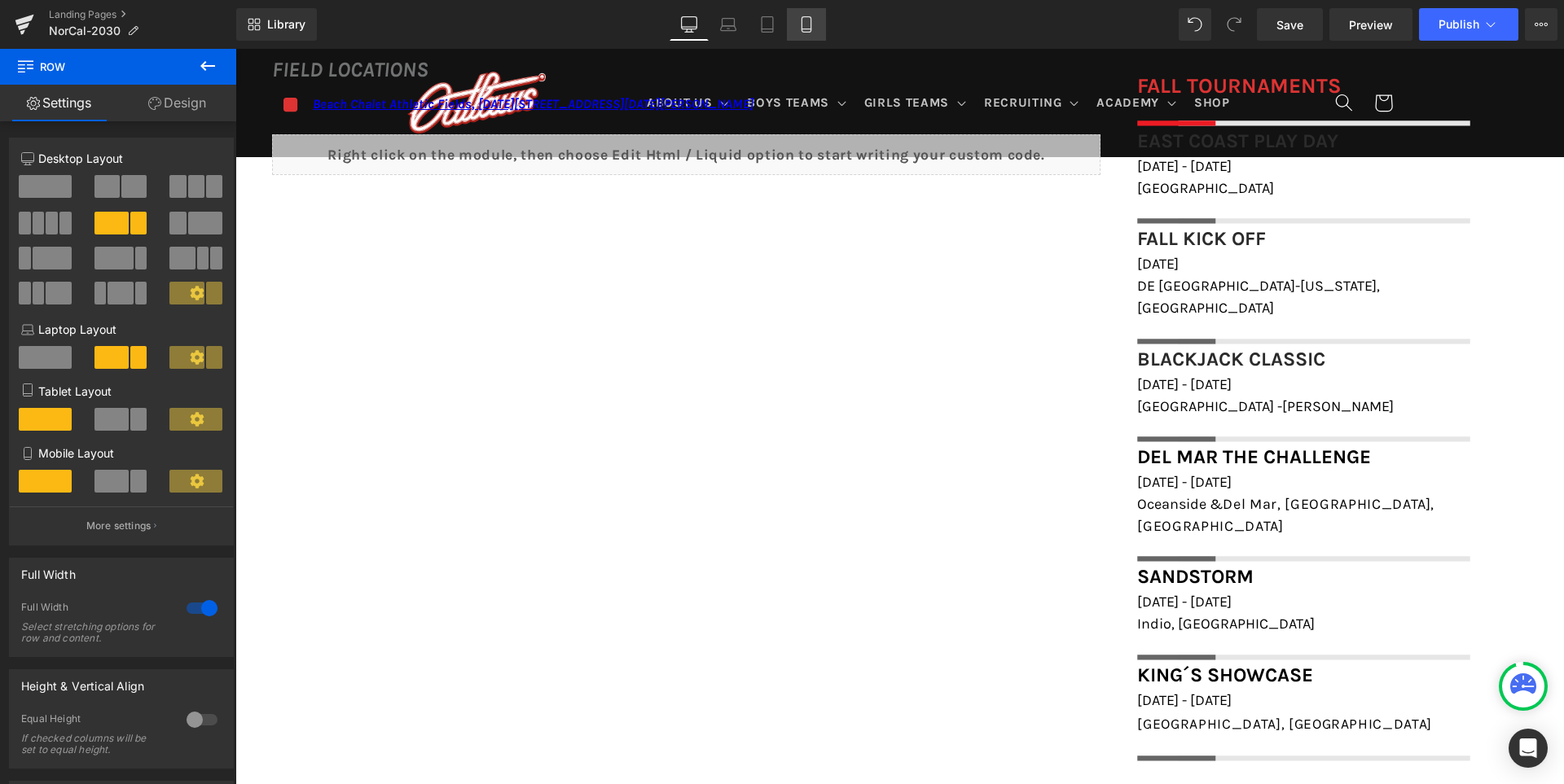
click at [800, 29] on icon at bounding box center [806, 24] width 16 height 16
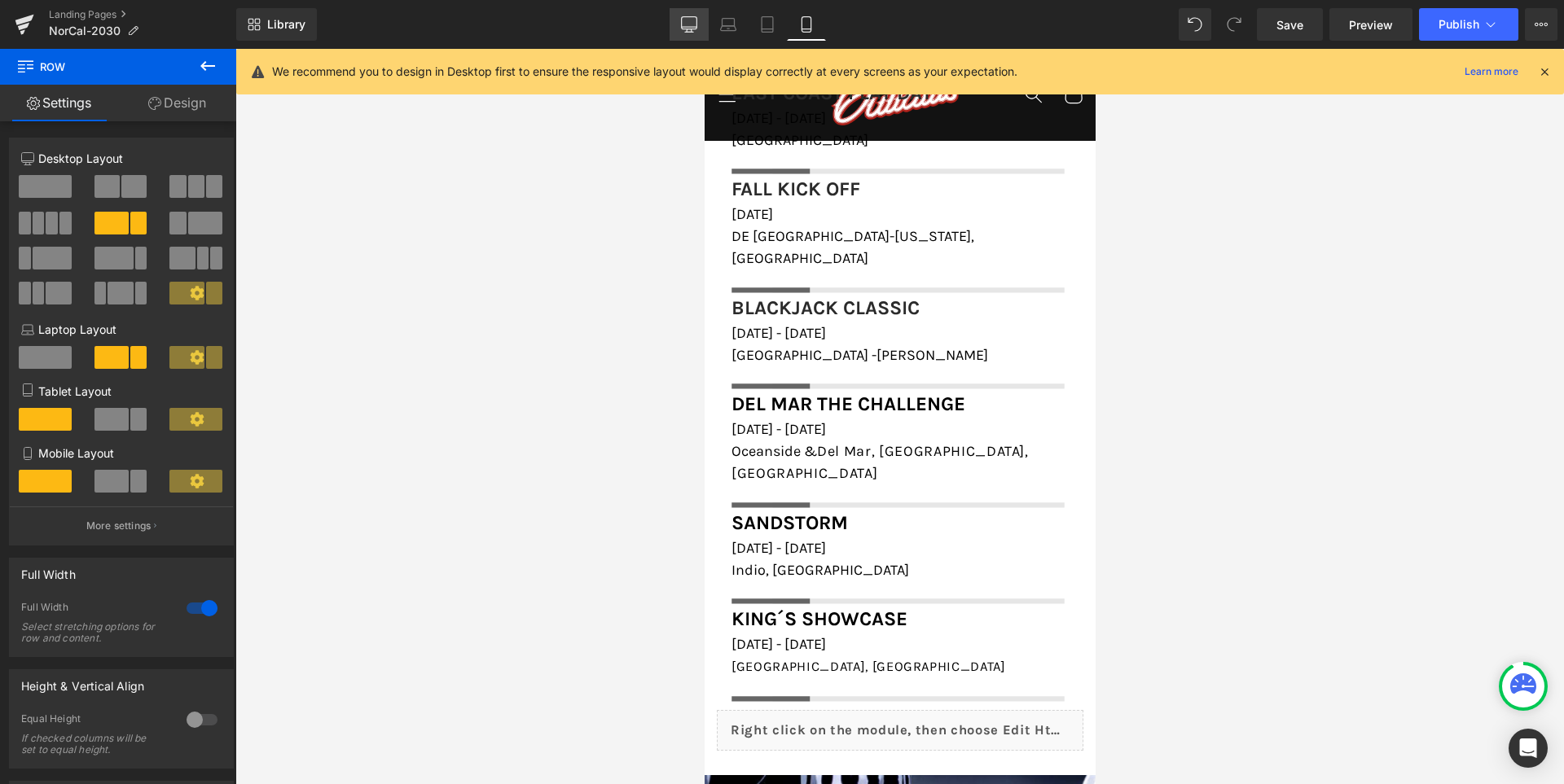
click at [685, 22] on icon at bounding box center [688, 24] width 16 height 16
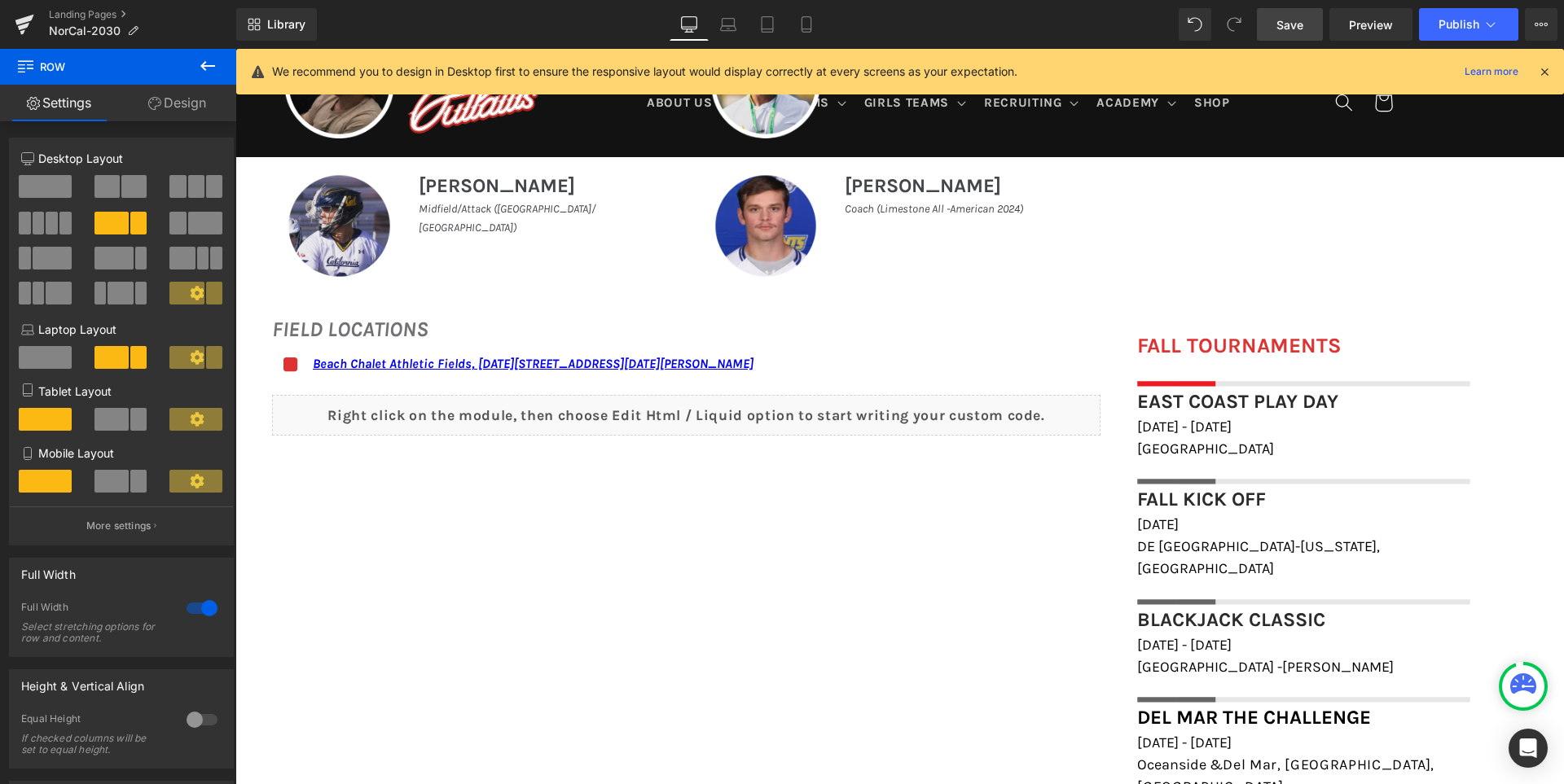
scroll to position [1042, 0]
click at [1286, 16] on span "Save" at bounding box center [1289, 25] width 27 height 17
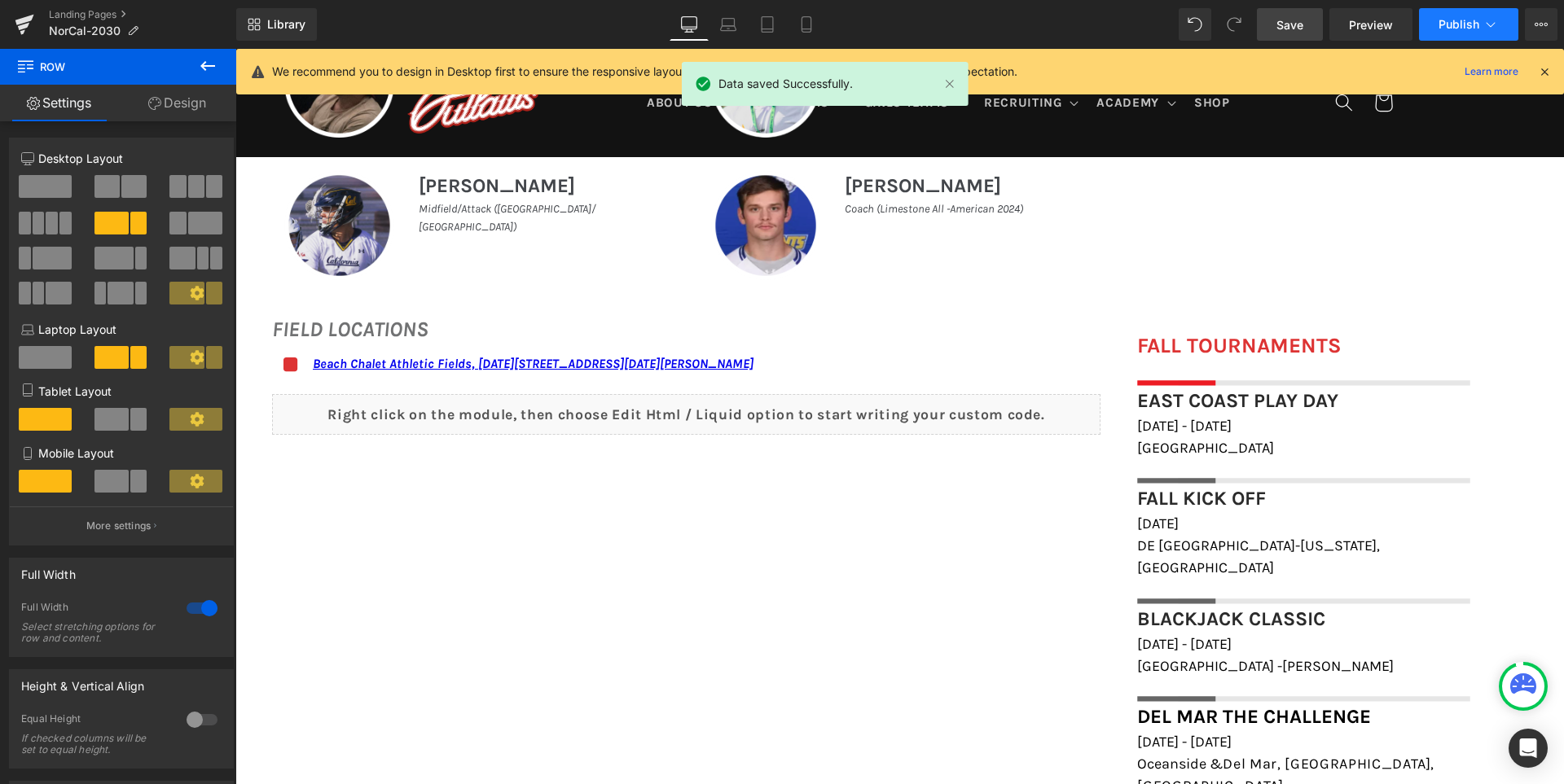
click at [1458, 19] on span "Publish" at bounding box center [1458, 25] width 41 height 13
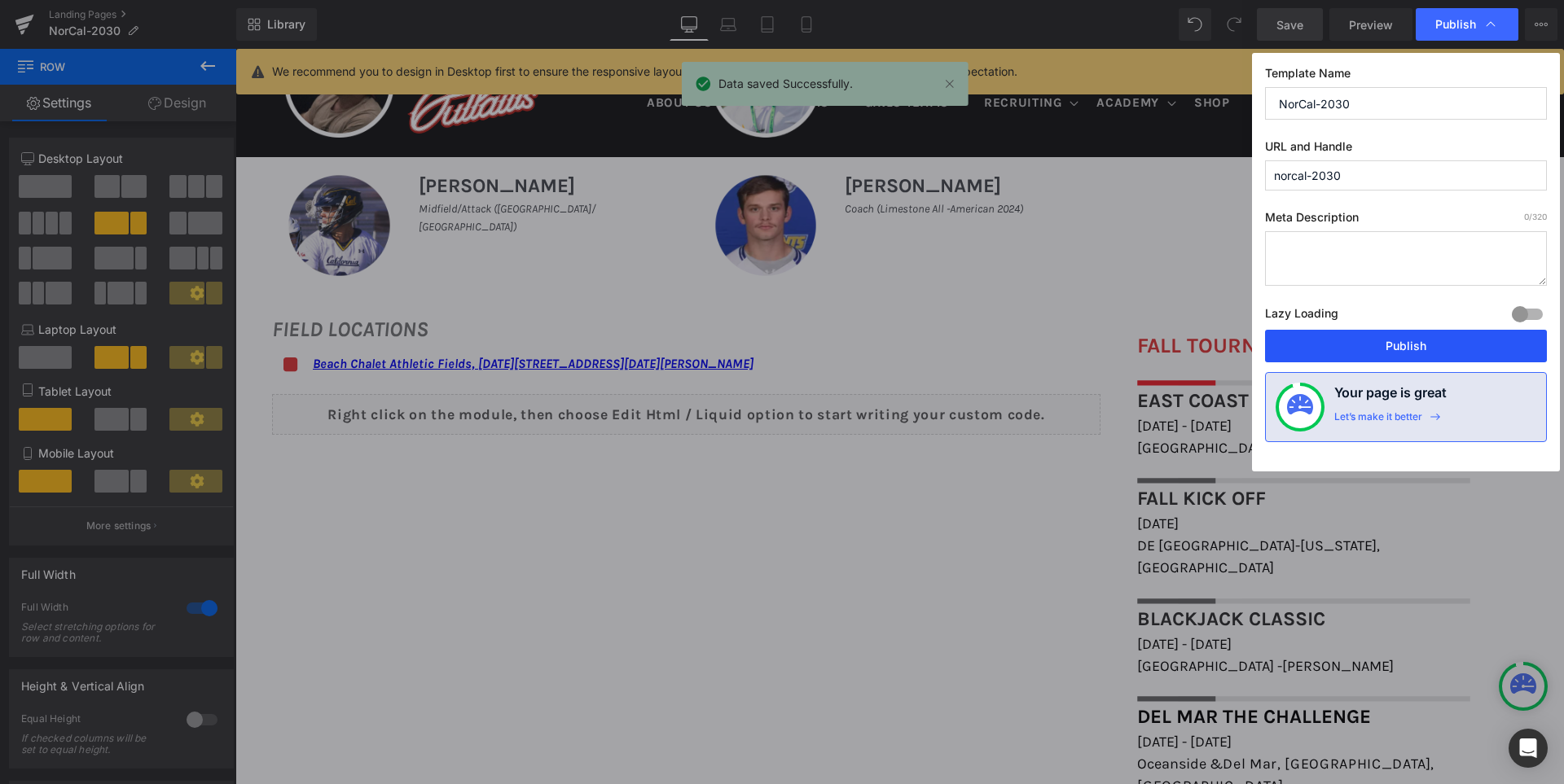
click at [1419, 345] on button "Publish" at bounding box center [1405, 346] width 281 height 32
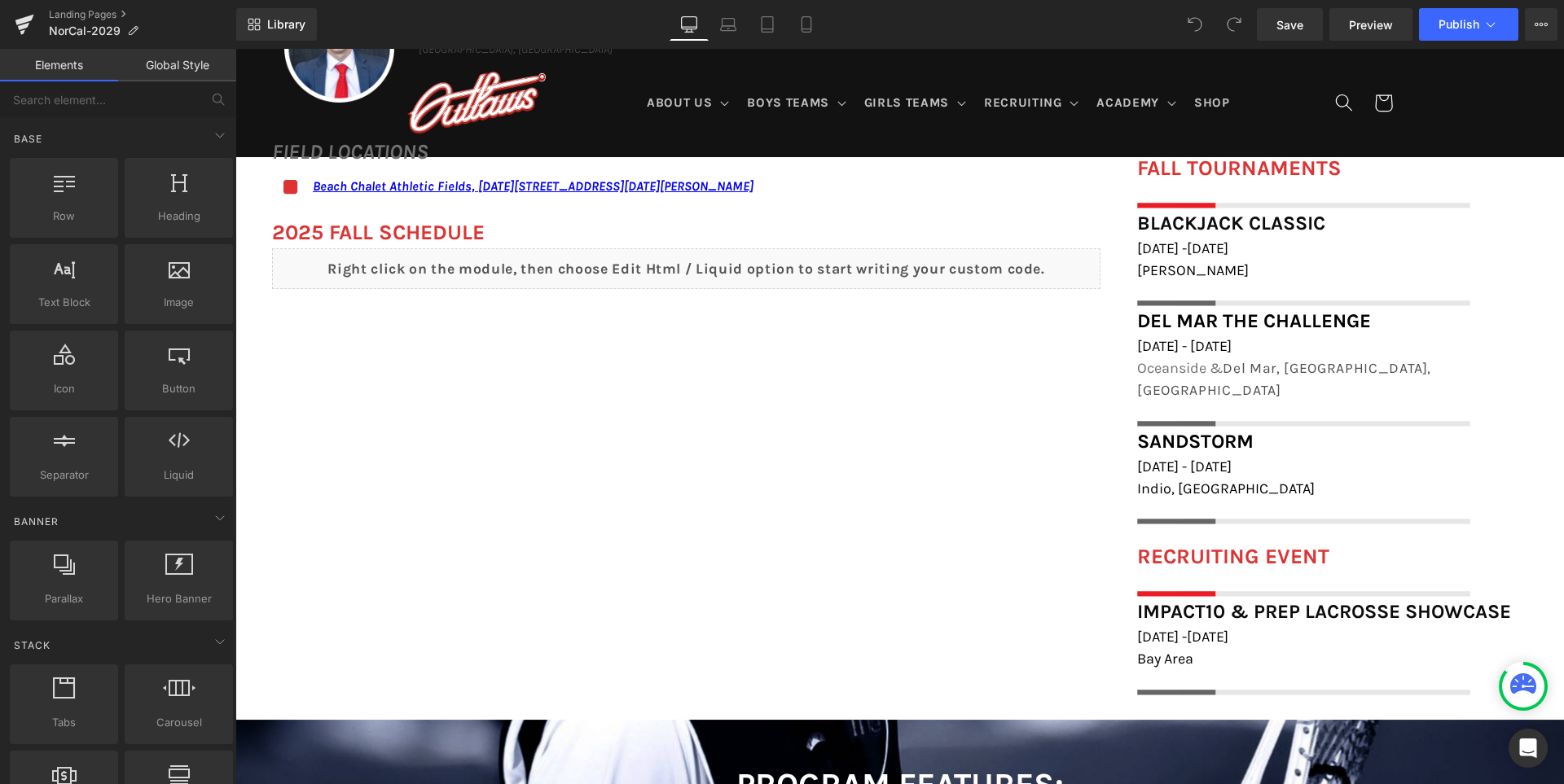
scroll to position [1221, 0]
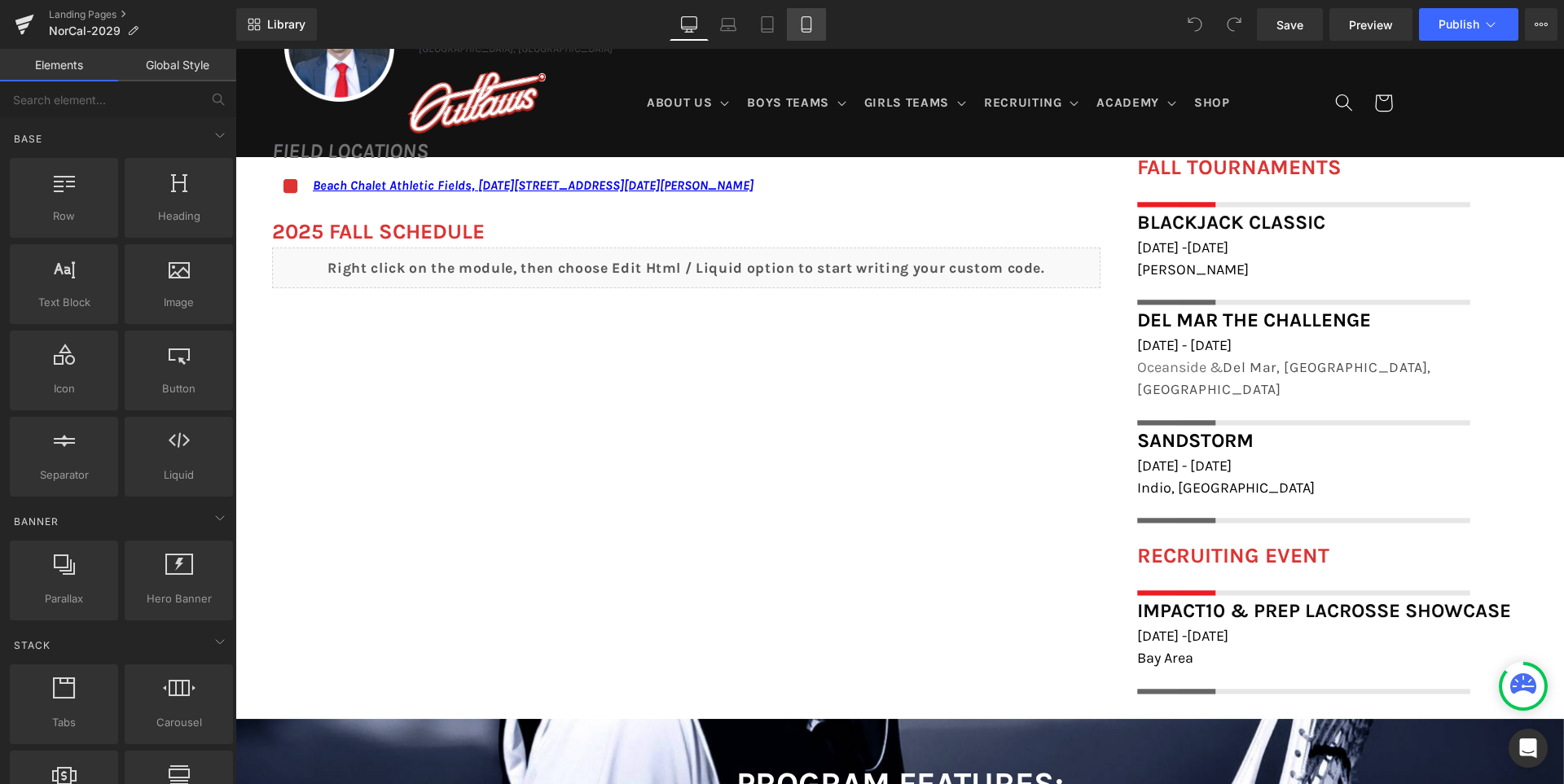
click at [801, 29] on icon at bounding box center [806, 24] width 16 height 16
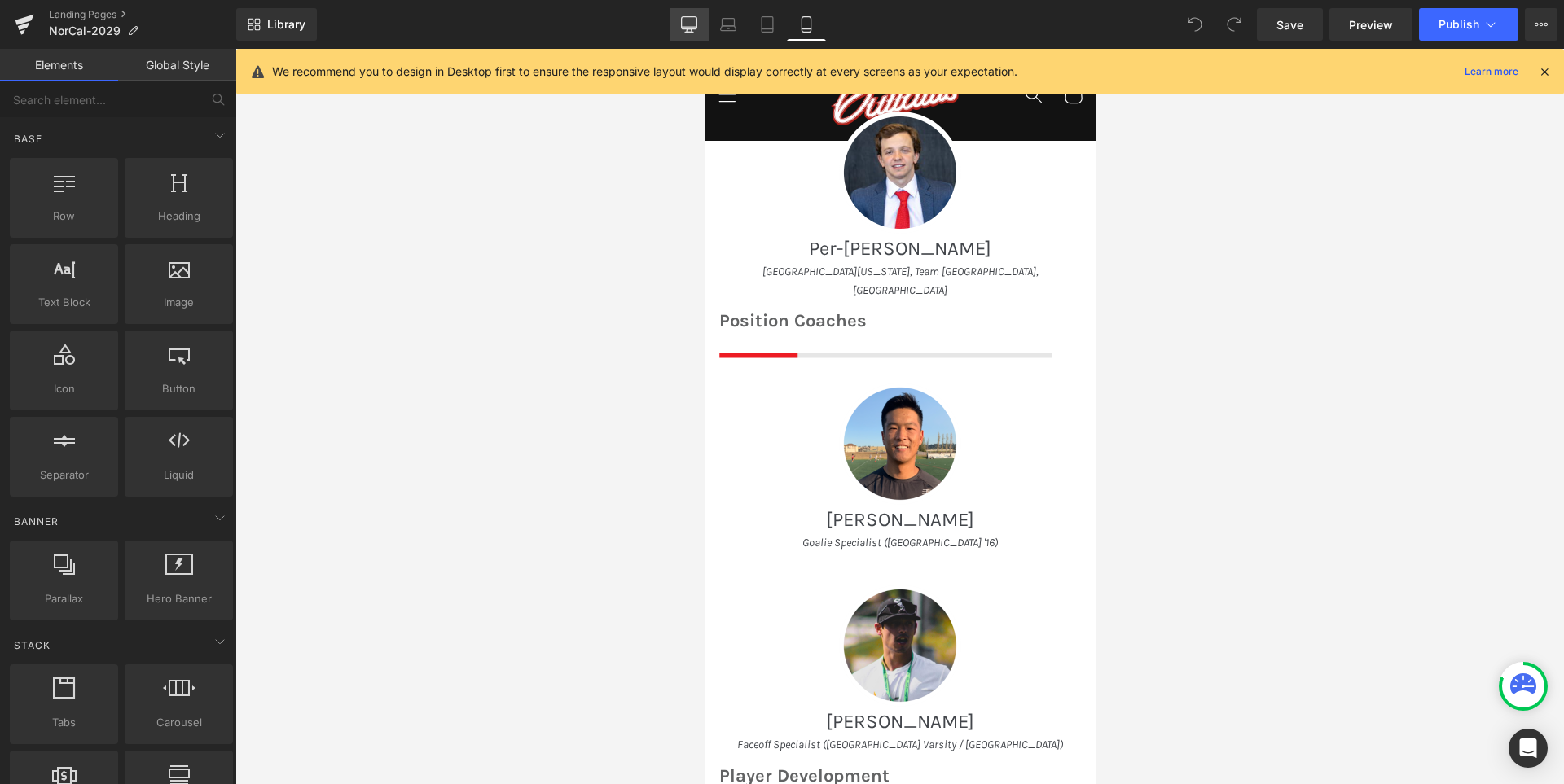
click at [697, 21] on icon at bounding box center [689, 23] width 15 height 12
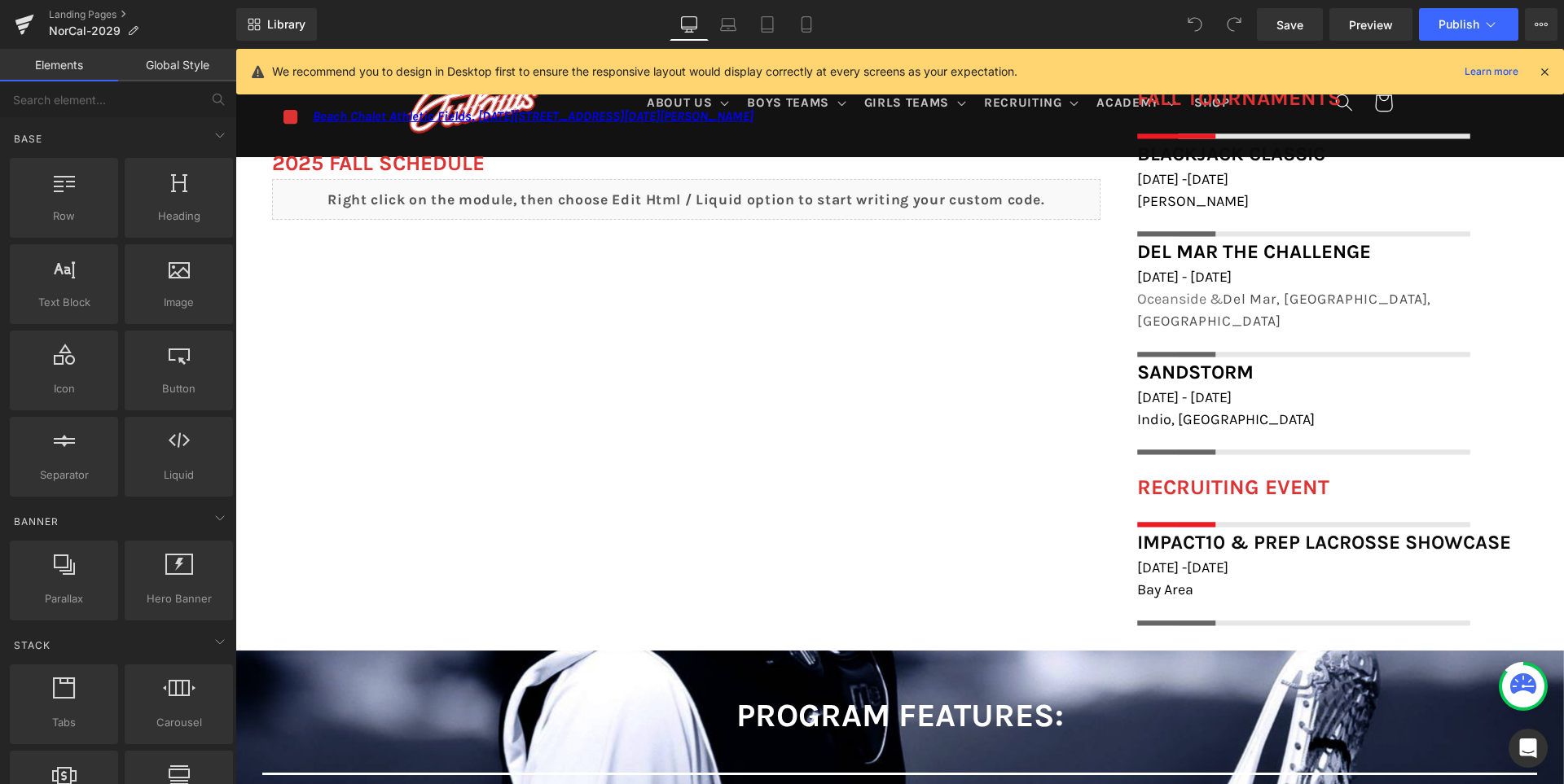
scroll to position [1290, 0]
click at [1287, 20] on span "Save" at bounding box center [1289, 25] width 27 height 17
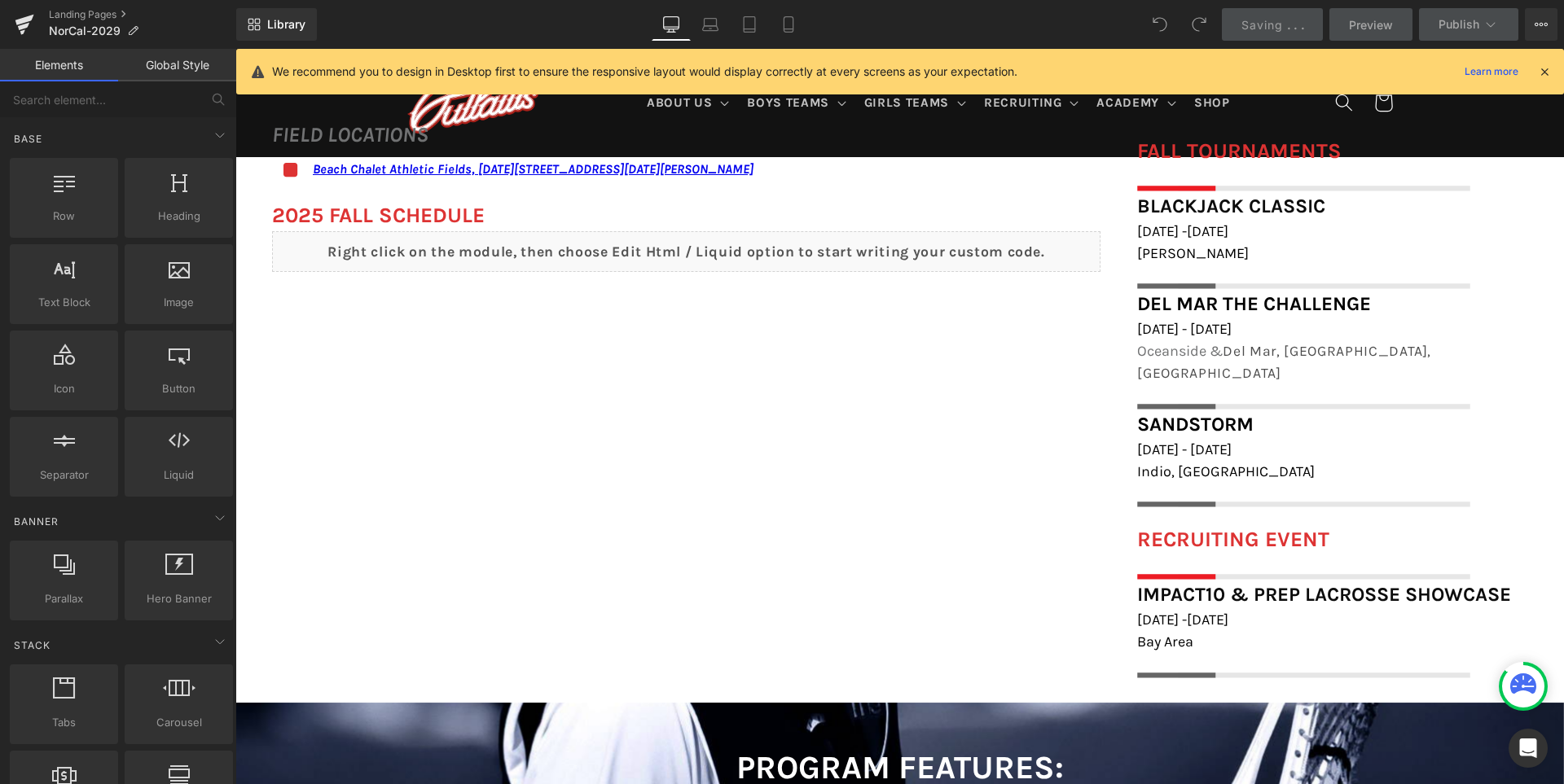
scroll to position [1208, 0]
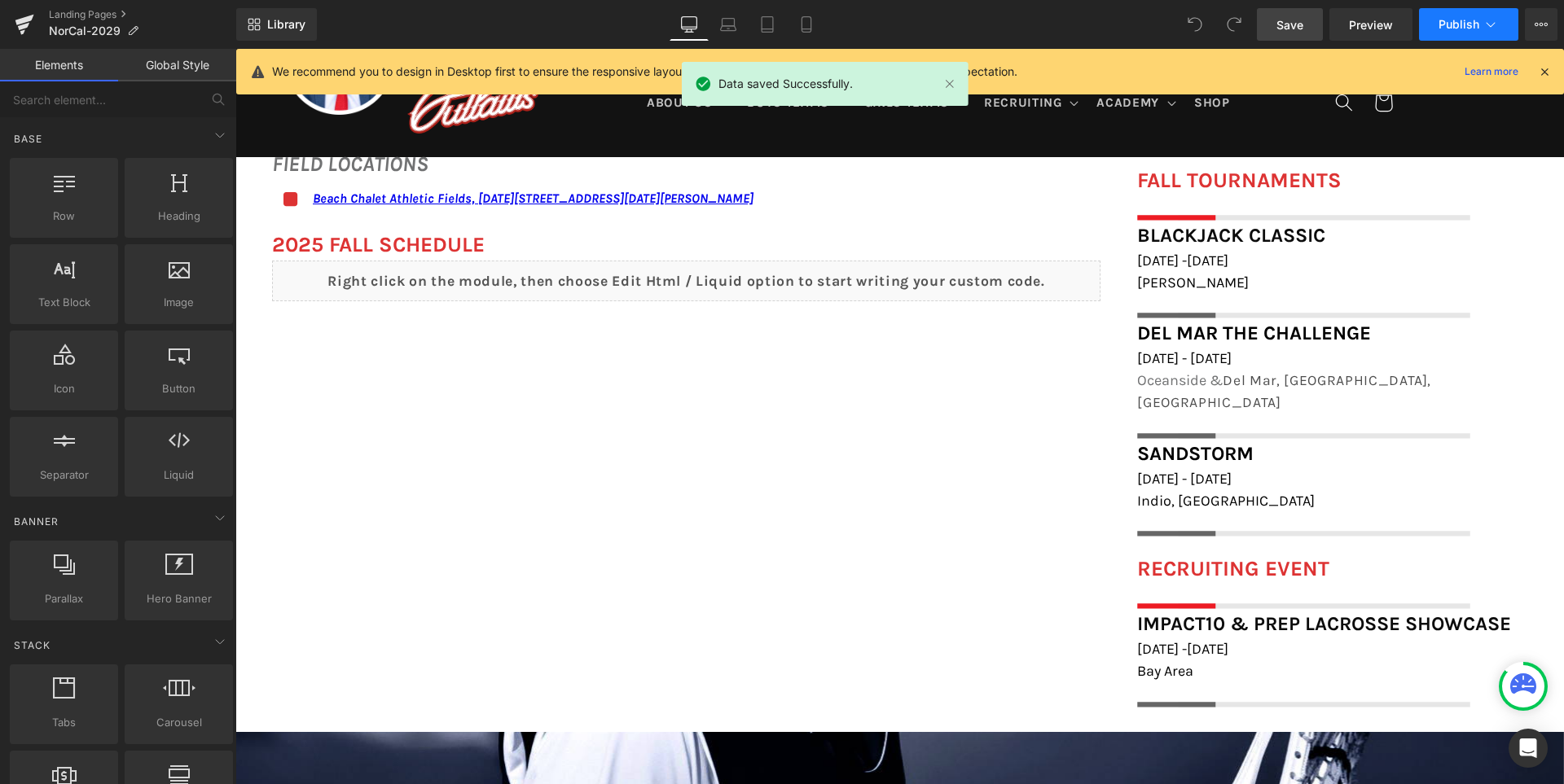
click at [1455, 20] on span "Publish" at bounding box center [1458, 25] width 41 height 13
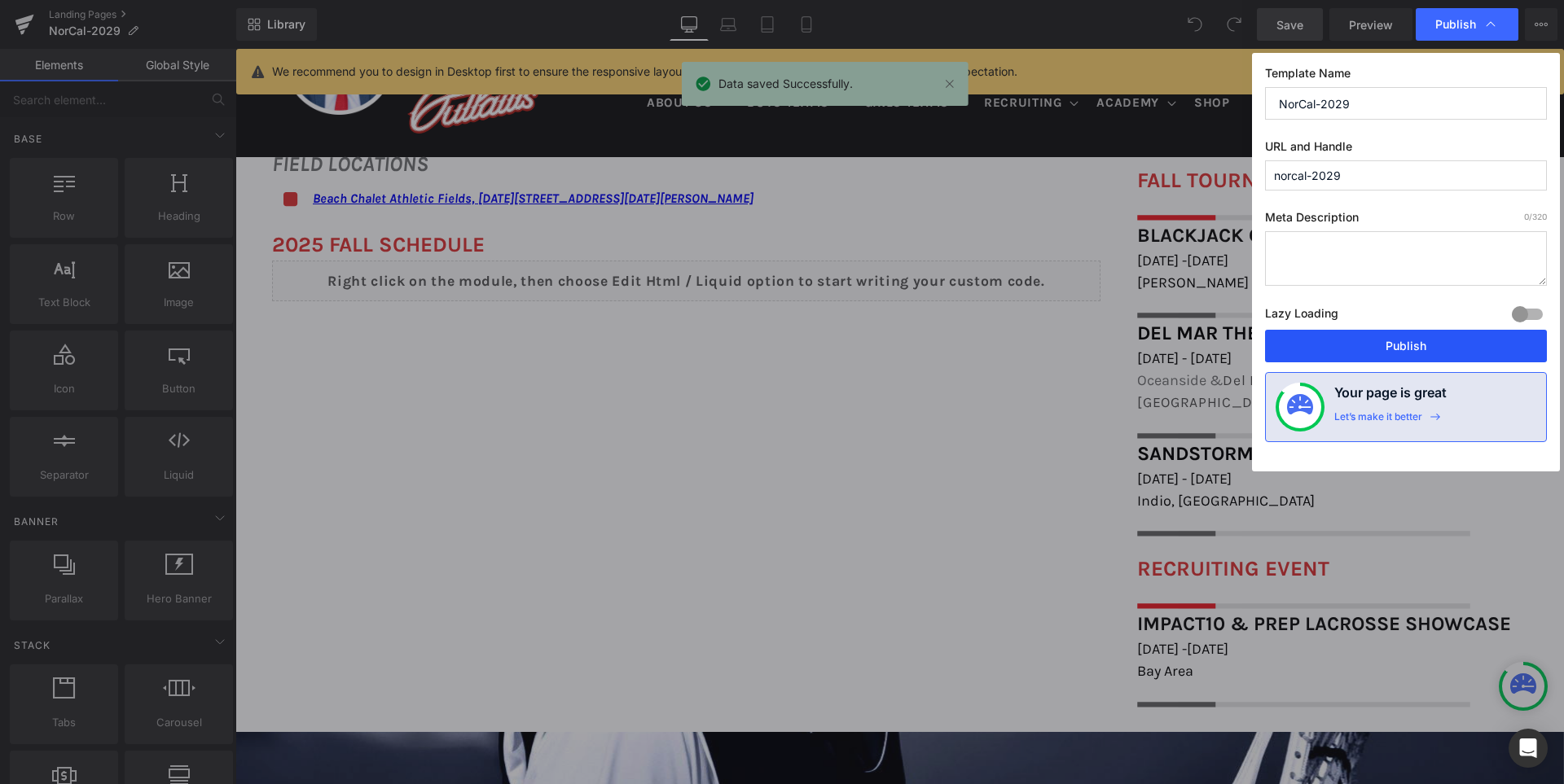
click at [0, 0] on button "Publish" at bounding box center [0, 0] width 0 height 0
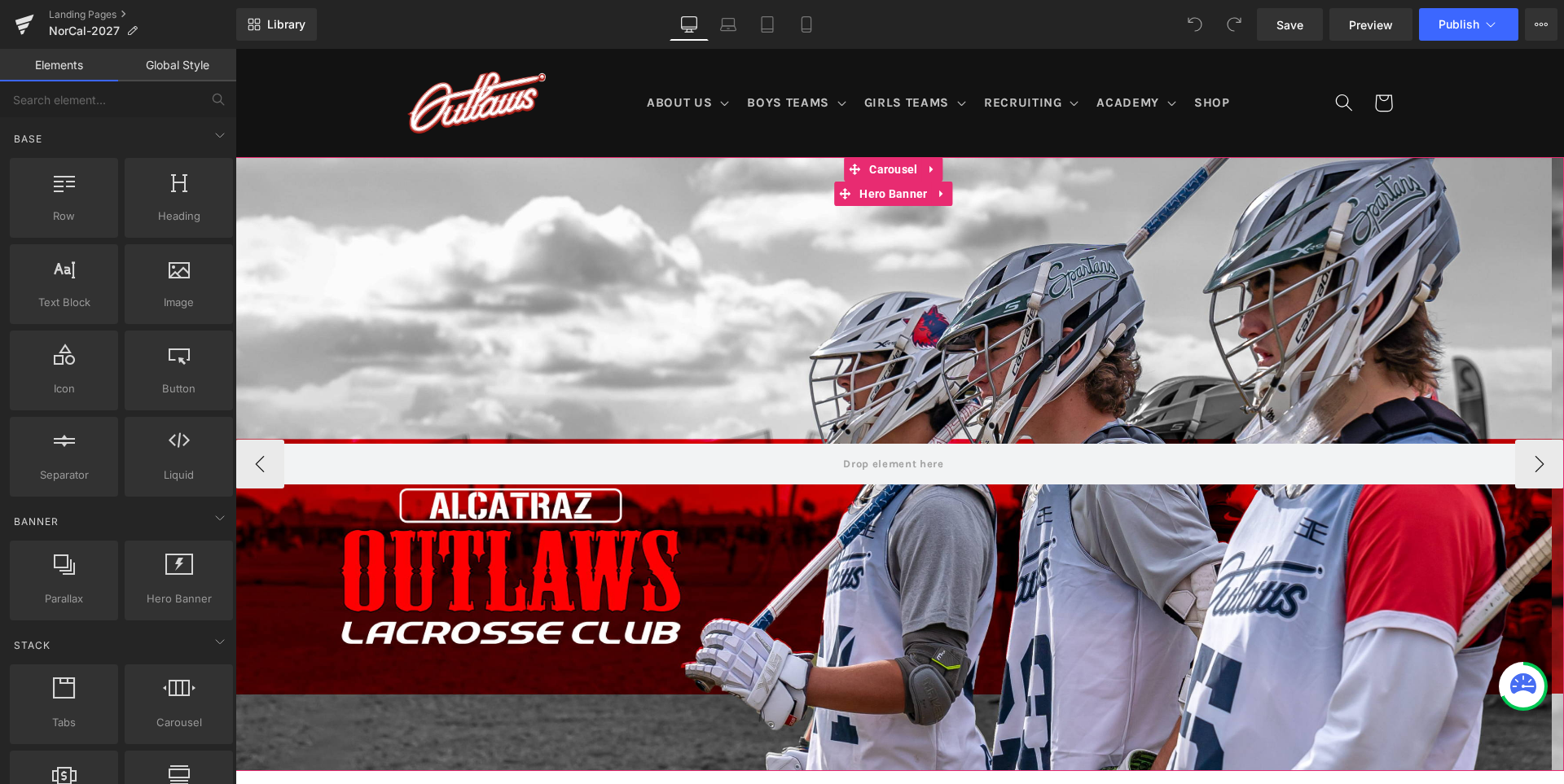
click at [1293, 387] on div at bounding box center [894, 464] width 1316 height 614
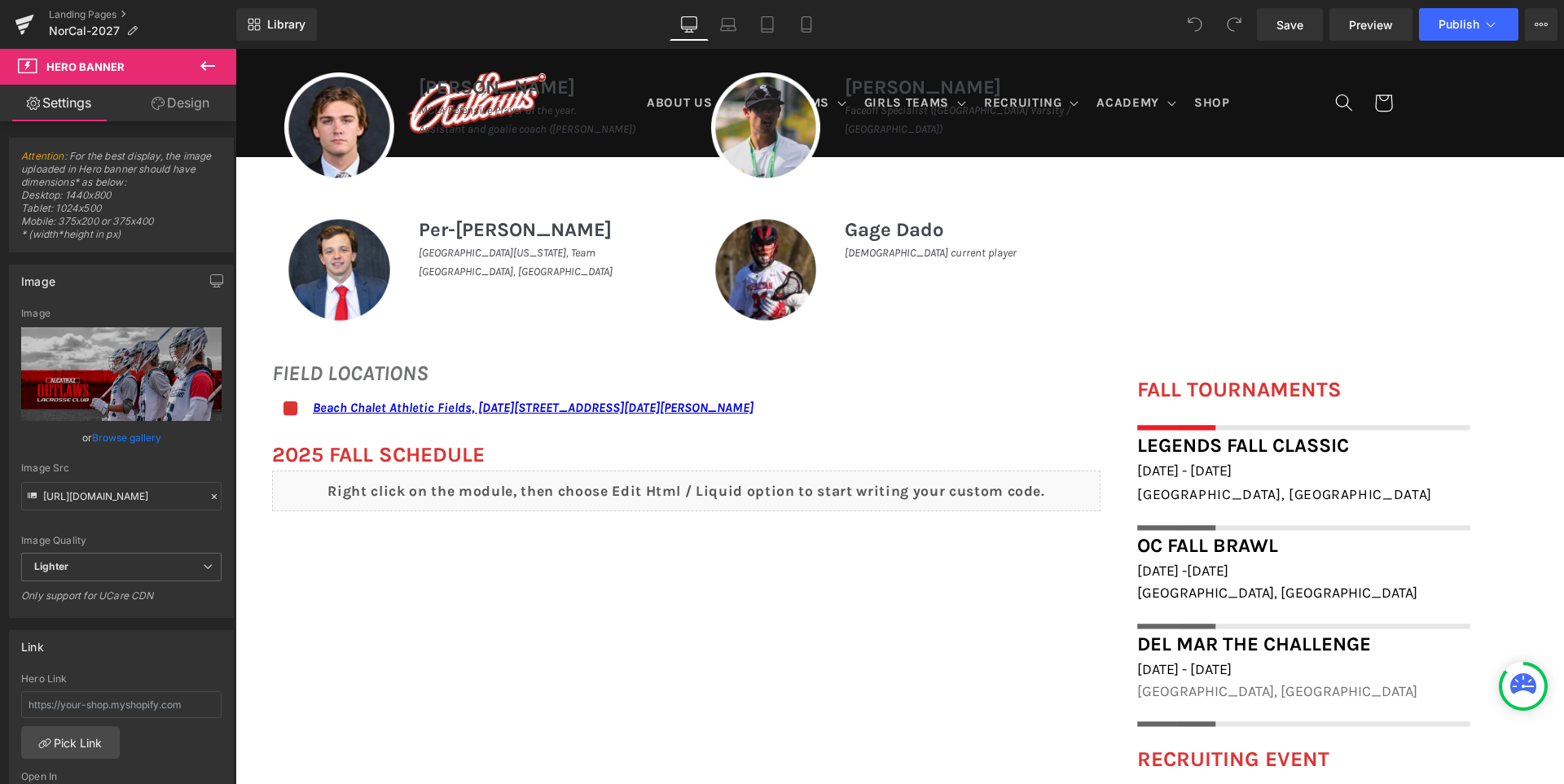
scroll to position [1059, 0]
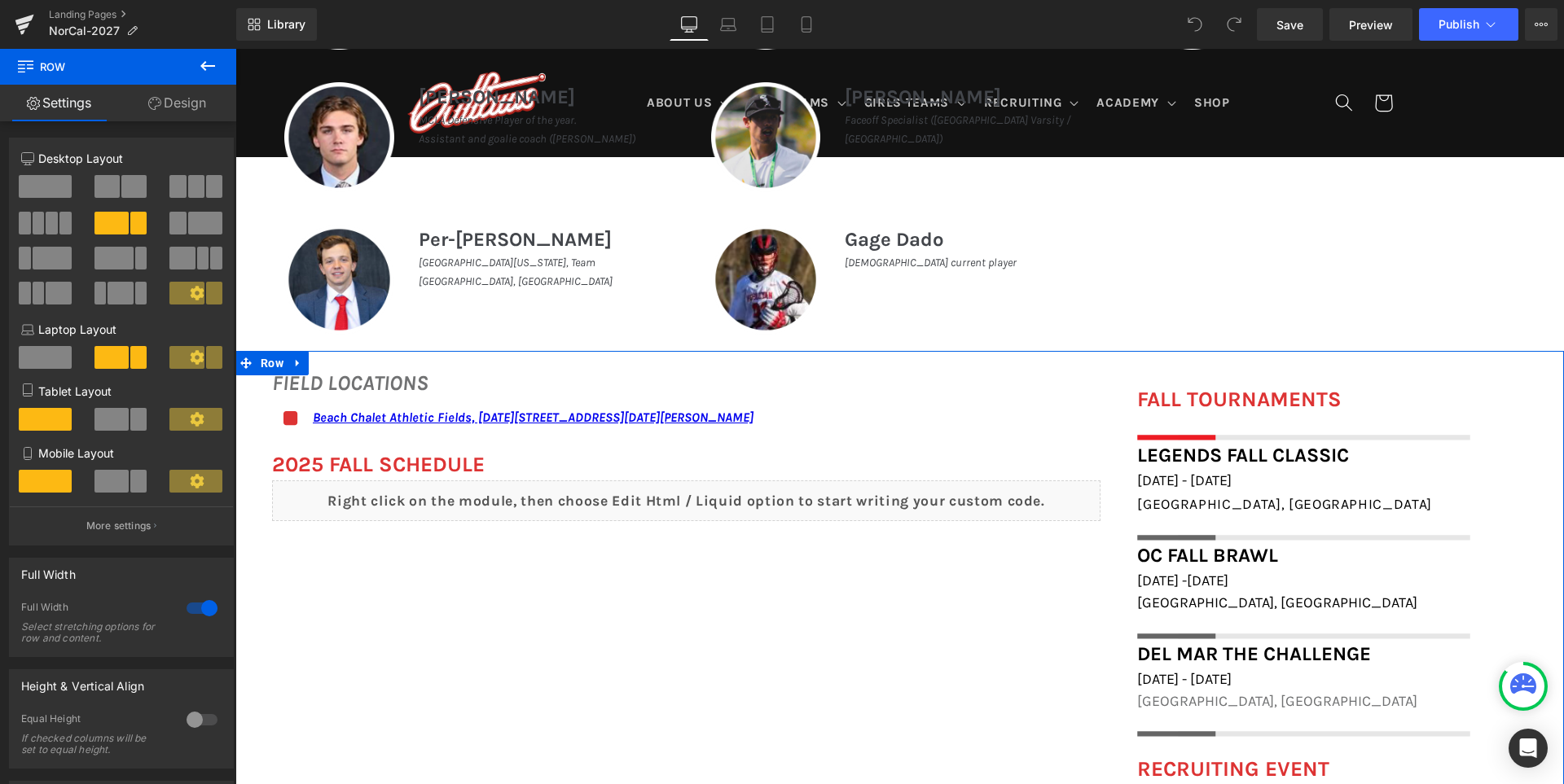
scroll to position [977, 0]
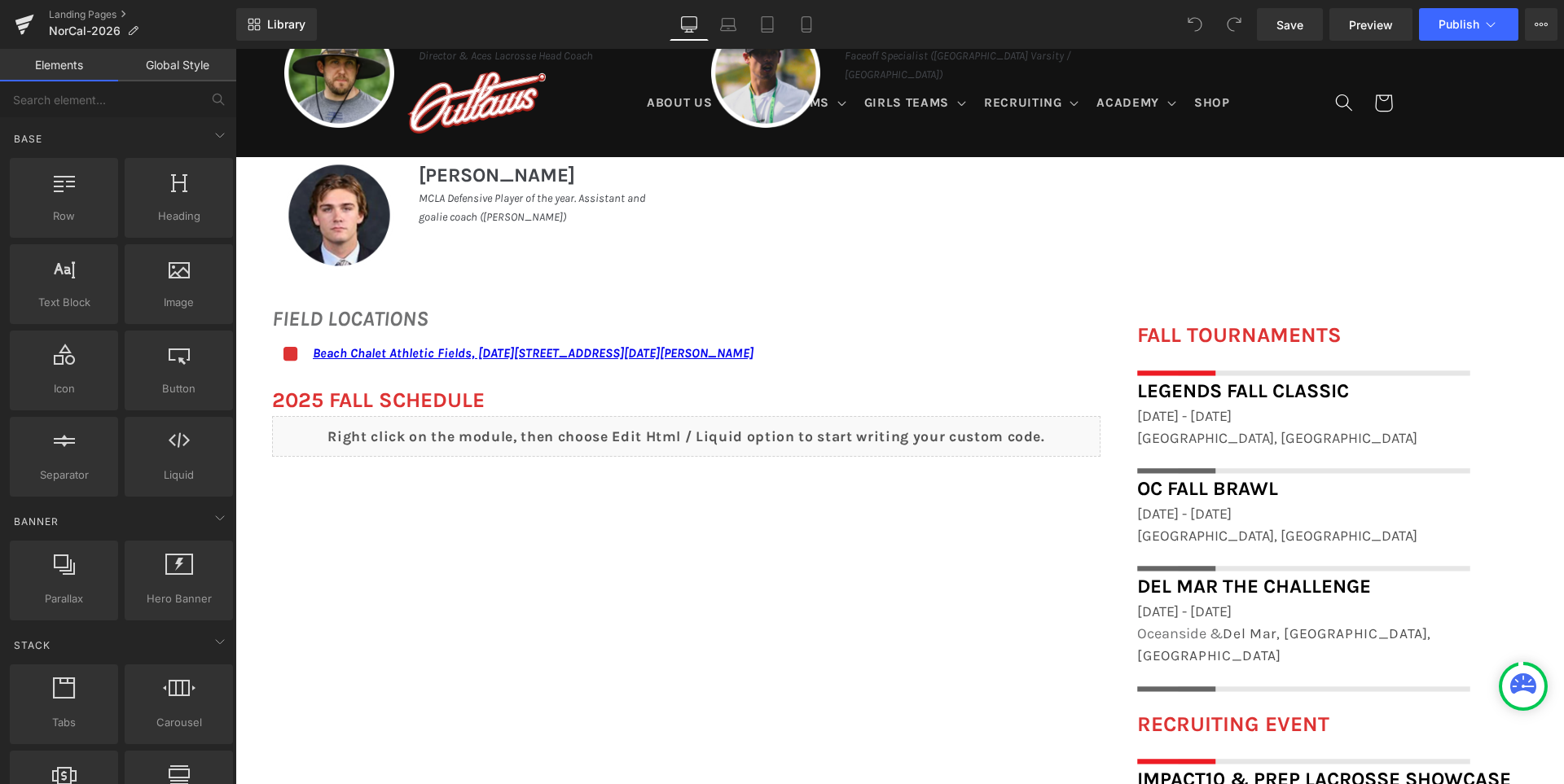
scroll to position [1059, 0]
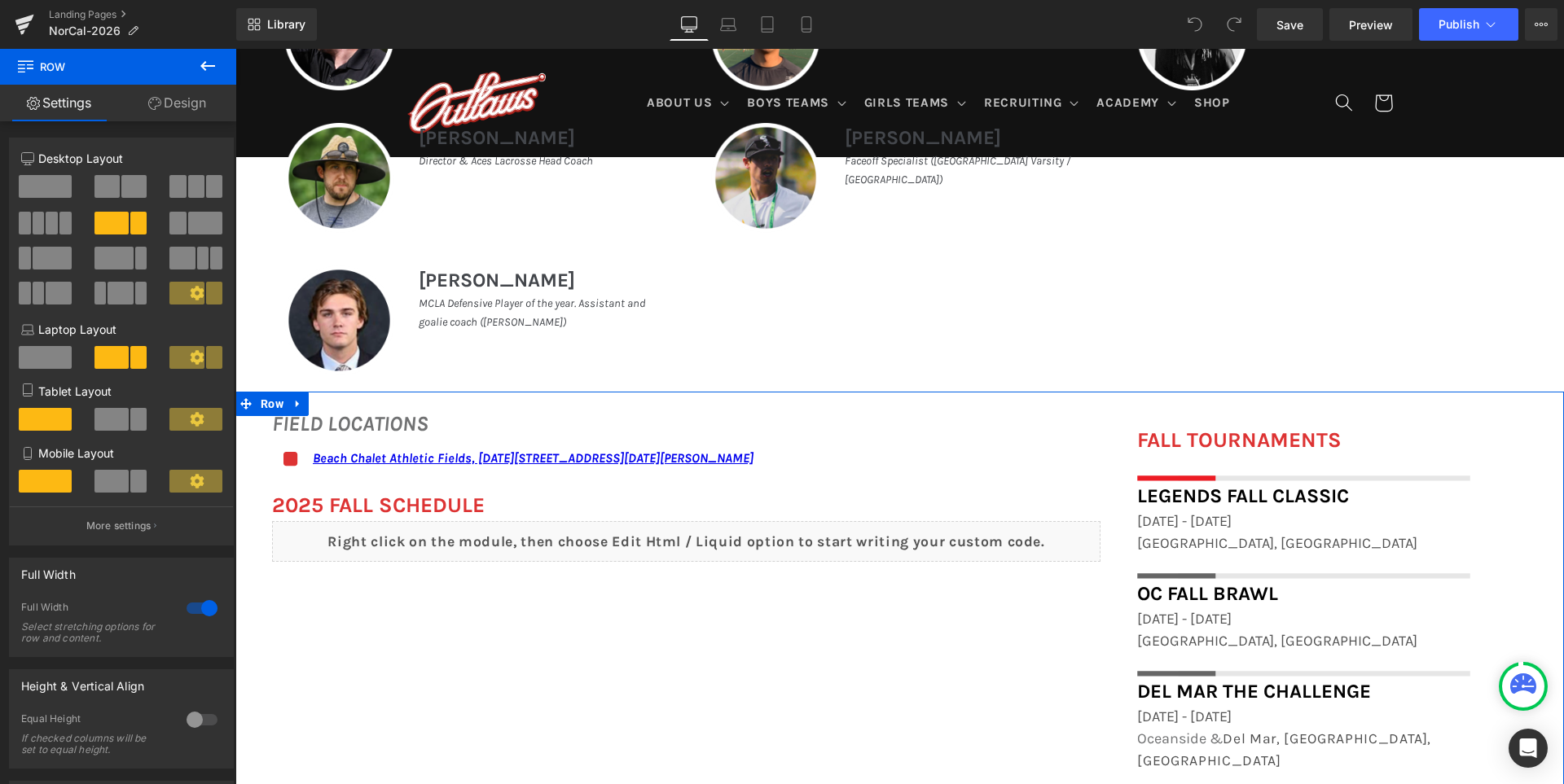
scroll to position [895, 0]
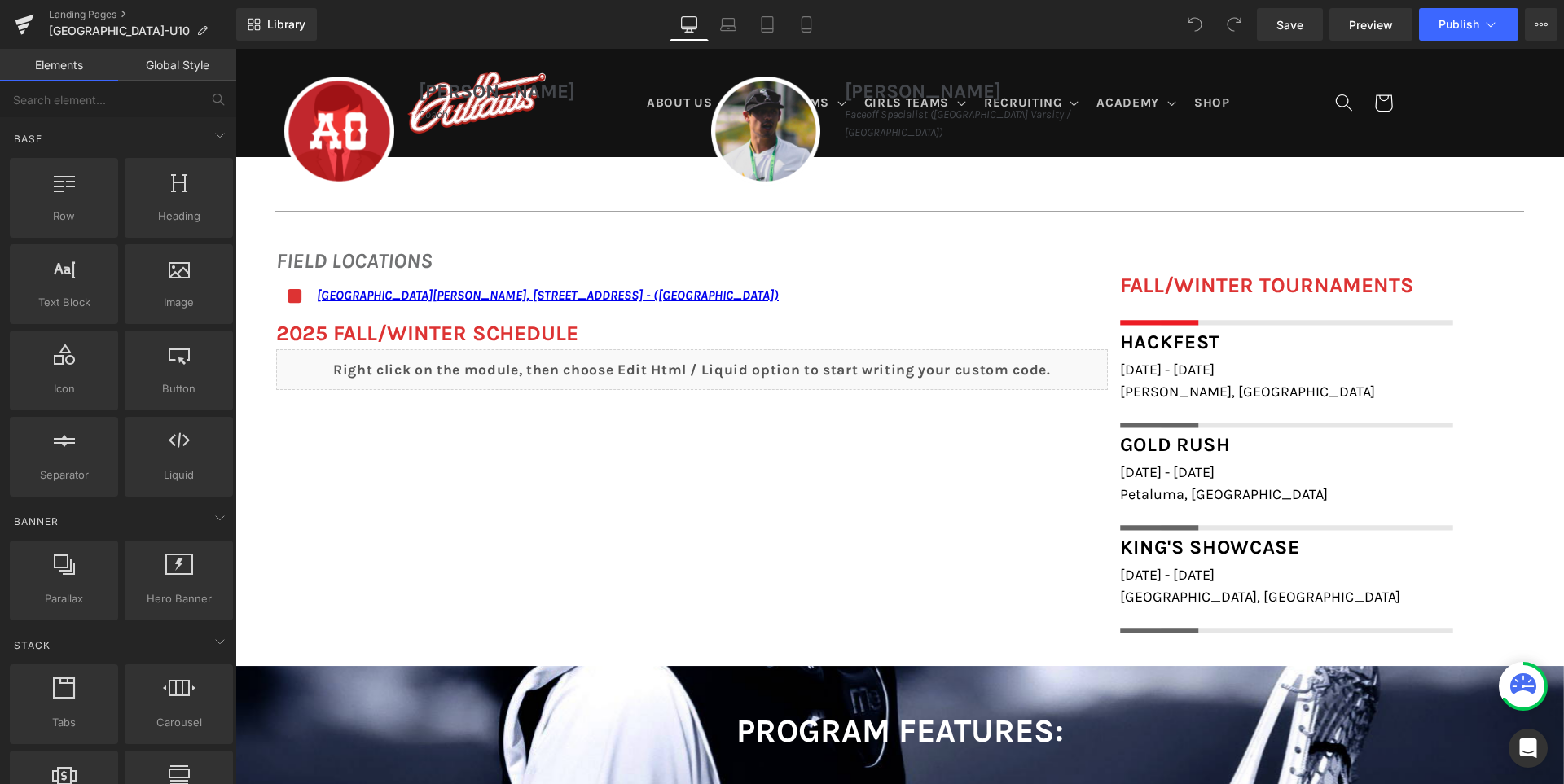
scroll to position [1139, 0]
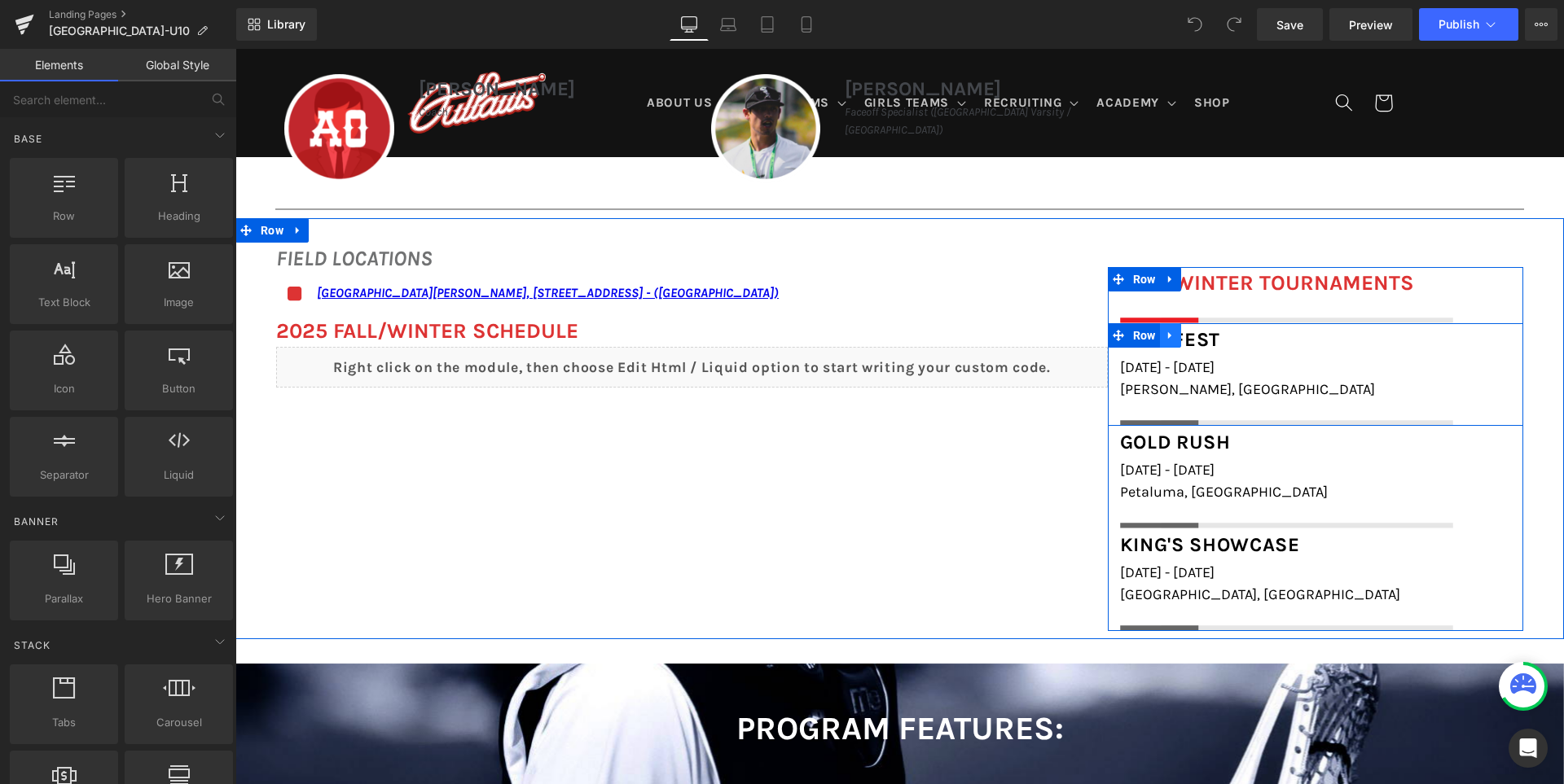
click at [1168, 335] on icon at bounding box center [1170, 335] width 11 height 12
click at [1186, 335] on icon at bounding box center [1191, 335] width 11 height 11
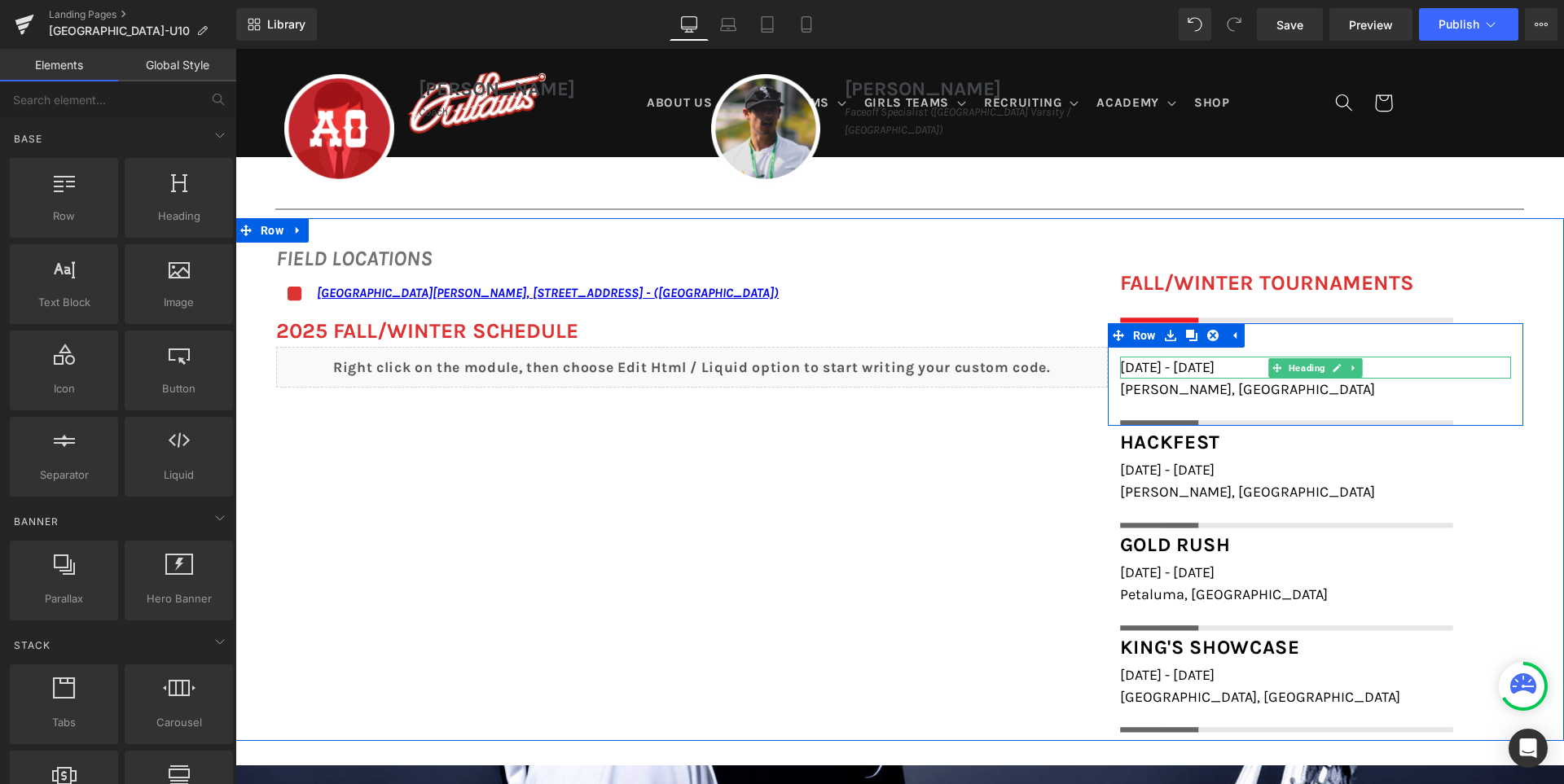
click at [1168, 367] on span "[DATE] - [DATE]" at bounding box center [1167, 367] width 94 height 18
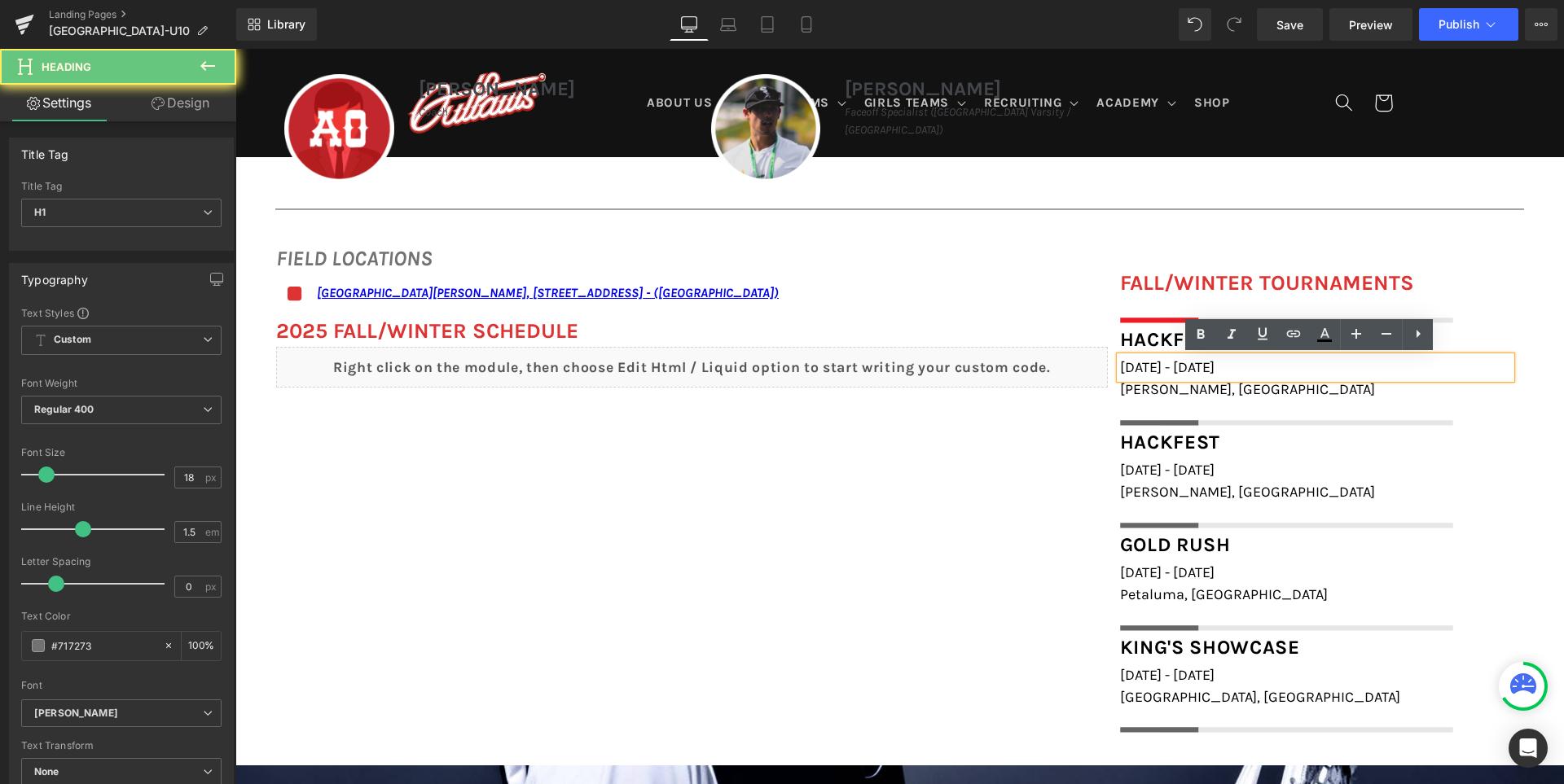
click at [1168, 367] on span "[DATE] - [DATE]" at bounding box center [1167, 367] width 94 height 18
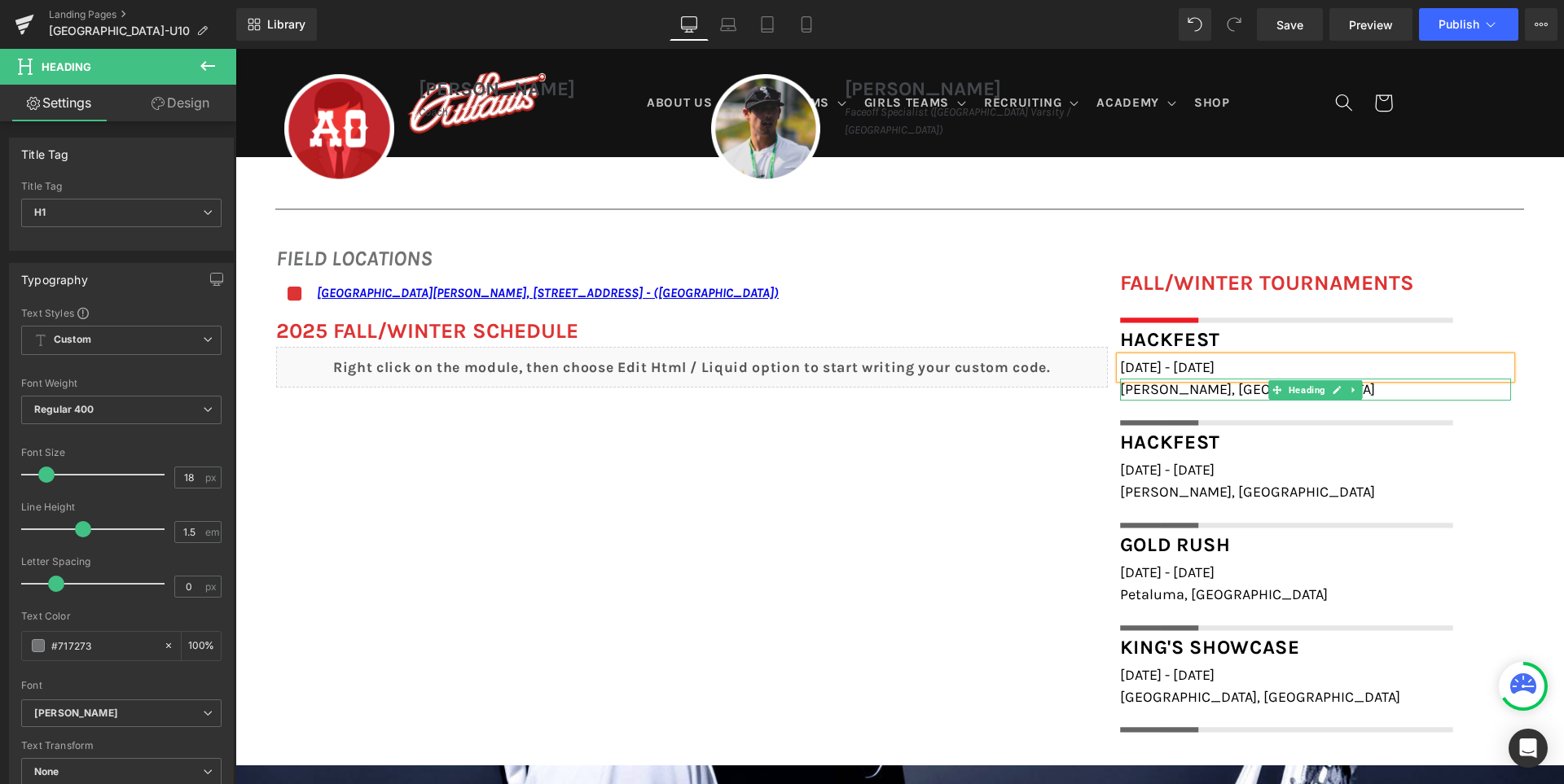
click at [1168, 390] on span "[PERSON_NAME], [GEOGRAPHIC_DATA]" at bounding box center [1247, 389] width 255 height 18
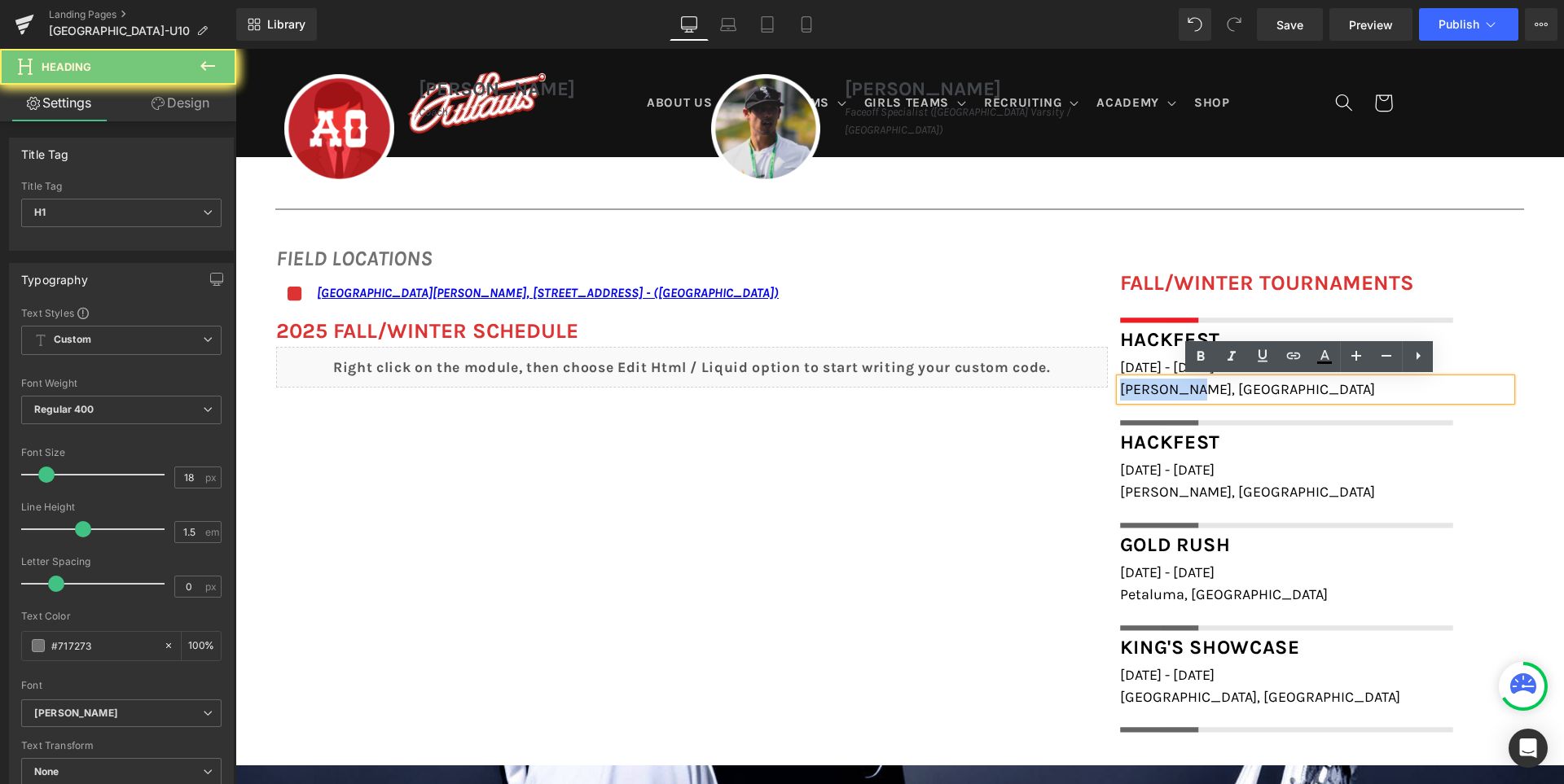
click at [1168, 390] on span "[PERSON_NAME], [GEOGRAPHIC_DATA]" at bounding box center [1247, 389] width 255 height 18
paste div
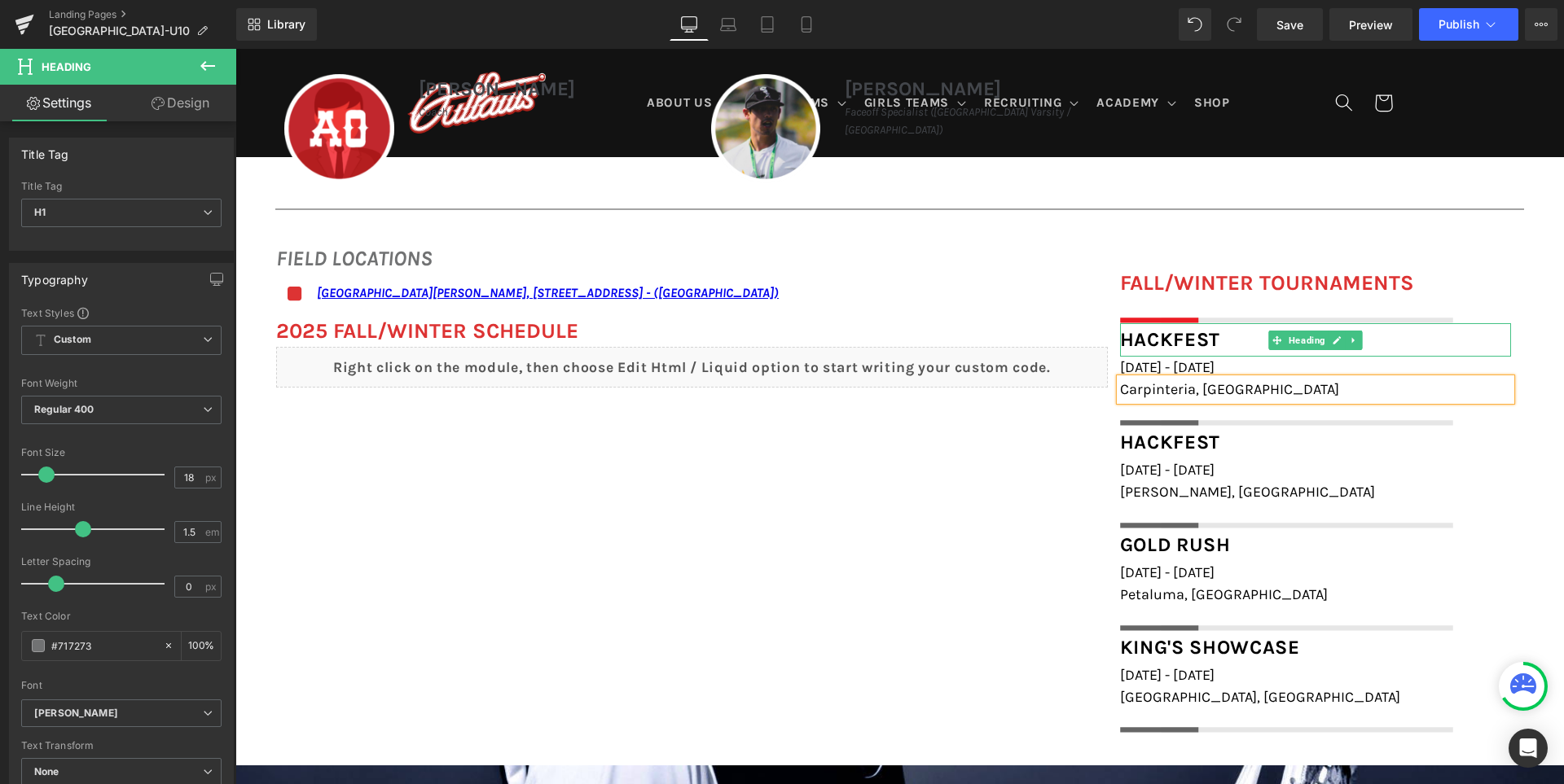
click at [1219, 339] on div "Hackfest" at bounding box center [1315, 340] width 391 height 34
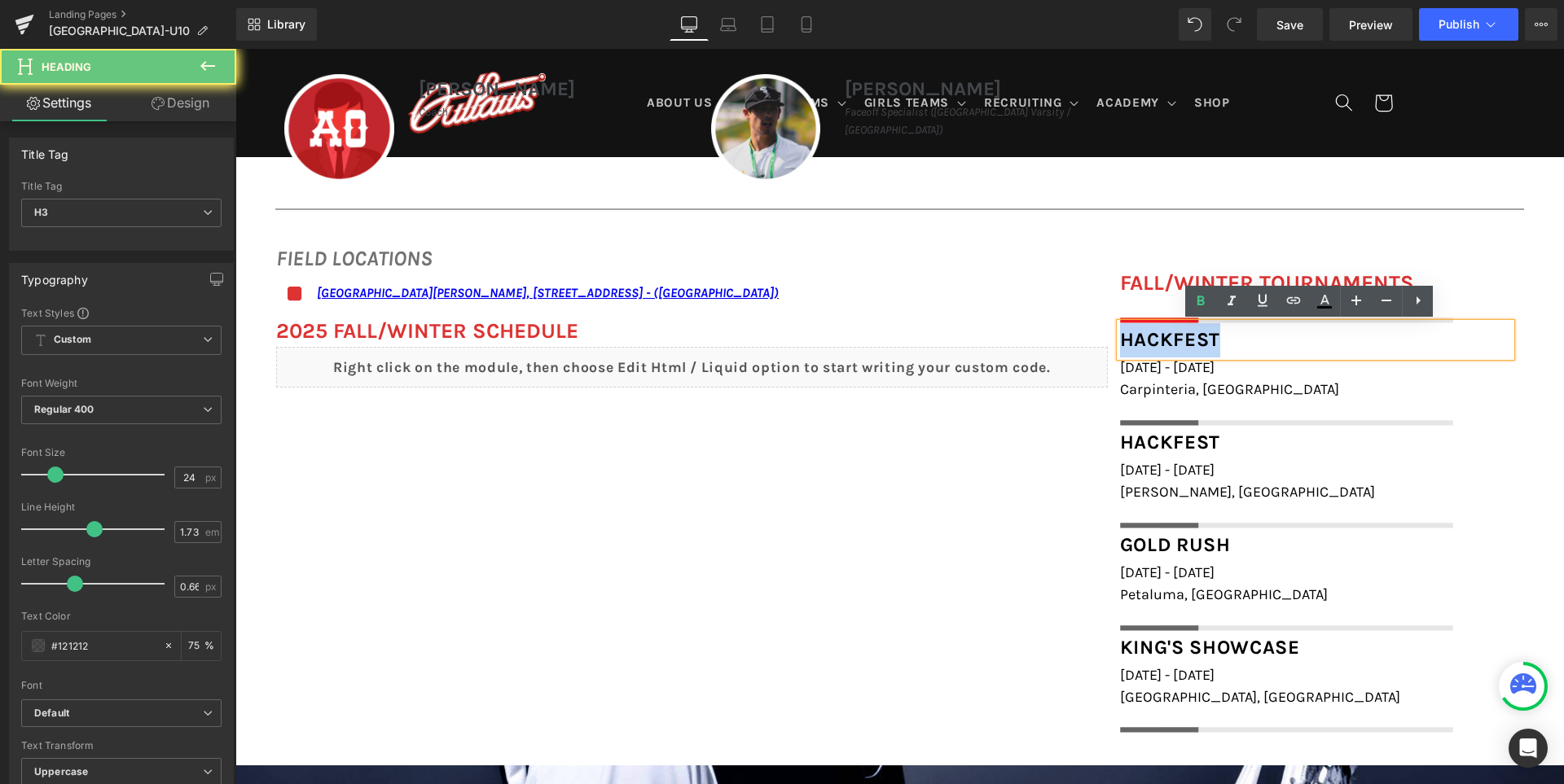
click at [1219, 339] on div "Hackfest" at bounding box center [1315, 340] width 391 height 34
paste div
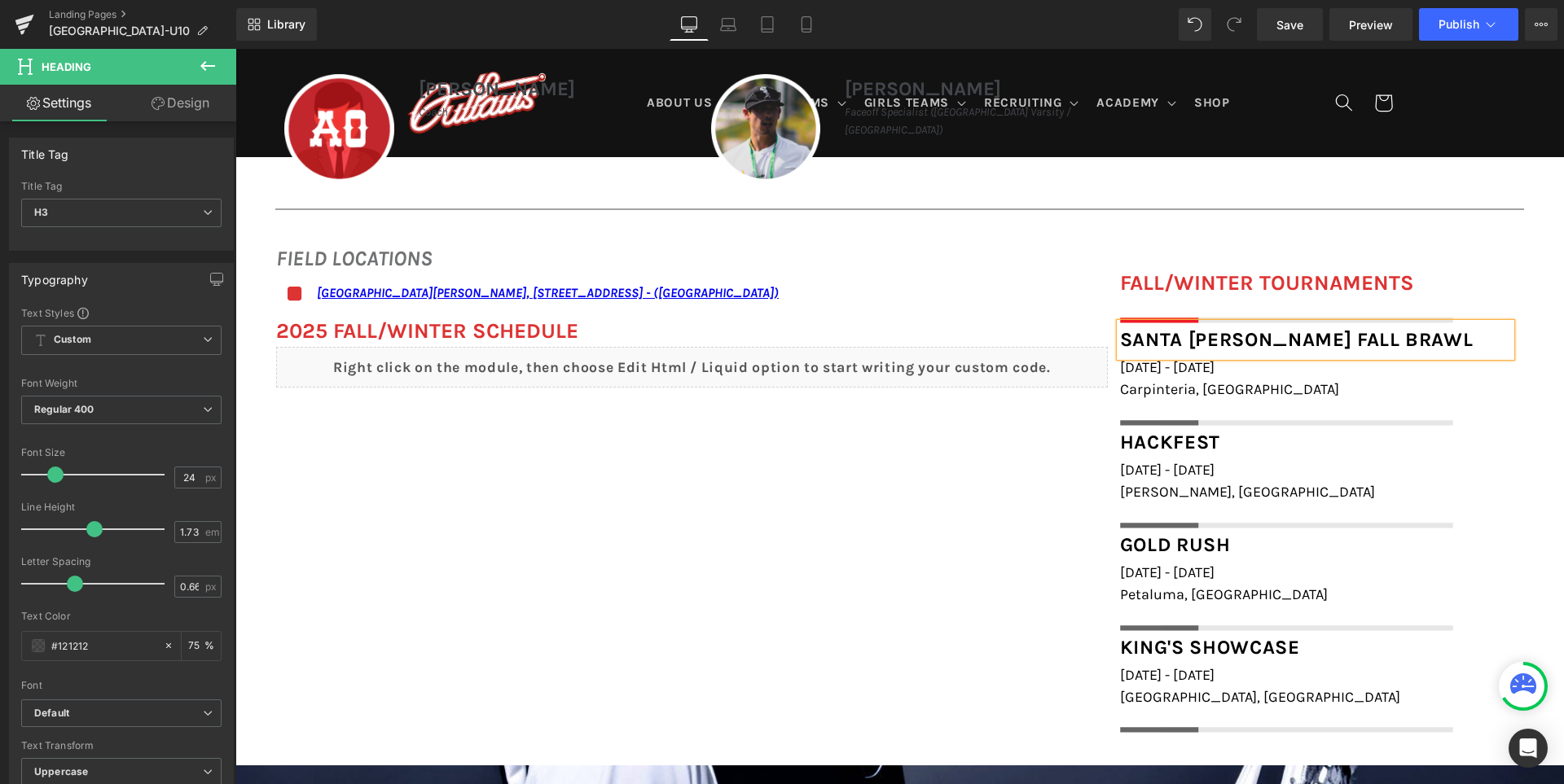
click at [823, 519] on div "FIELD LOCATIONS Heading Icon [GEOGRAPHIC_DATA][PERSON_NAME], [STREET_ADDRESS] -…" at bounding box center [899, 480] width 1328 height 524
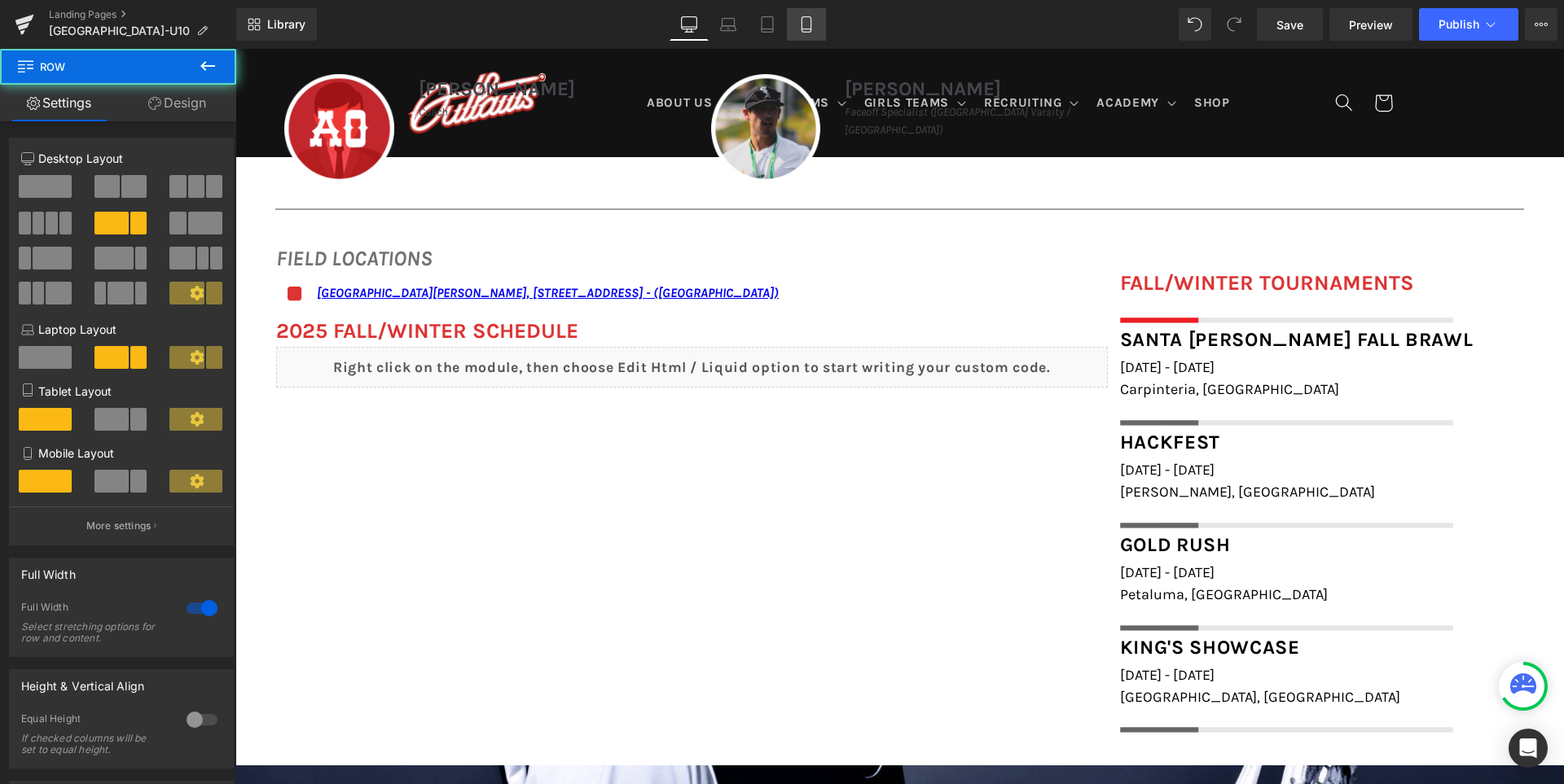
click at [814, 16] on icon at bounding box center [806, 24] width 16 height 16
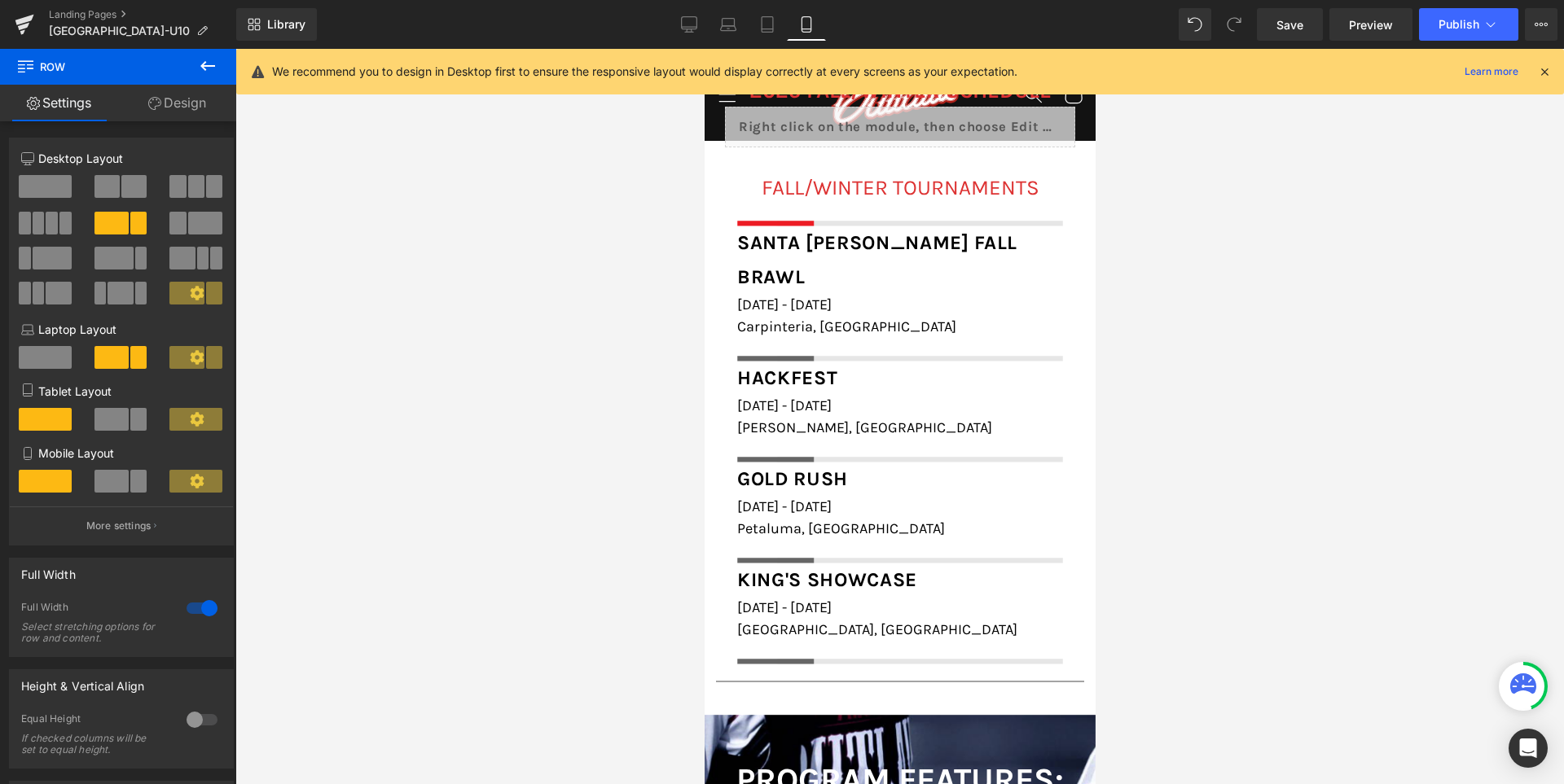
scroll to position [2069, 0]
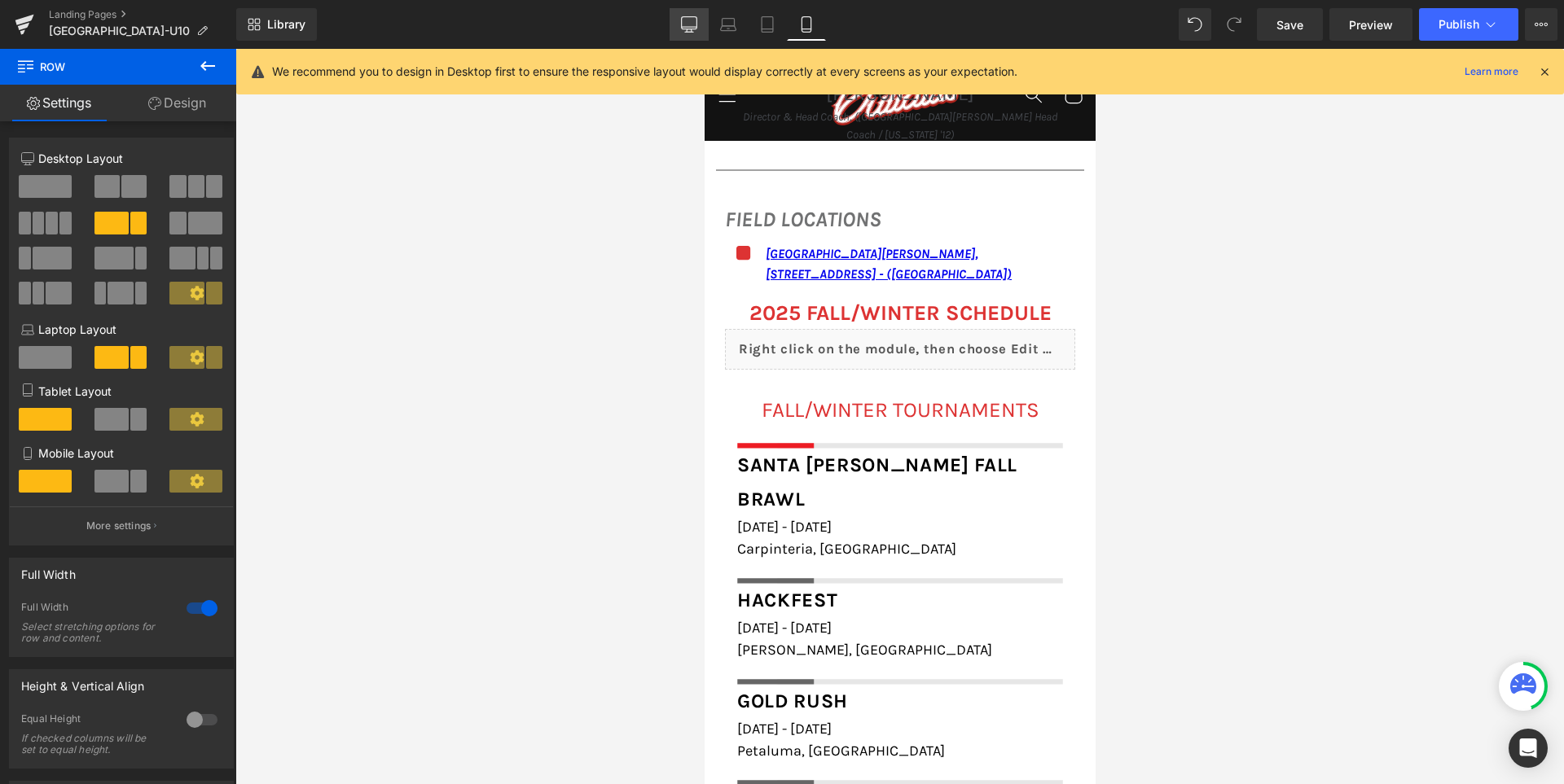
click at [684, 20] on icon at bounding box center [688, 24] width 16 height 16
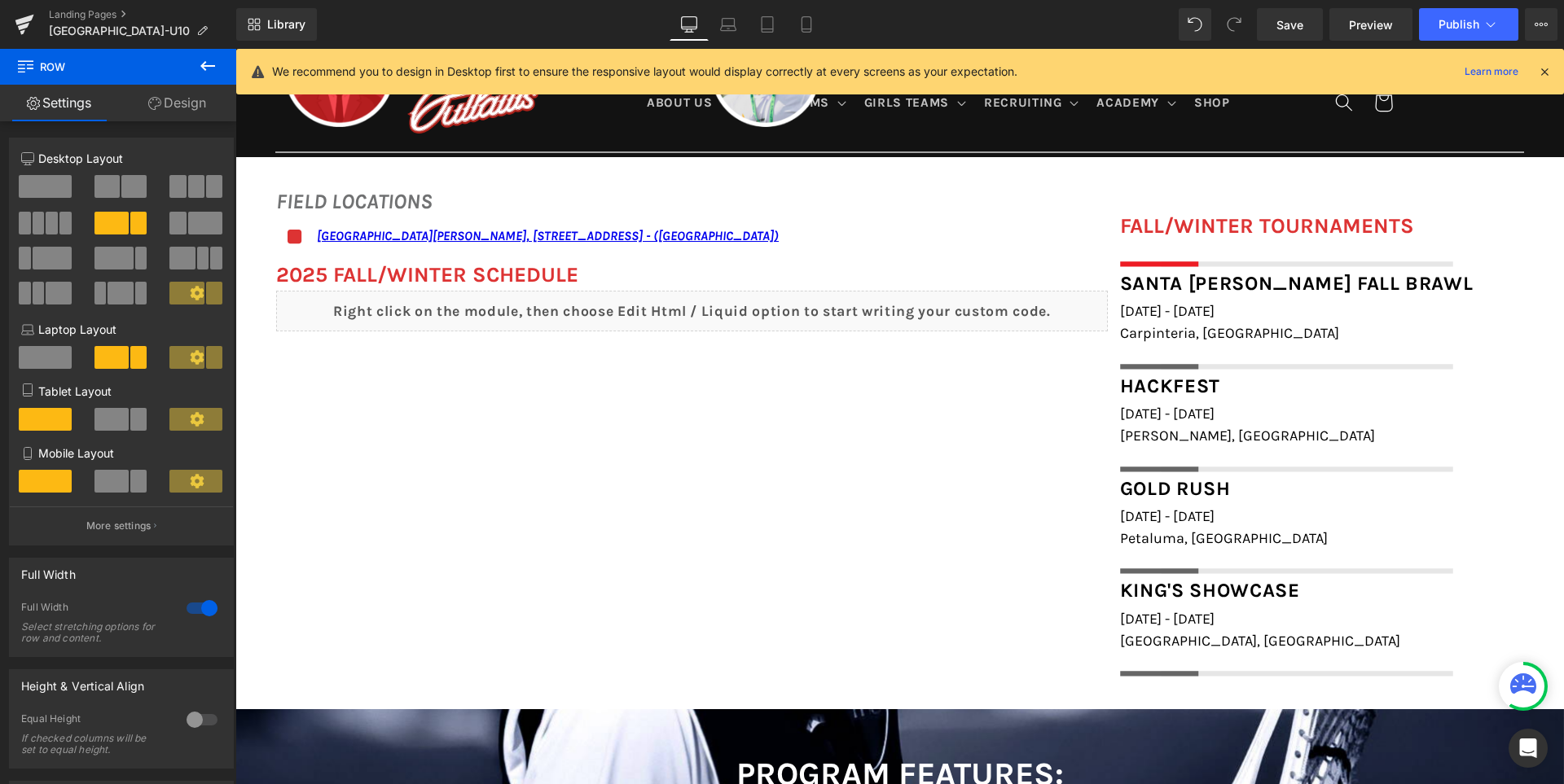
scroll to position [1196, 0]
click at [1276, 26] on link "Save" at bounding box center [1289, 25] width 66 height 32
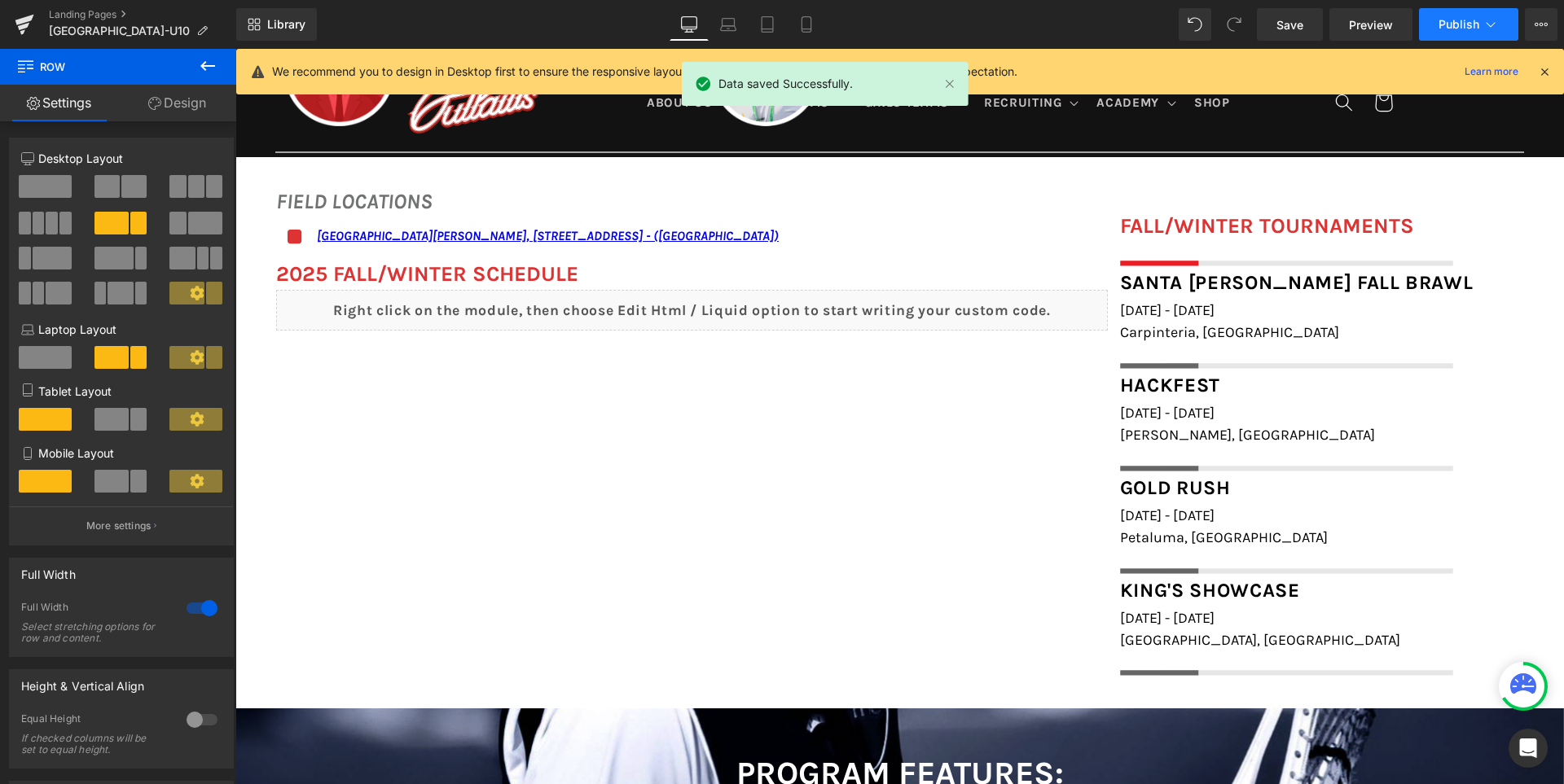
click at [1449, 25] on span "Publish" at bounding box center [1458, 25] width 41 height 13
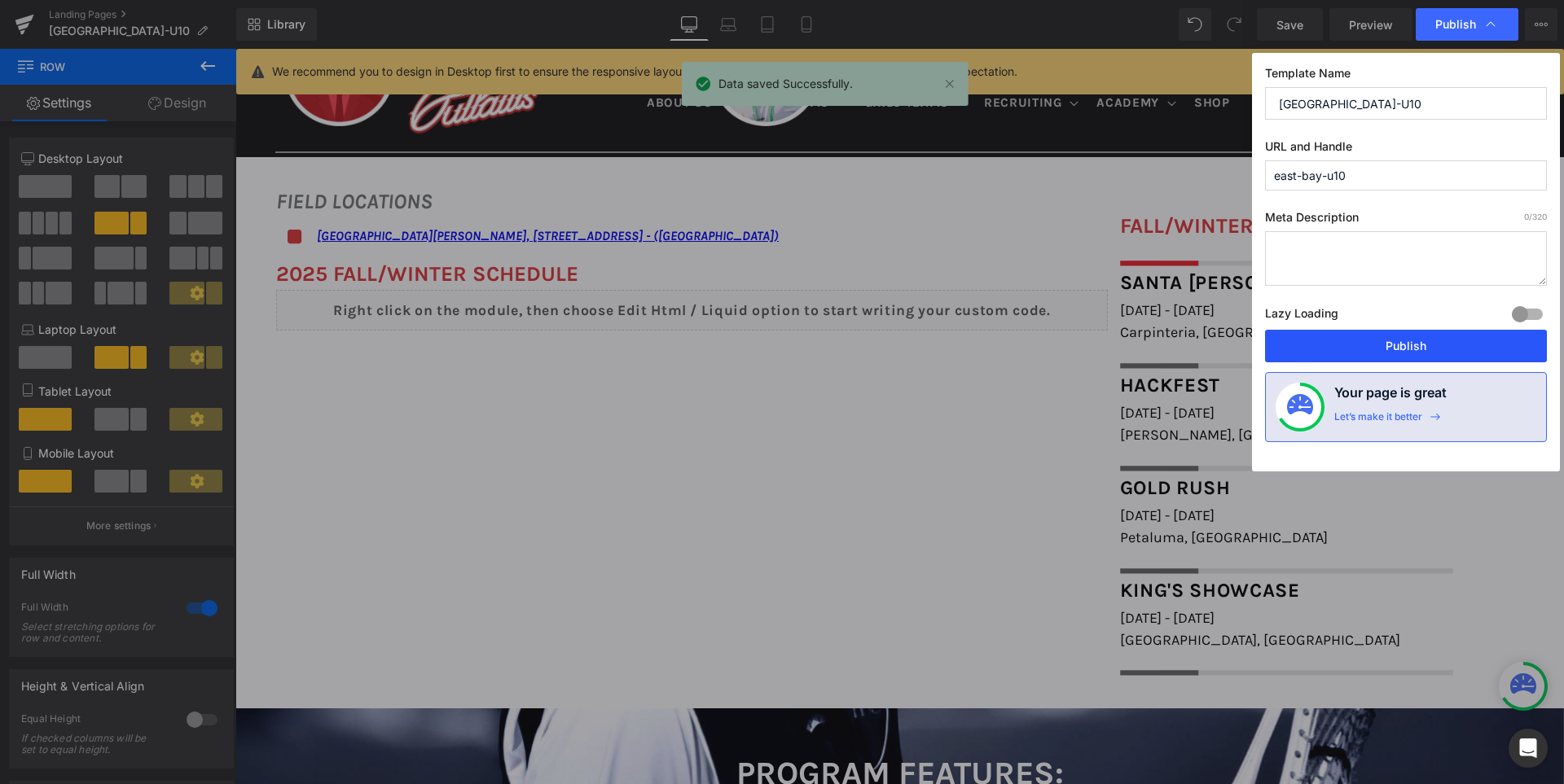
click at [1385, 338] on button "Publish" at bounding box center [1405, 346] width 281 height 32
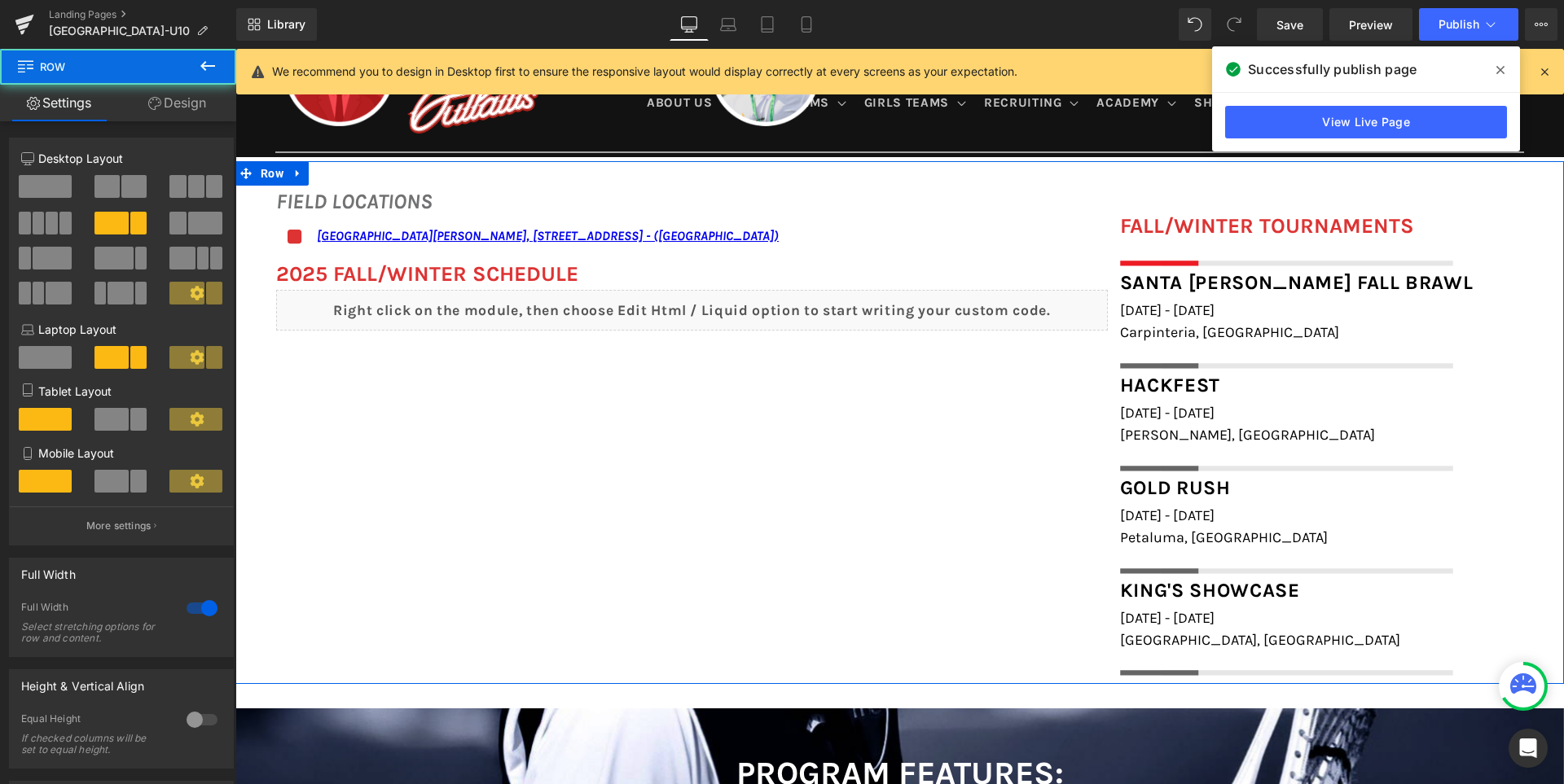
click at [827, 512] on div "FIELD LOCATIONS Heading Icon [GEOGRAPHIC_DATA][PERSON_NAME], [STREET_ADDRESS] -…" at bounding box center [899, 423] width 1328 height 524
